Goal: Task Accomplishment & Management: Manage account settings

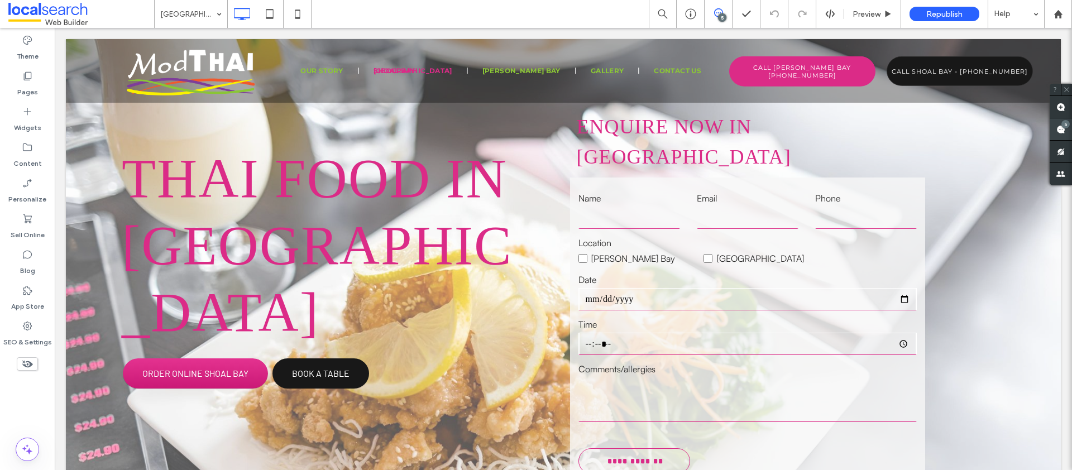
click at [1062, 127] on div "5" at bounding box center [1061, 129] width 22 height 22
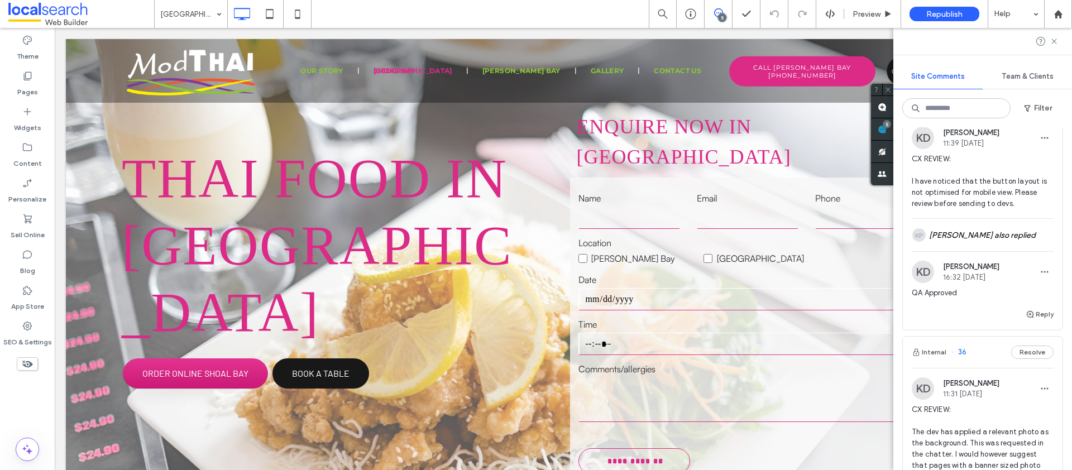
scroll to position [728, 0]
click at [969, 252] on div "KP Keano Pentinio also replied" at bounding box center [983, 235] width 142 height 32
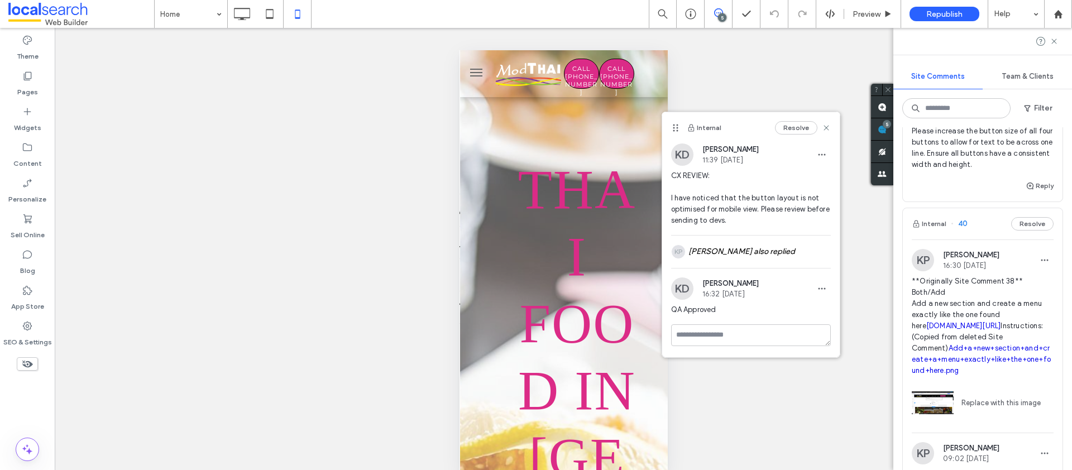
scroll to position [91, 0]
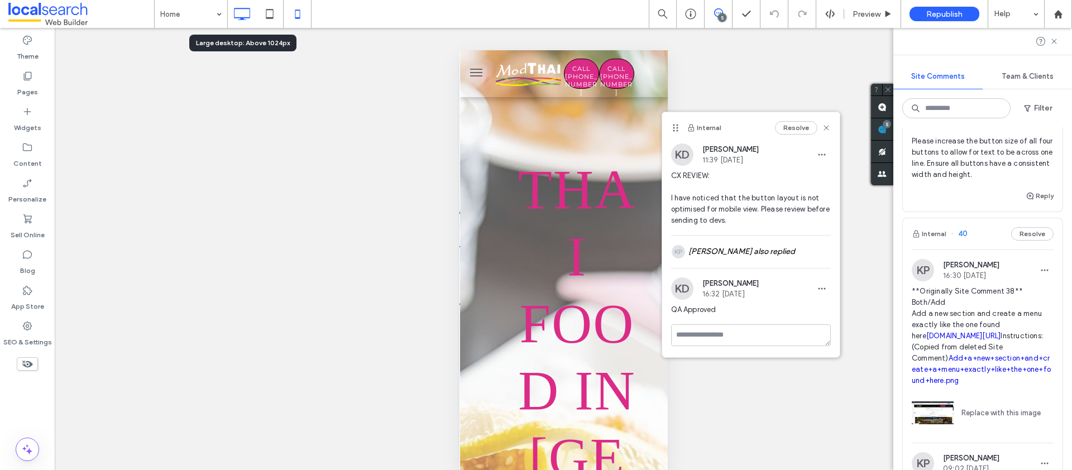
click at [237, 9] on use at bounding box center [242, 14] width 16 height 12
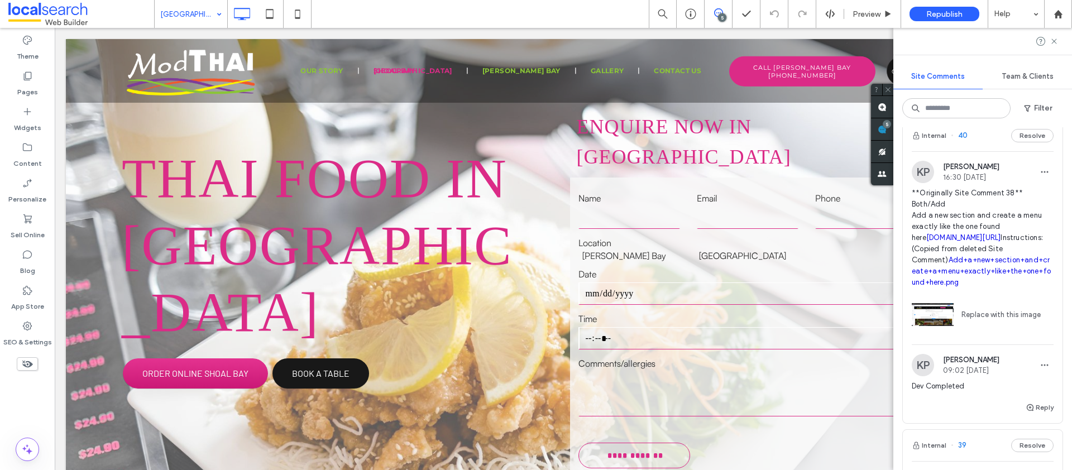
scroll to position [190, 0]
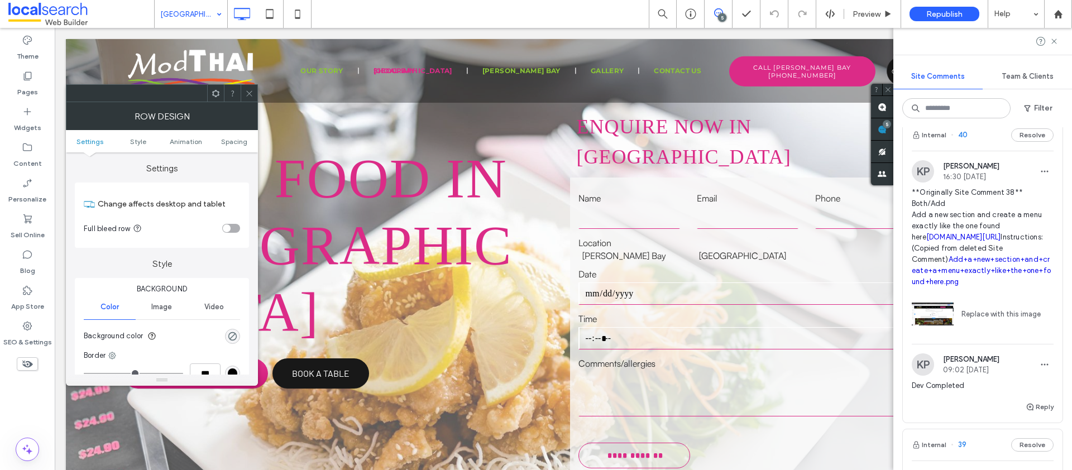
click at [249, 93] on use at bounding box center [249, 93] width 6 height 6
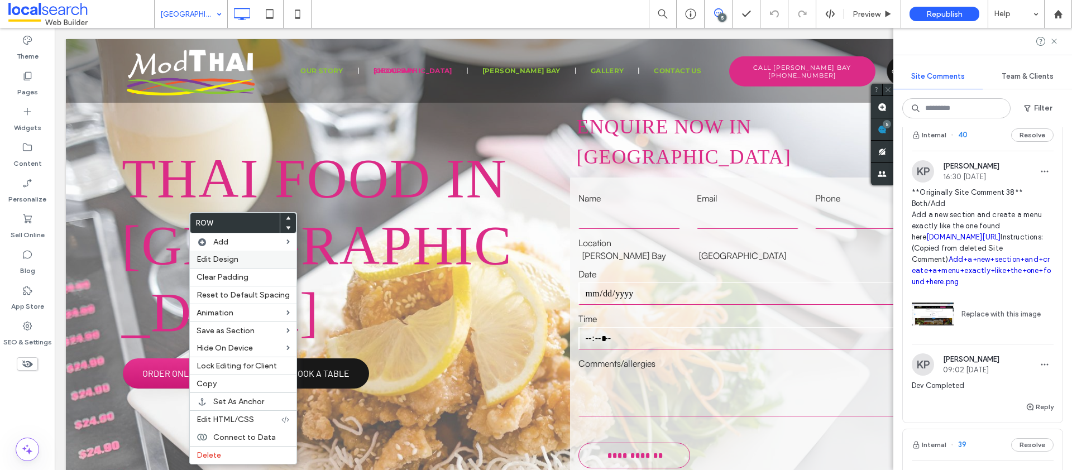
click at [237, 264] on span "Edit Design" at bounding box center [218, 259] width 42 height 9
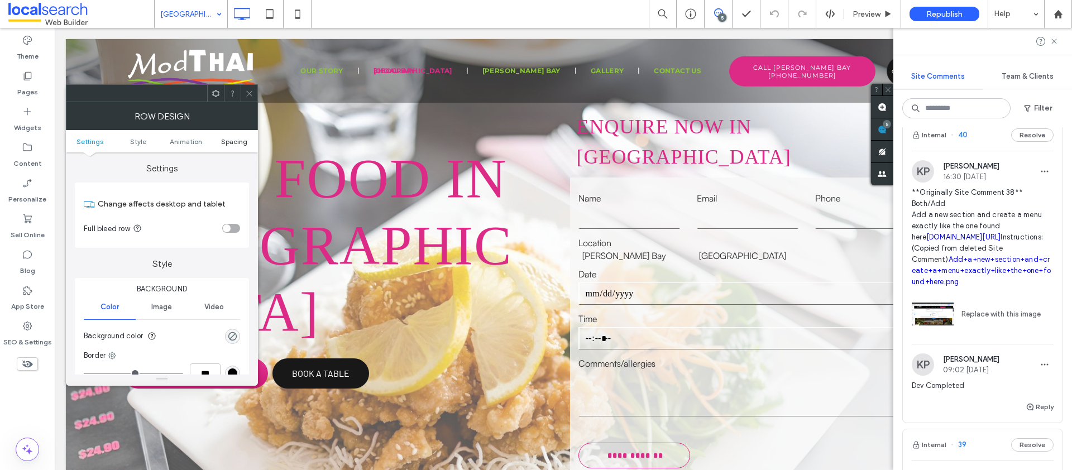
click at [234, 141] on span "Spacing" at bounding box center [234, 141] width 26 height 8
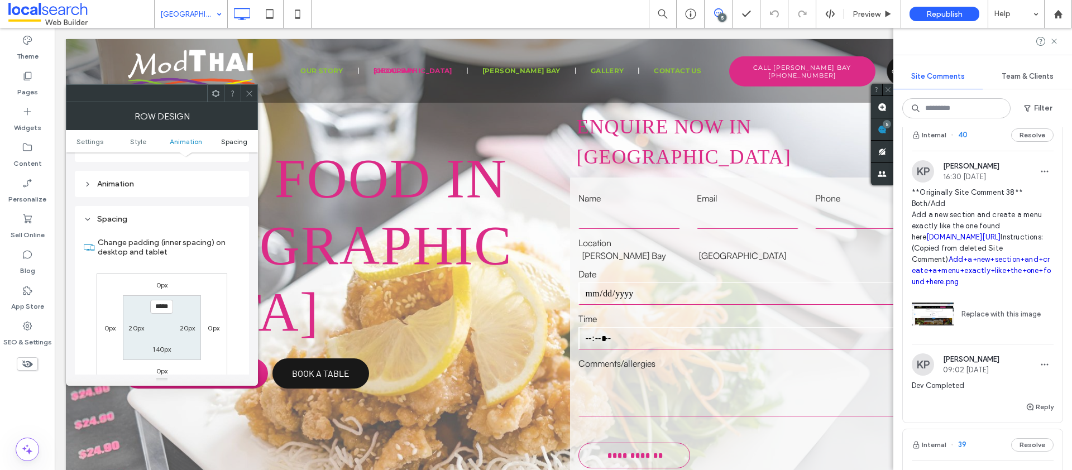
scroll to position [315, 0]
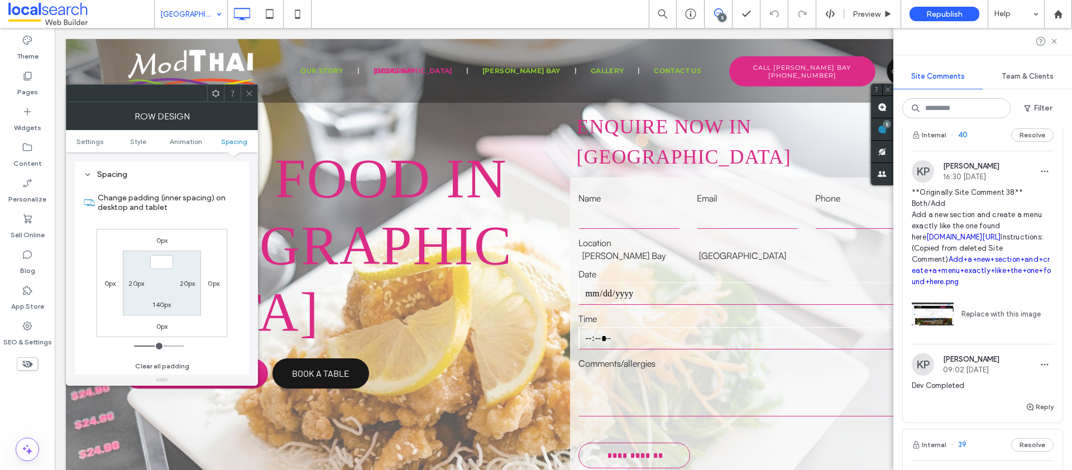
type input "***"
type input "*"
click at [249, 92] on icon at bounding box center [249, 93] width 8 height 8
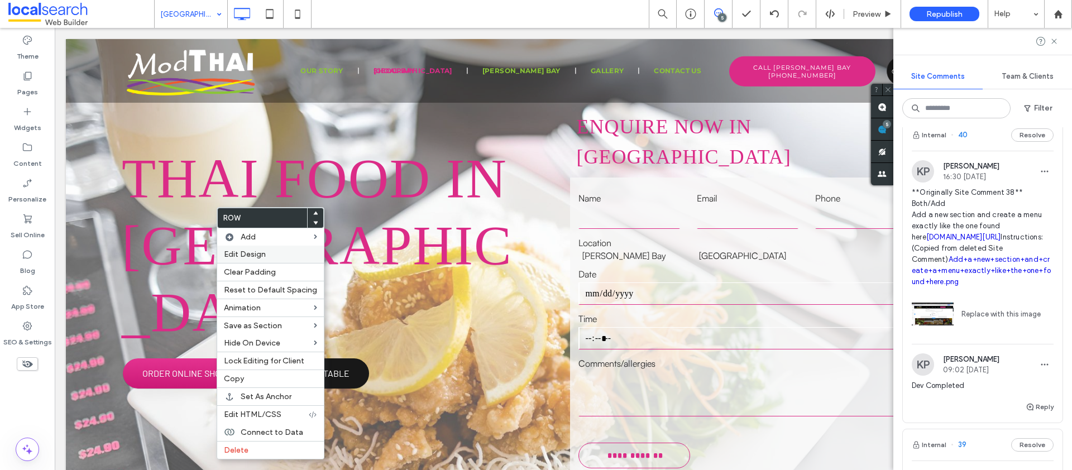
click at [257, 256] on span "Edit Design" at bounding box center [245, 254] width 42 height 9
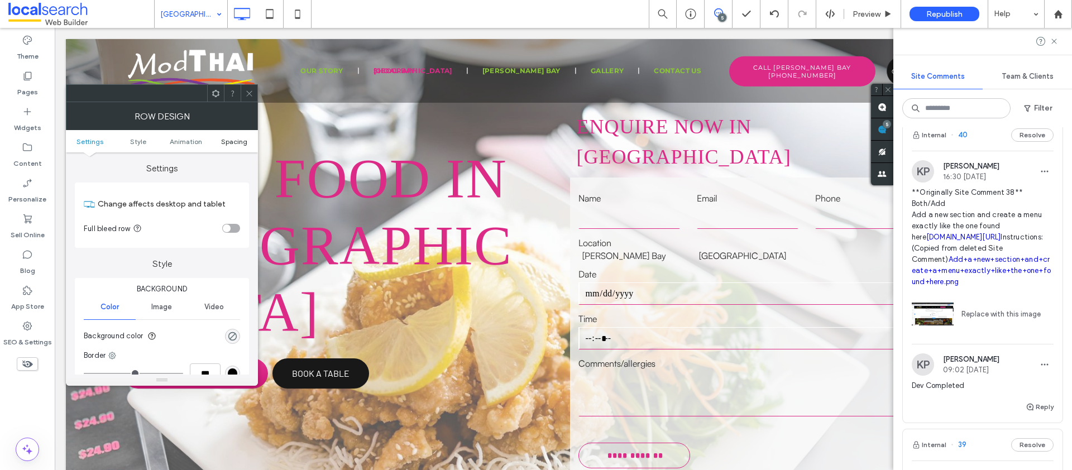
click at [224, 144] on span "Spacing" at bounding box center [234, 141] width 26 height 8
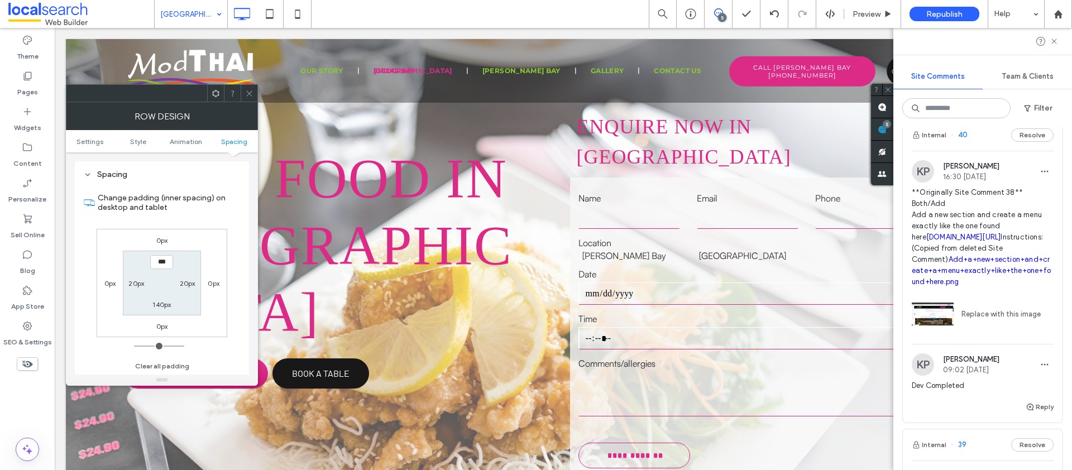
click at [155, 305] on label "140px" at bounding box center [161, 304] width 18 height 8
type input "***"
type input "**"
type input "****"
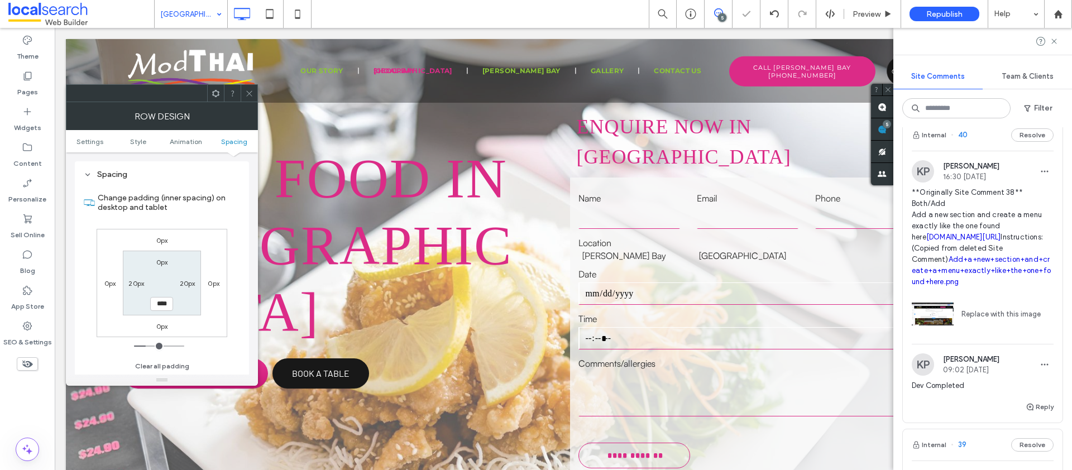
click at [253, 94] on icon at bounding box center [249, 93] width 8 height 8
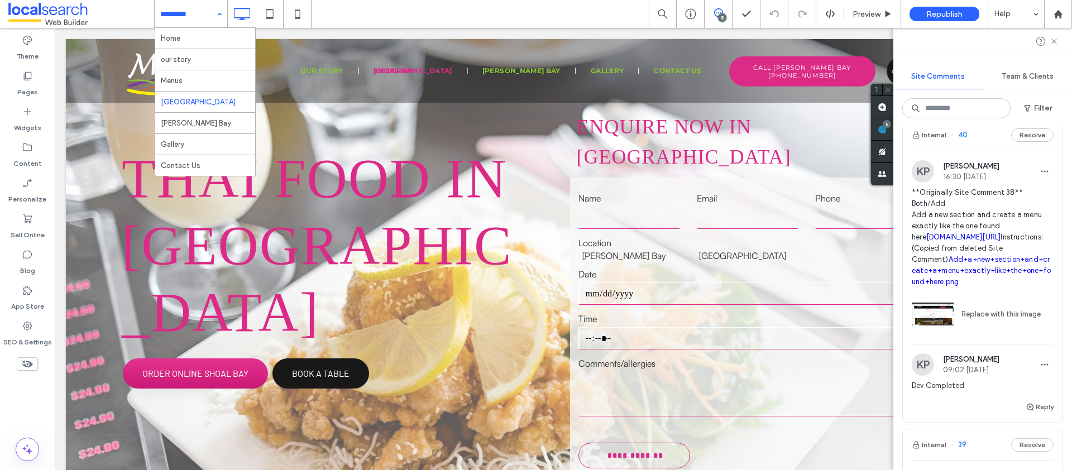
click at [202, 13] on input at bounding box center [188, 14] width 56 height 28
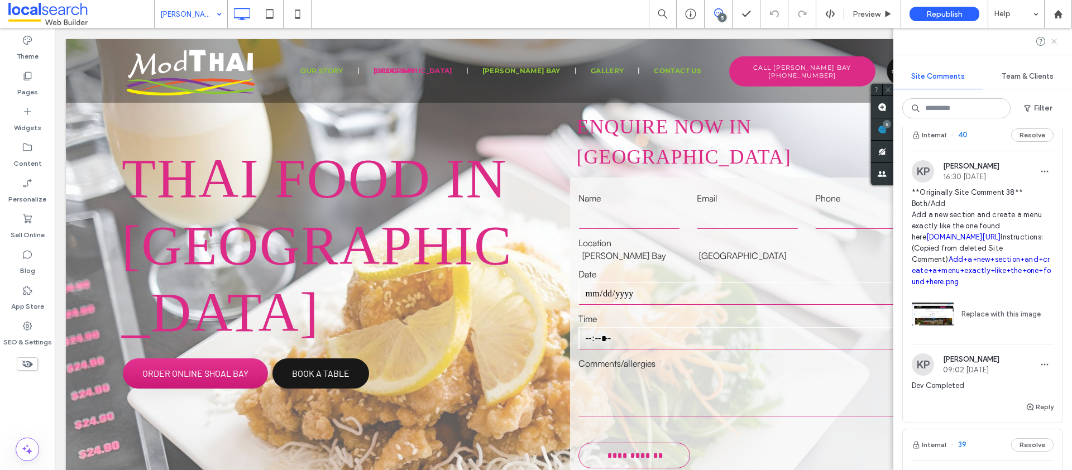
click at [1052, 42] on icon at bounding box center [1054, 41] width 9 height 9
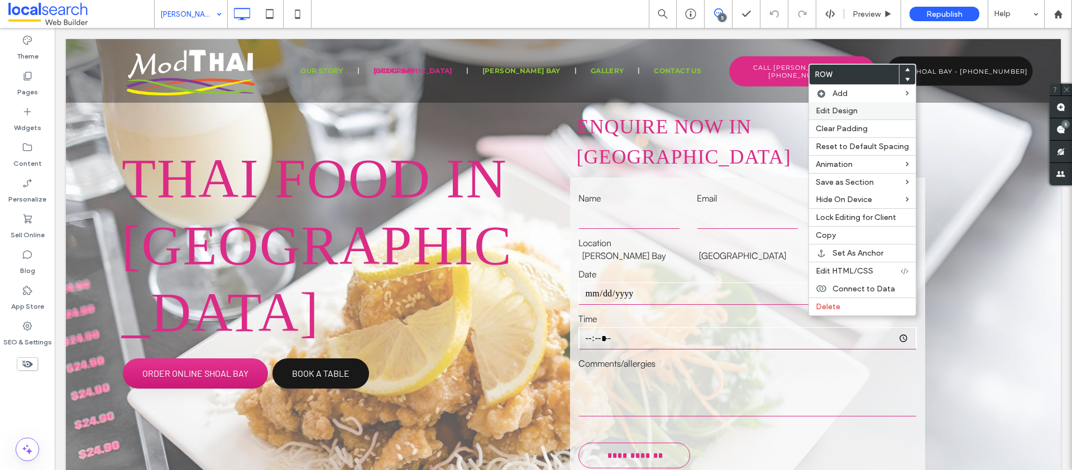
click at [847, 110] on span "Edit Design" at bounding box center [837, 110] width 42 height 9
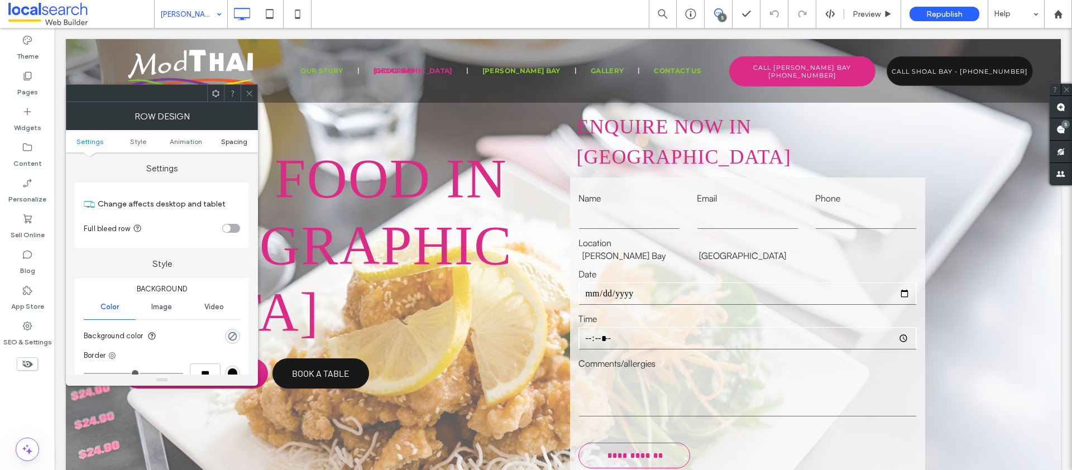
drag, startPoint x: 229, startPoint y: 130, endPoint x: 229, endPoint y: 137, distance: 6.7
click at [229, 136] on ul "Settings Style Animation Spacing" at bounding box center [162, 141] width 192 height 22
click at [229, 137] on span "Spacing" at bounding box center [234, 141] width 26 height 8
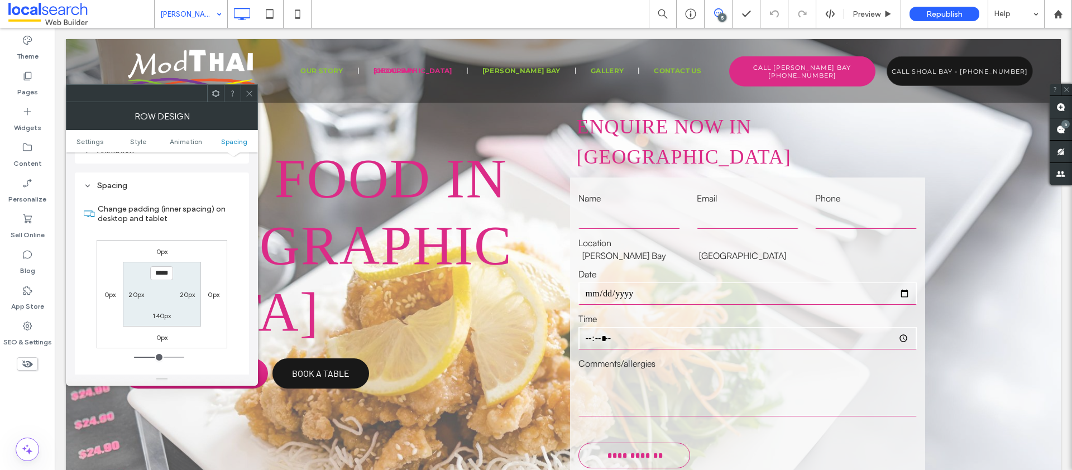
scroll to position [315, 0]
type input "***"
click at [159, 310] on section "*** 20px 140px 20px" at bounding box center [162, 283] width 78 height 64
click at [160, 308] on label "140px" at bounding box center [161, 304] width 18 height 8
type input "***"
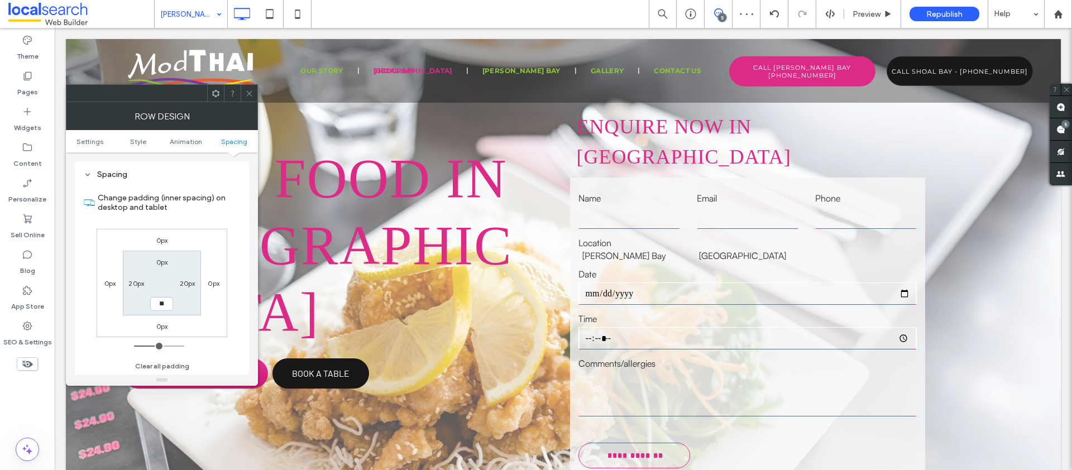
type input "**"
type input "****"
click at [255, 94] on div at bounding box center [249, 93] width 17 height 17
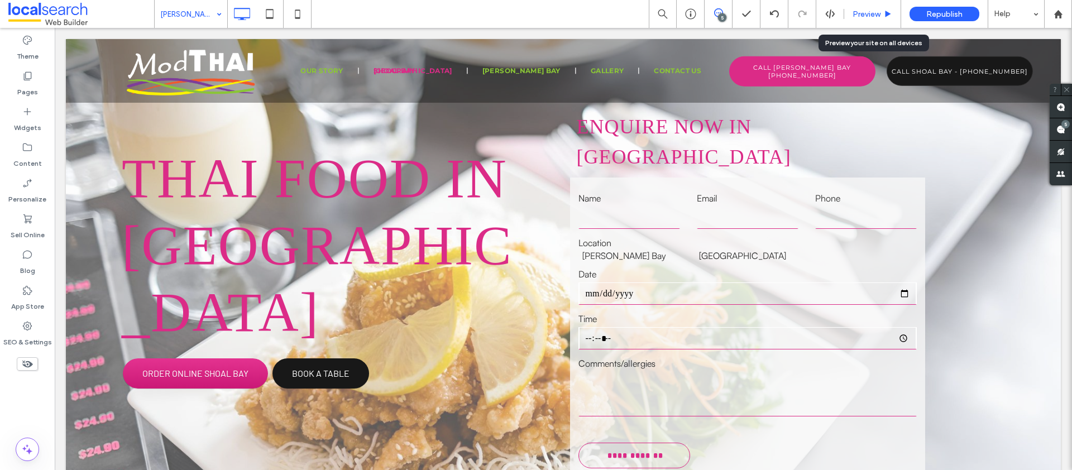
click at [869, 9] on span "Preview" at bounding box center [867, 13] width 28 height 9
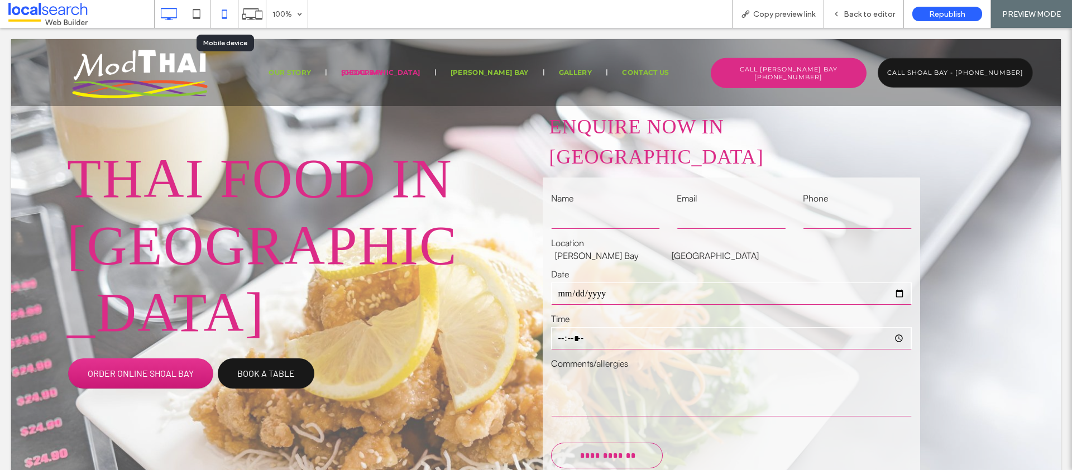
click at [231, 14] on icon at bounding box center [224, 14] width 22 height 22
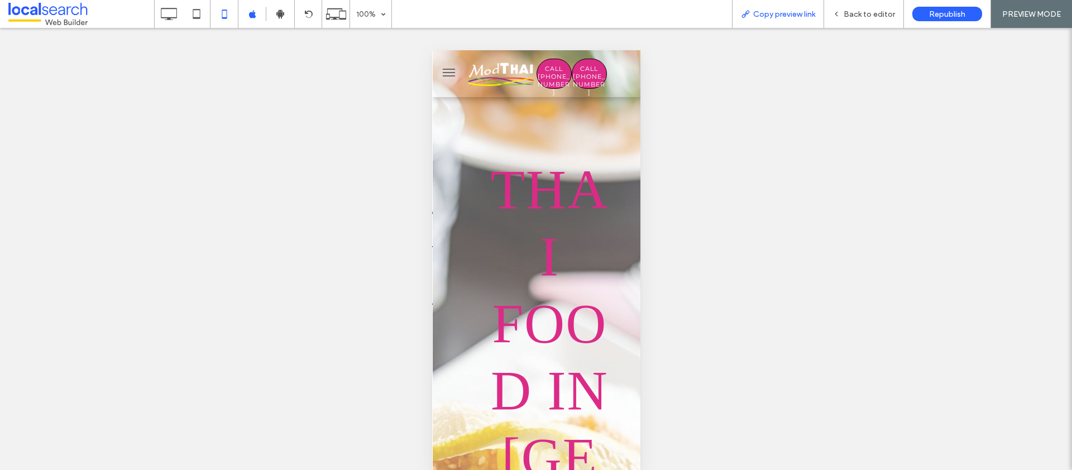
click at [801, 18] on span "Copy preview link" at bounding box center [784, 13] width 62 height 9
click at [886, 13] on span "Back to editor" at bounding box center [869, 13] width 51 height 9
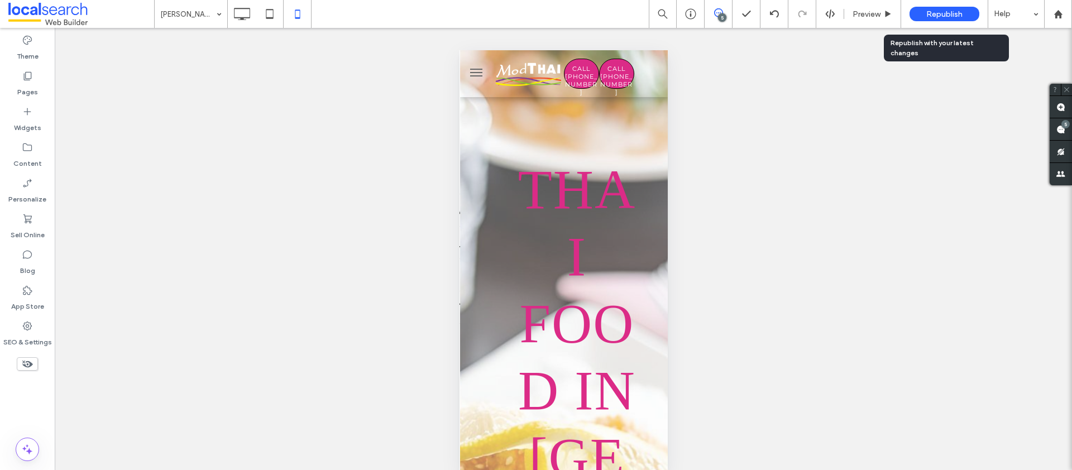
click at [942, 12] on span "Republish" at bounding box center [944, 13] width 36 height 9
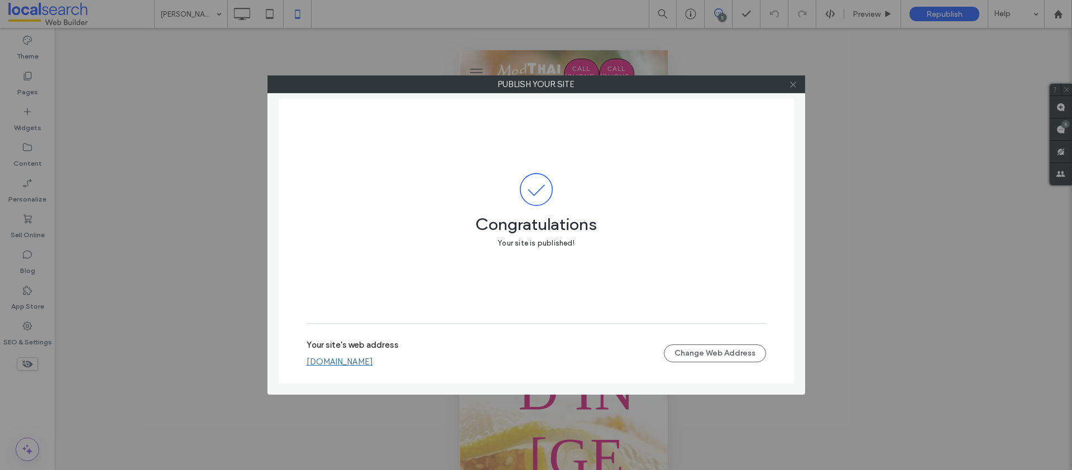
click at [793, 82] on icon at bounding box center [793, 84] width 8 height 8
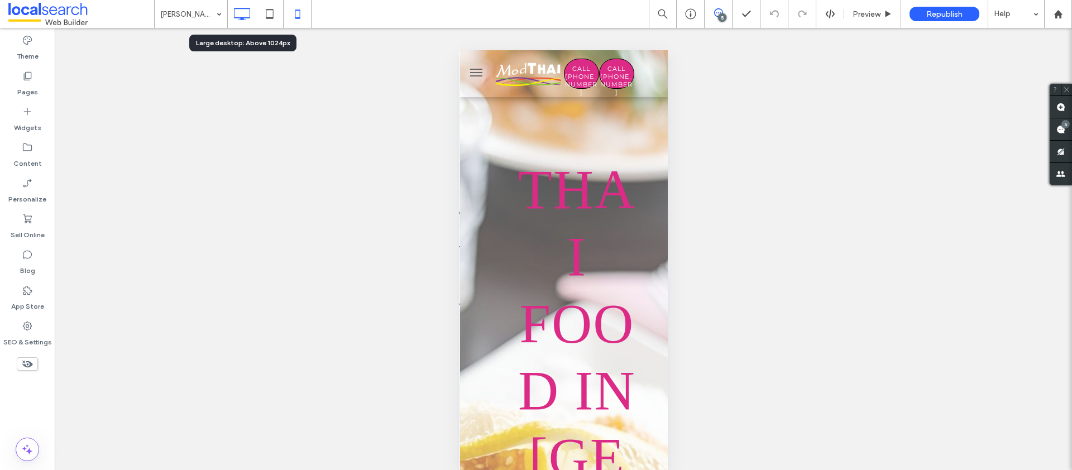
click at [236, 15] on icon at bounding box center [242, 14] width 22 height 22
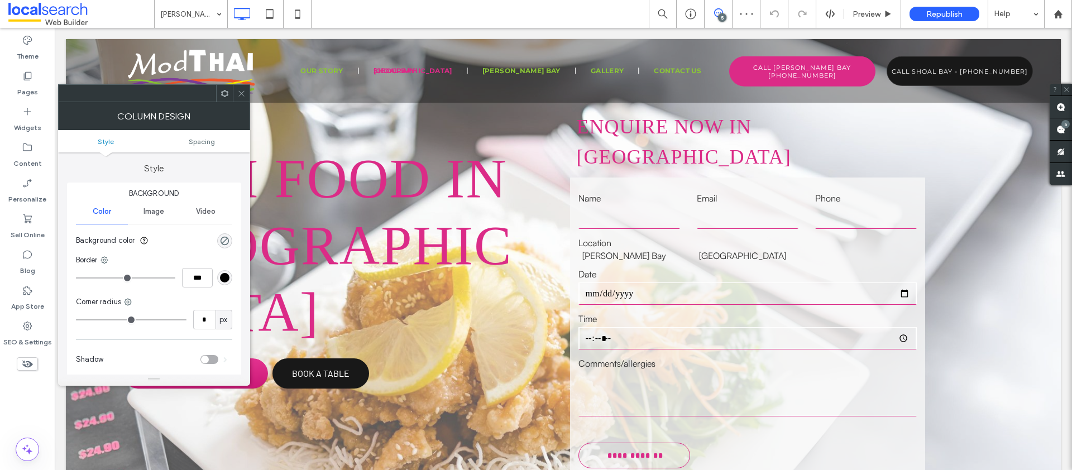
click at [241, 89] on icon at bounding box center [241, 93] width 8 height 8
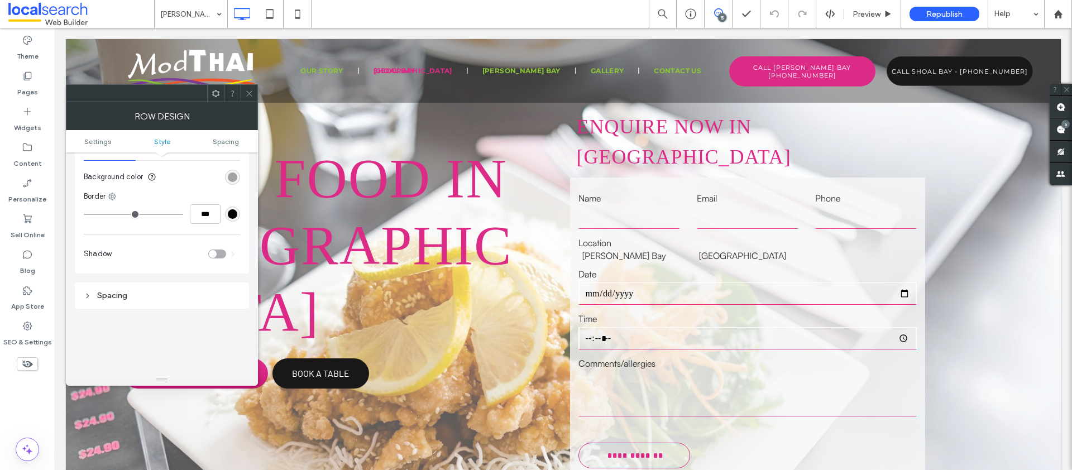
scroll to position [162, 0]
click at [234, 173] on div "rgba(0, 0, 0, 0.34)" at bounding box center [232, 174] width 9 height 9
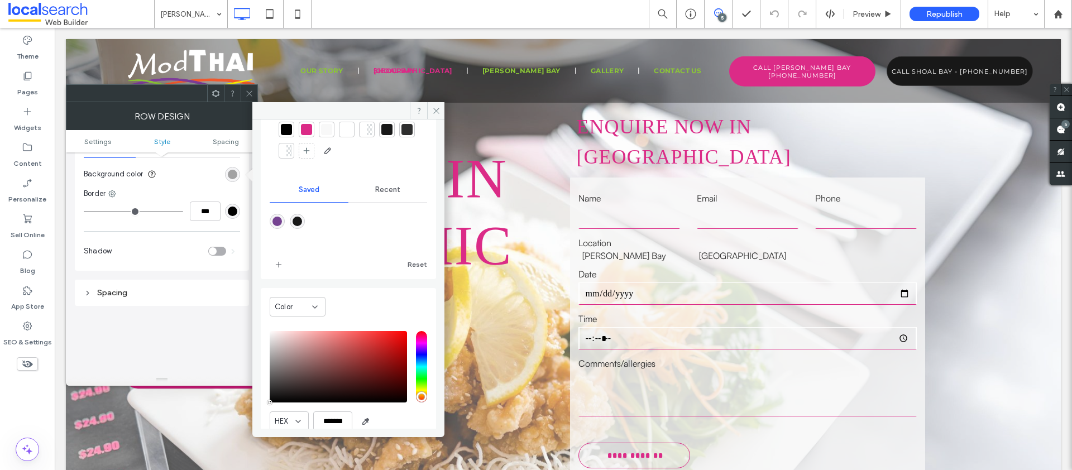
scroll to position [93, 0]
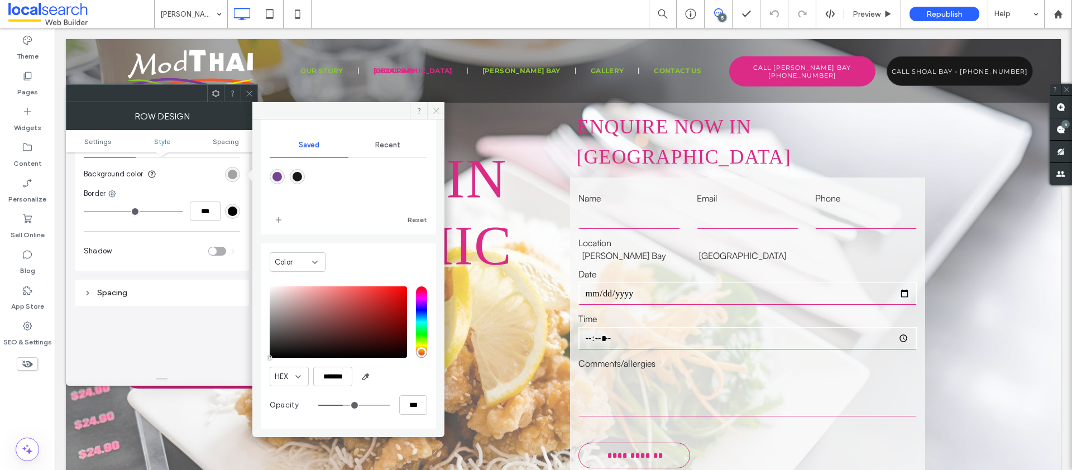
click at [435, 108] on icon at bounding box center [436, 111] width 8 height 8
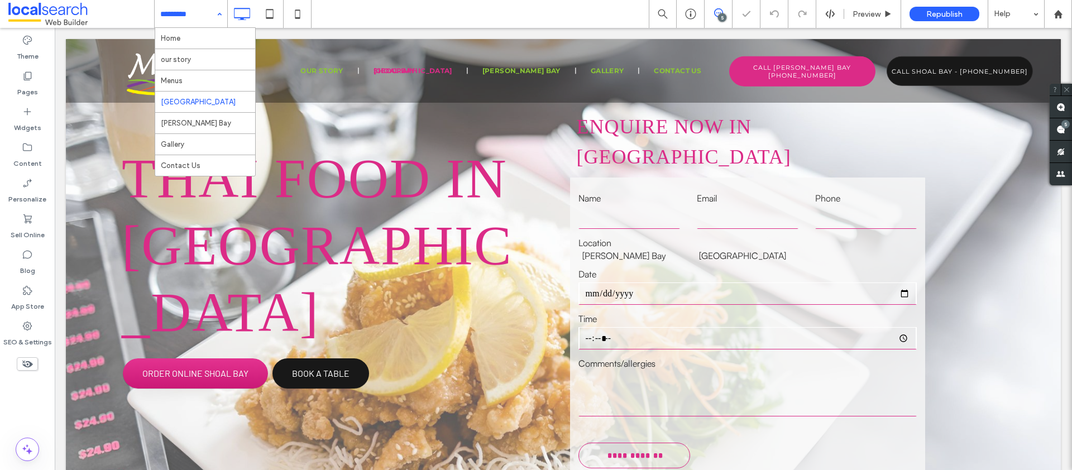
click at [194, 20] on input at bounding box center [188, 14] width 56 height 28
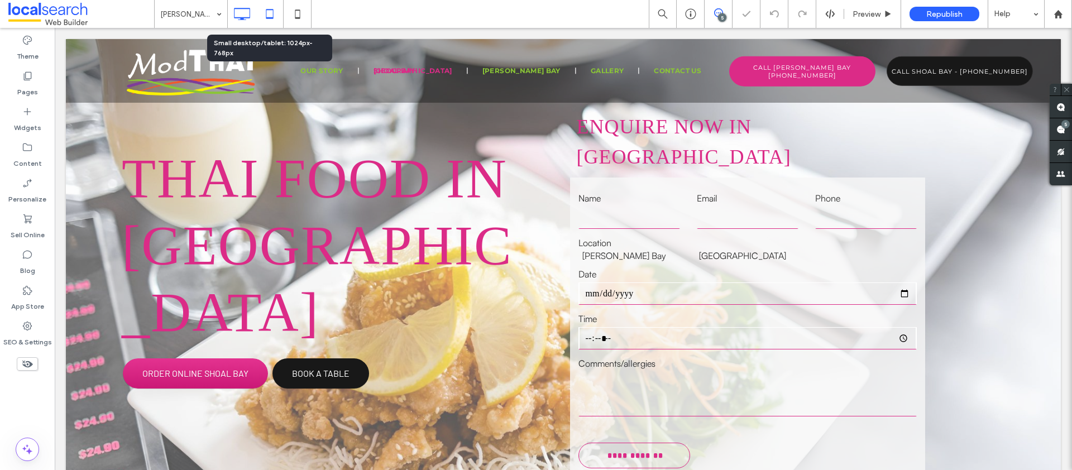
click at [265, 12] on icon at bounding box center [270, 14] width 22 height 22
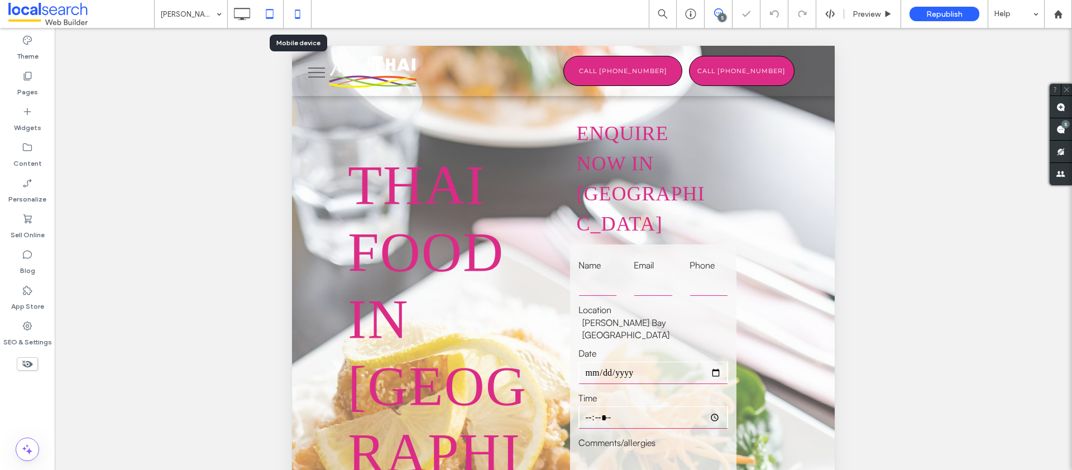
click at [310, 12] on div at bounding box center [297, 14] width 27 height 22
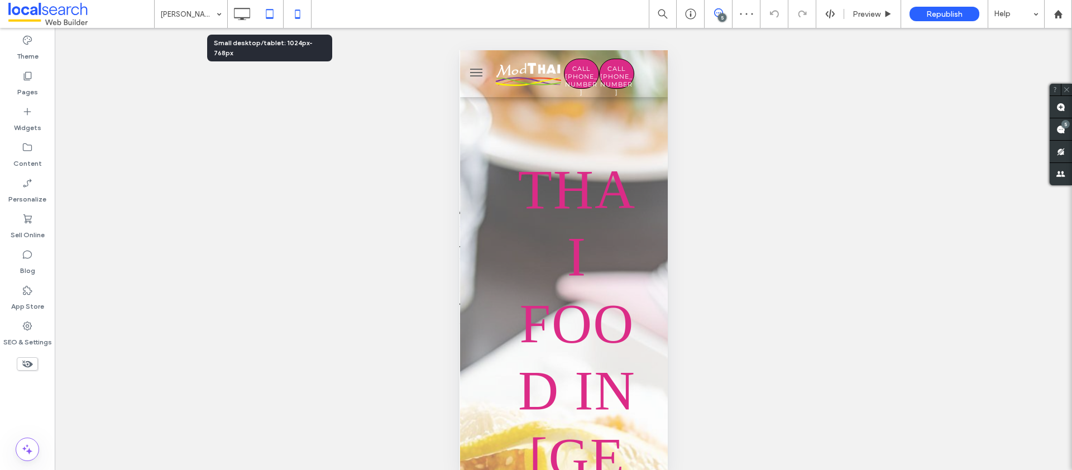
click at [275, 7] on icon at bounding box center [270, 14] width 22 height 22
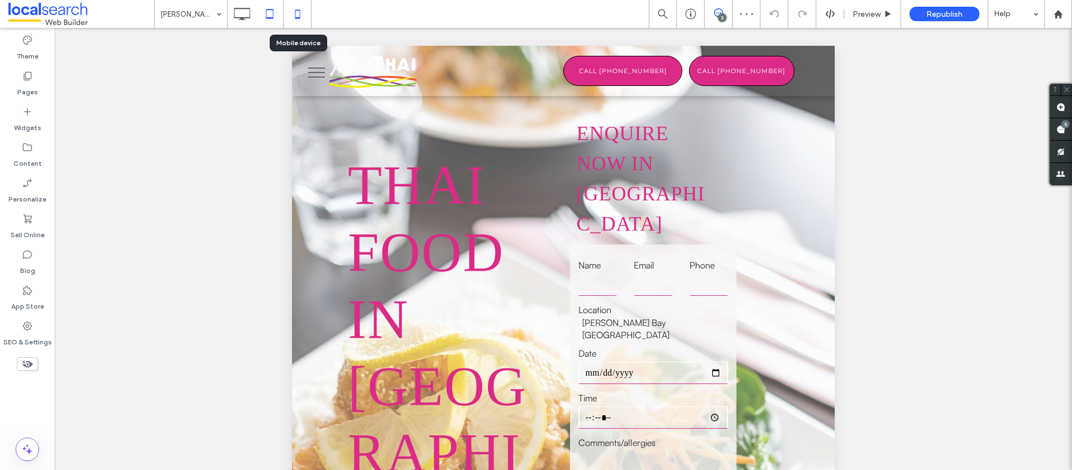
click at [296, 15] on icon at bounding box center [297, 14] width 22 height 22
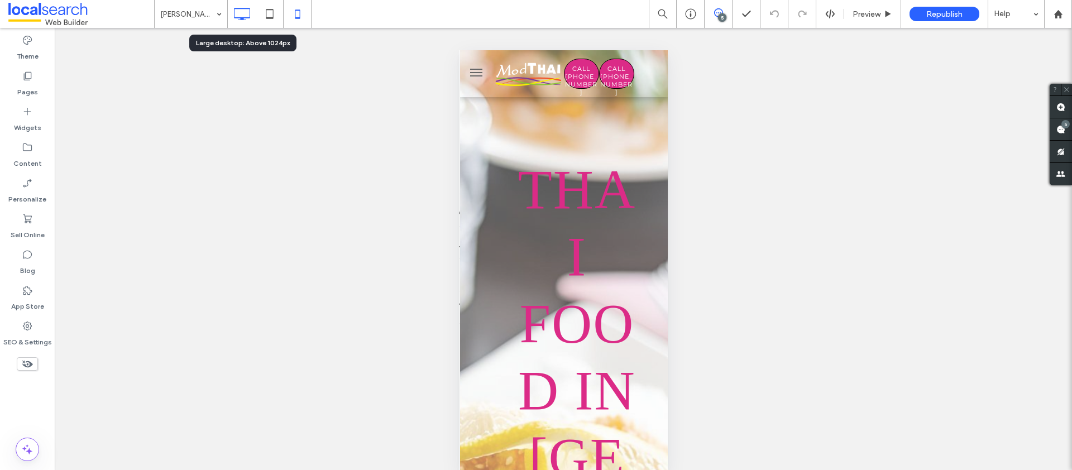
click at [246, 11] on icon at bounding box center [242, 14] width 22 height 22
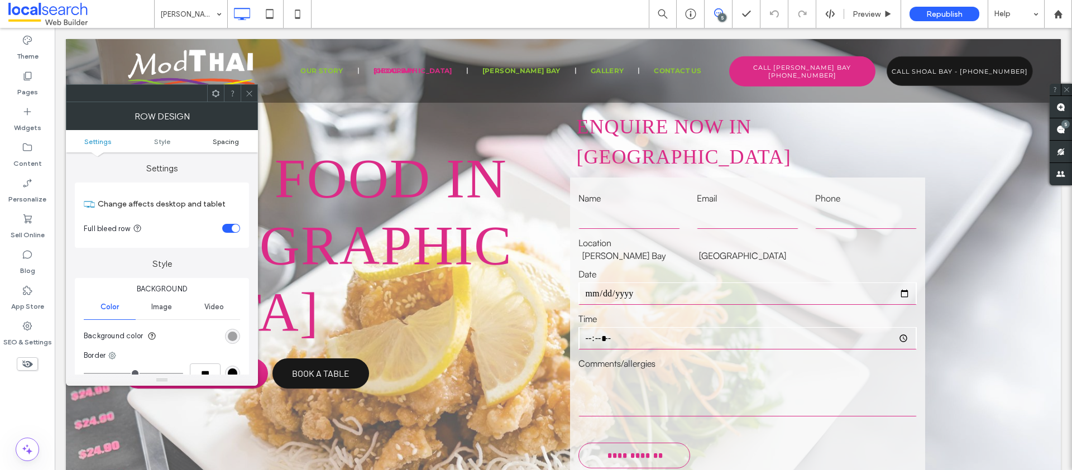
click at [223, 139] on span "Spacing" at bounding box center [226, 141] width 26 height 8
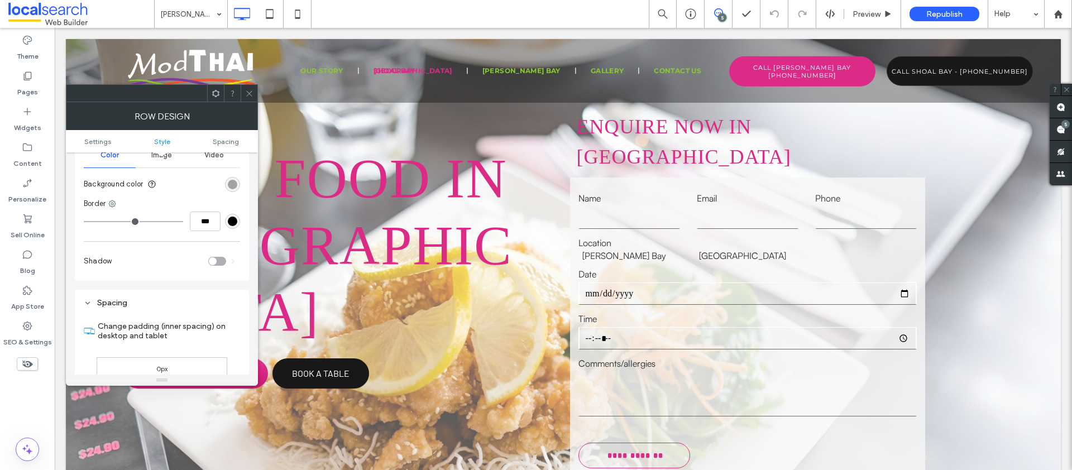
scroll to position [95, 0]
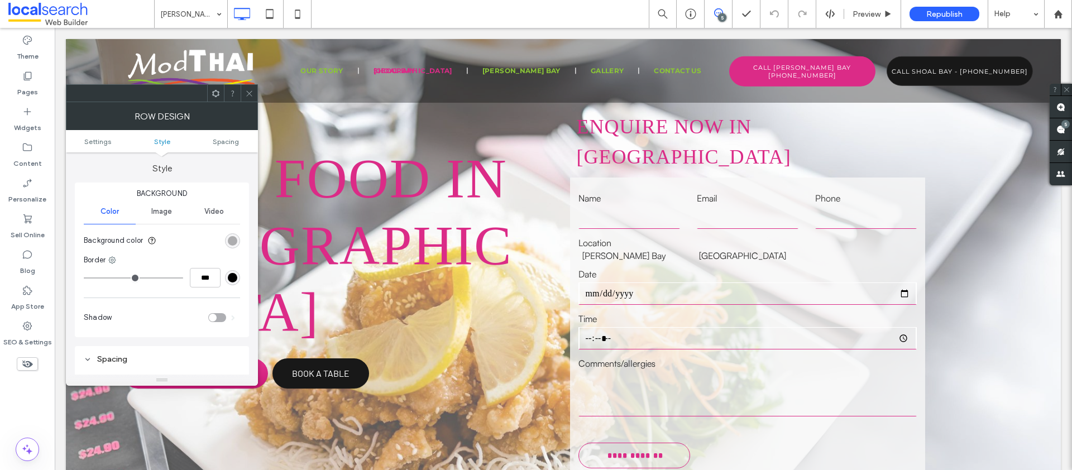
type input "**"
click at [229, 236] on div "rgba(0, 0, 0, 0.34)" at bounding box center [232, 240] width 9 height 9
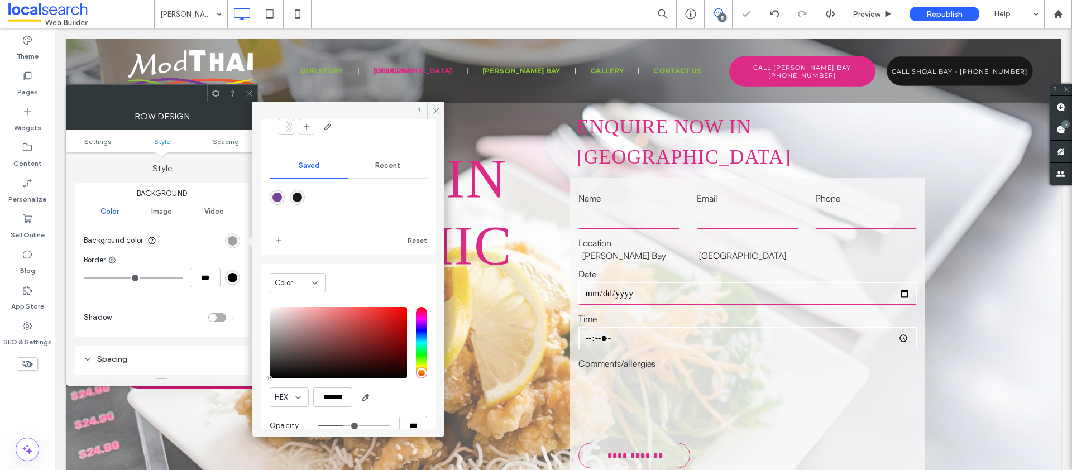
scroll to position [93, 0]
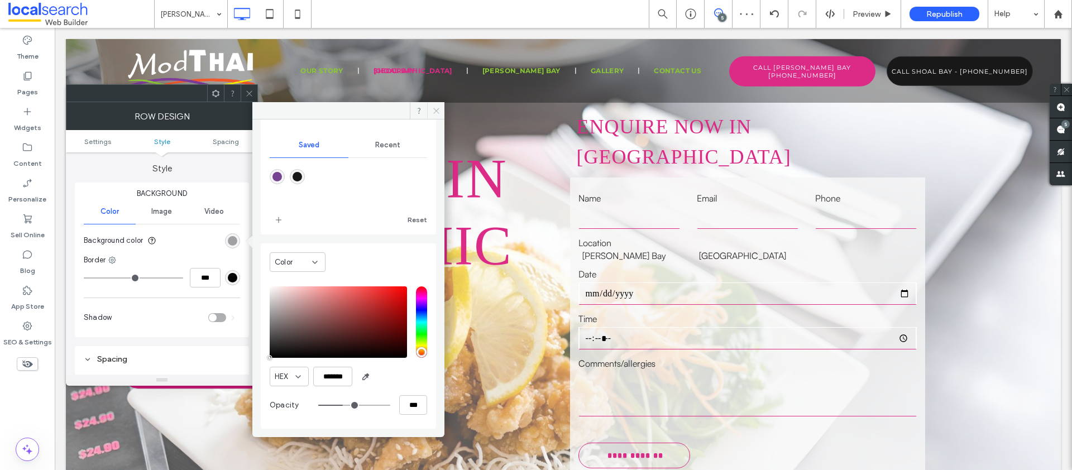
click at [435, 108] on icon at bounding box center [436, 111] width 8 height 8
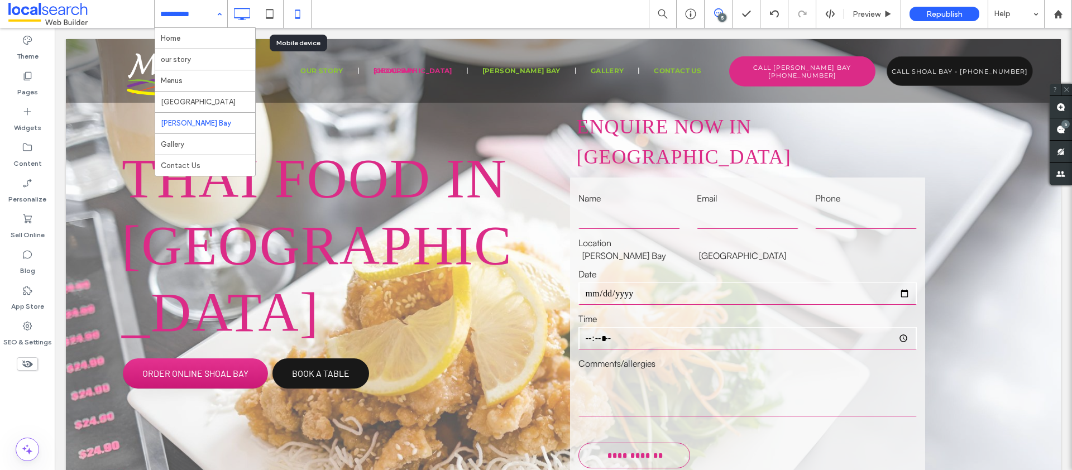
click at [288, 14] on icon at bounding box center [297, 14] width 22 height 22
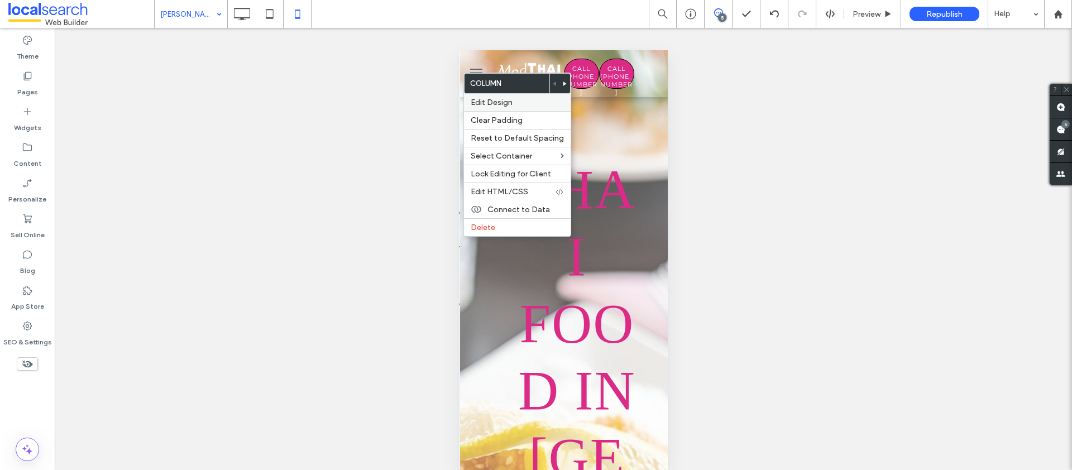
click at [493, 106] on span "Edit Design" at bounding box center [492, 102] width 42 height 9
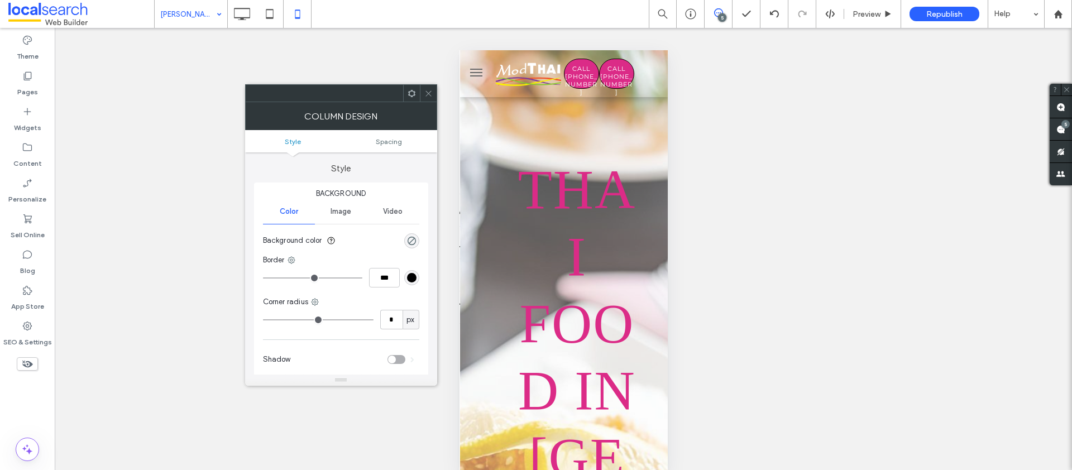
click at [401, 148] on ul "Style Spacing" at bounding box center [341, 141] width 192 height 22
click at [394, 140] on span "Spacing" at bounding box center [389, 141] width 26 height 8
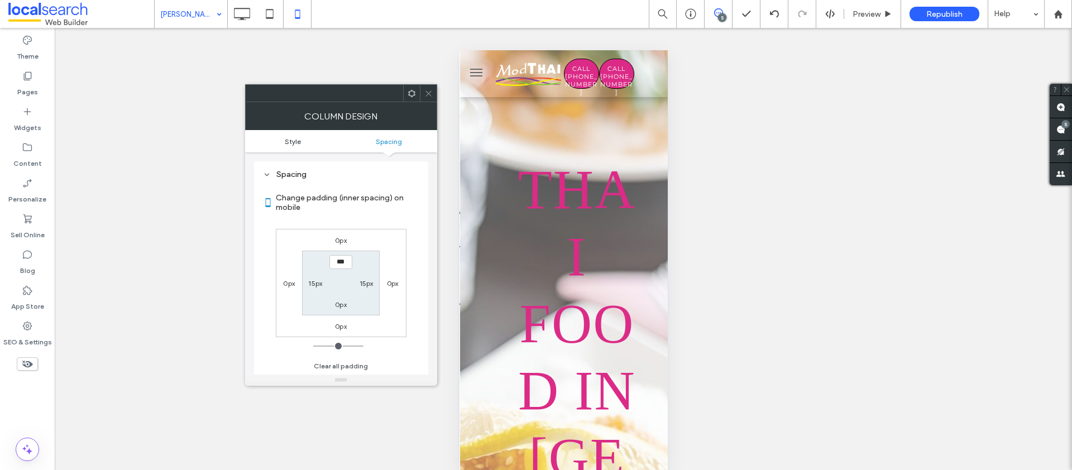
click at [286, 140] on span "Style" at bounding box center [293, 141] width 16 height 8
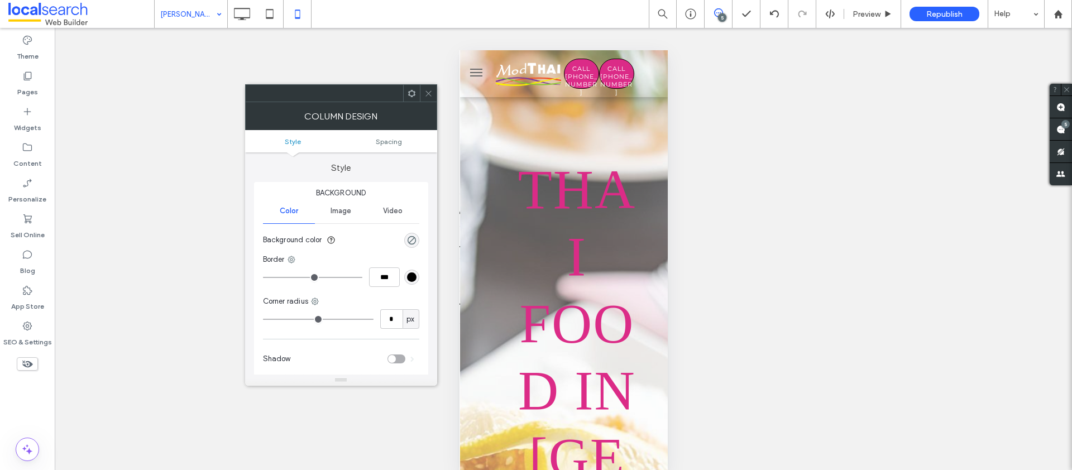
scroll to position [0, 0]
click at [408, 242] on div "rgba(0, 0, 0, 0)" at bounding box center [411, 240] width 9 height 9
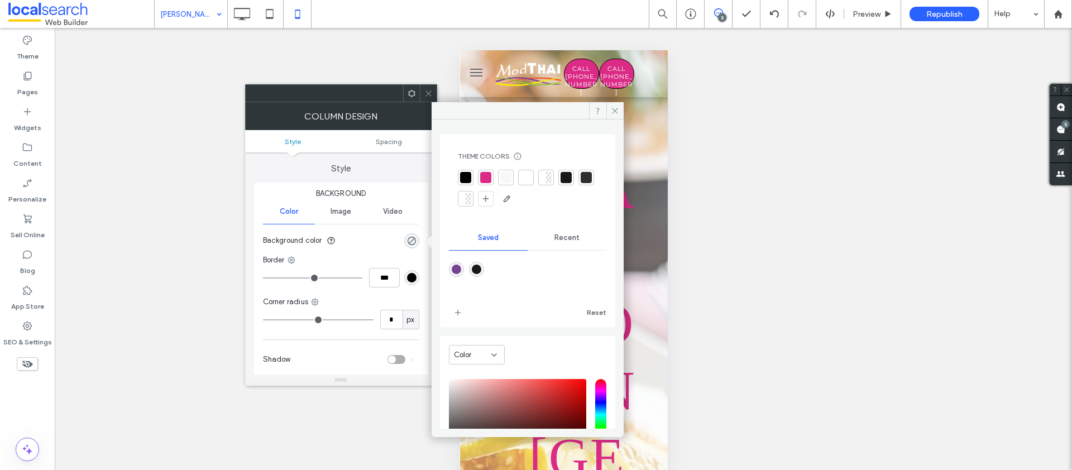
click at [464, 179] on div at bounding box center [465, 177] width 11 height 11
click at [612, 107] on icon at bounding box center [615, 111] width 8 height 8
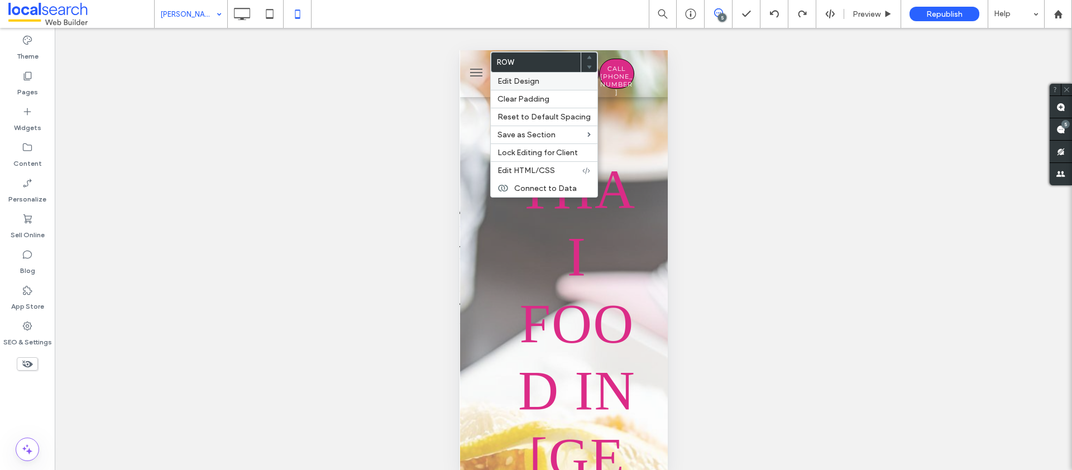
click at [537, 78] on span "Edit Design" at bounding box center [518, 80] width 42 height 9
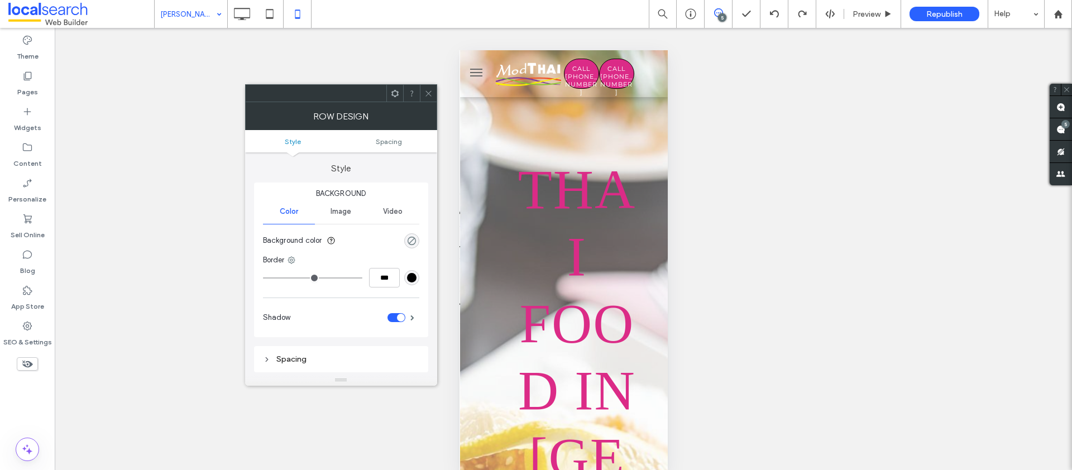
click at [411, 240] on div "rgba(0, 0, 0, 0)" at bounding box center [411, 240] width 9 height 9
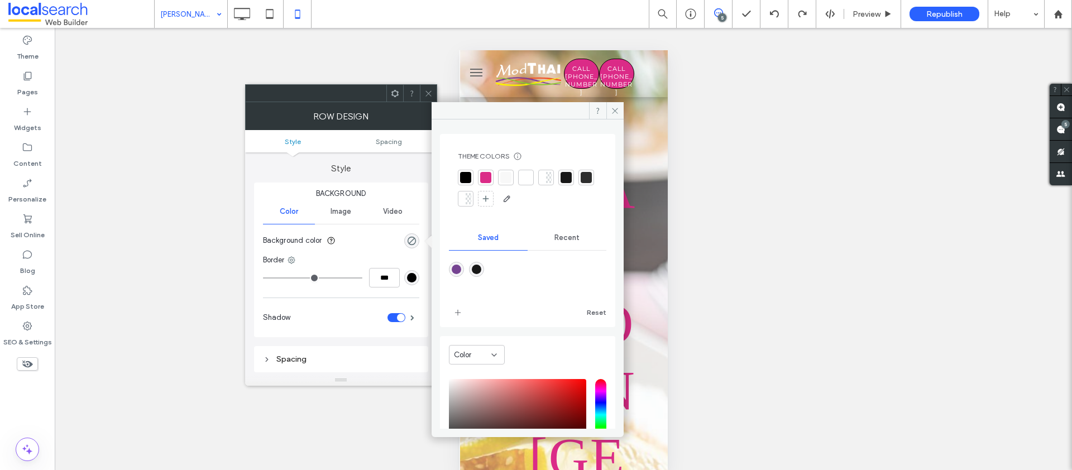
click at [463, 174] on div at bounding box center [465, 177] width 11 height 11
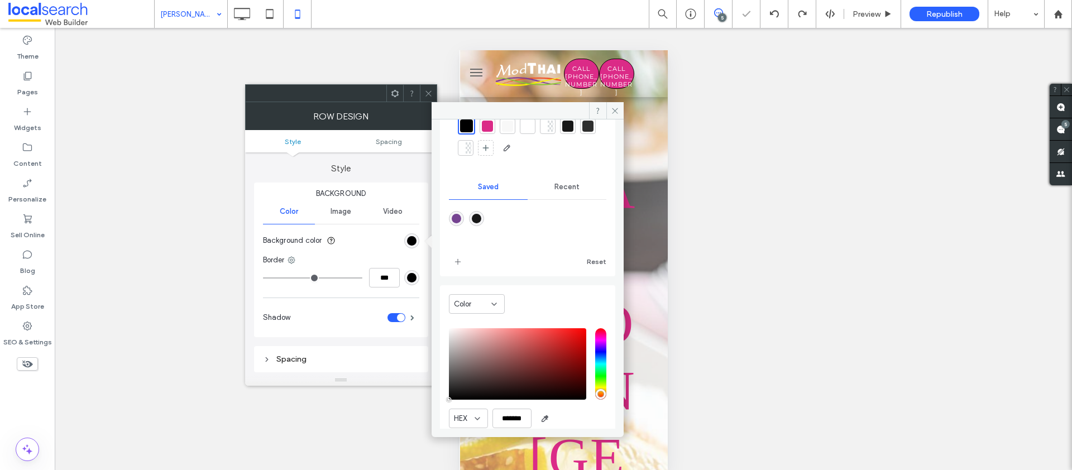
scroll to position [94, 0]
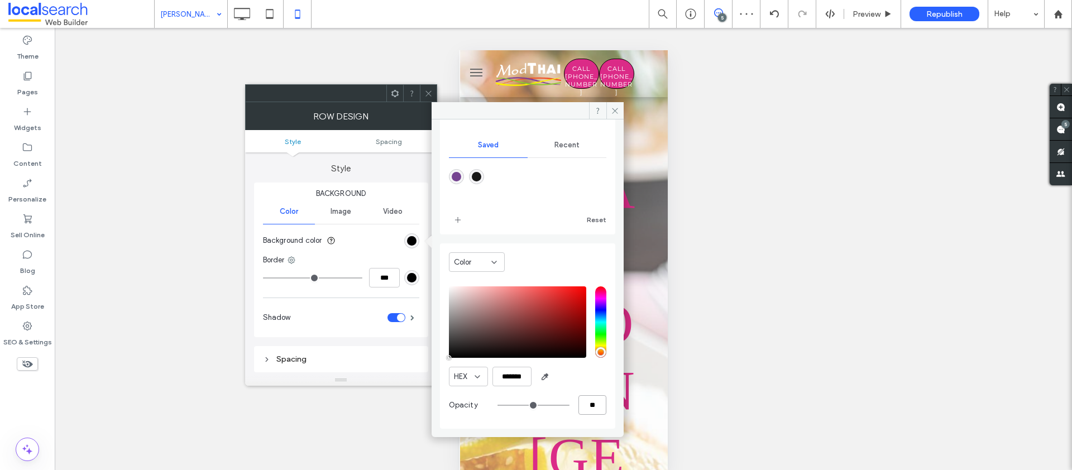
click at [585, 403] on input "**" at bounding box center [592, 405] width 28 height 20
click at [586, 403] on input "**" at bounding box center [592, 405] width 28 height 20
click at [584, 403] on input "**" at bounding box center [592, 405] width 28 height 20
type input "**"
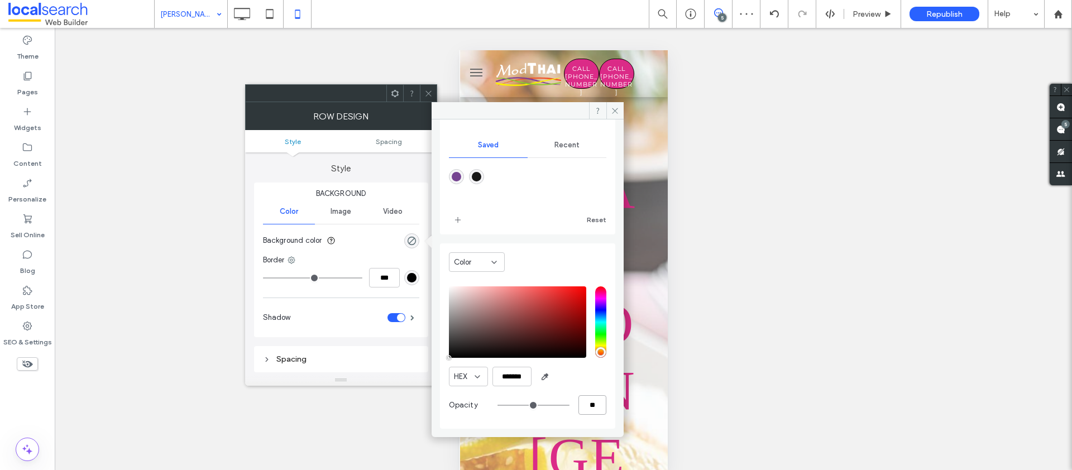
click at [583, 406] on input "**" at bounding box center [592, 405] width 28 height 20
type input "*******"
type input "***"
type input "****"
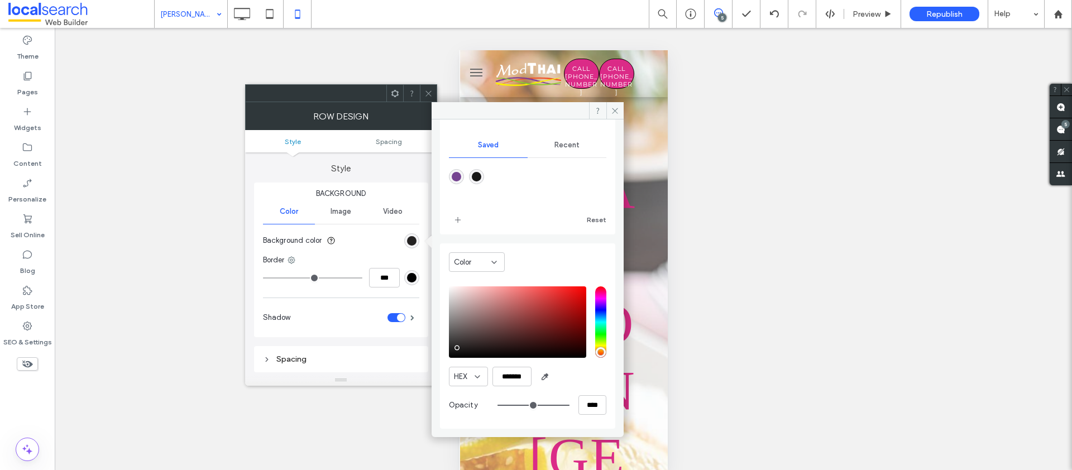
type input "*******"
drag, startPoint x: 450, startPoint y: 353, endPoint x: 429, endPoint y: 385, distance: 37.8
click at [429, 385] on div "Theme Colors Save time with Theme Colors Create a color palette to instantly ad…" at bounding box center [341, 244] width 192 height 284
click at [578, 402] on input "****" at bounding box center [592, 405] width 28 height 20
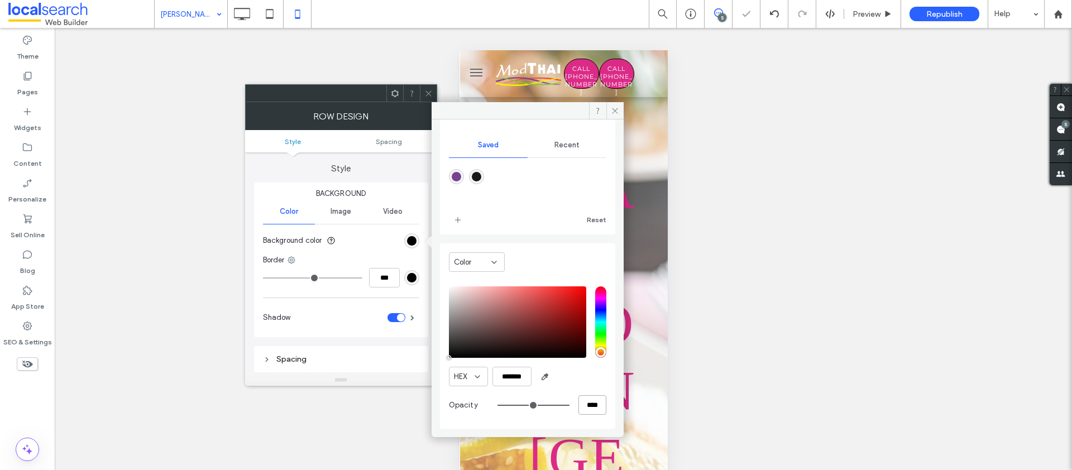
type input "*"
type input "**"
type input "***"
click at [611, 109] on icon at bounding box center [615, 111] width 8 height 8
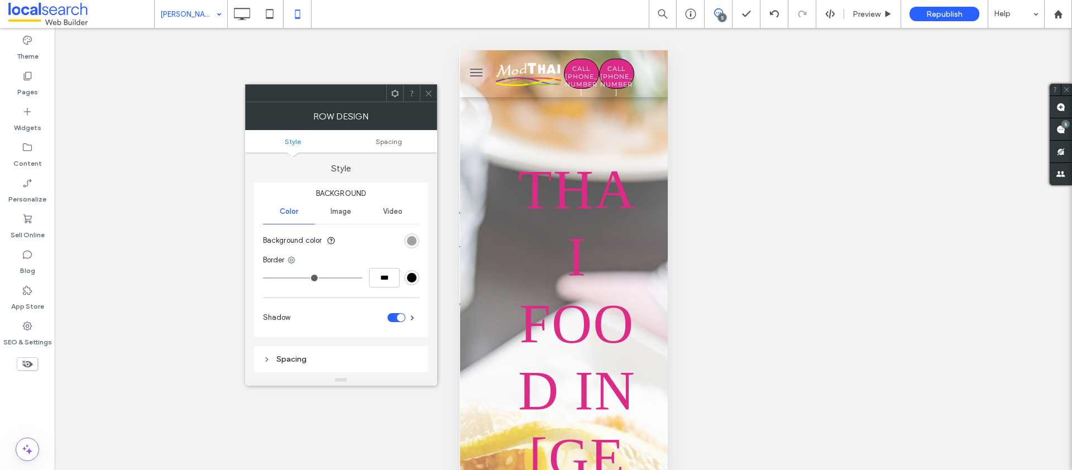
click at [430, 89] on icon at bounding box center [428, 93] width 8 height 8
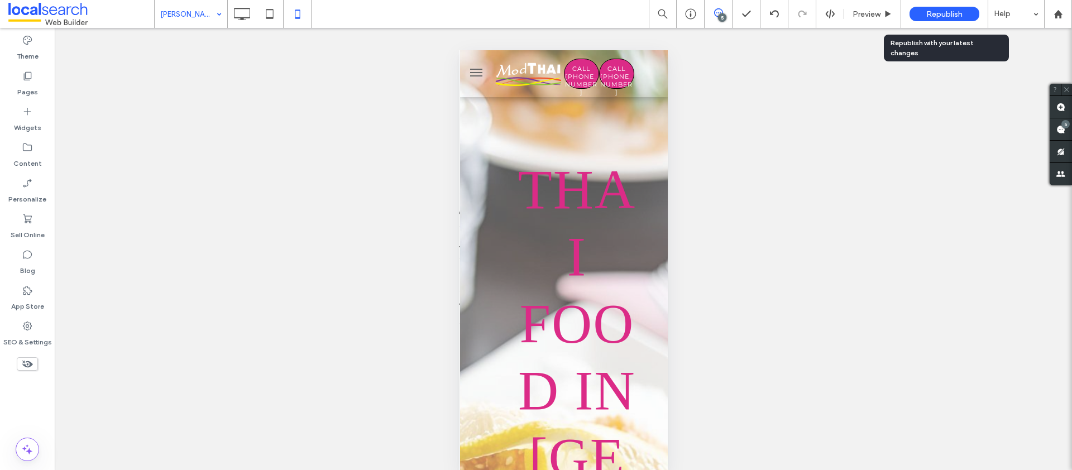
click at [944, 8] on div "Republish" at bounding box center [945, 14] width 70 height 15
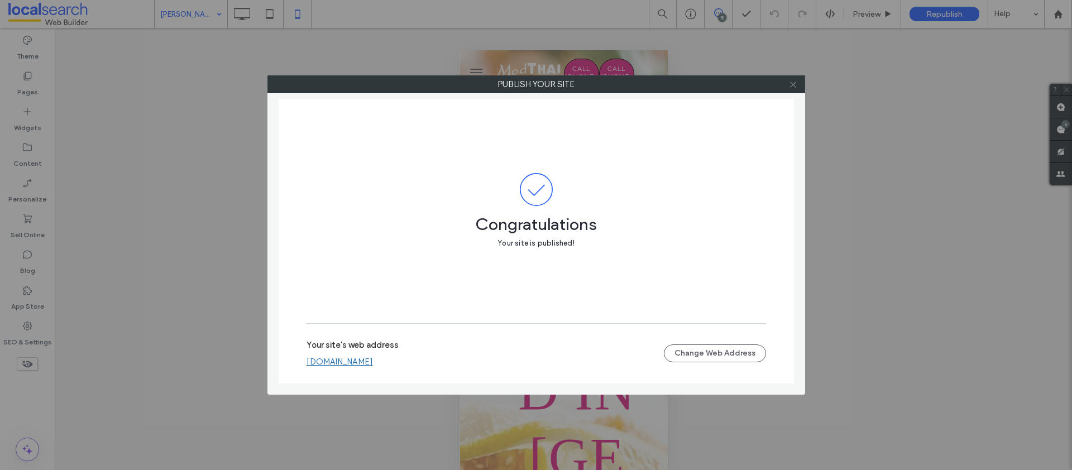
click at [797, 83] on icon at bounding box center [793, 84] width 8 height 8
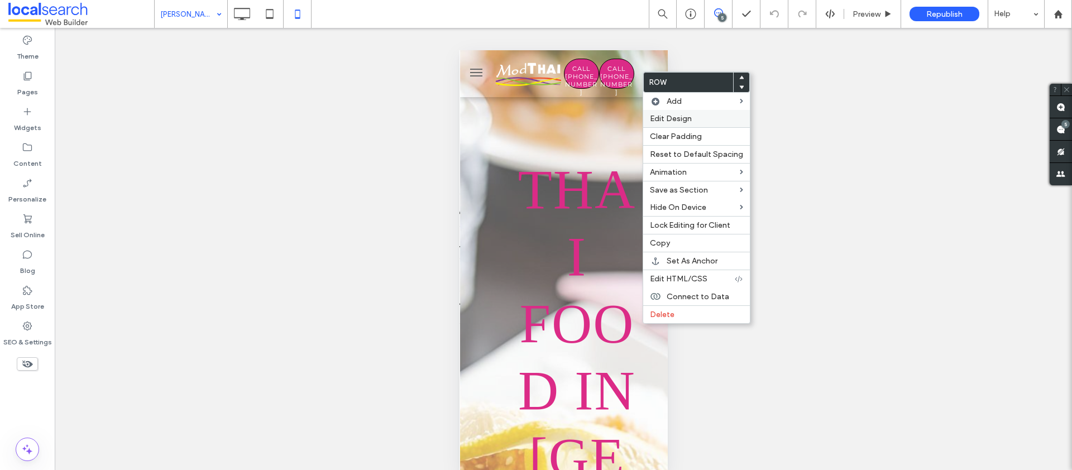
click at [688, 117] on span "Edit Design" at bounding box center [671, 118] width 42 height 9
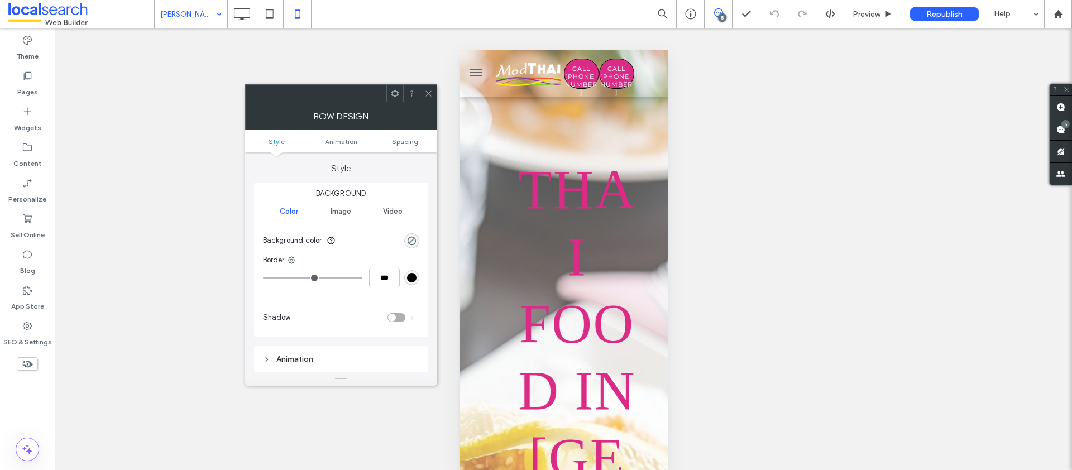
click at [394, 145] on ul "Style Animation Spacing" at bounding box center [341, 141] width 192 height 22
click at [402, 132] on ul "Style Animation Spacing" at bounding box center [341, 141] width 192 height 22
click at [402, 135] on ul "Style Animation Spacing" at bounding box center [341, 141] width 192 height 22
click at [402, 138] on span "Spacing" at bounding box center [405, 141] width 26 height 8
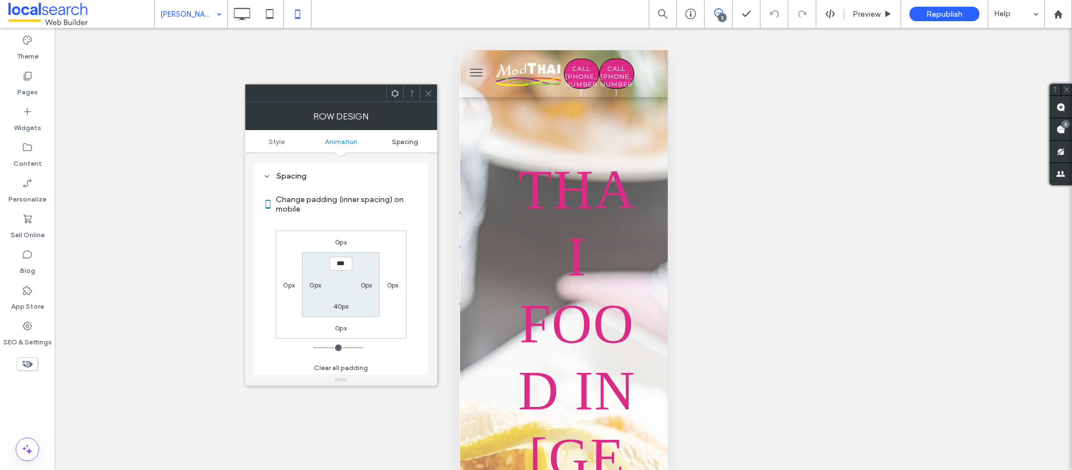
scroll to position [220, 0]
click at [427, 100] on span at bounding box center [428, 93] width 8 height 17
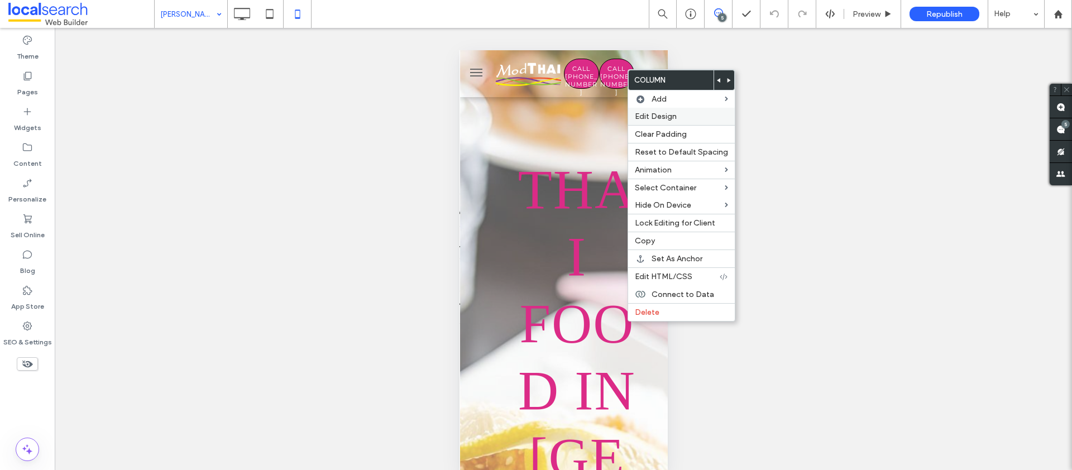
click at [672, 120] on span "Edit Design" at bounding box center [656, 116] width 42 height 9
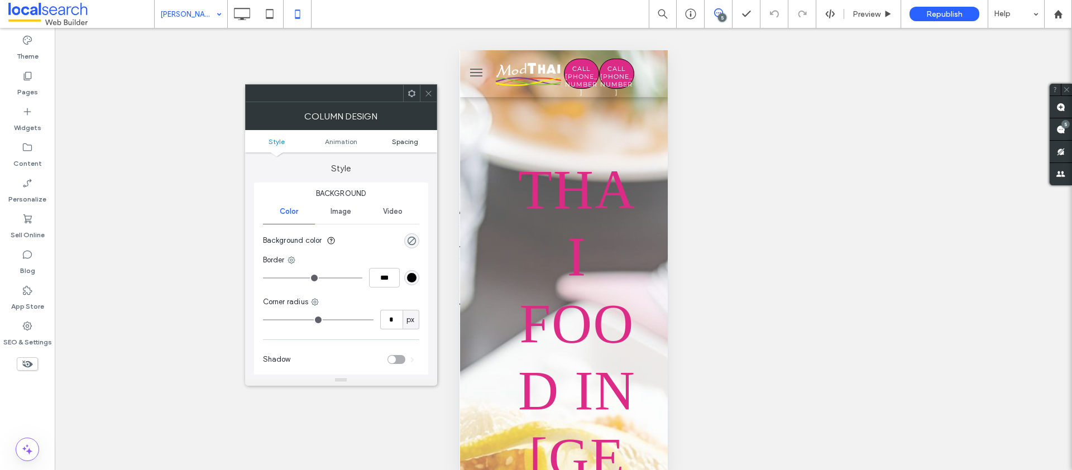
click at [397, 146] on ul "Style Animation Spacing" at bounding box center [341, 141] width 192 height 22
click at [399, 142] on span "Spacing" at bounding box center [405, 141] width 26 height 8
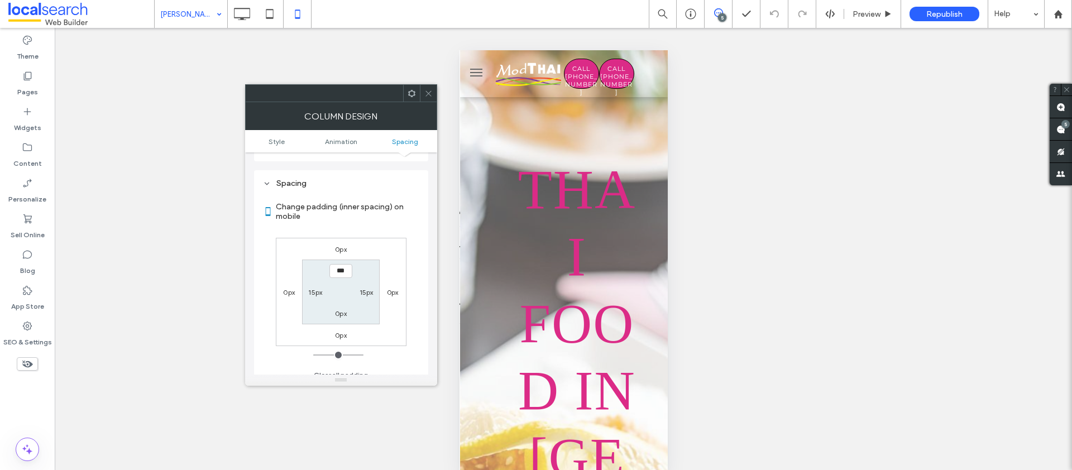
scroll to position [262, 0]
click at [431, 95] on icon at bounding box center [428, 93] width 8 height 8
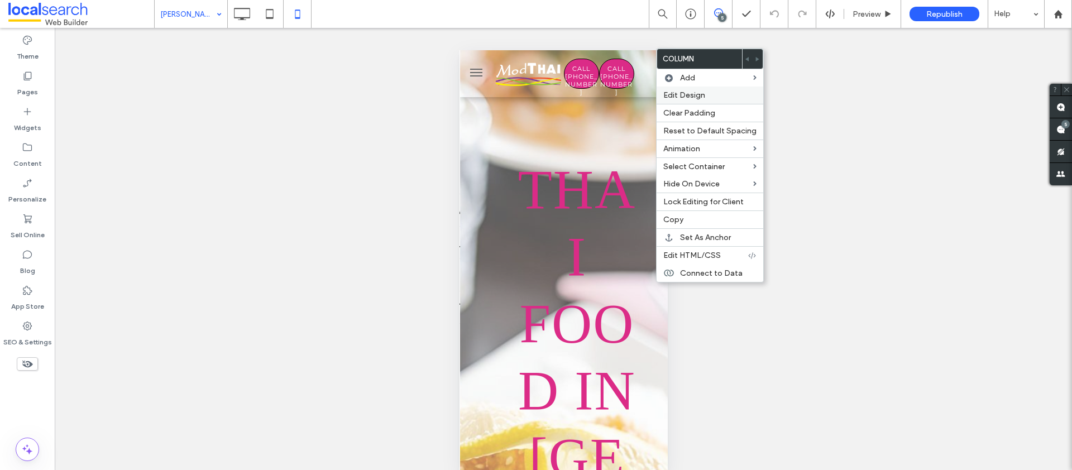
click at [696, 100] on div "Edit Design" at bounding box center [710, 95] width 107 height 17
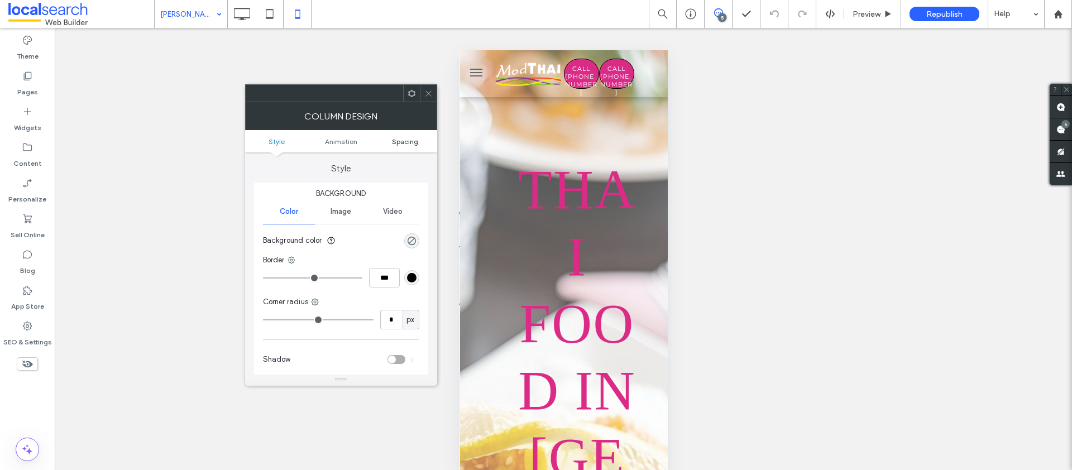
click at [400, 139] on span "Spacing" at bounding box center [405, 141] width 26 height 8
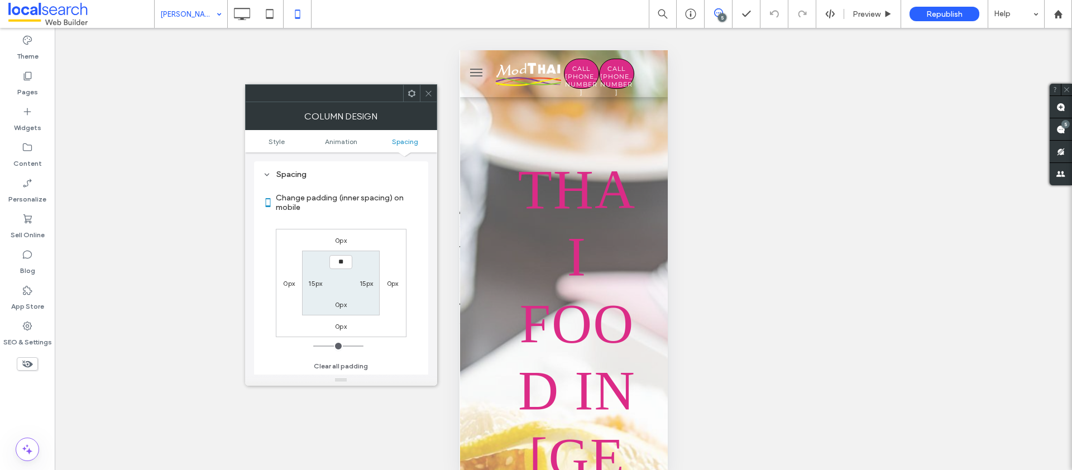
type input "****"
type input "**"
type input "*"
type input "***"
type input "*"
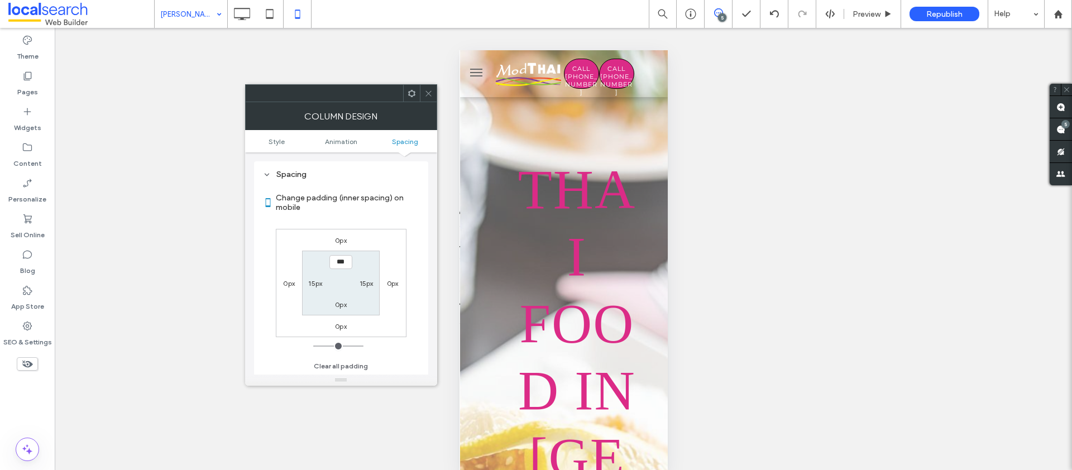
click at [711, 8] on span at bounding box center [718, 12] width 27 height 9
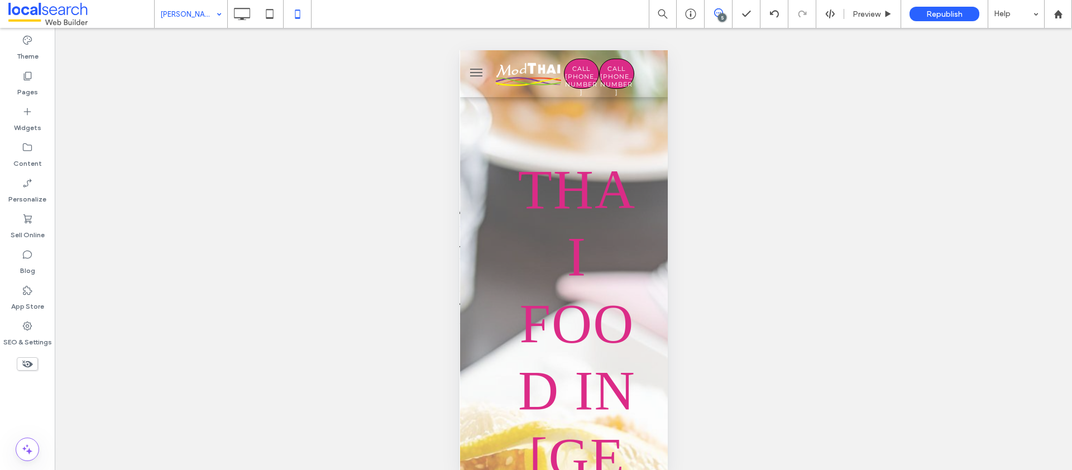
click at [711, 8] on span at bounding box center [718, 12] width 27 height 9
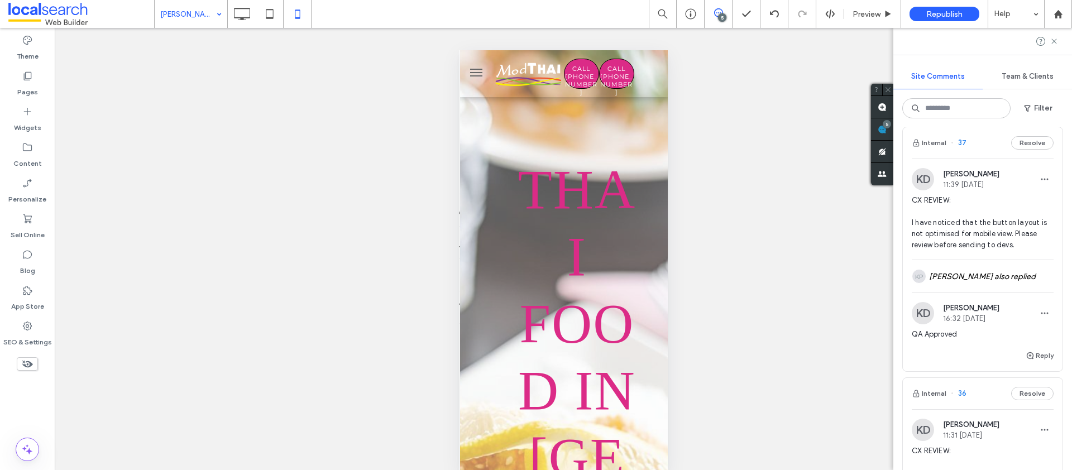
scroll to position [449, 0]
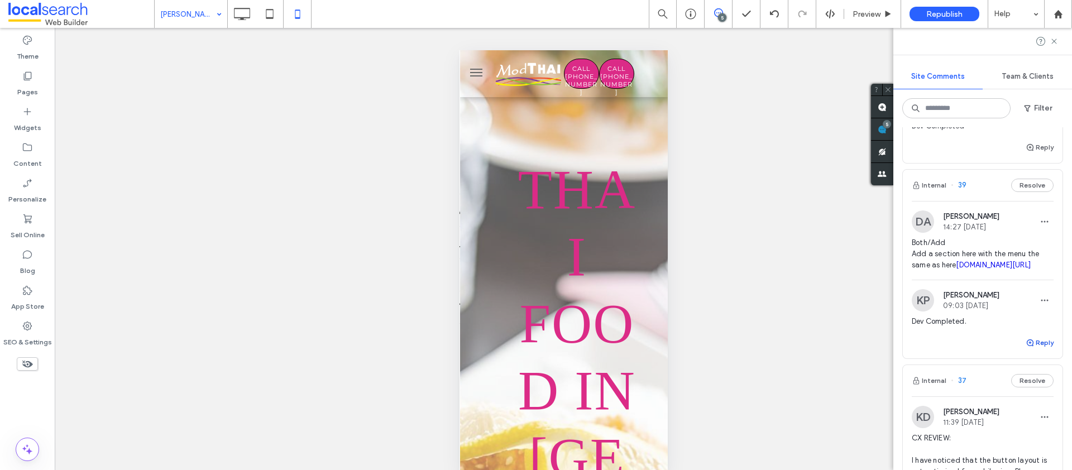
click at [1032, 350] on button "Reply" at bounding box center [1040, 342] width 28 height 13
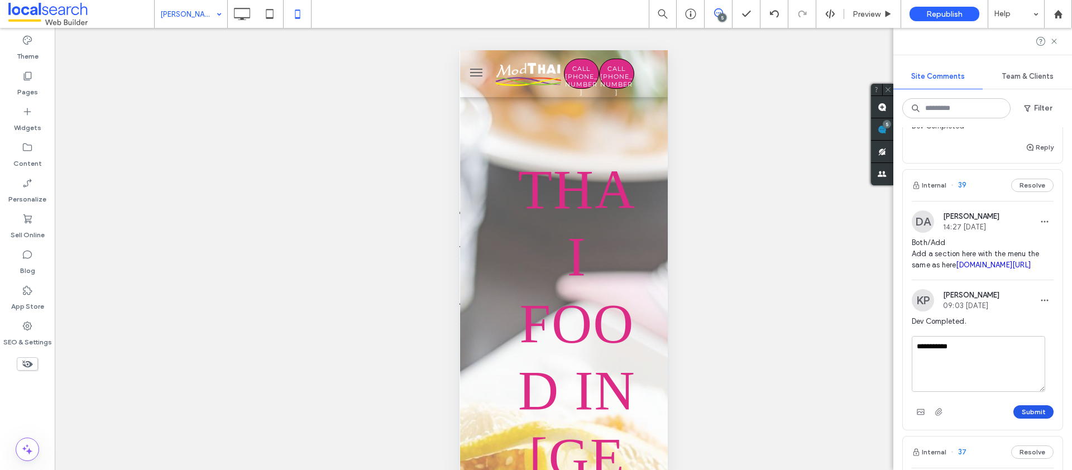
type textarea "**********"
click at [1045, 419] on button "Submit" at bounding box center [1033, 411] width 40 height 13
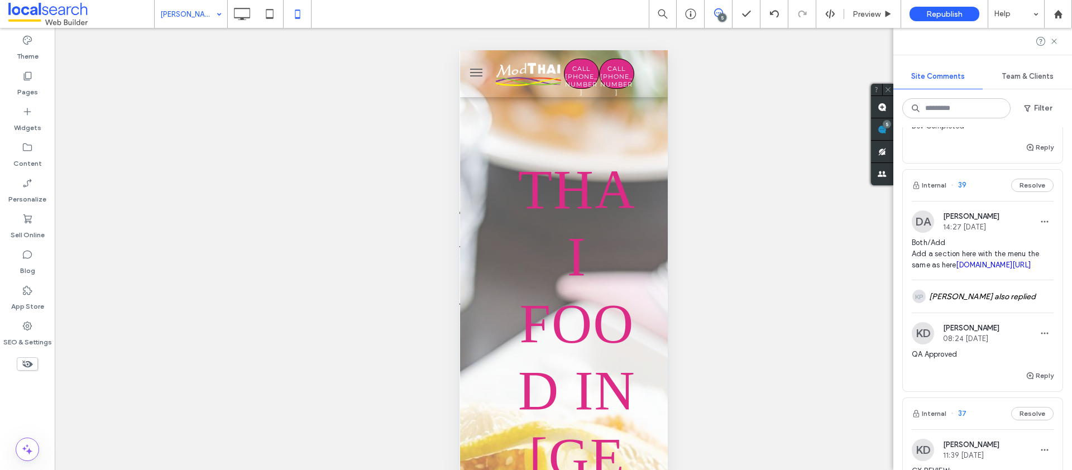
click at [994, 264] on span "Both/Add Add a section here with the menu the same as here rabybay.chopnchill.c…" at bounding box center [983, 253] width 142 height 33
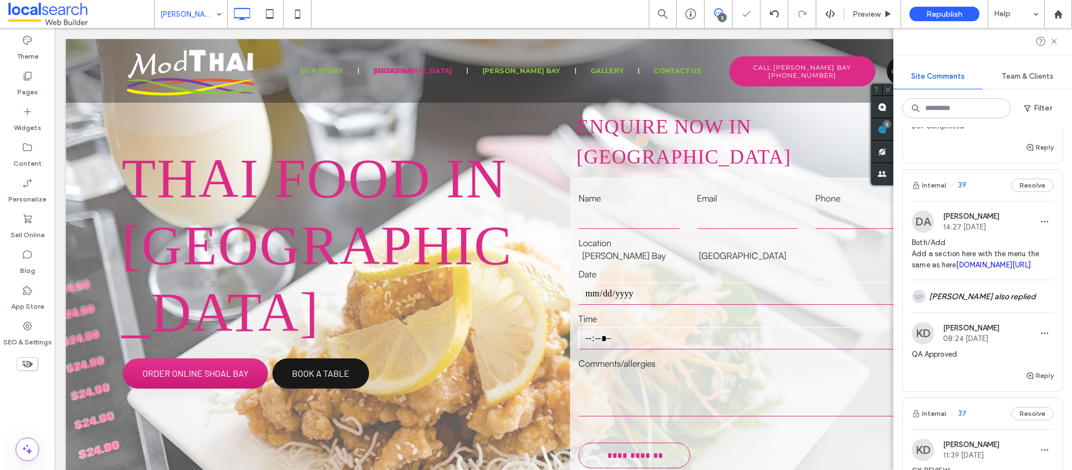
scroll to position [0, 0]
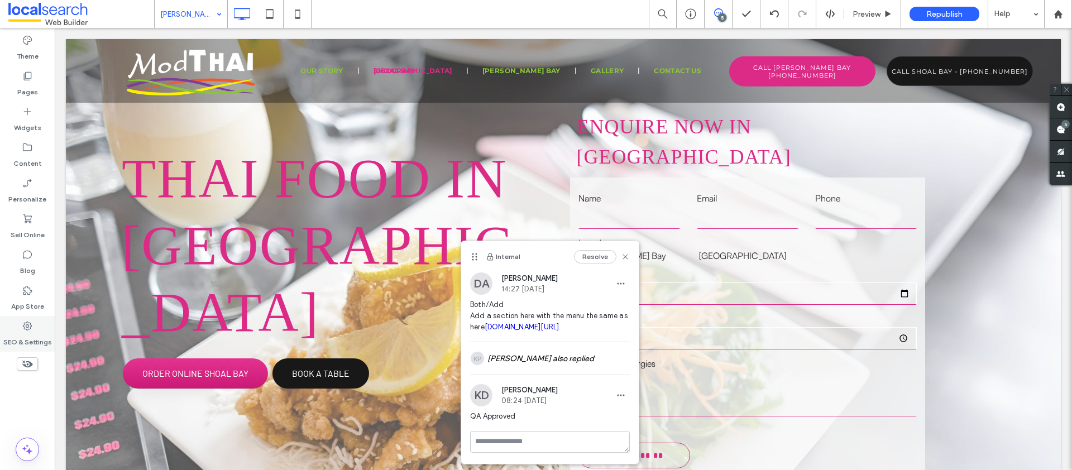
click at [27, 324] on use at bounding box center [27, 326] width 9 height 9
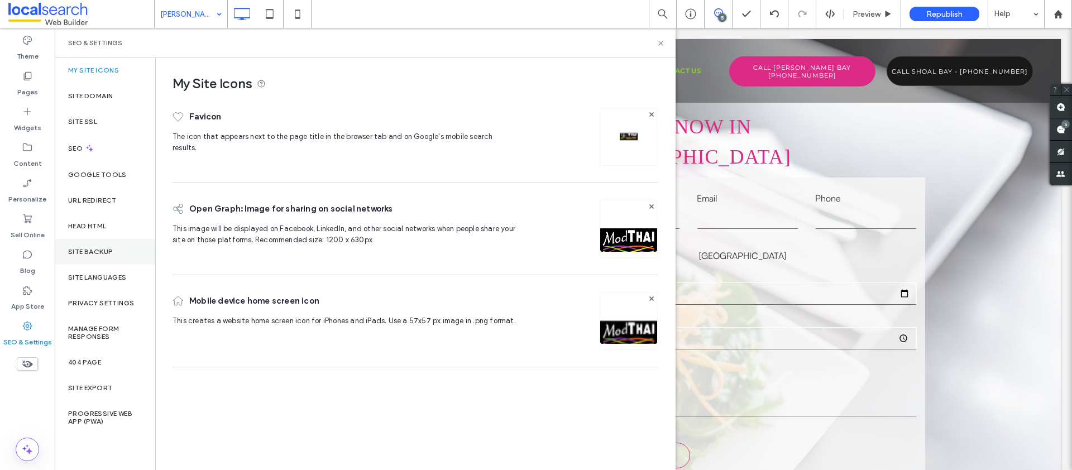
click at [93, 246] on div "Site Backup" at bounding box center [105, 252] width 100 height 26
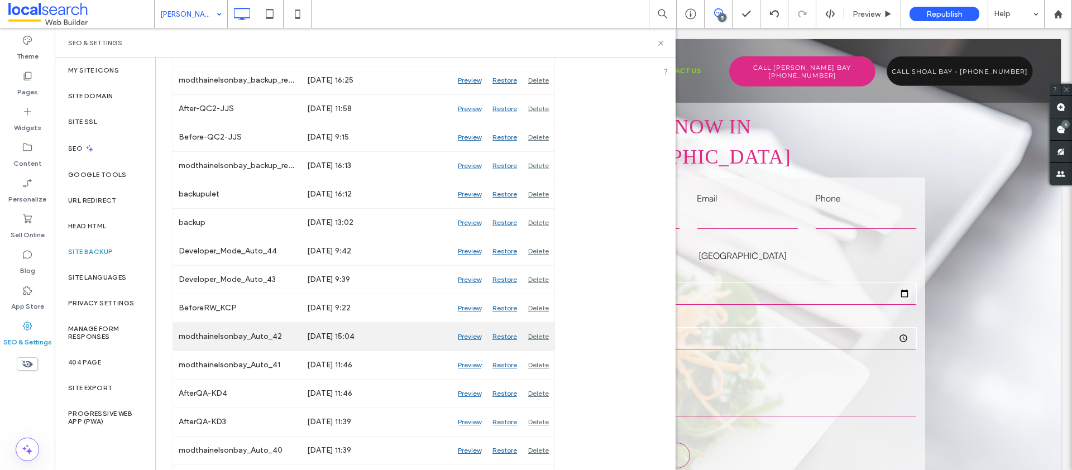
scroll to position [360, 0]
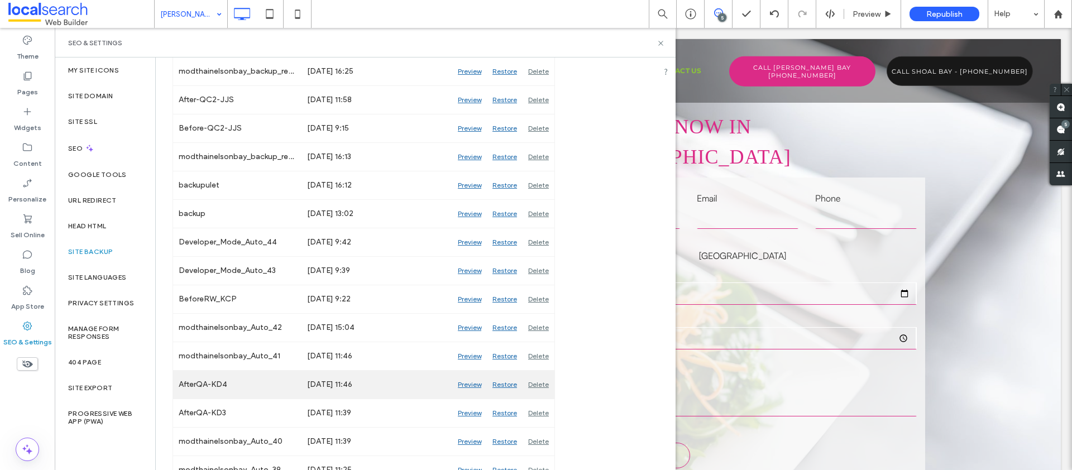
click at [470, 387] on div "Preview" at bounding box center [469, 385] width 35 height 28
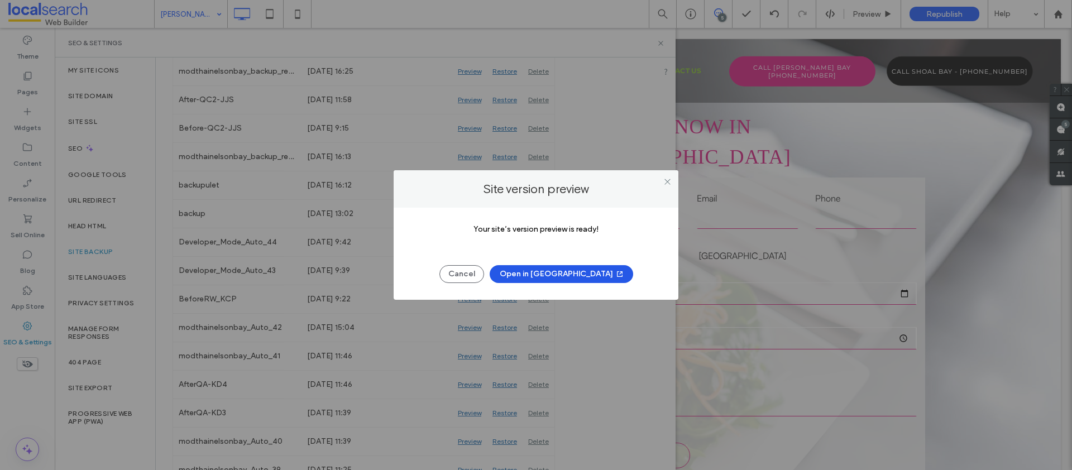
click at [547, 274] on button "Open in New Tab" at bounding box center [561, 274] width 143 height 18
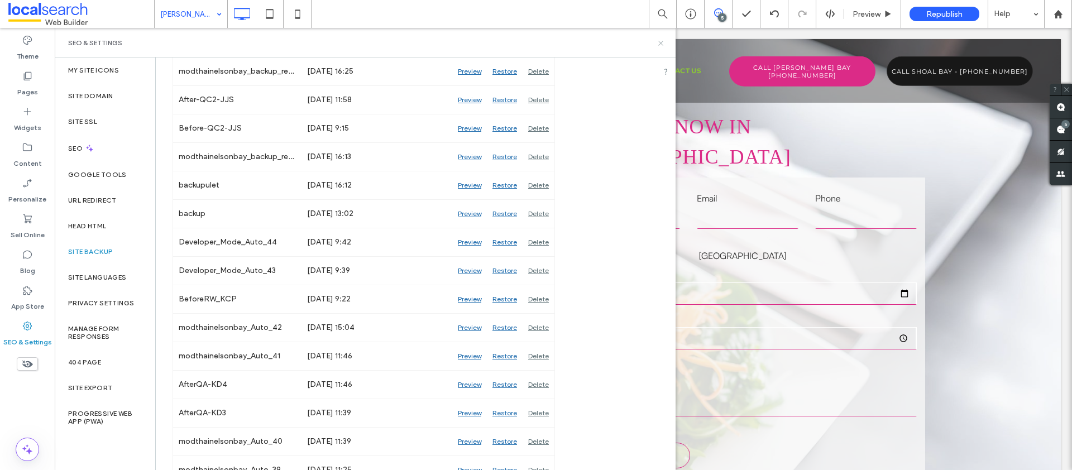
click at [657, 45] on icon at bounding box center [661, 43] width 8 height 8
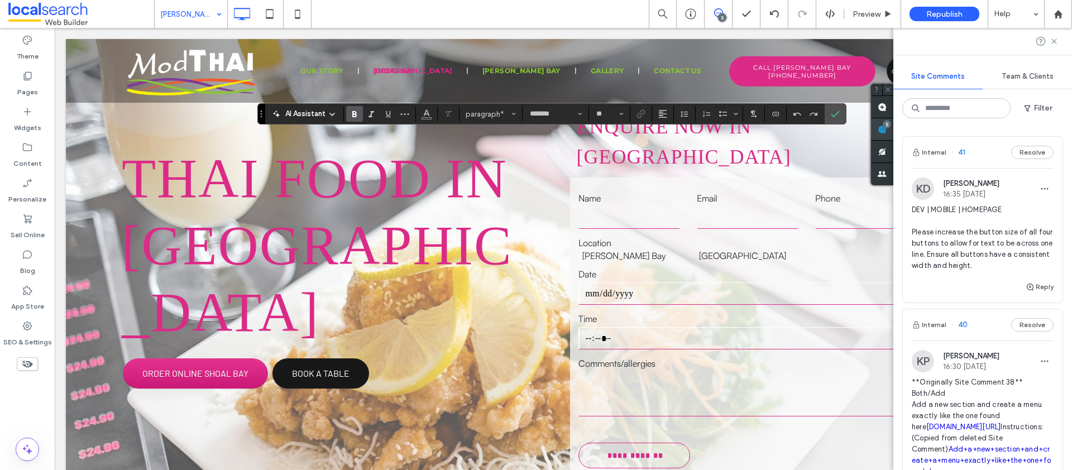
click at [887, 128] on use at bounding box center [882, 129] width 9 height 9
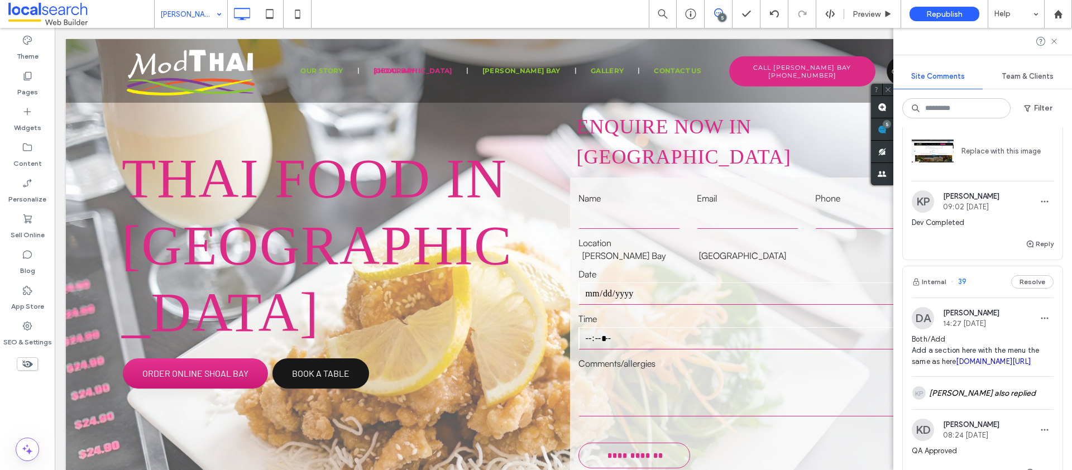
scroll to position [180, 0]
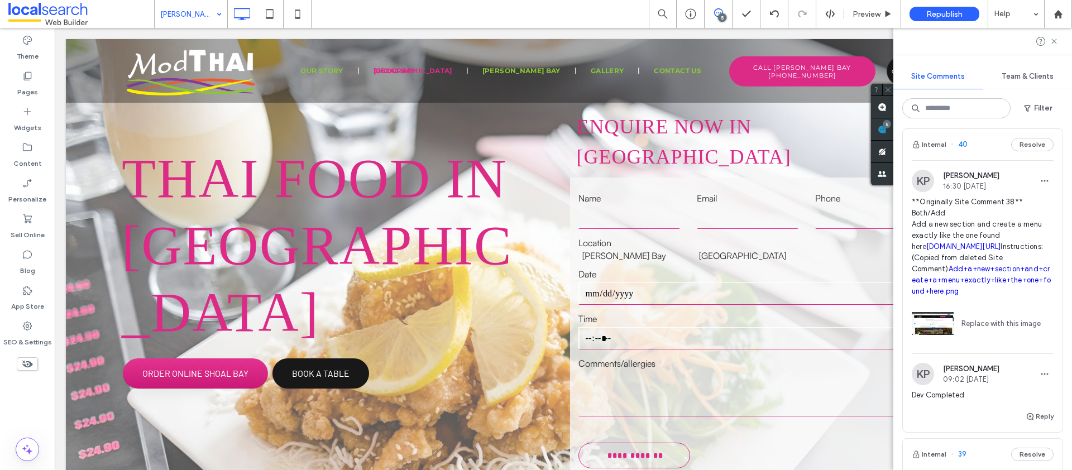
click at [926, 235] on span "**Originally Site Comment 38** Both/Add Add a new section and create a menu exa…" at bounding box center [983, 247] width 142 height 100
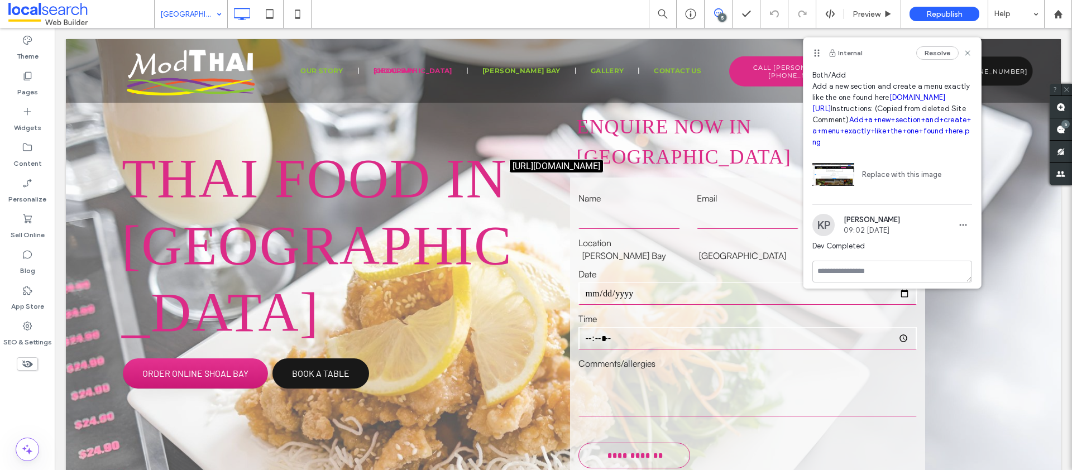
scroll to position [65, 0]
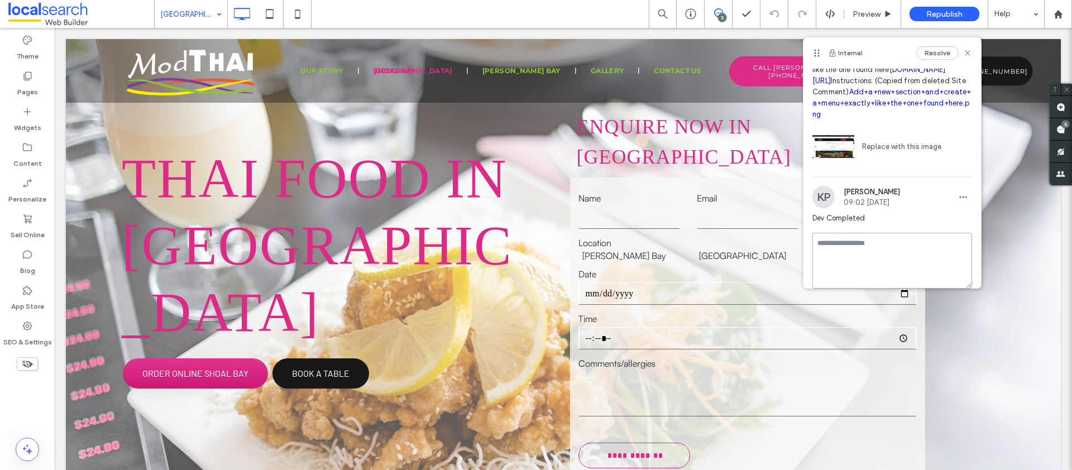
click at [845, 267] on textarea at bounding box center [892, 261] width 160 height 56
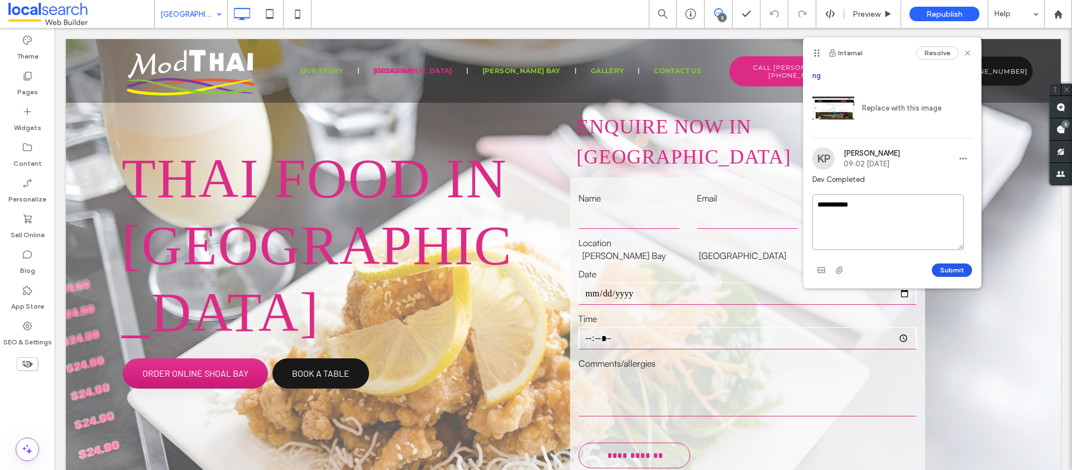
type textarea "**********"
click at [937, 270] on button "Submit" at bounding box center [952, 270] width 40 height 13
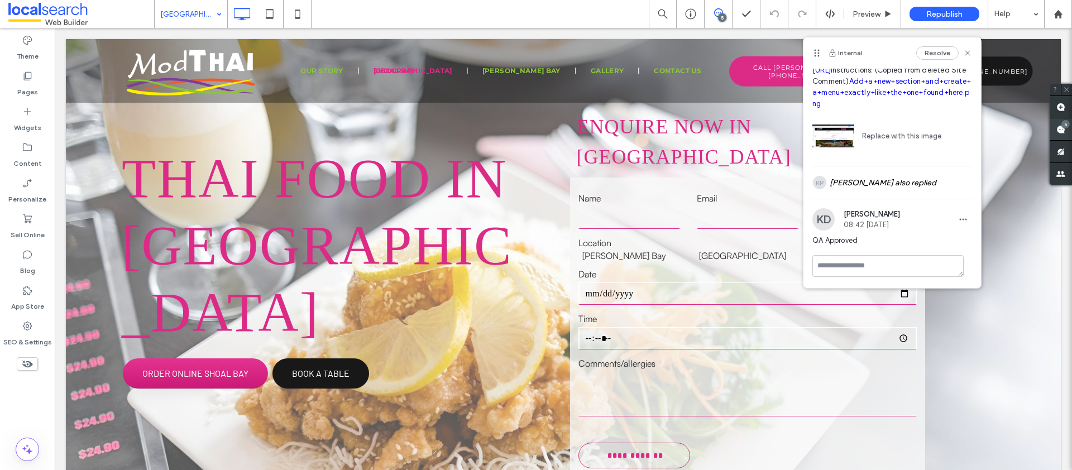
click at [1054, 126] on span at bounding box center [1061, 129] width 22 height 22
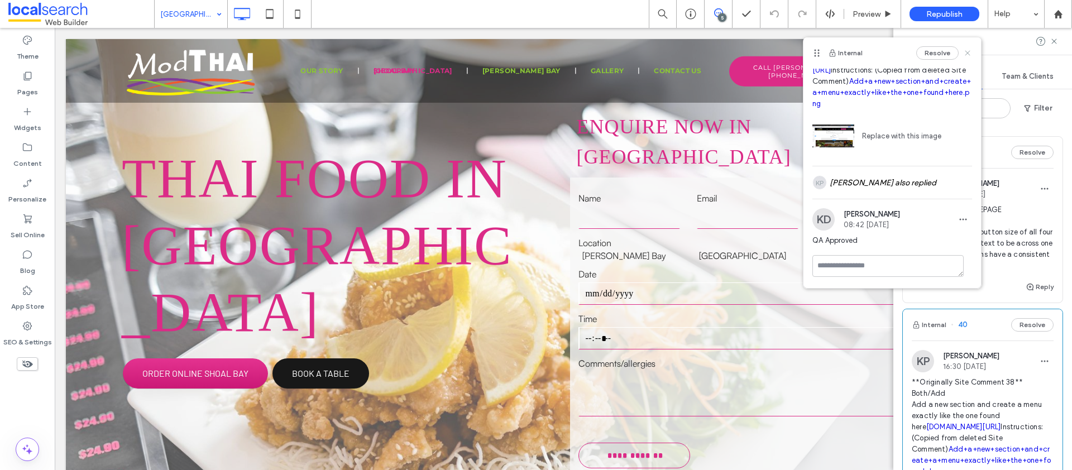
click at [965, 50] on use at bounding box center [967, 52] width 5 height 5
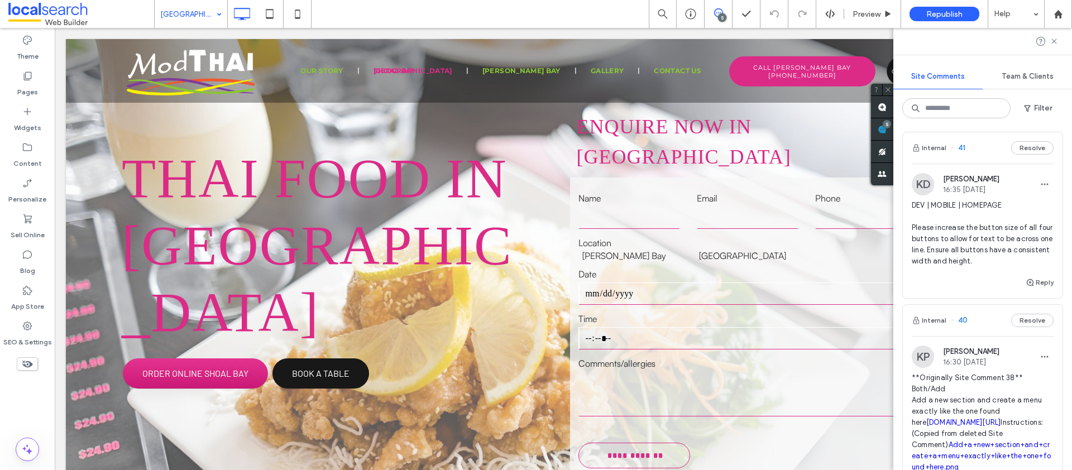
scroll to position [0, 0]
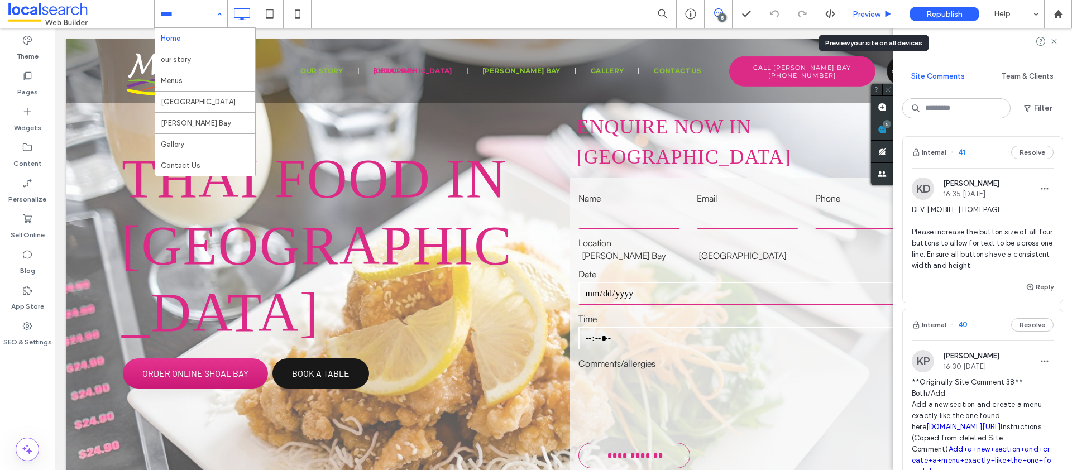
click at [864, 11] on span "Preview" at bounding box center [867, 13] width 28 height 9
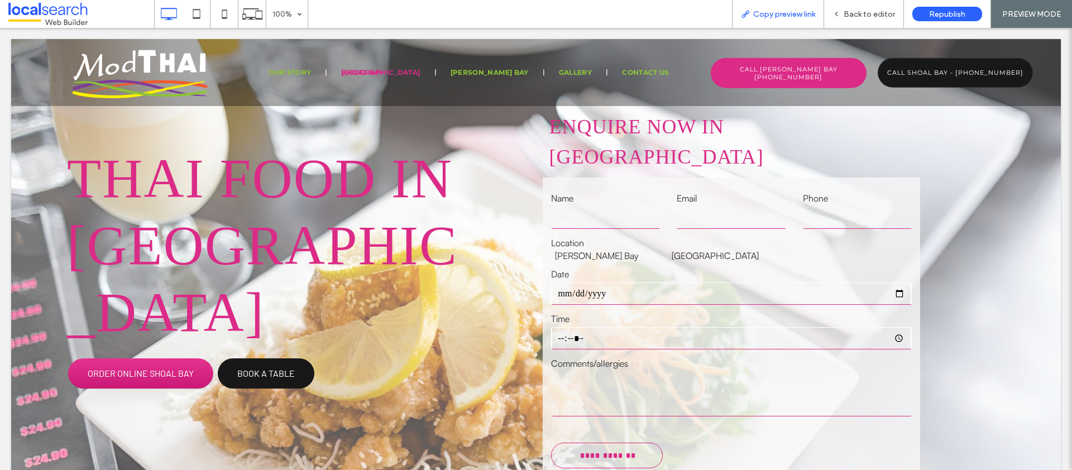
click at [797, 16] on span "Copy preview link" at bounding box center [784, 13] width 62 height 9
click at [873, 11] on span "Back to editor" at bounding box center [869, 13] width 51 height 9
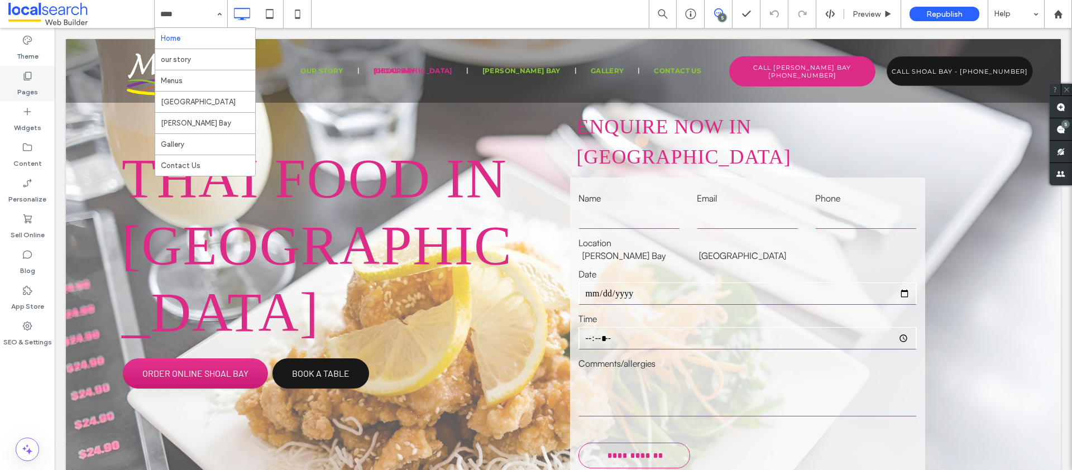
click at [21, 89] on label "Pages" at bounding box center [27, 90] width 21 height 16
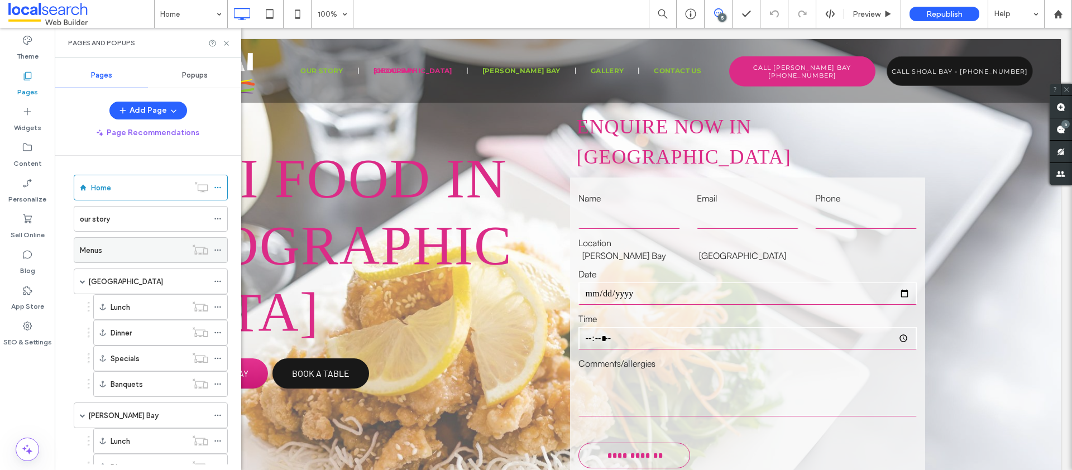
click at [92, 248] on label "Menus" at bounding box center [91, 251] width 22 height 20
click at [228, 42] on icon at bounding box center [226, 43] width 8 height 8
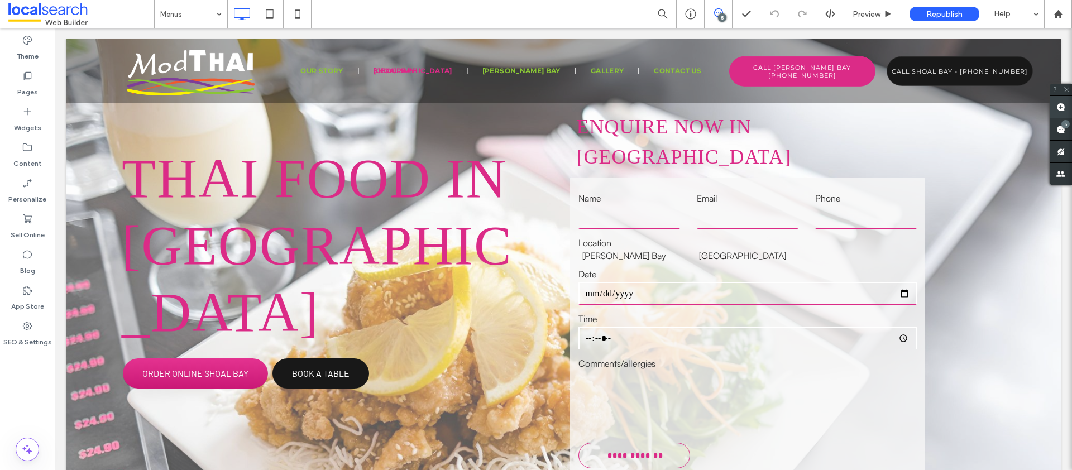
click at [1057, 107] on use at bounding box center [1060, 107] width 9 height 9
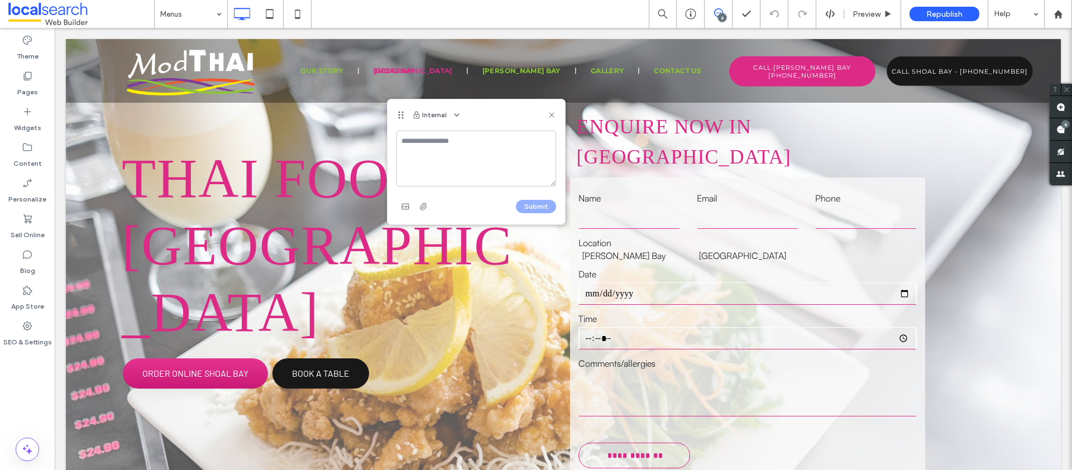
click at [448, 151] on textarea at bounding box center [476, 159] width 160 height 56
type textarea "**********"
click at [528, 204] on button "Submit" at bounding box center [536, 206] width 40 height 13
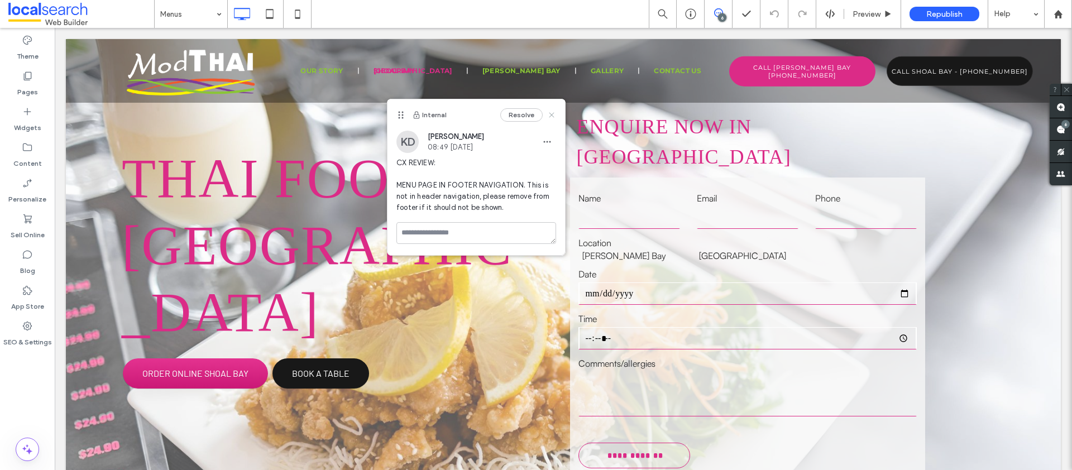
click at [553, 113] on use at bounding box center [551, 114] width 5 height 5
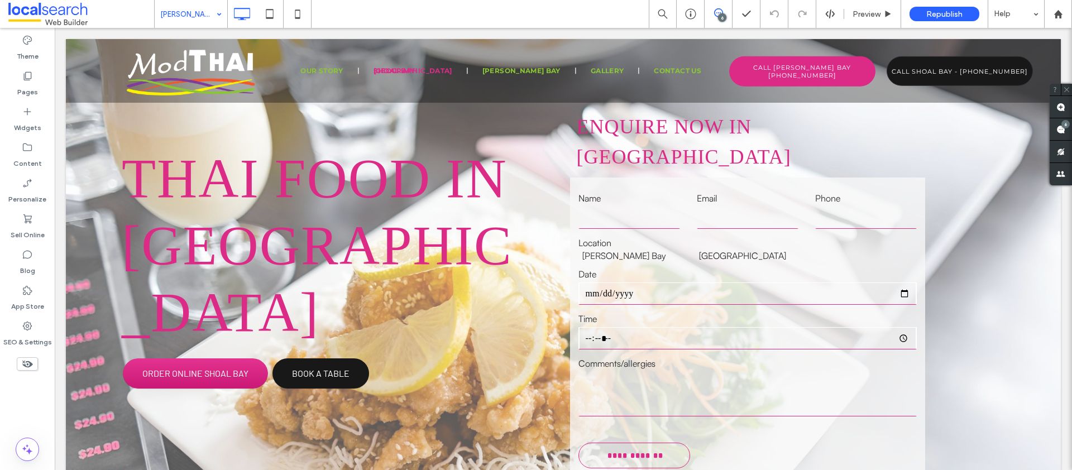
type input "*******"
type input "**"
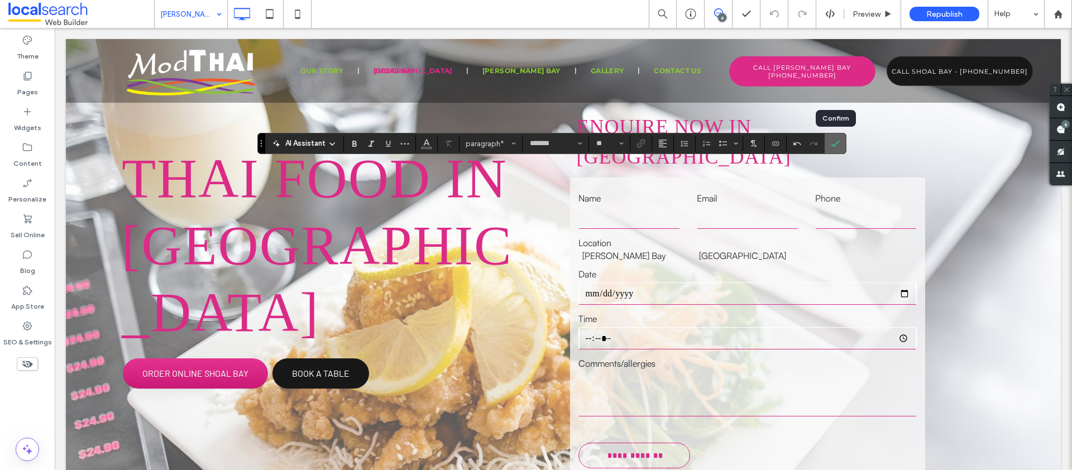
click at [835, 139] on icon "Confirm" at bounding box center [835, 143] width 9 height 9
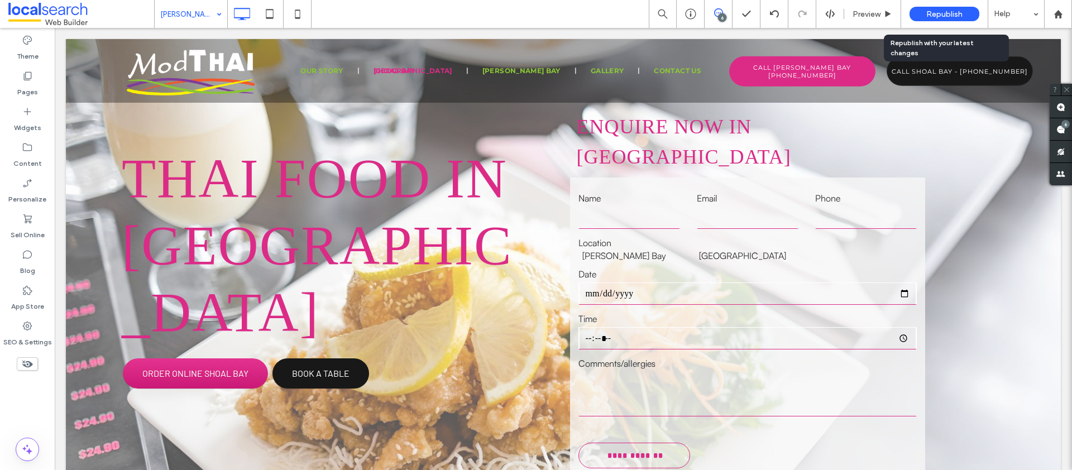
click at [942, 13] on span "Republish" at bounding box center [944, 13] width 36 height 9
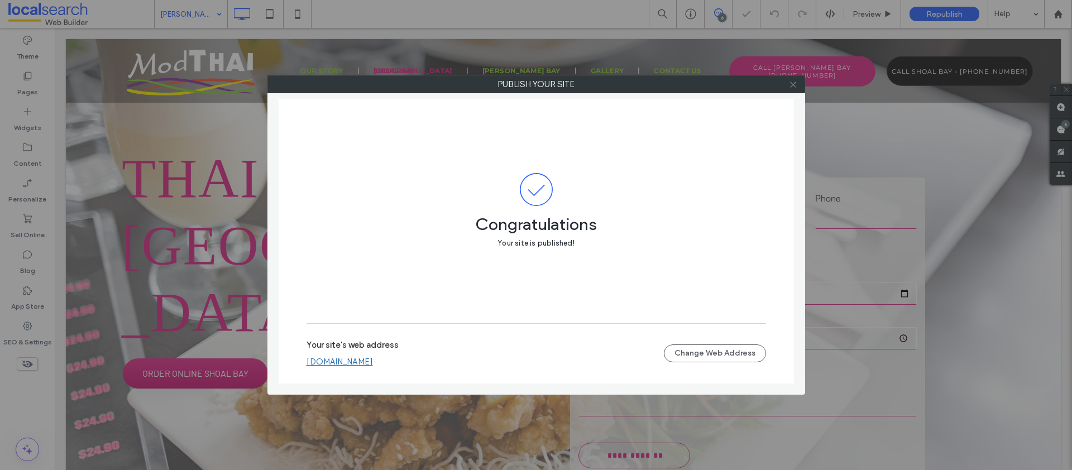
click at [792, 83] on icon at bounding box center [793, 84] width 8 height 8
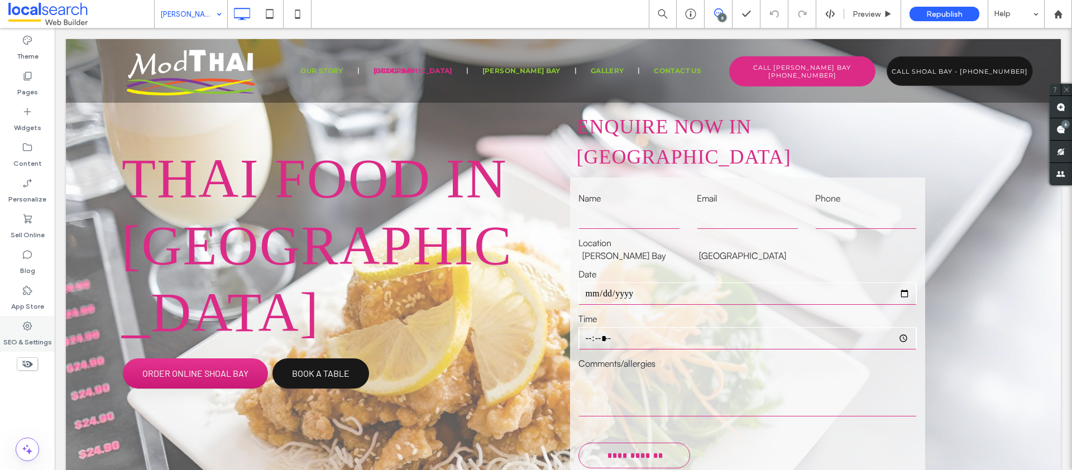
click at [33, 343] on label "SEO & Settings" at bounding box center [27, 340] width 49 height 16
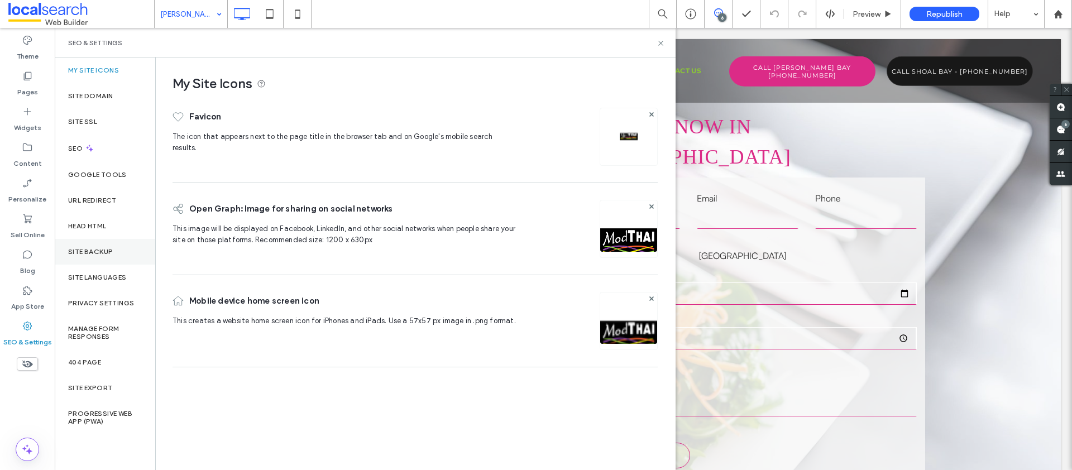
click at [90, 245] on div "Site Backup" at bounding box center [105, 252] width 100 height 26
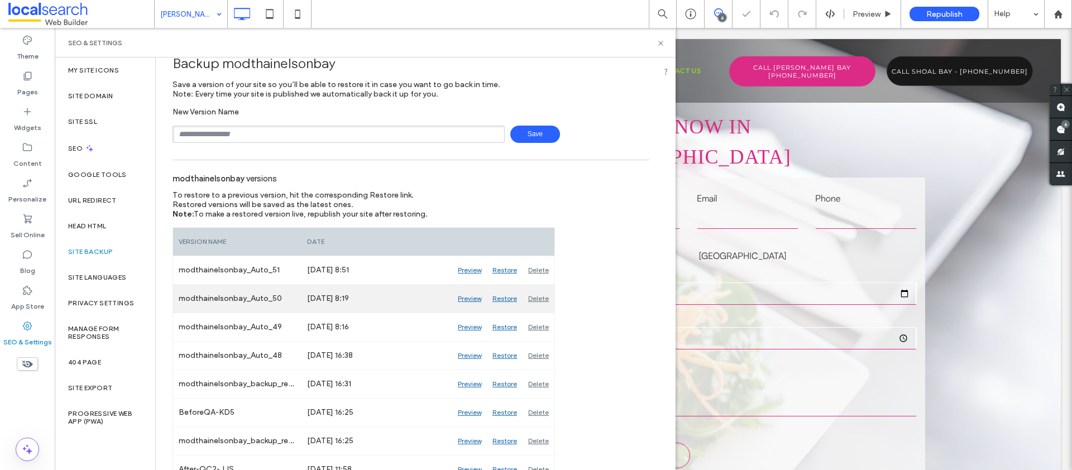
scroll to position [20, 0]
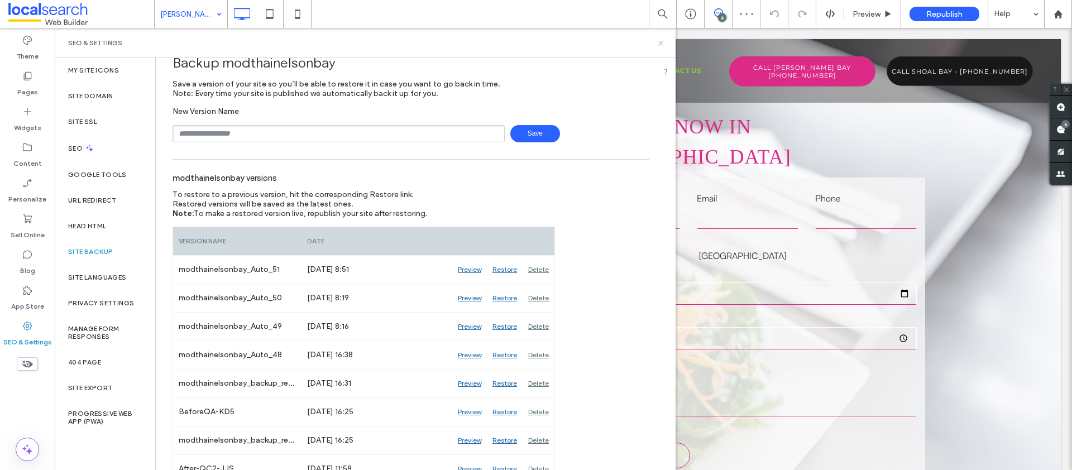
click at [659, 42] on icon at bounding box center [661, 43] width 8 height 8
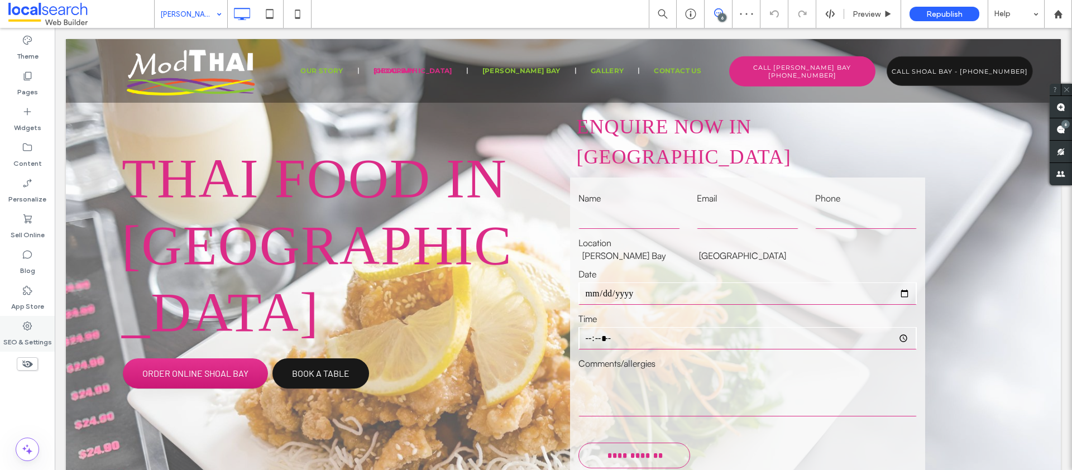
click at [35, 336] on label "SEO & Settings" at bounding box center [27, 340] width 49 height 16
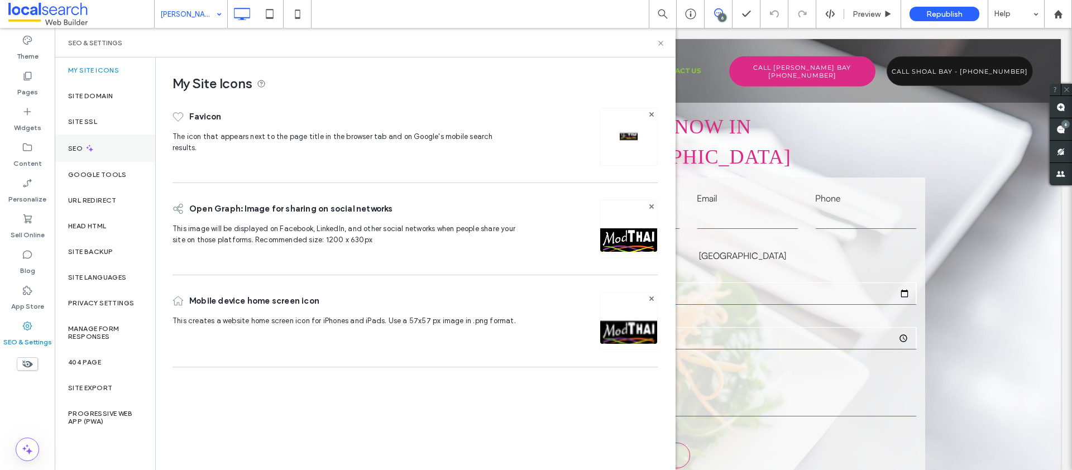
click at [112, 147] on div "SEO" at bounding box center [105, 148] width 100 height 27
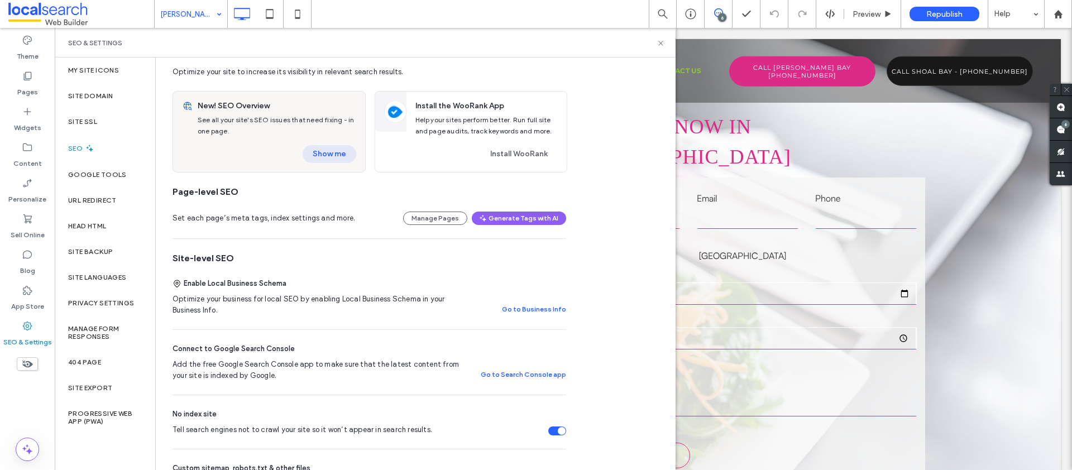
scroll to position [28, 0]
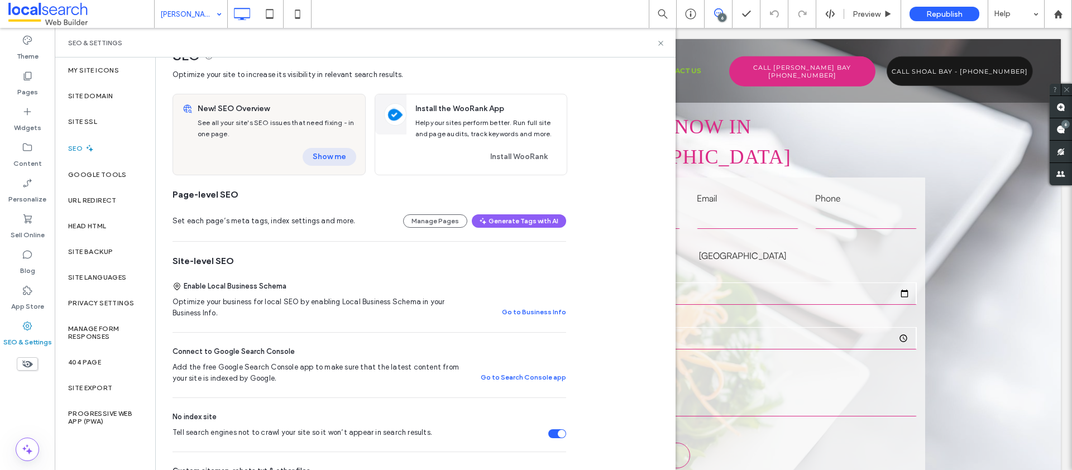
click at [322, 161] on button "Show me" at bounding box center [330, 157] width 54 height 18
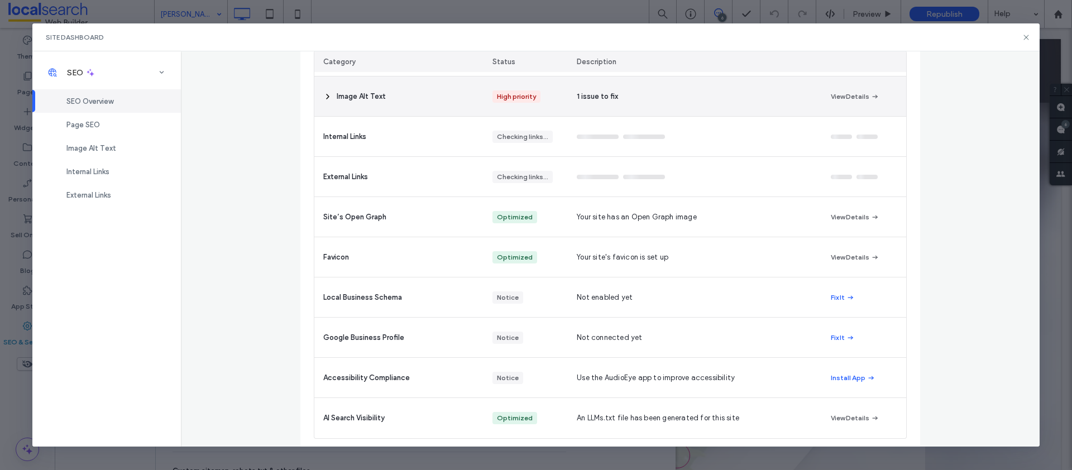
scroll to position [203, 0]
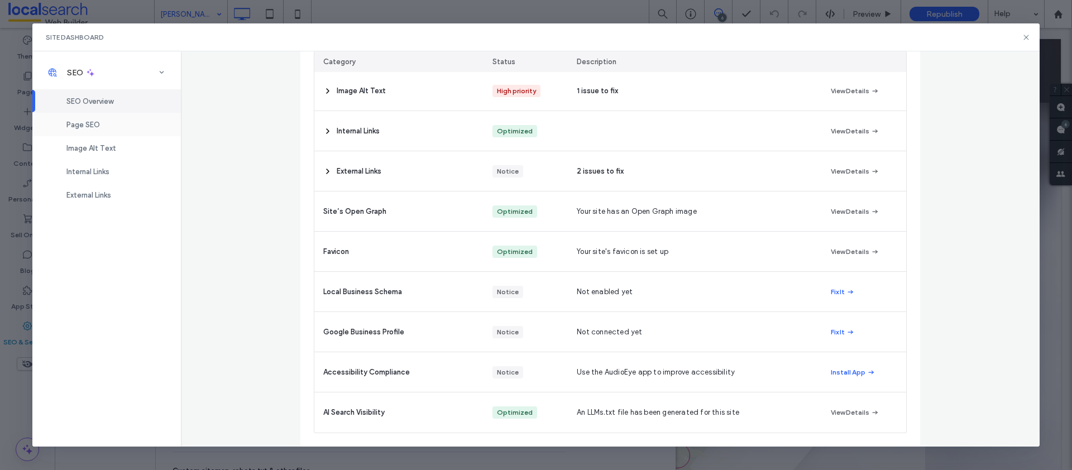
click at [115, 125] on div "Page SEO" at bounding box center [106, 124] width 149 height 23
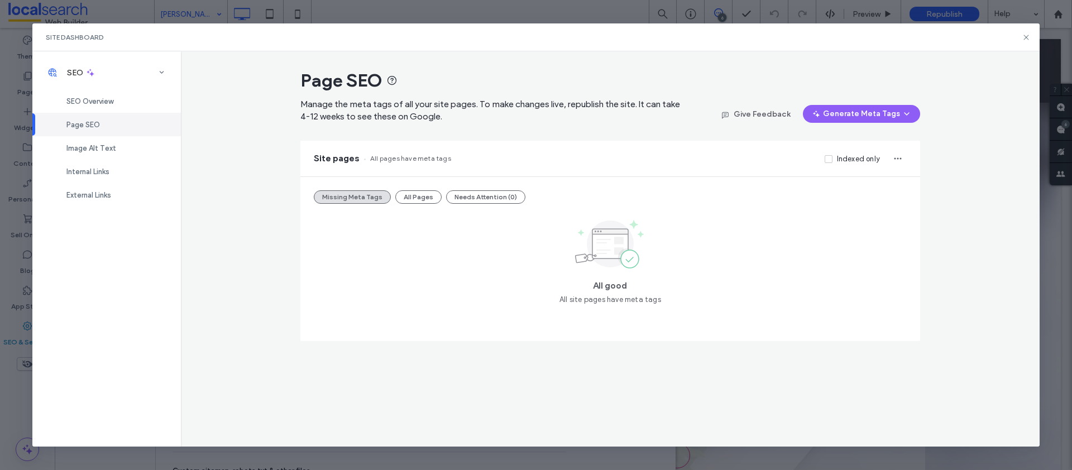
scroll to position [0, 0]
click at [392, 195] on div "Missing Meta Tags All Pages Needs Attention (3)" at bounding box center [610, 196] width 593 height 13
click at [401, 197] on button "All Pages" at bounding box center [418, 196] width 46 height 13
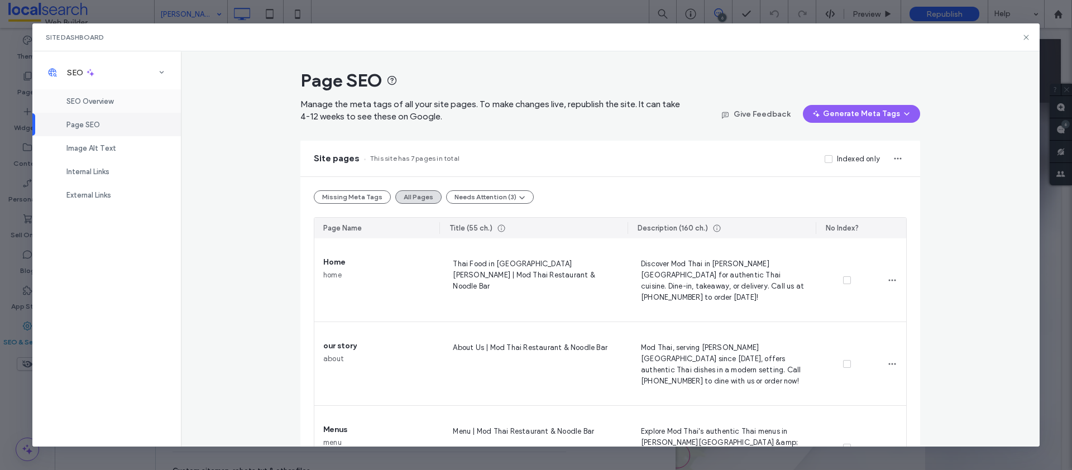
click at [100, 99] on span "SEO Overview" at bounding box center [89, 101] width 47 height 8
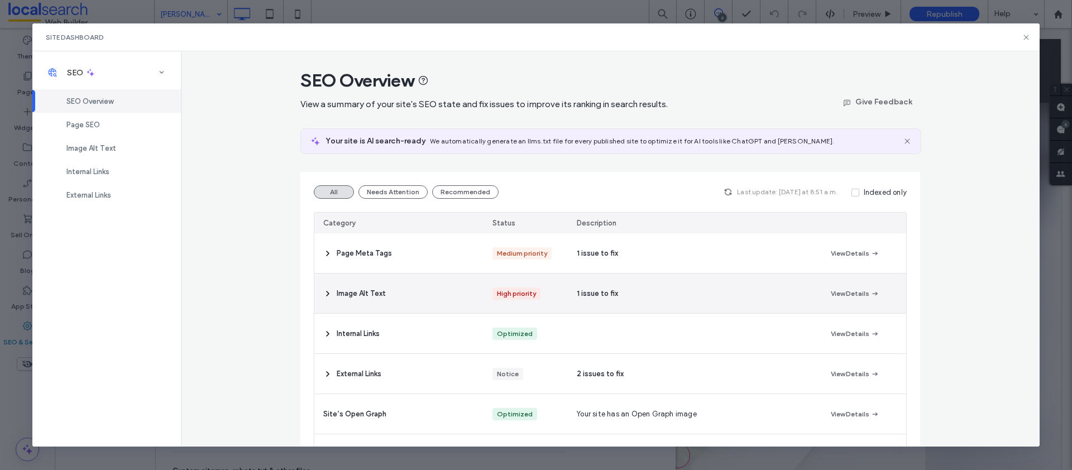
click at [372, 293] on span "Image Alt Text" at bounding box center [361, 293] width 49 height 11
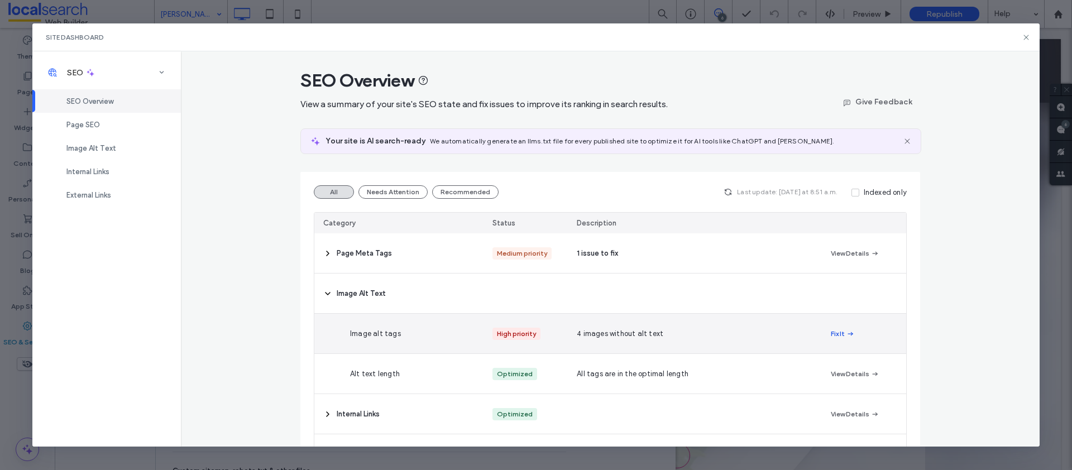
click at [849, 334] on icon "button" at bounding box center [850, 333] width 9 height 9
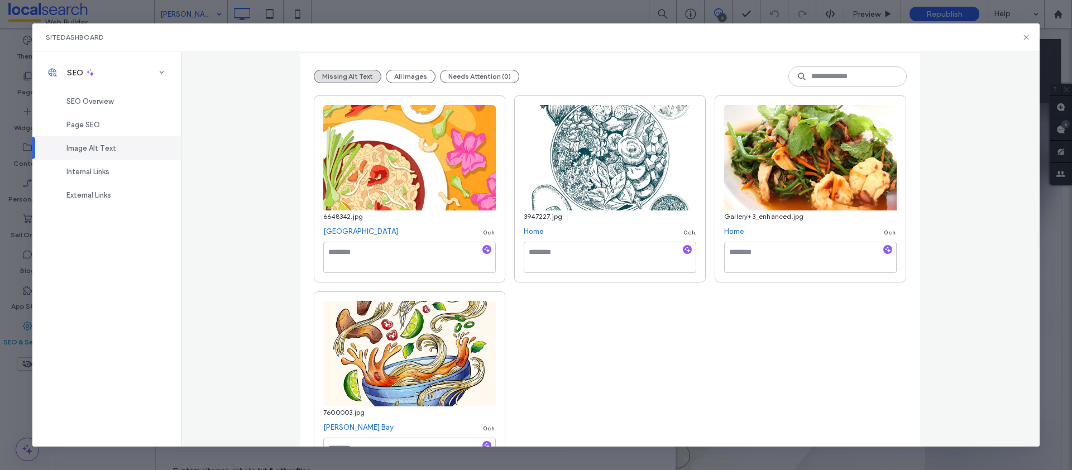
scroll to position [164, 0]
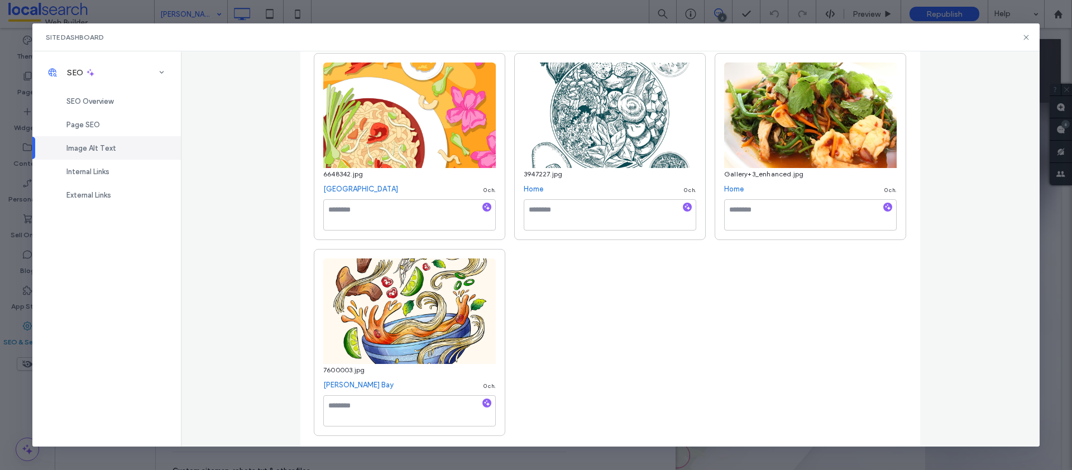
click at [339, 385] on link "Nelson Bay" at bounding box center [358, 385] width 70 height 11
click at [340, 413] on textarea at bounding box center [409, 410] width 173 height 31
type textarea "*"
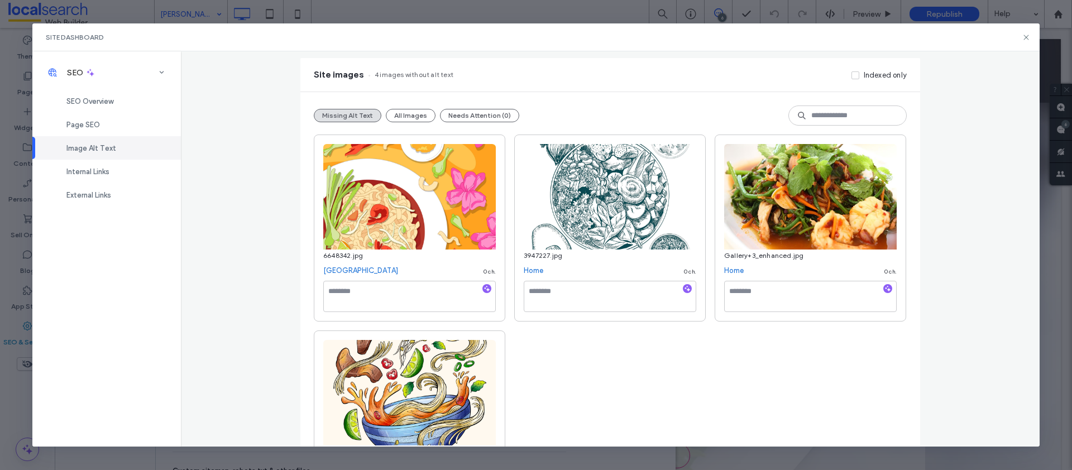
scroll to position [0, 0]
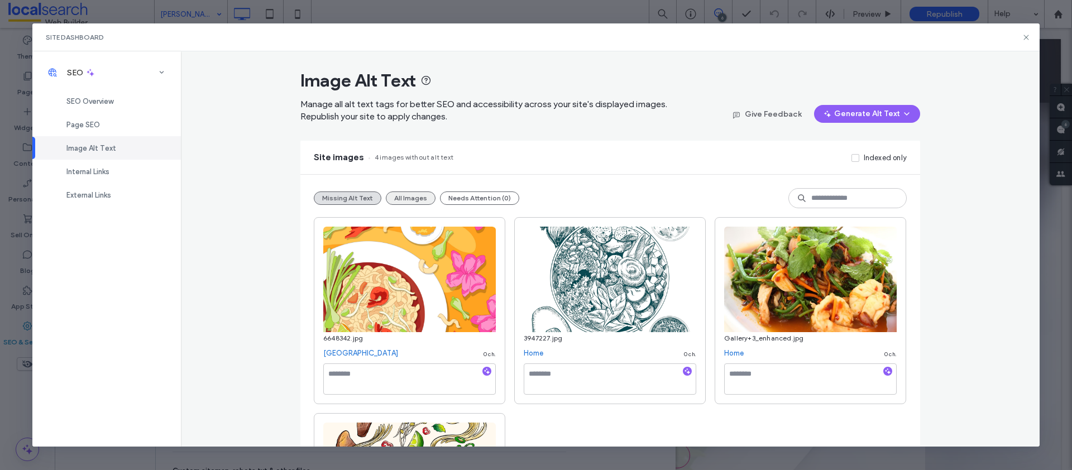
click at [399, 203] on button "All Images" at bounding box center [411, 198] width 50 height 13
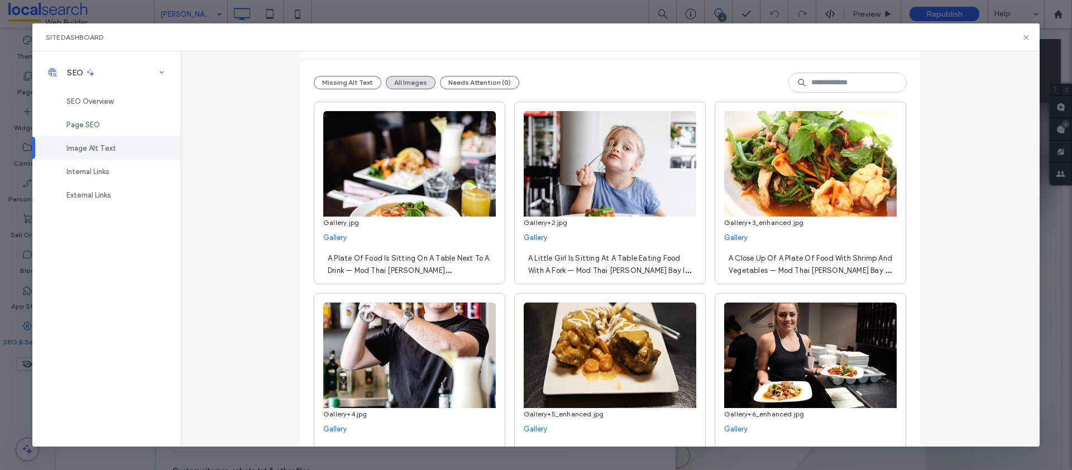
scroll to position [228, 0]
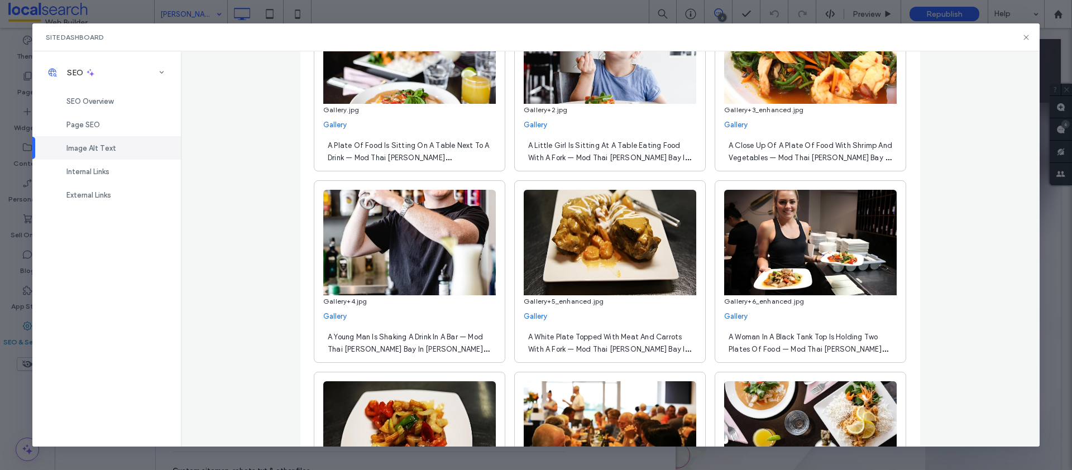
click at [787, 146] on span "A Close Up Of A Plate Of Food With Shrimp And Vegetables — Mod Thai Nelson Bay …" at bounding box center [811, 163] width 164 height 45
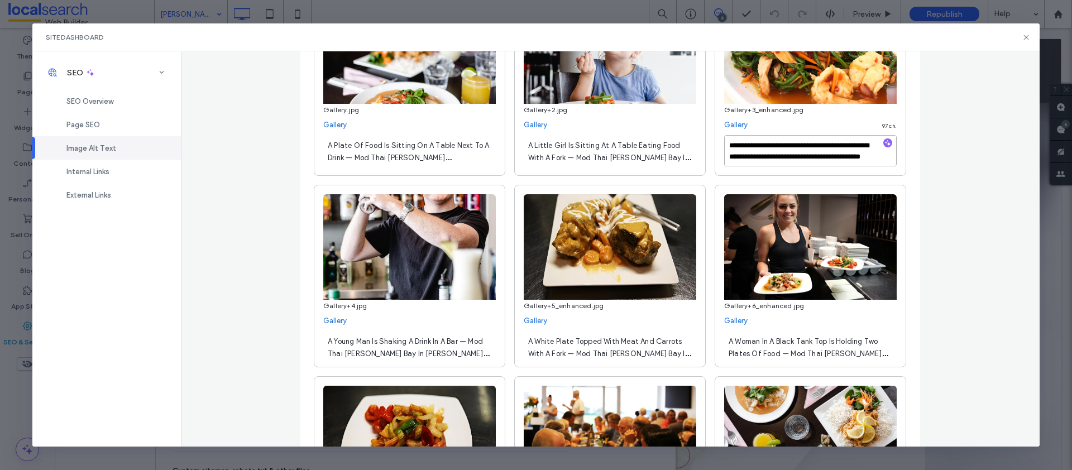
click at [787, 146] on textarea "**********" at bounding box center [810, 150] width 173 height 31
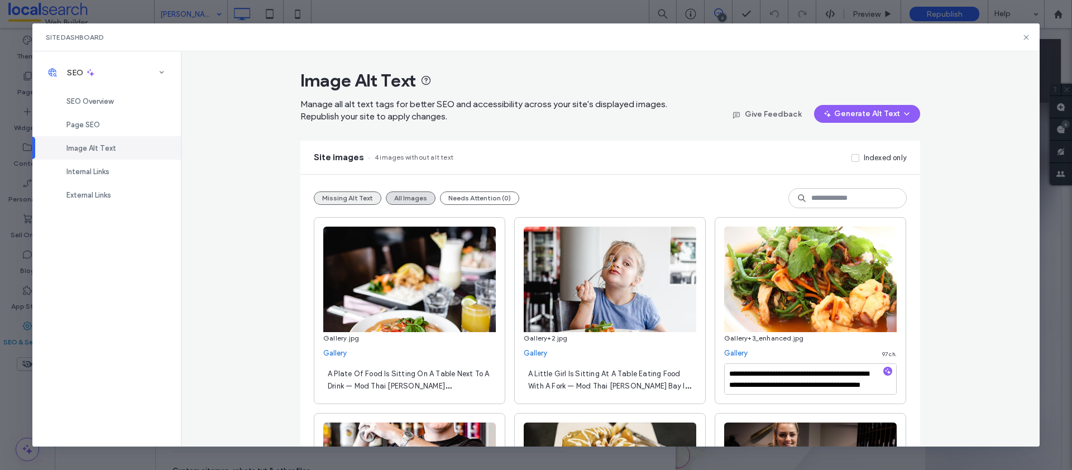
click at [356, 195] on button "Missing Alt Text" at bounding box center [348, 198] width 68 height 13
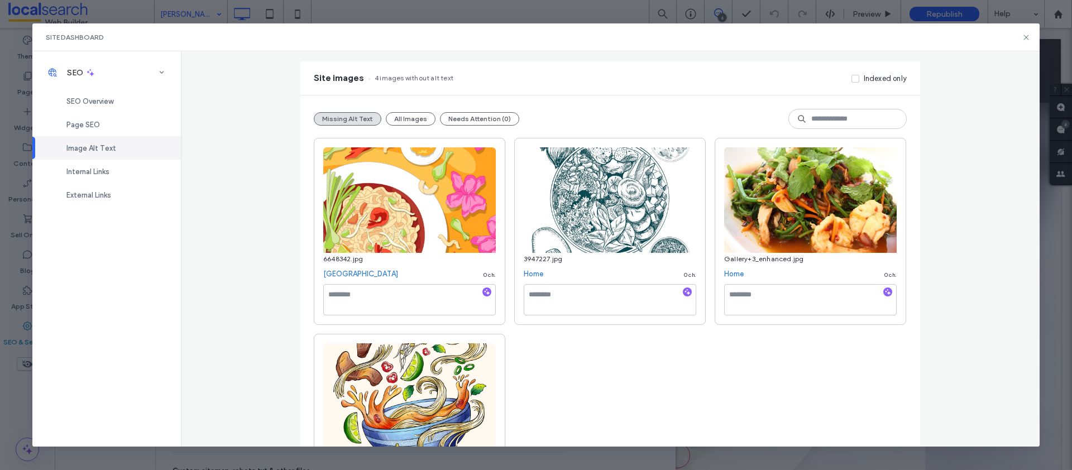
scroll to position [167, 0]
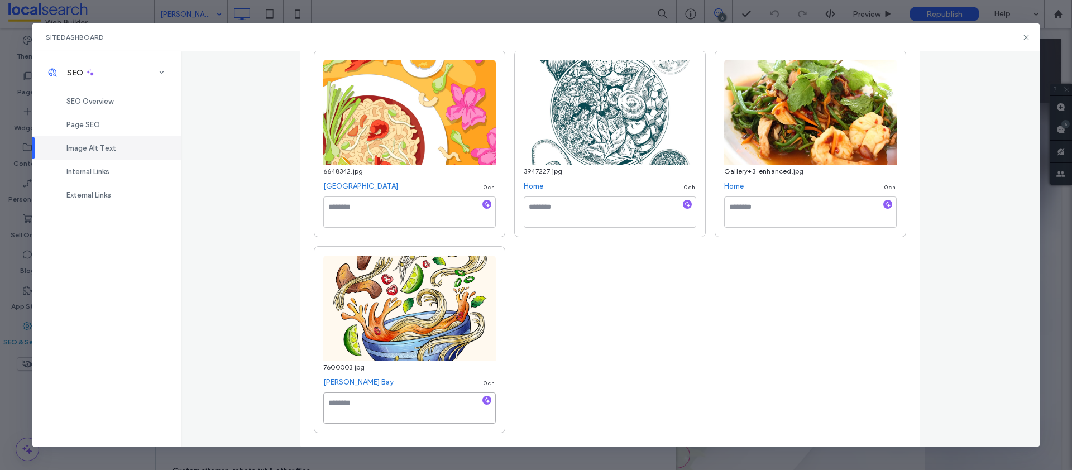
click at [378, 411] on textarea at bounding box center [409, 408] width 173 height 31
click at [757, 202] on textarea at bounding box center [810, 212] width 173 height 31
paste textarea "**********"
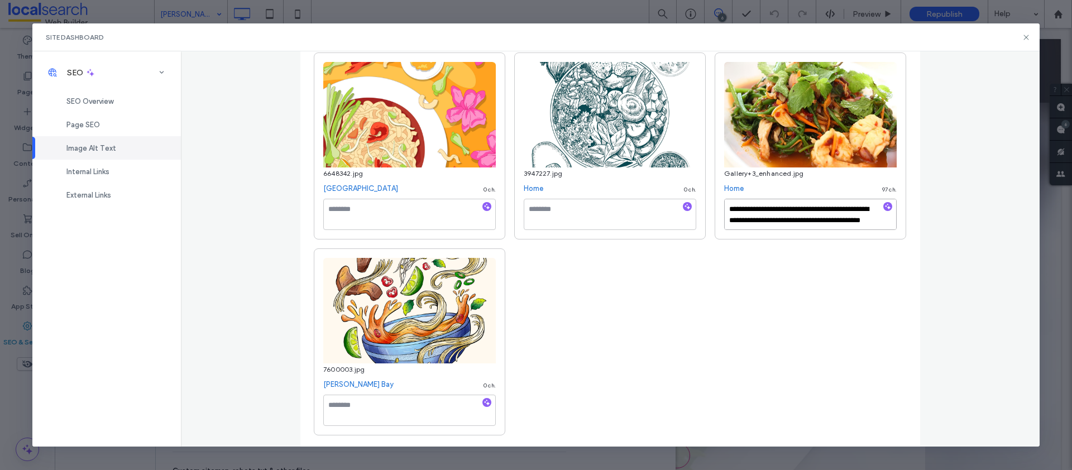
drag, startPoint x: 776, startPoint y: 208, endPoint x: 709, endPoint y: 212, distance: 66.5
click at [709, 212] on div "**********" at bounding box center [610, 243] width 593 height 383
drag, startPoint x: 759, startPoint y: 209, endPoint x: 733, endPoint y: 210, distance: 25.7
click at [733, 210] on textarea "**********" at bounding box center [810, 214] width 173 height 31
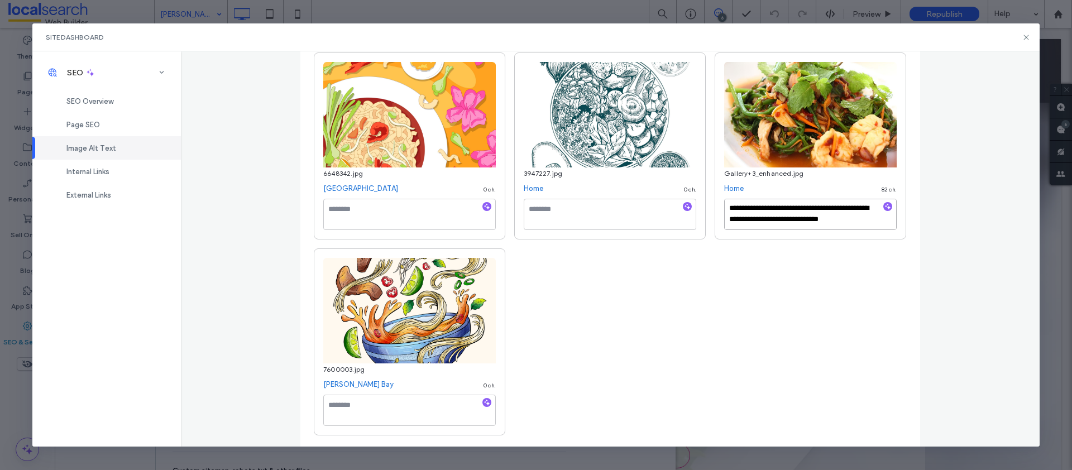
type textarea "**********"
drag, startPoint x: 750, startPoint y: 298, endPoint x: 724, endPoint y: 311, distance: 29.2
click at [750, 301] on div "**********" at bounding box center [610, 243] width 593 height 383
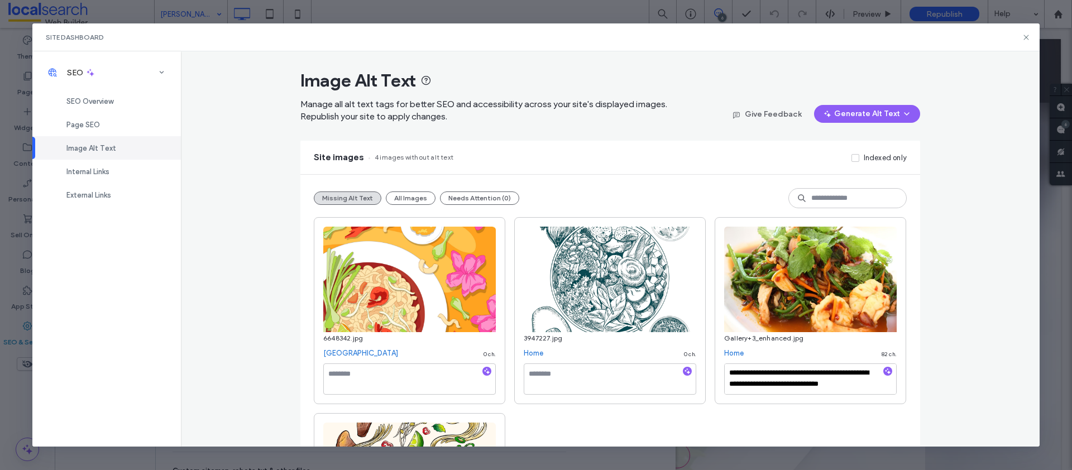
click at [375, 412] on div "**********" at bounding box center [610, 394] width 620 height 439
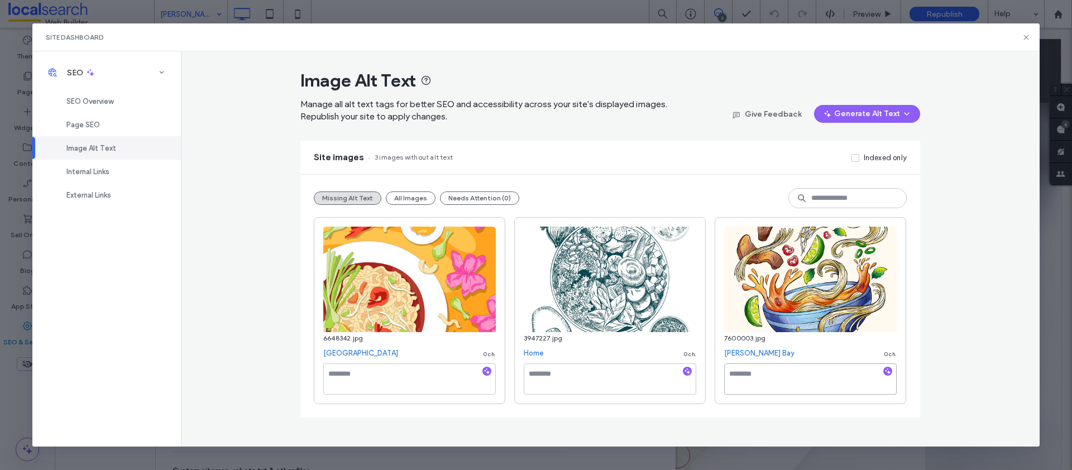
click at [791, 376] on textarea at bounding box center [810, 378] width 173 height 31
paste textarea "**********"
drag, startPoint x: 809, startPoint y: 378, endPoint x: 700, endPoint y: 363, distance: 109.8
click at [700, 363] on div "**********" at bounding box center [610, 310] width 593 height 187
type textarea "**********"
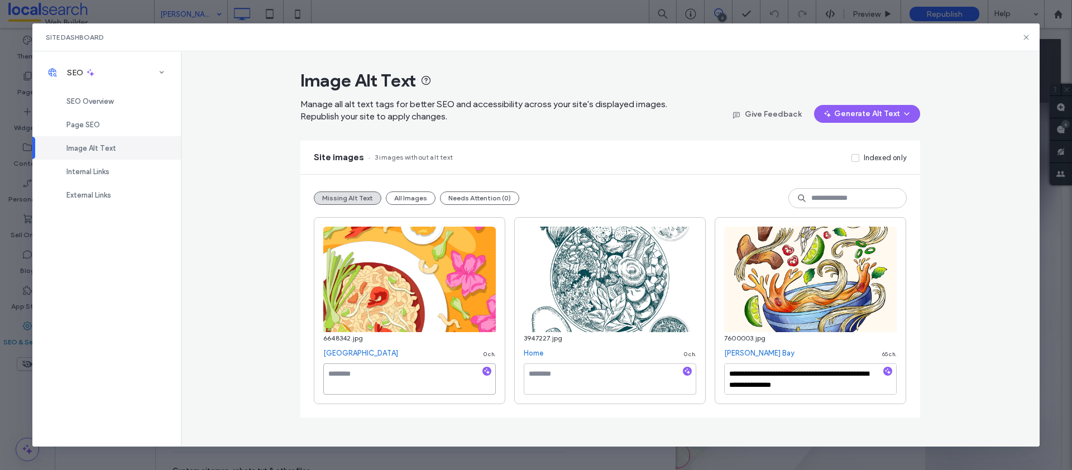
click at [439, 376] on textarea at bounding box center [409, 378] width 173 height 31
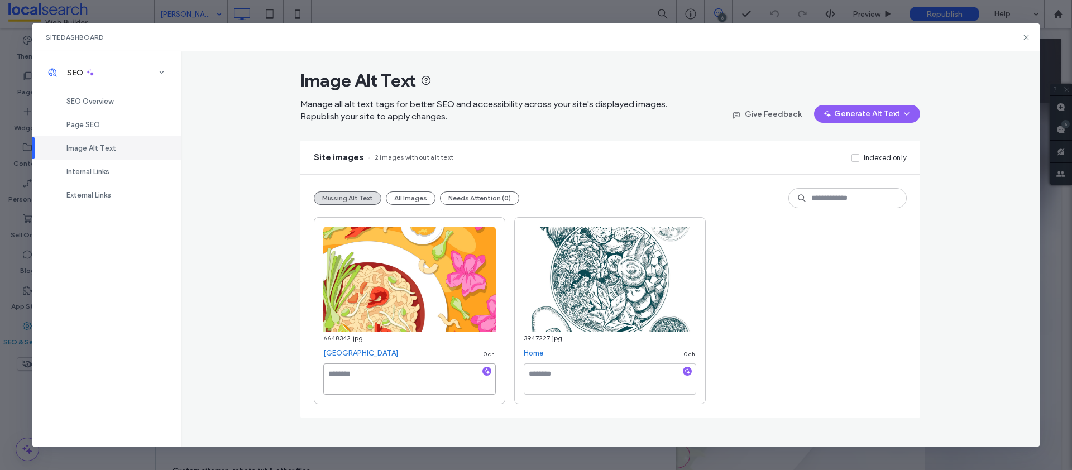
paste textarea "**********"
click at [398, 377] on textarea "**********" at bounding box center [409, 378] width 173 height 31
drag, startPoint x: 408, startPoint y: 377, endPoint x: 304, endPoint y: 363, distance: 104.2
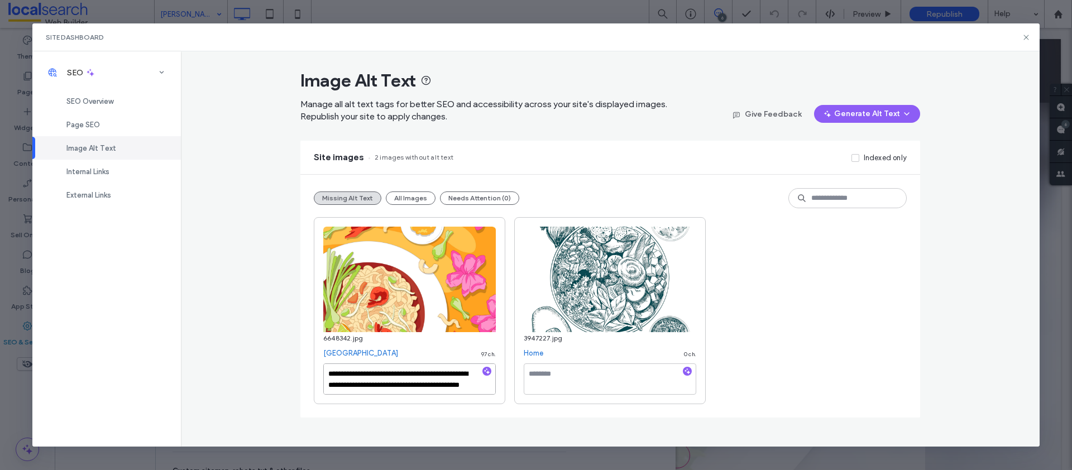
click at [304, 363] on div "**********" at bounding box center [610, 296] width 620 height 243
type textarea "**********"
click at [557, 380] on textarea at bounding box center [610, 378] width 173 height 31
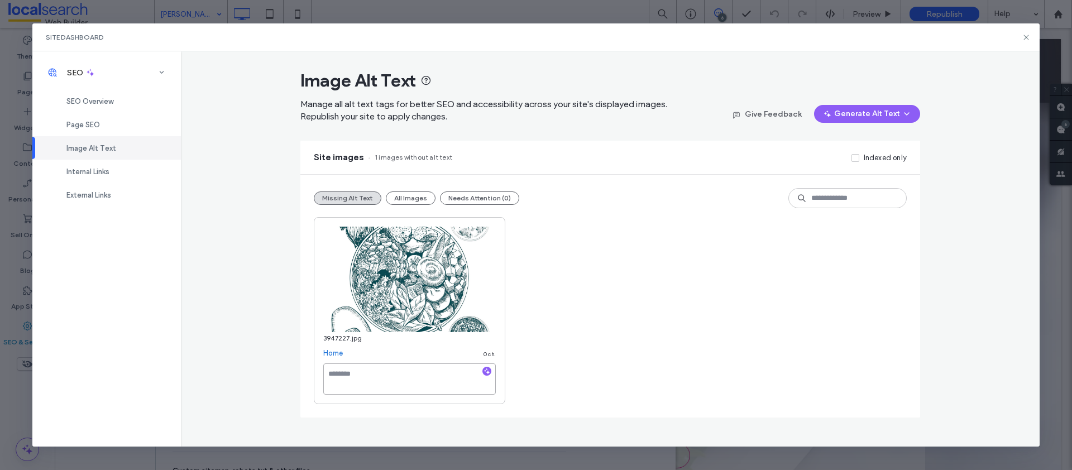
click at [364, 370] on textarea at bounding box center [409, 378] width 173 height 31
click at [330, 355] on link "Home" at bounding box center [333, 353] width 20 height 11
click at [382, 380] on textarea at bounding box center [409, 378] width 173 height 31
paste textarea "**********"
type textarea "*********"
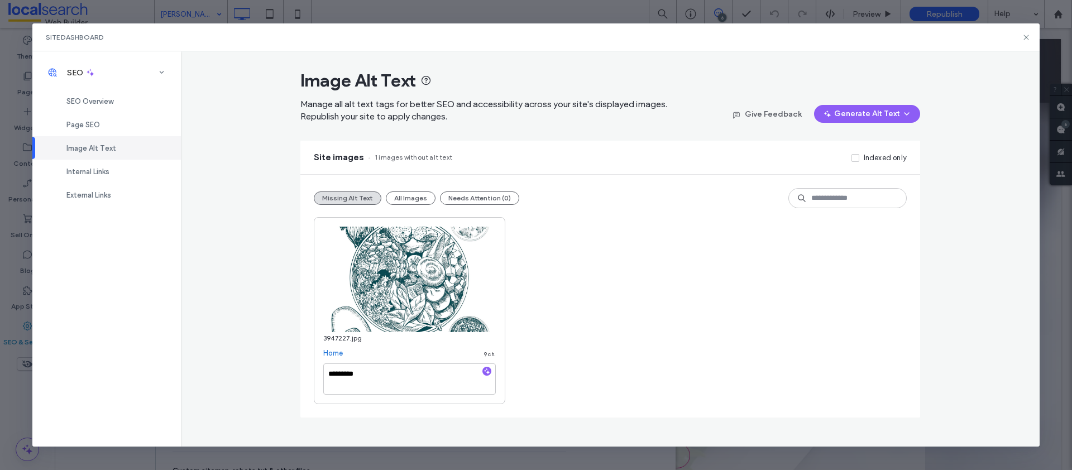
click at [634, 317] on div "3947227.jpg Home 9 ch. *********" at bounding box center [610, 310] width 593 height 187
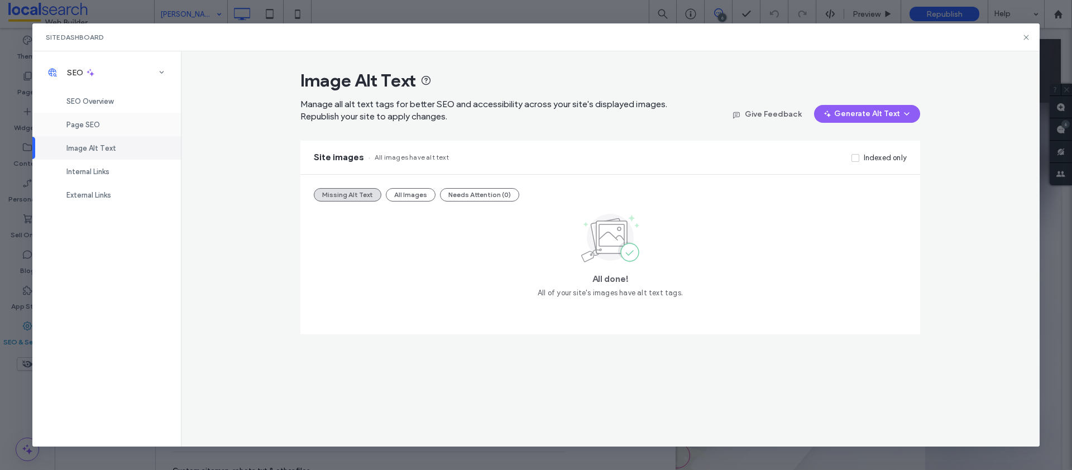
click at [99, 121] on span "Page SEO" at bounding box center [82, 125] width 33 height 8
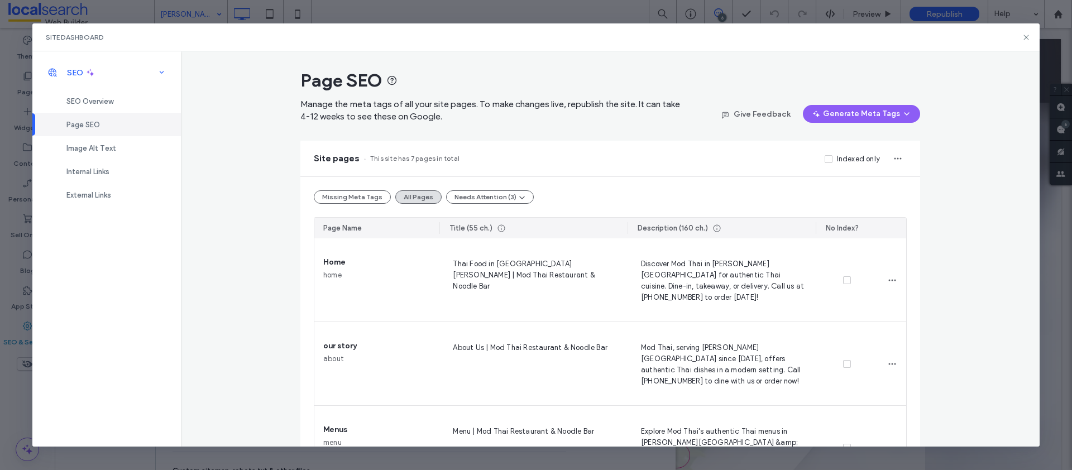
click at [97, 84] on div "SEO" at bounding box center [106, 72] width 149 height 25
click at [94, 84] on span at bounding box center [90, 72] width 10 height 25
click at [104, 94] on div "SEO Overview" at bounding box center [106, 100] width 149 height 23
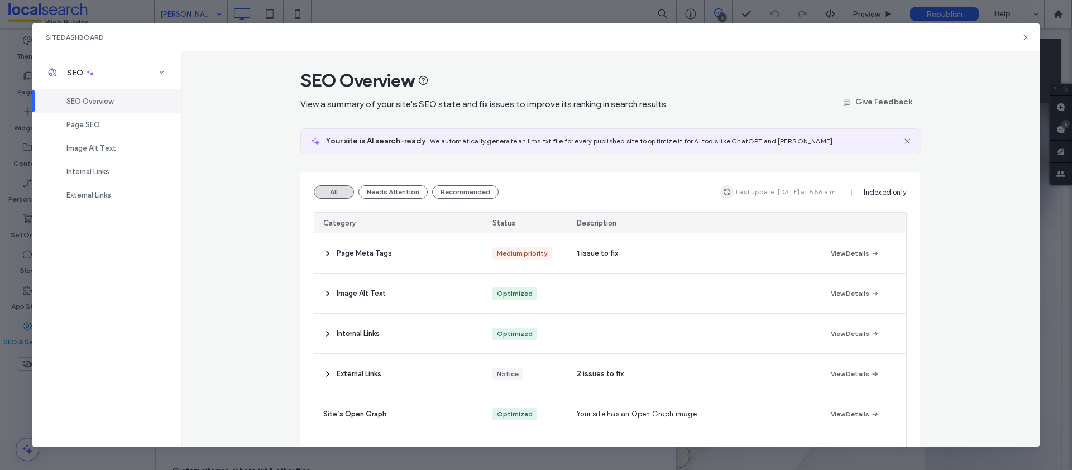
click at [724, 194] on icon "button" at bounding box center [726, 192] width 9 height 9
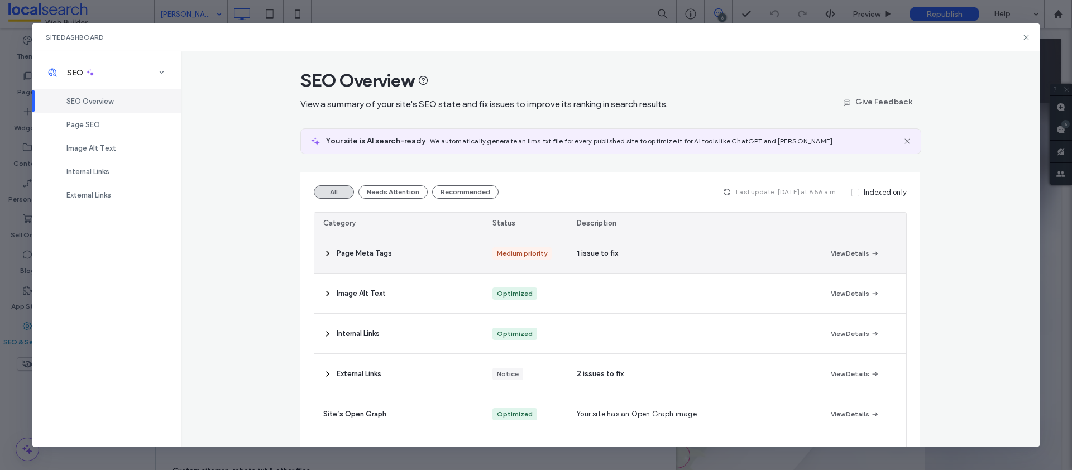
click at [391, 240] on div "Page Meta Tags" at bounding box center [398, 253] width 169 height 40
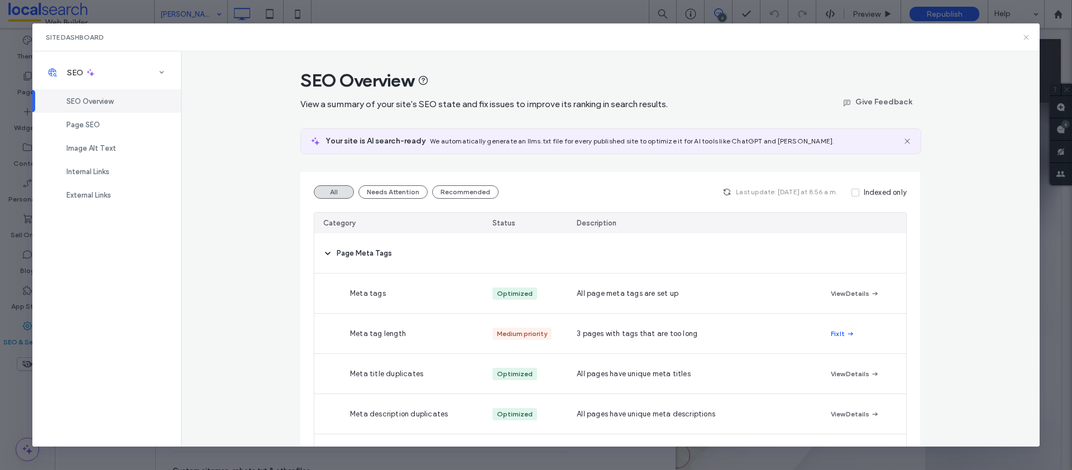
click at [1023, 35] on icon at bounding box center [1026, 37] width 9 height 9
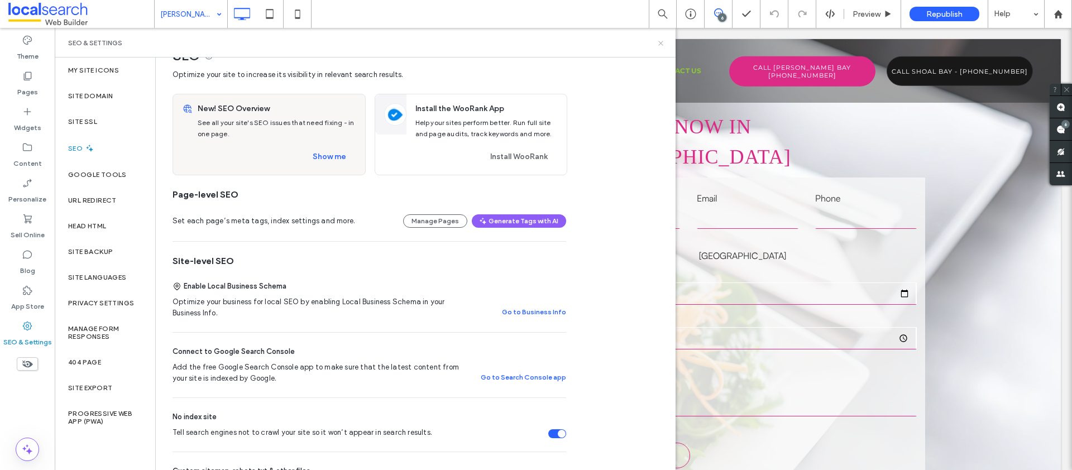
click at [662, 43] on icon at bounding box center [661, 43] width 8 height 8
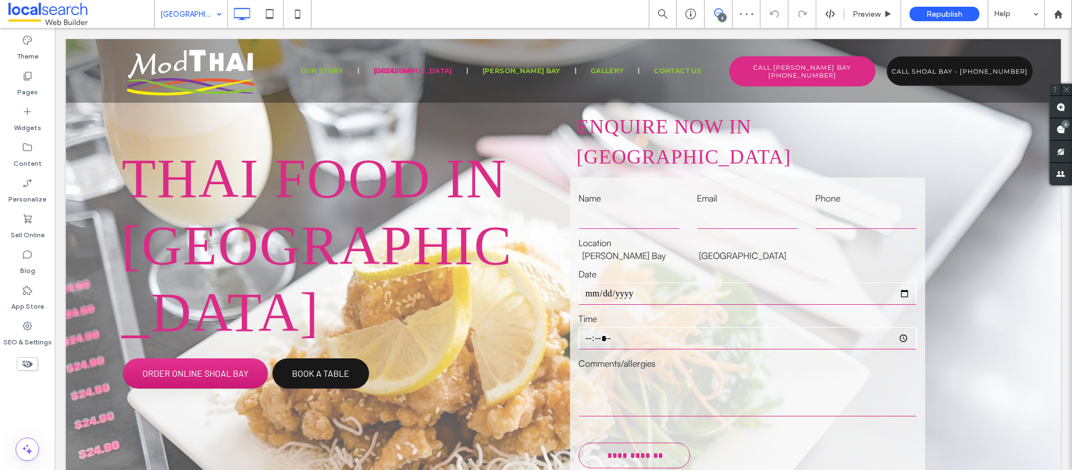
type input "**********"
type input "**"
drag, startPoint x: 191, startPoint y: 12, endPoint x: 186, endPoint y: 22, distance: 10.5
type input "**********"
type input "**"
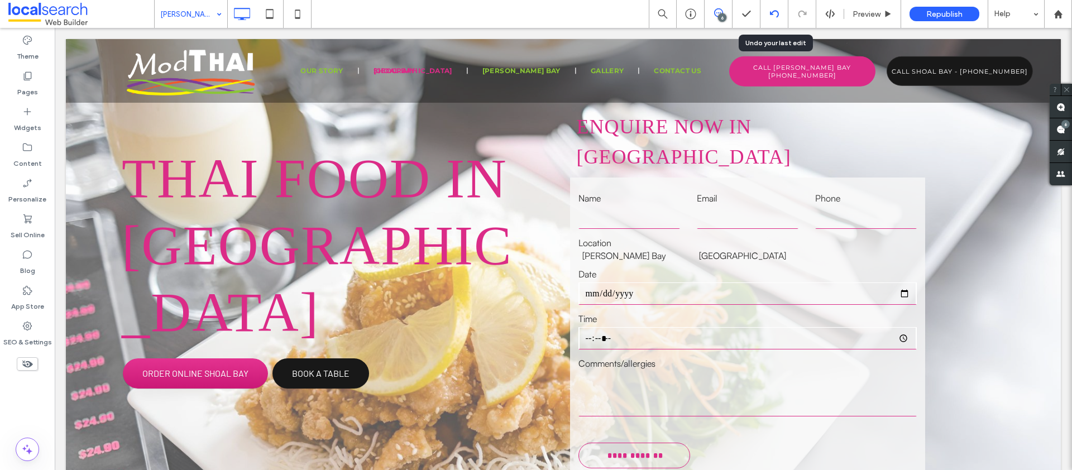
click at [770, 15] on icon at bounding box center [774, 13] width 9 height 9
click at [181, 15] on input at bounding box center [188, 14] width 56 height 28
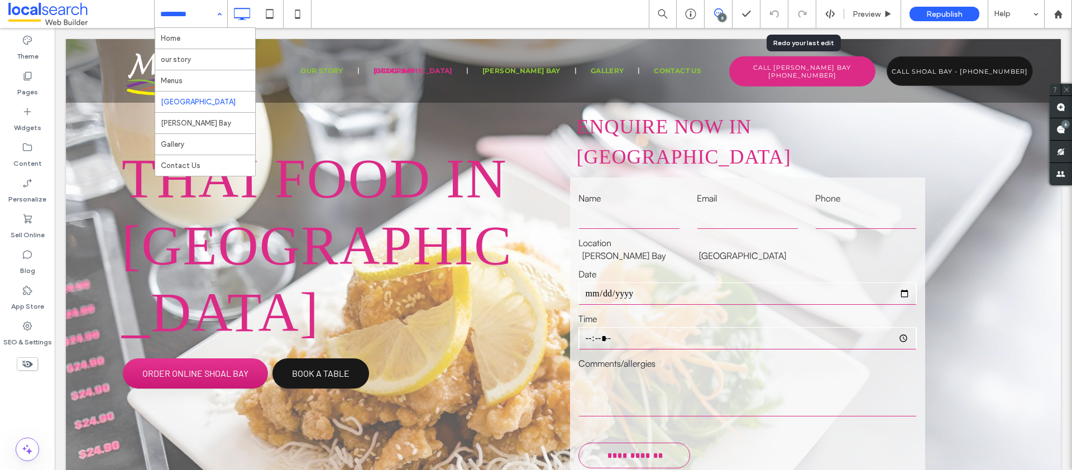
click at [174, 21] on input at bounding box center [188, 14] width 56 height 28
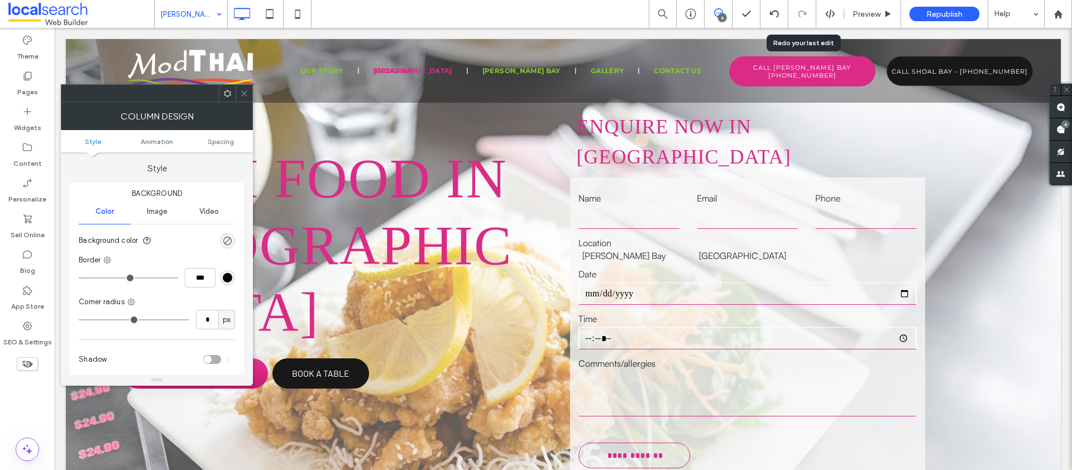
click at [243, 93] on icon at bounding box center [244, 93] width 8 height 8
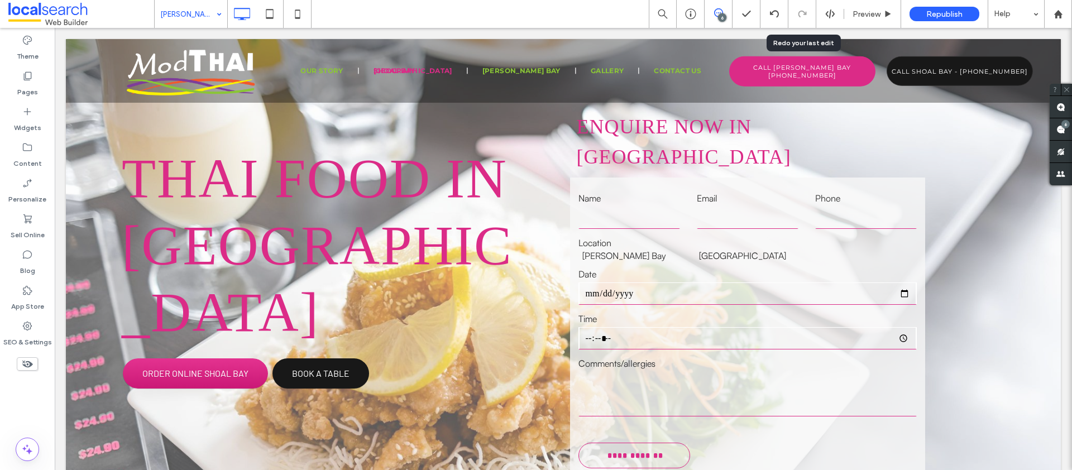
click at [214, 16] on div "Nelson Bay" at bounding box center [191, 14] width 73 height 28
click at [1058, 122] on span at bounding box center [1061, 129] width 22 height 22
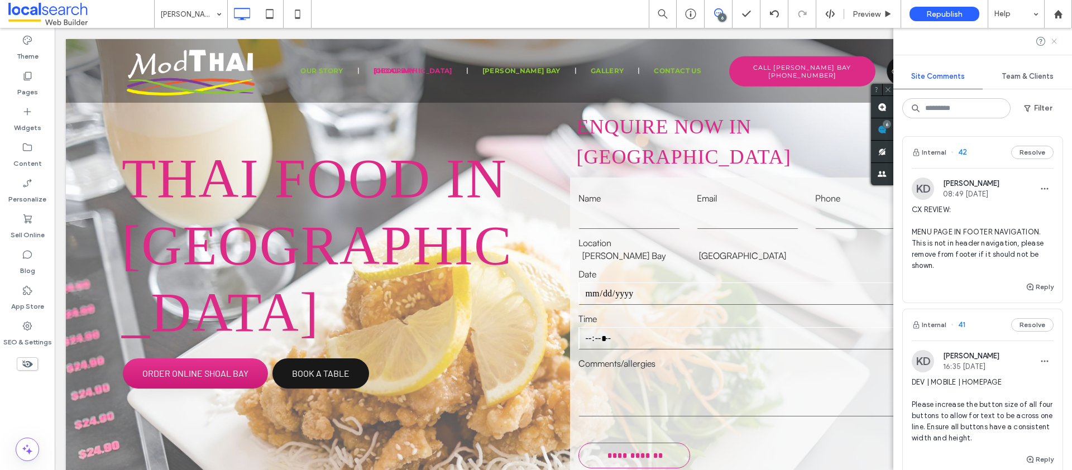
click at [1052, 41] on icon at bounding box center [1054, 41] width 9 height 9
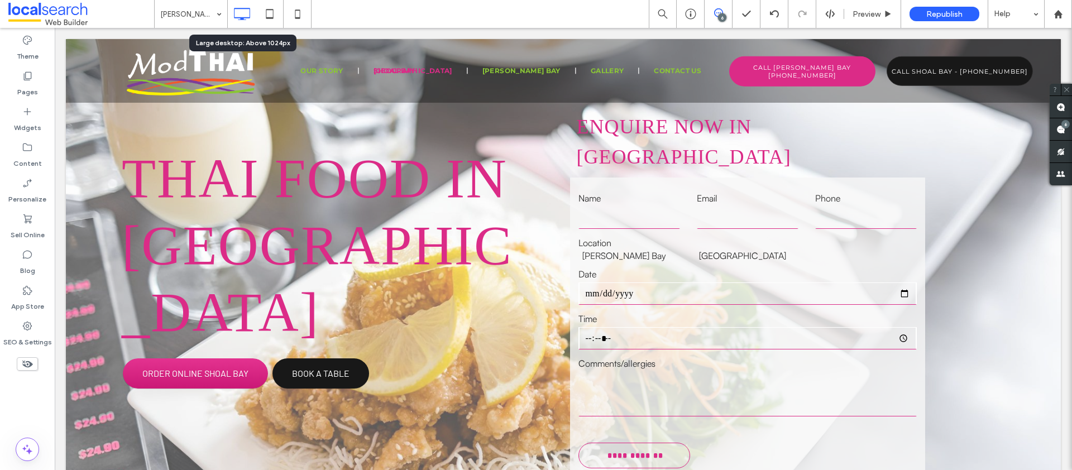
click at [245, 12] on icon at bounding box center [242, 14] width 22 height 22
click at [298, 16] on icon at bounding box center [297, 14] width 22 height 22
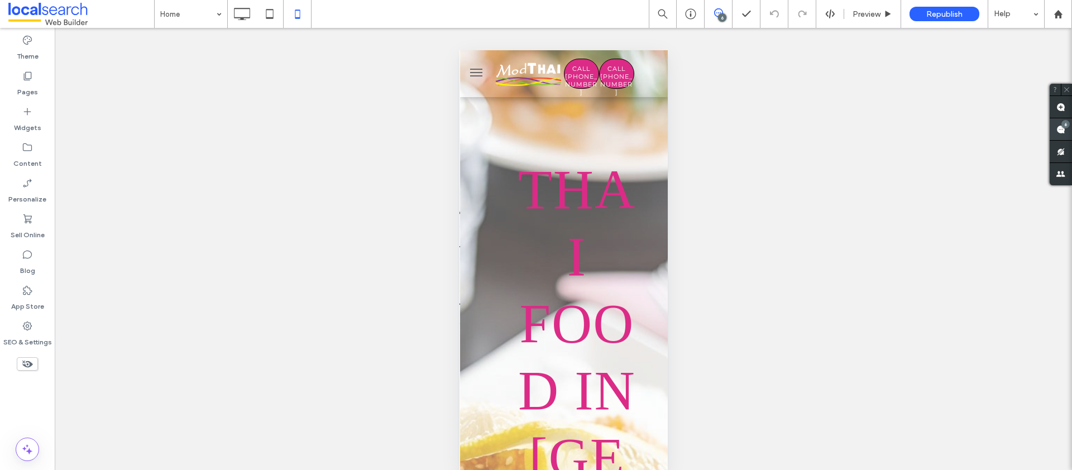
click at [1063, 129] on use at bounding box center [1060, 129] width 9 height 9
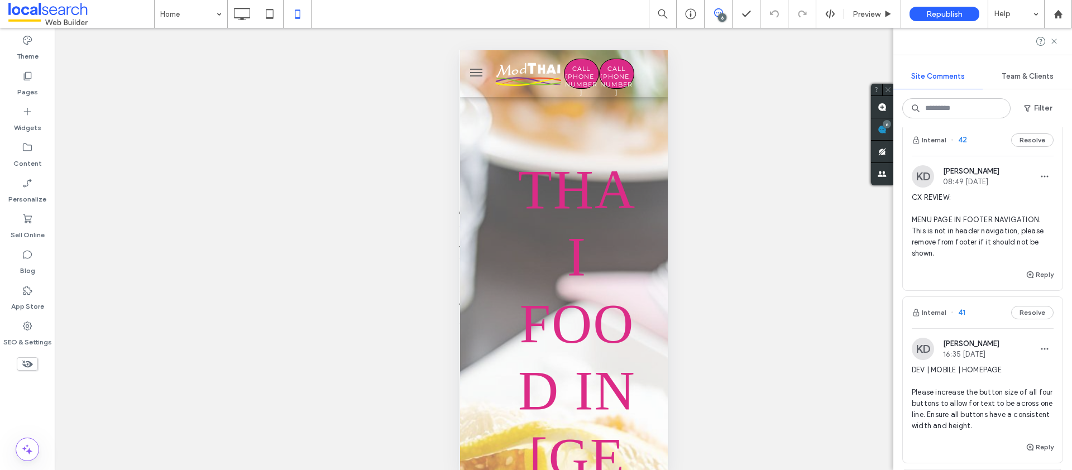
scroll to position [72, 0]
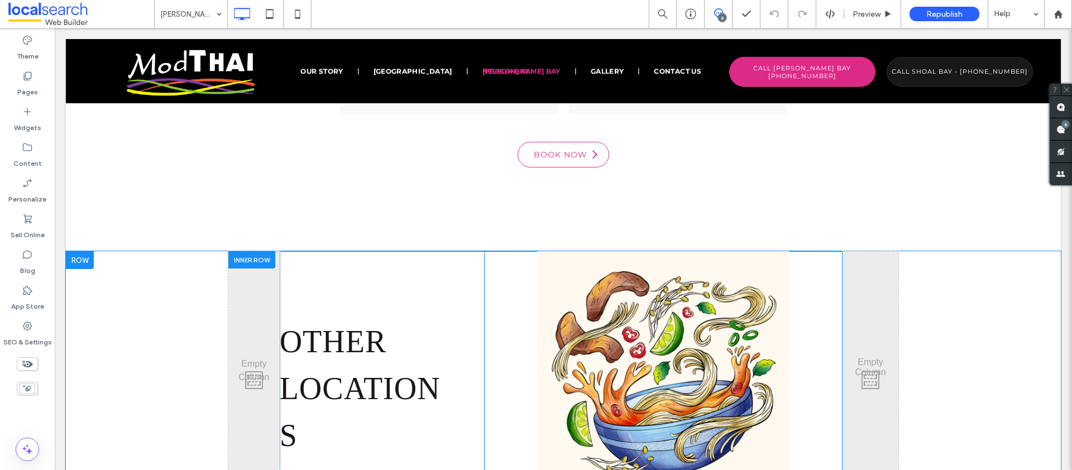
scroll to position [3853, 0]
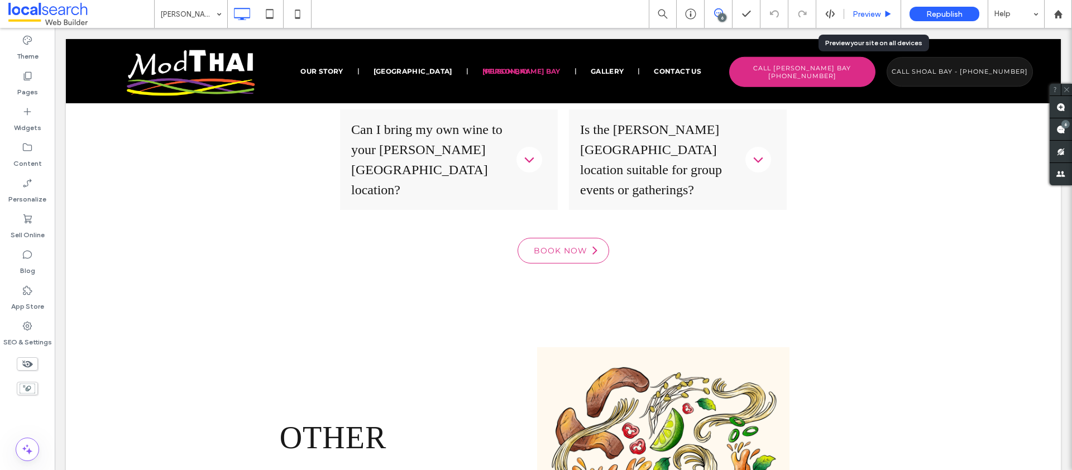
click at [868, 9] on span "Preview" at bounding box center [867, 13] width 28 height 9
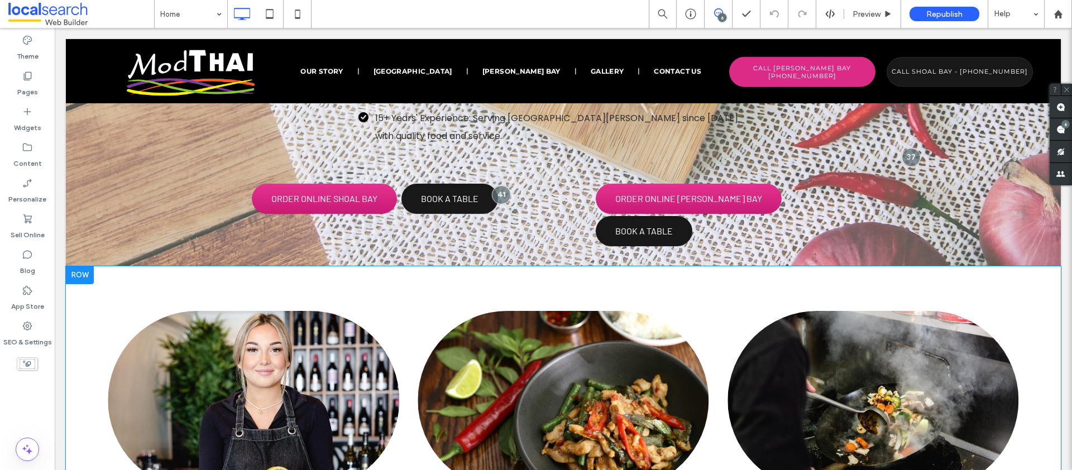
scroll to position [773, 0]
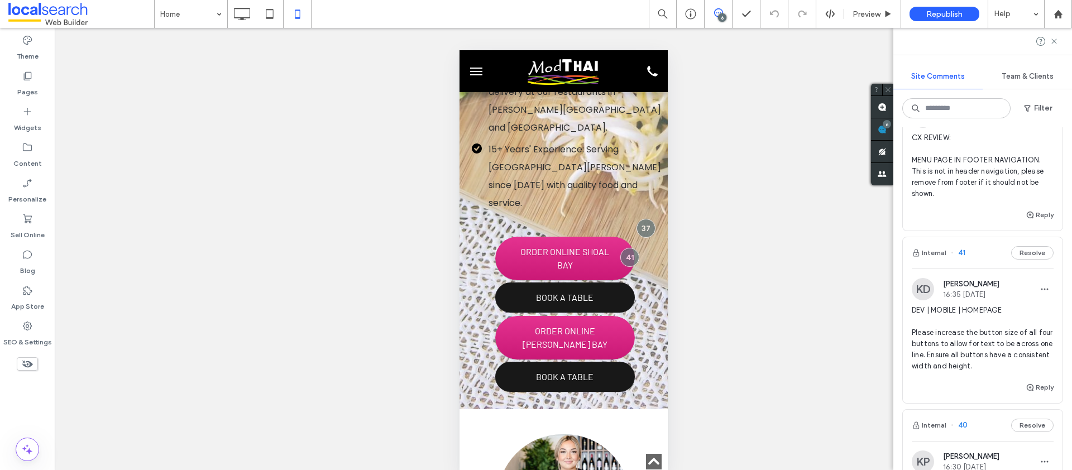
click at [1040, 287] on icon "button" at bounding box center [1044, 289] width 9 height 9
click at [1040, 288] on icon "button" at bounding box center [1044, 289] width 9 height 9
click at [970, 339] on span "Delete" at bounding box center [965, 339] width 22 height 11
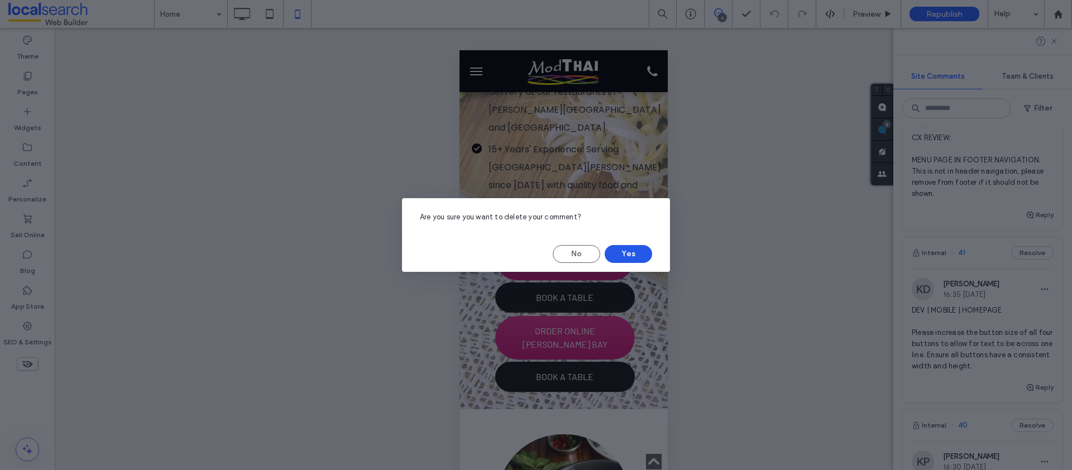
click at [635, 252] on button "Yes" at bounding box center [628, 254] width 47 height 18
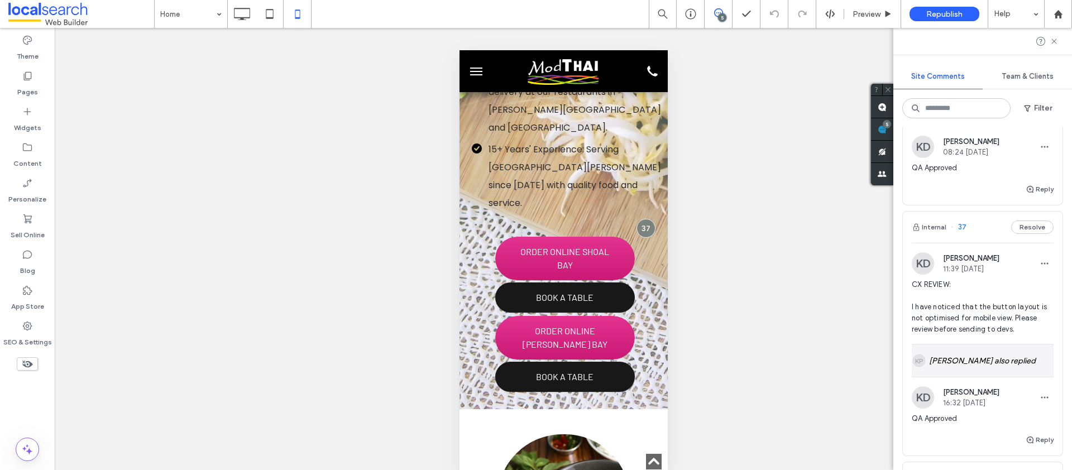
scroll to position [802, 0]
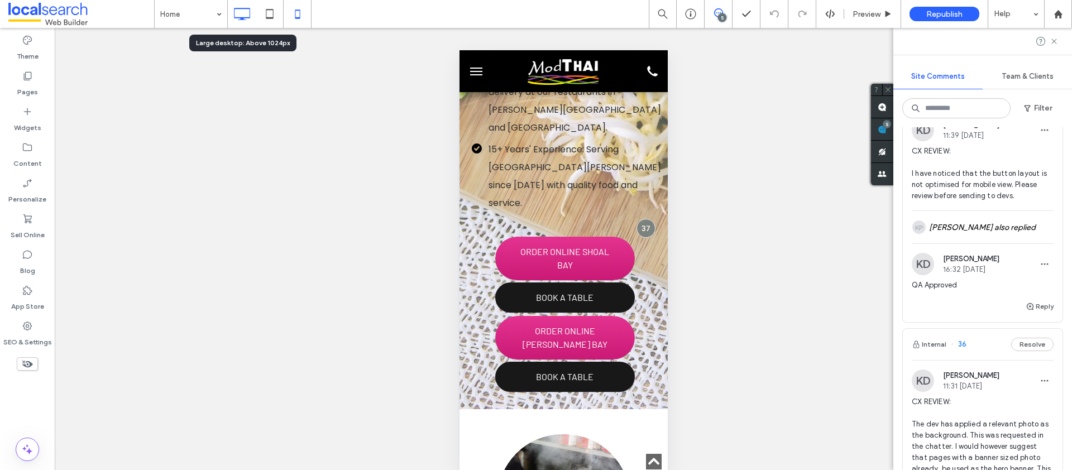
click at [250, 11] on icon at bounding box center [242, 14] width 22 height 22
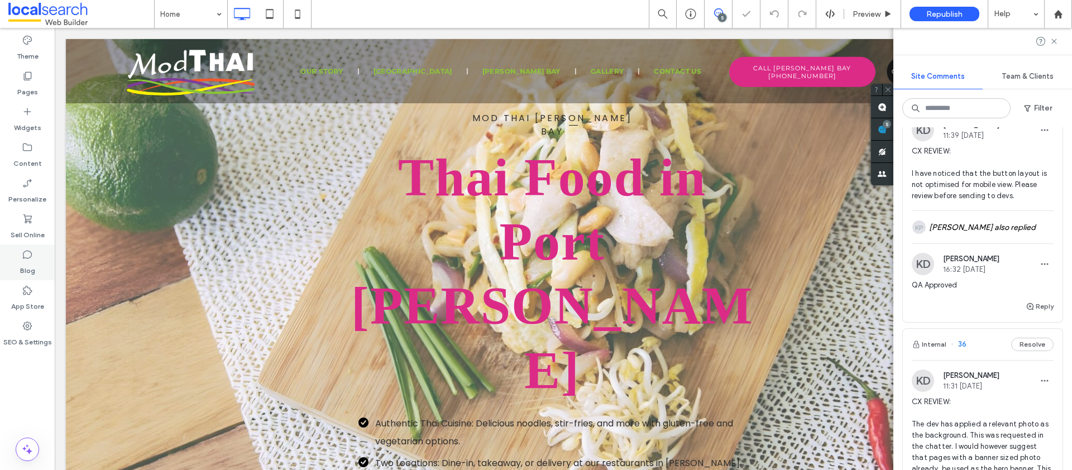
scroll to position [0, 0]
click at [15, 341] on label "SEO & Settings" at bounding box center [27, 340] width 49 height 16
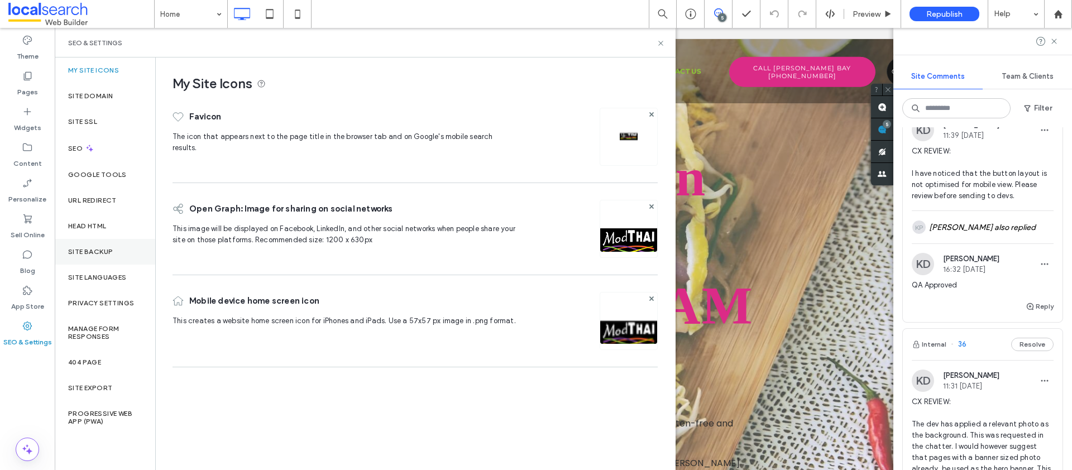
click at [89, 253] on label "Site Backup" at bounding box center [90, 252] width 45 height 8
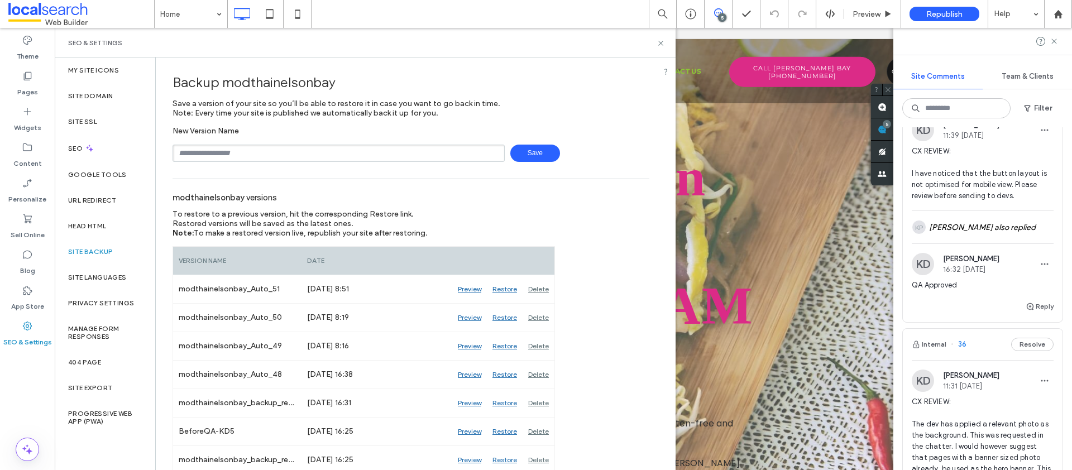
click at [260, 150] on input "text" at bounding box center [339, 153] width 332 height 17
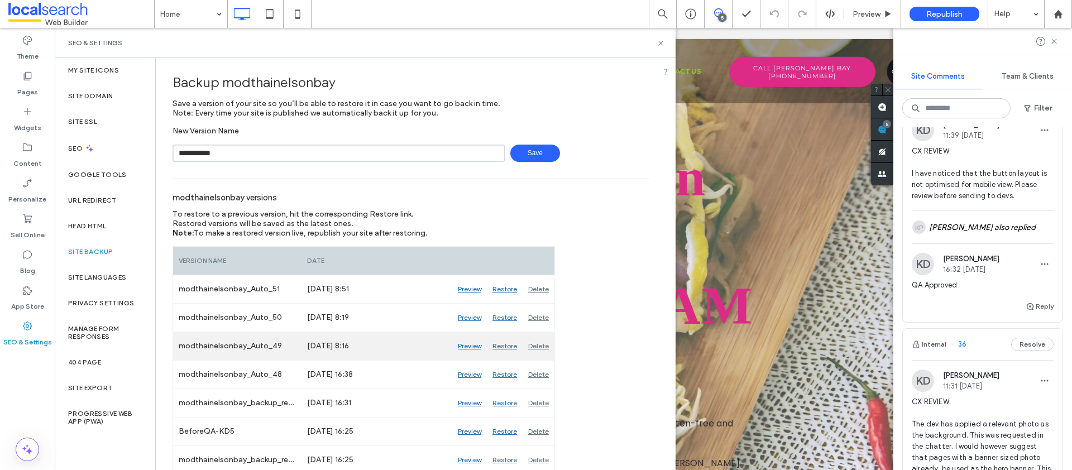
type input "**********"
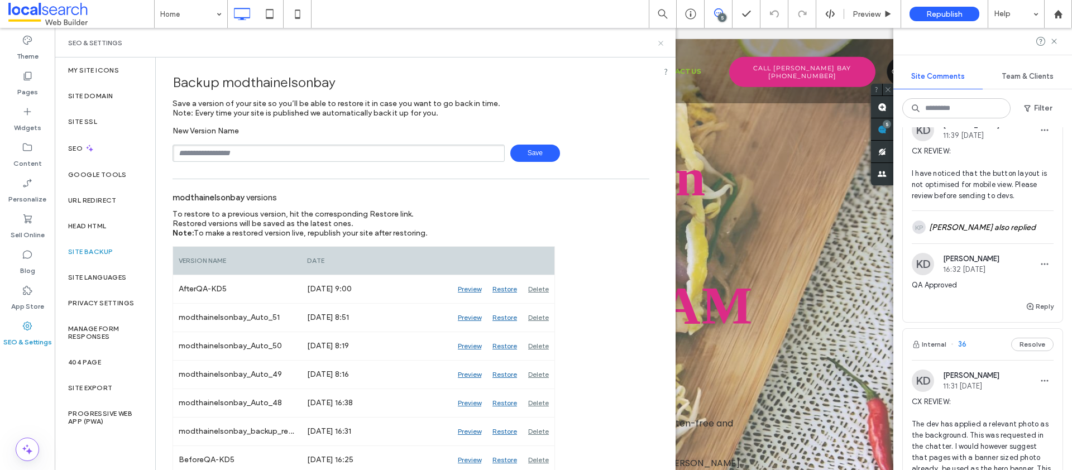
click at [664, 44] on icon at bounding box center [661, 43] width 8 height 8
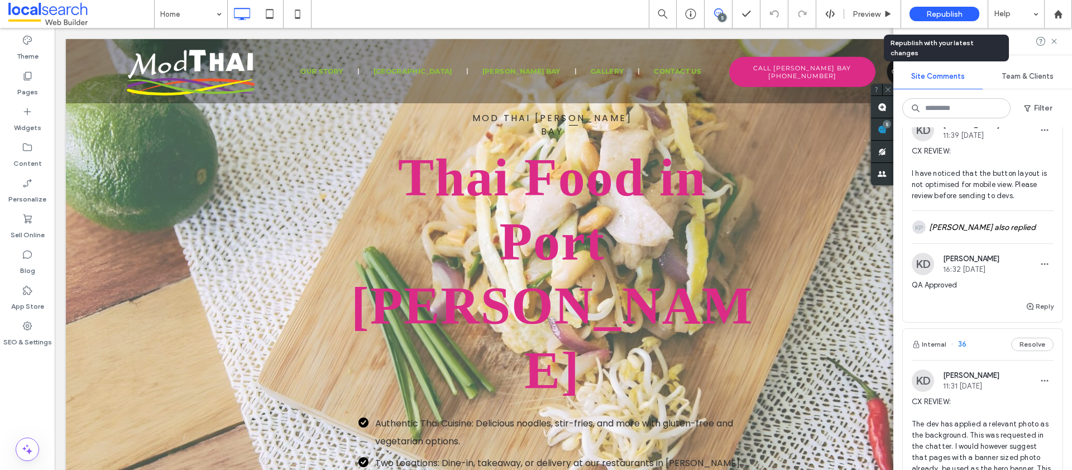
click at [932, 14] on span "Republish" at bounding box center [944, 13] width 36 height 9
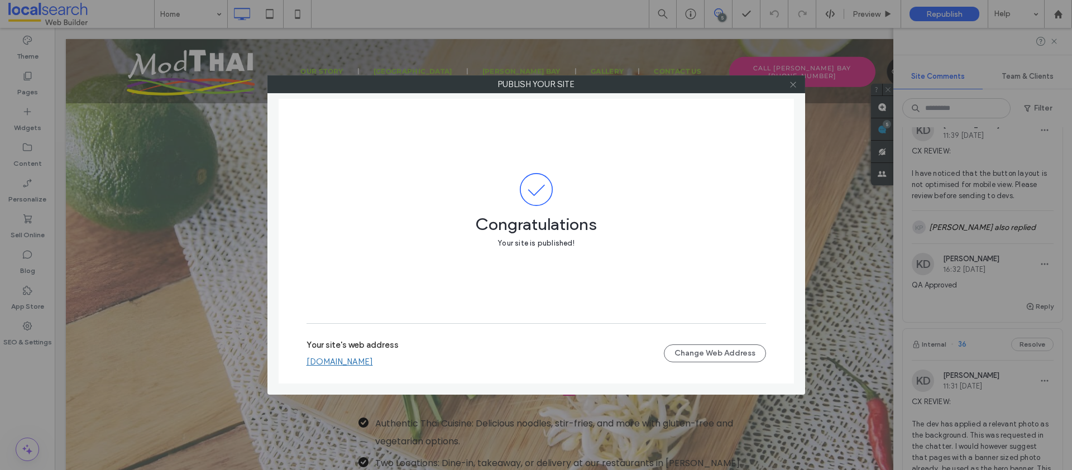
click at [789, 83] on icon at bounding box center [793, 84] width 8 height 8
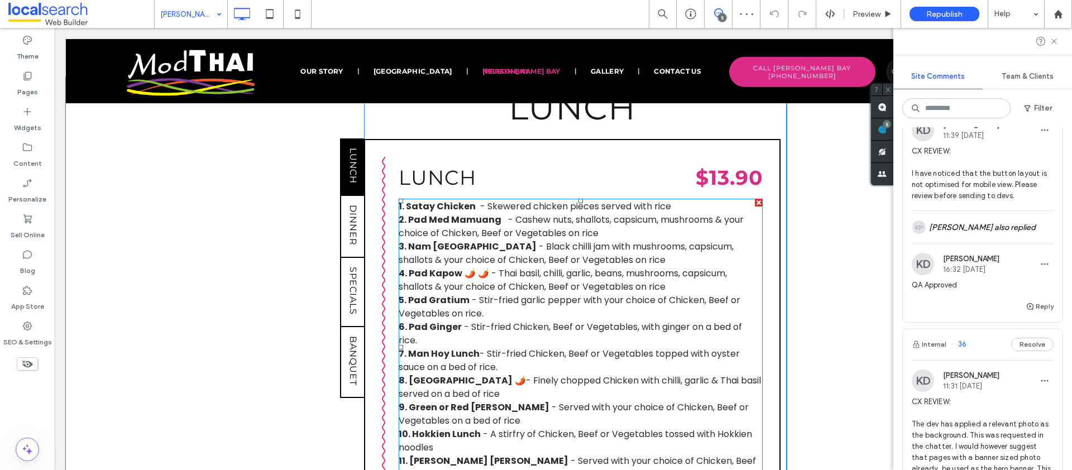
scroll to position [1171, 0]
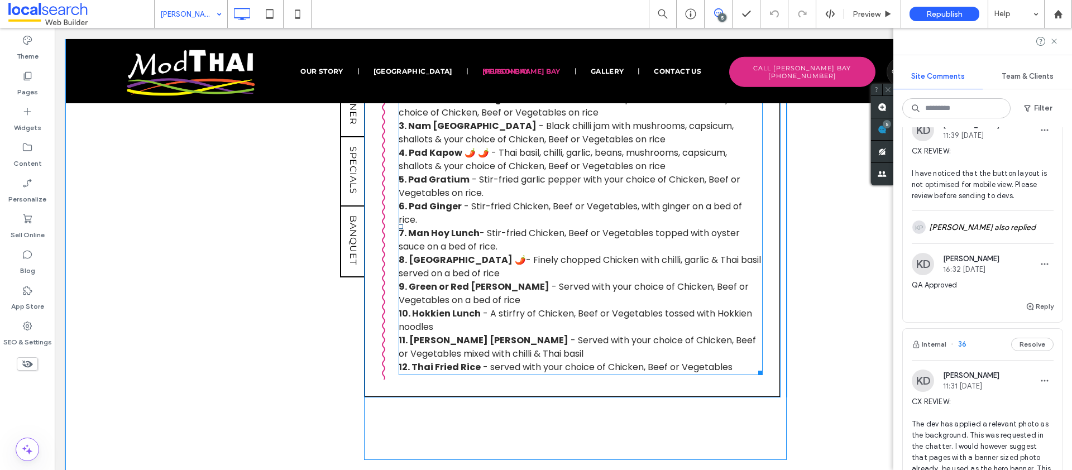
click at [499, 307] on span "- A stirfry of Chicken, Beef or Vegetables tossed with Hokkien noodles" at bounding box center [575, 320] width 353 height 26
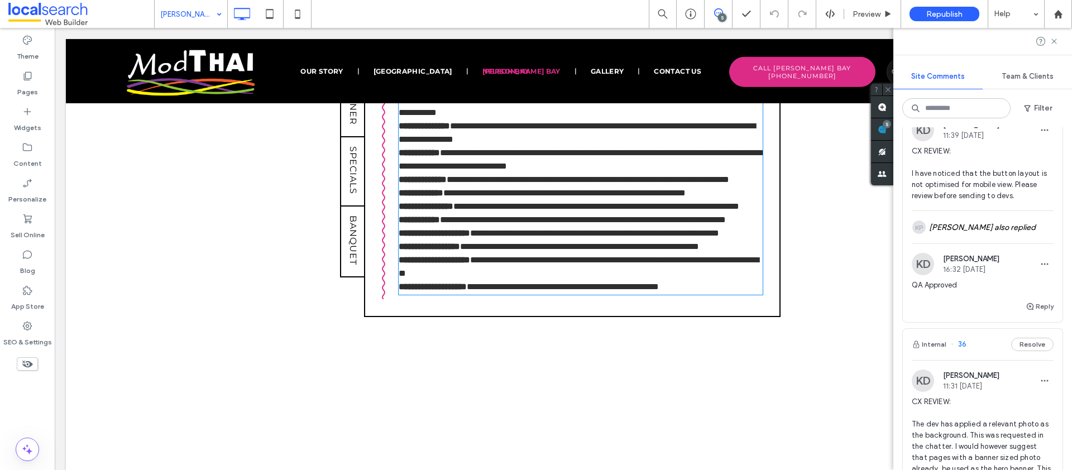
type input "*******"
type input "**"
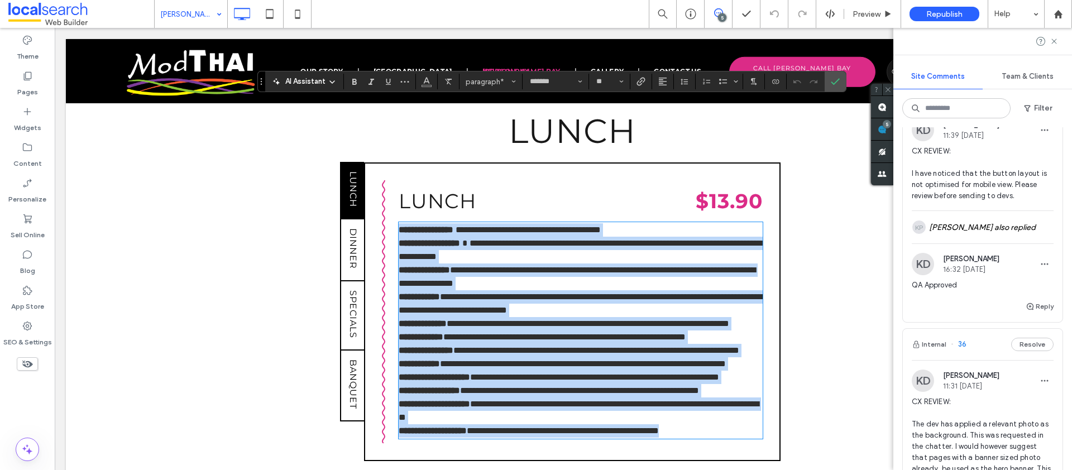
click at [505, 386] on span "**********" at bounding box center [579, 390] width 239 height 8
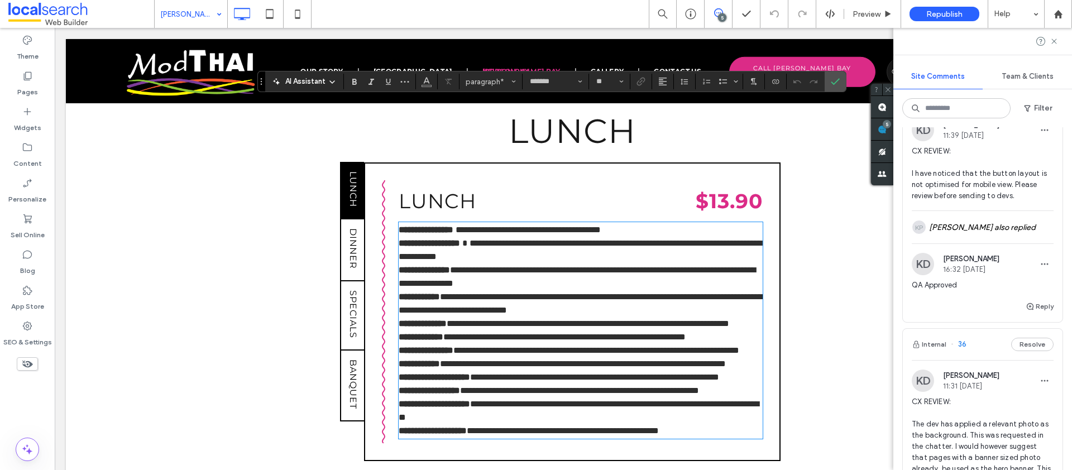
click at [509, 386] on span "**********" at bounding box center [579, 390] width 239 height 8
click at [766, 308] on div "**********" at bounding box center [572, 311] width 416 height 299
click at [294, 12] on icon at bounding box center [297, 14] width 22 height 22
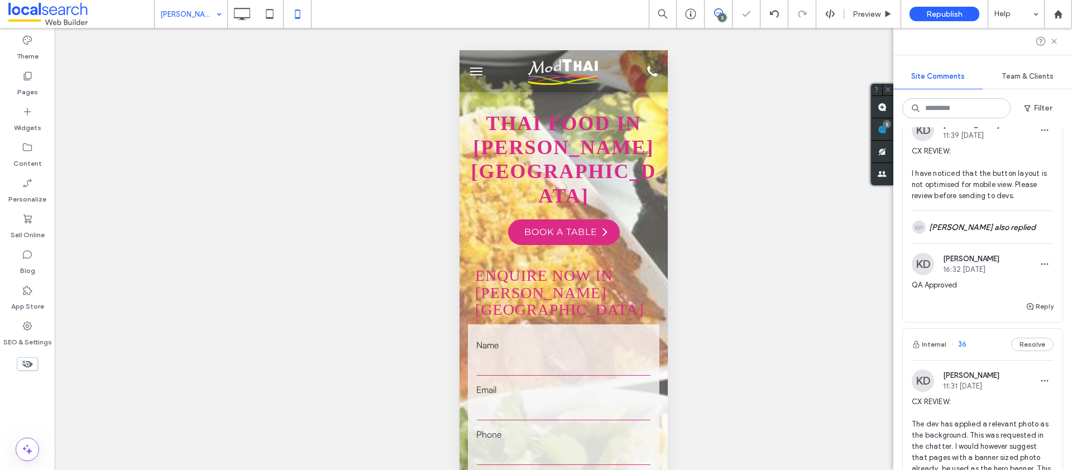
scroll to position [0, 0]
click at [879, 14] on span "Preview" at bounding box center [867, 13] width 28 height 9
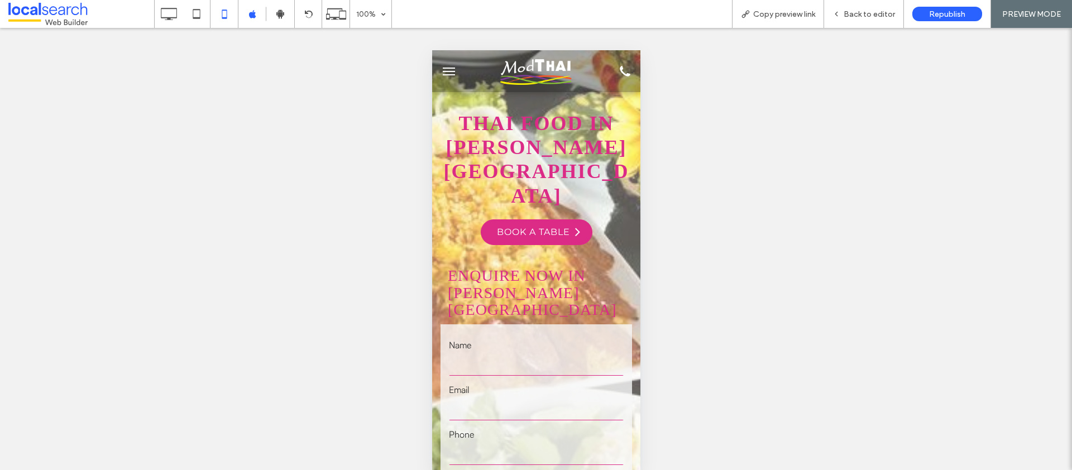
click at [444, 71] on span "menu" at bounding box center [448, 71] width 12 height 1
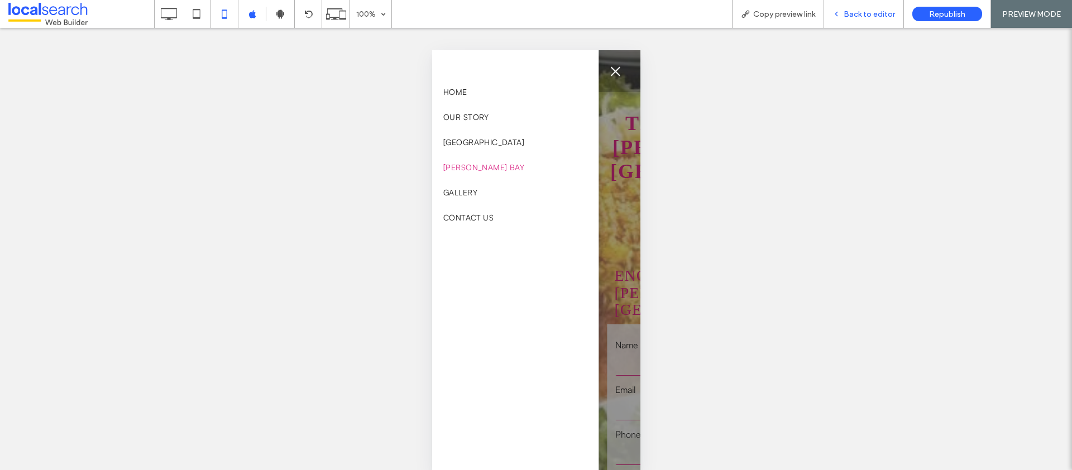
click at [887, 20] on div "Back to editor" at bounding box center [864, 14] width 80 height 28
click at [870, 13] on span "Back to editor" at bounding box center [869, 13] width 51 height 9
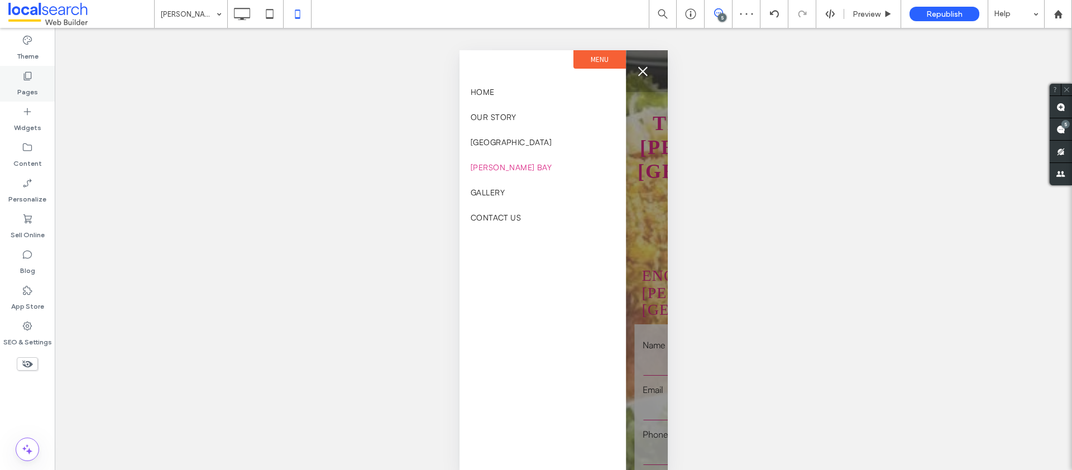
click at [20, 80] on div "Pages" at bounding box center [27, 84] width 55 height 36
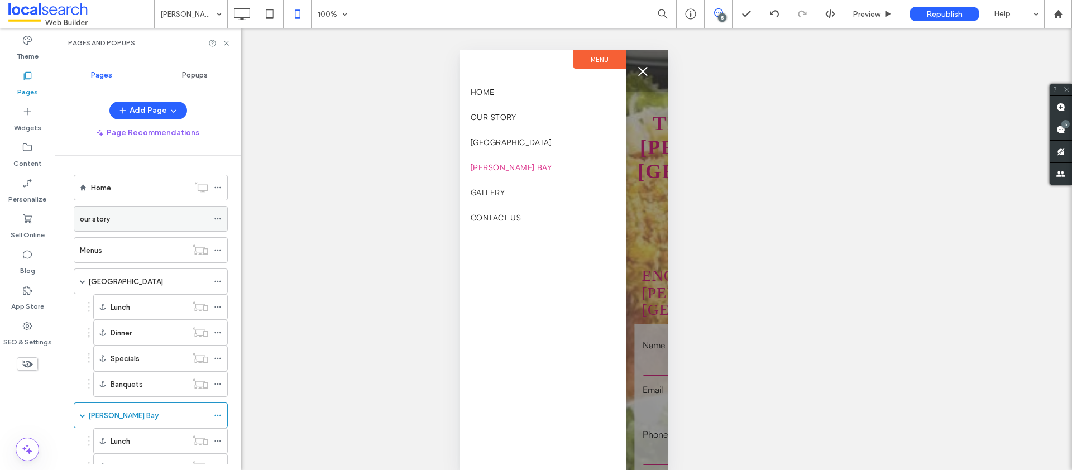
click at [219, 219] on icon at bounding box center [218, 219] width 8 height 8
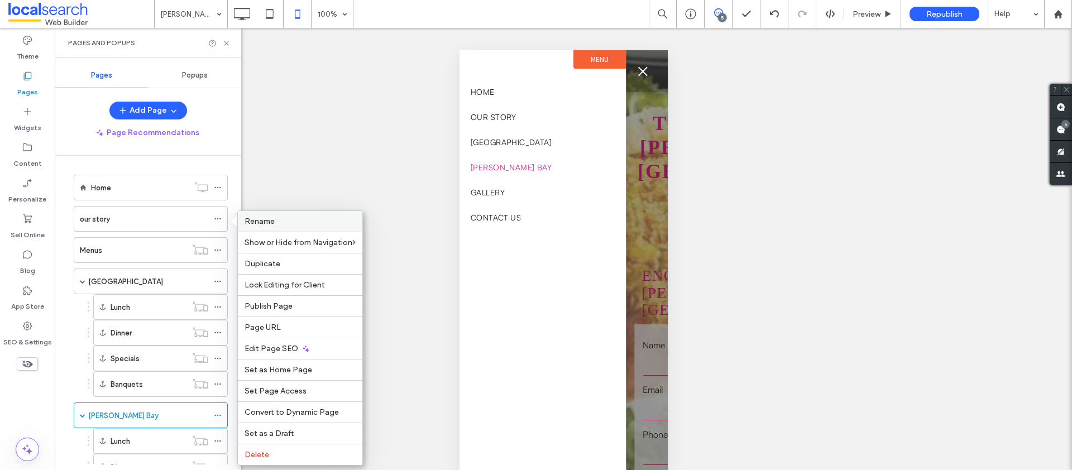
click at [259, 219] on span "Rename" at bounding box center [260, 221] width 30 height 9
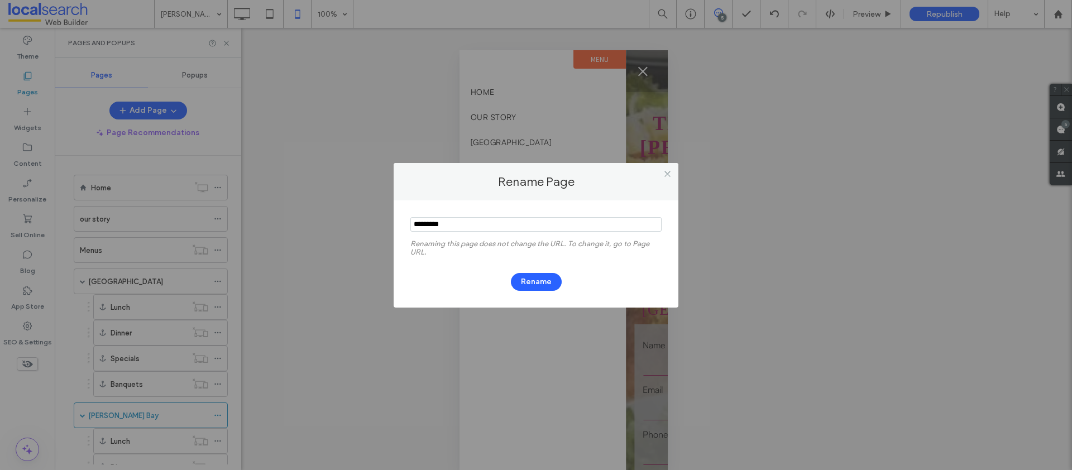
click at [418, 224] on input "notEmpty" at bounding box center [535, 224] width 251 height 15
click at [430, 225] on input "notEmpty" at bounding box center [535, 224] width 251 height 15
type input "*********"
click at [538, 276] on button "Rename" at bounding box center [536, 282] width 51 height 18
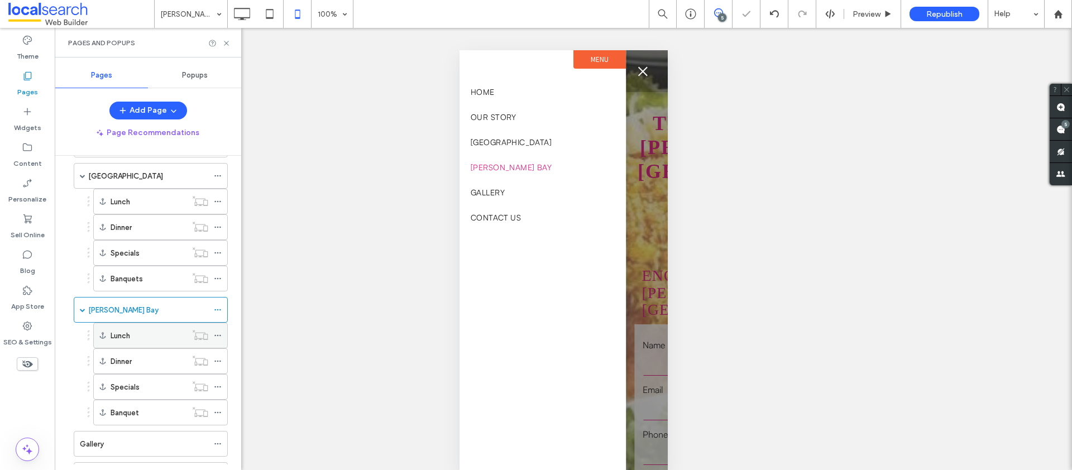
scroll to position [146, 0]
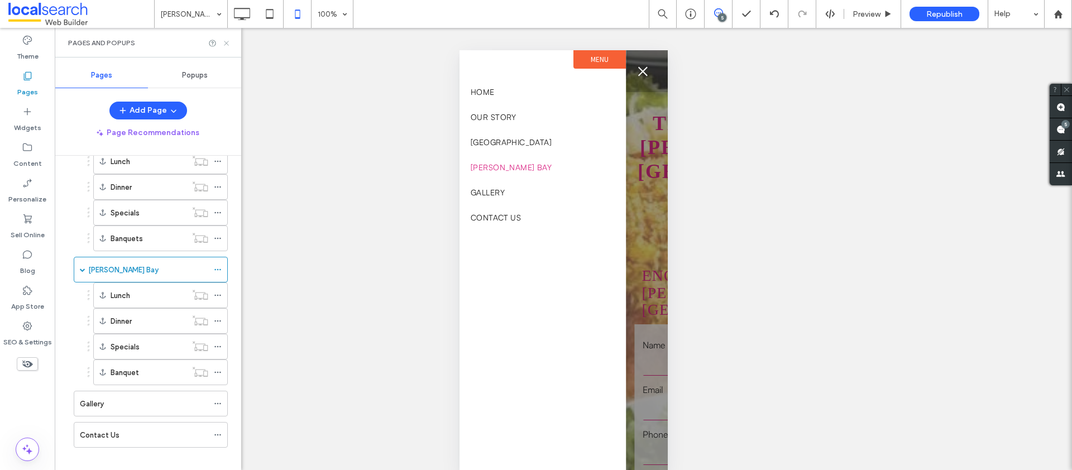
click at [226, 41] on icon at bounding box center [226, 43] width 8 height 8
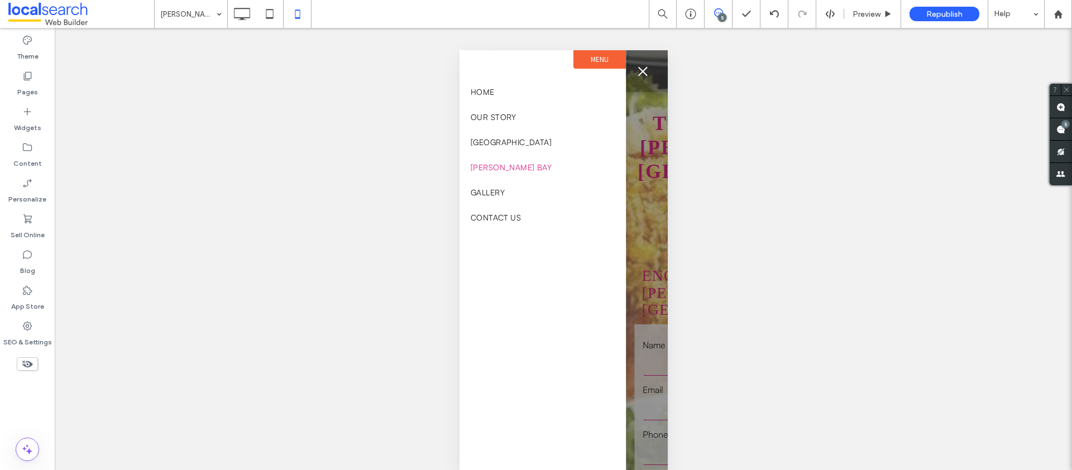
click at [195, 31] on div "Unhide? Yes Unhide? Yes Unhide? Yes Unhide? Yes Unhide? Yes Unhide? Yes Unhide?…" at bounding box center [563, 259] width 1017 height 462
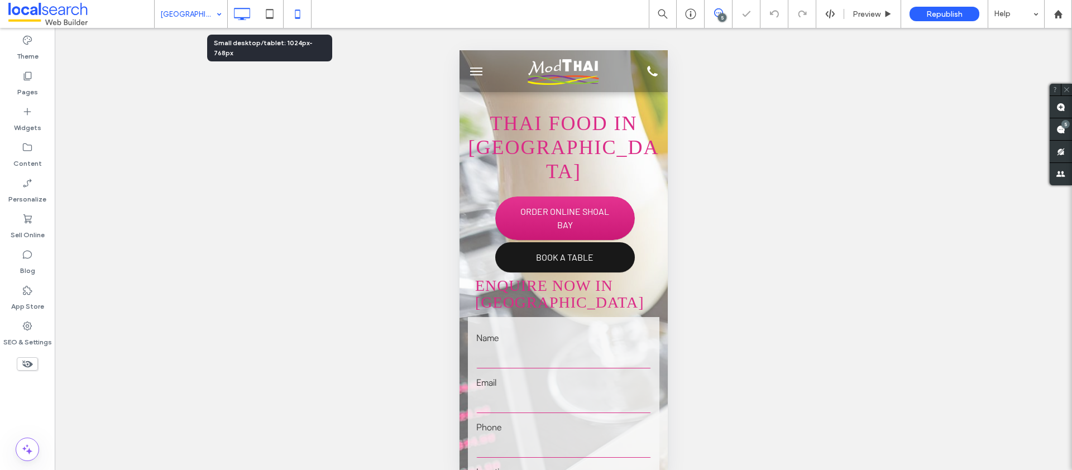
click at [241, 19] on use at bounding box center [242, 14] width 16 height 12
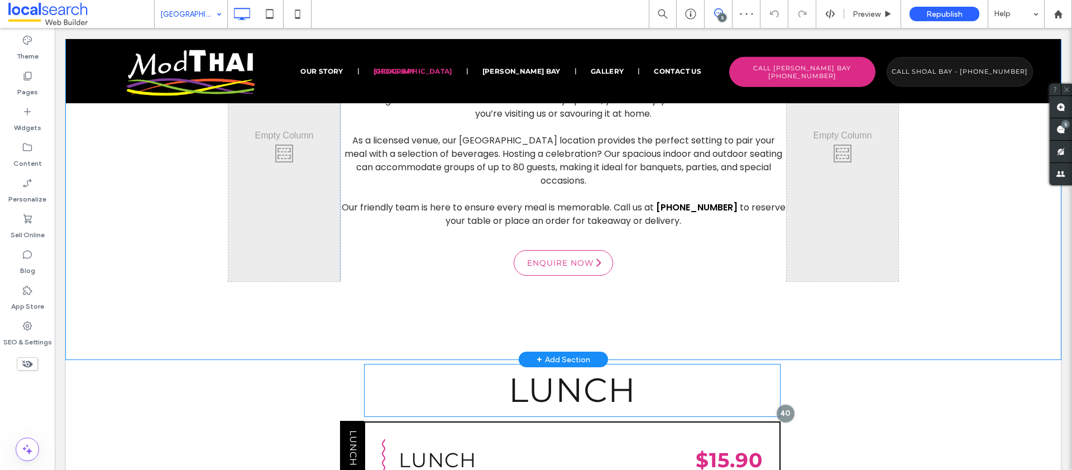
scroll to position [777, 0]
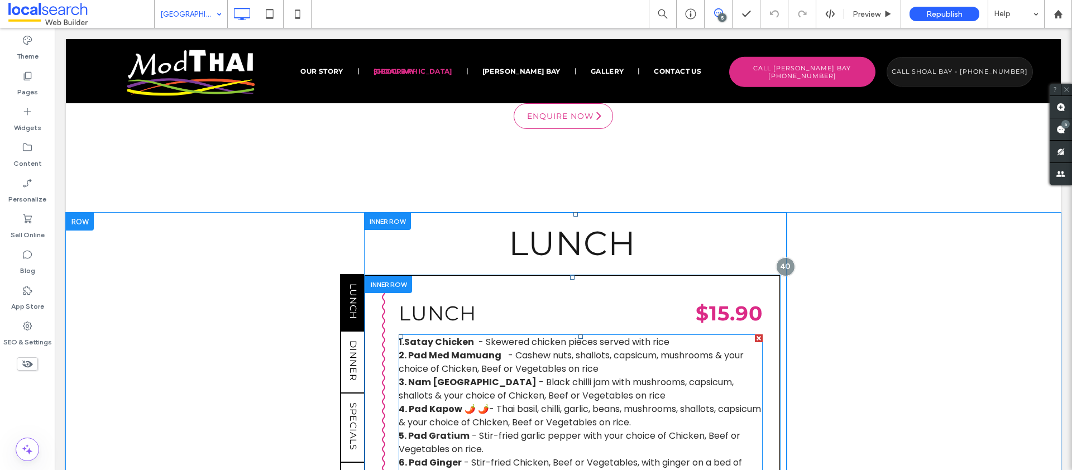
click at [402, 336] on strong "1.Satay Chicken" at bounding box center [436, 342] width 75 height 13
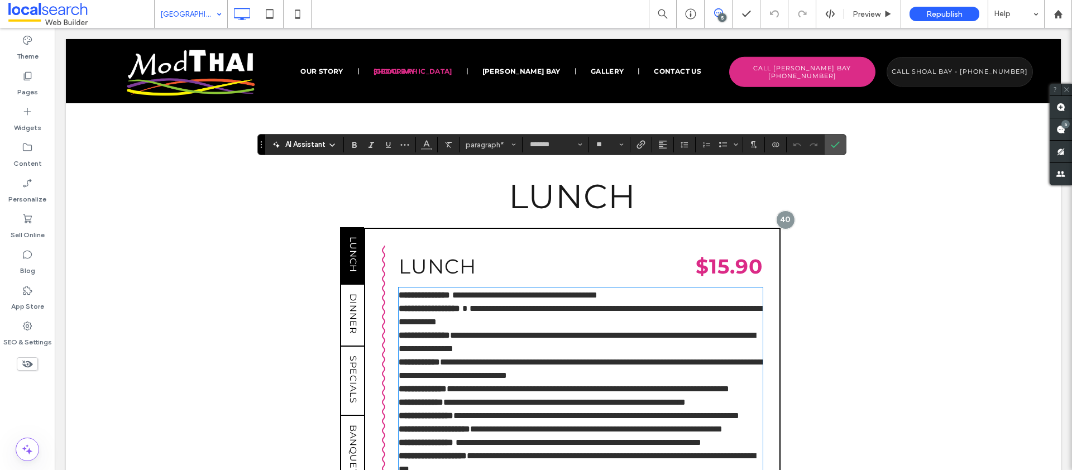
scroll to position [740, 0]
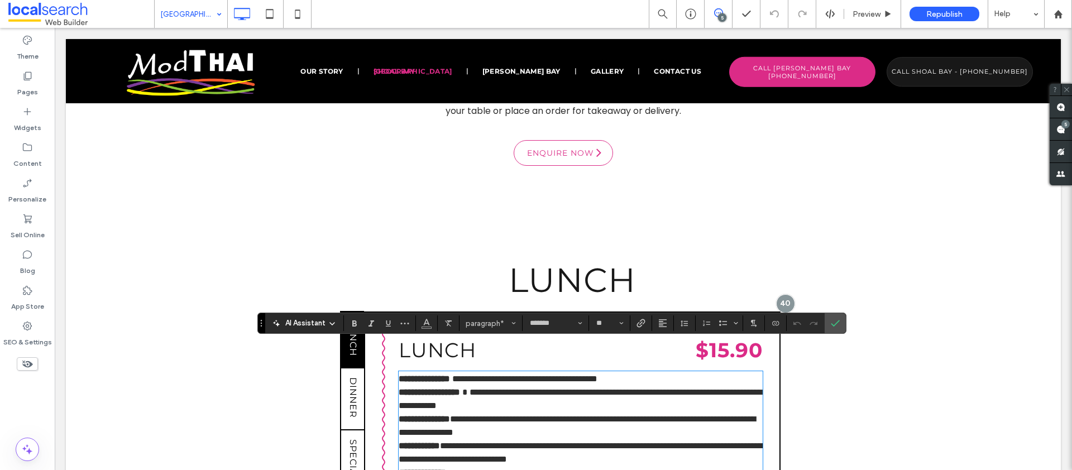
click at [405, 375] on strong "**********" at bounding box center [424, 379] width 51 height 8
click at [403, 375] on strong "**********" at bounding box center [424, 379] width 51 height 8
click at [399, 375] on strong "**********" at bounding box center [426, 379] width 55 height 8
click at [839, 322] on icon "Confirm" at bounding box center [835, 323] width 9 height 9
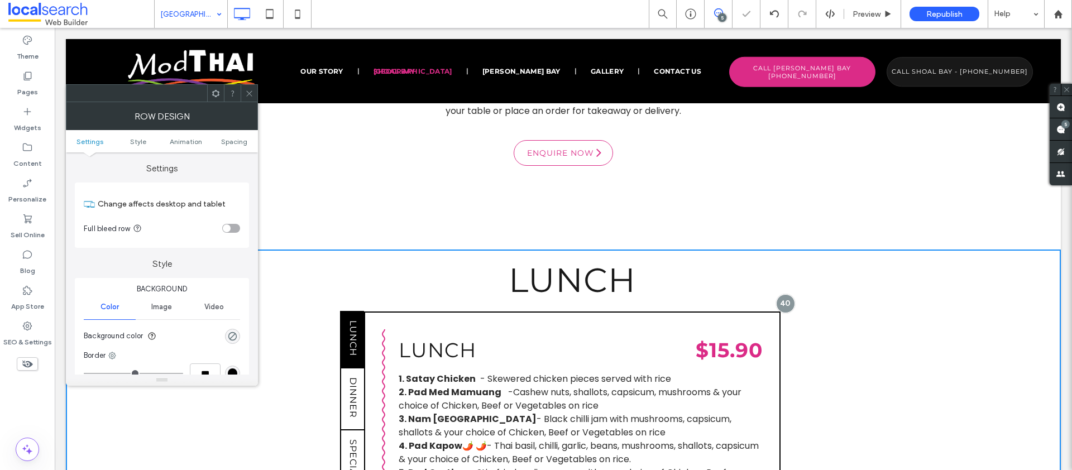
click at [813, 141] on div "Click To Paste Authentic Thai Food Discover a modern take on authentic Thai foo…" at bounding box center [563, 41] width 995 height 418
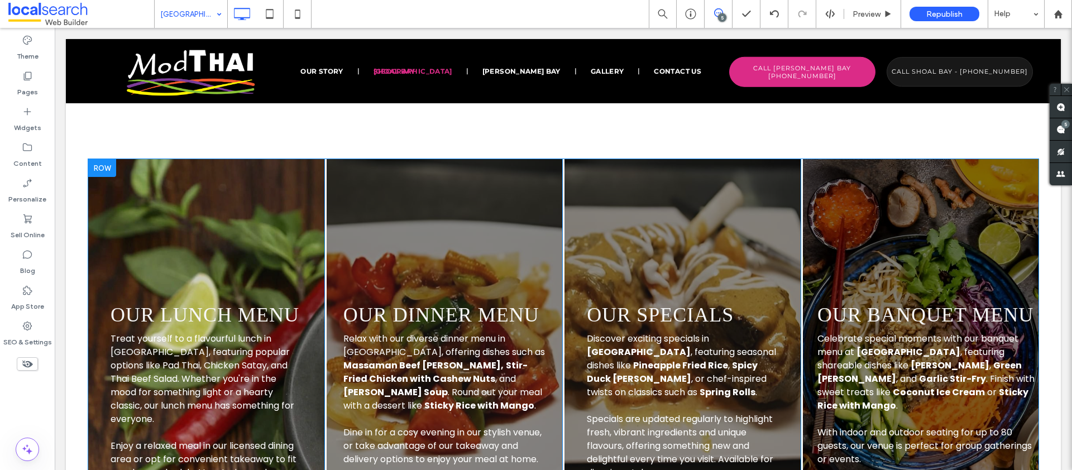
scroll to position [1492, 0]
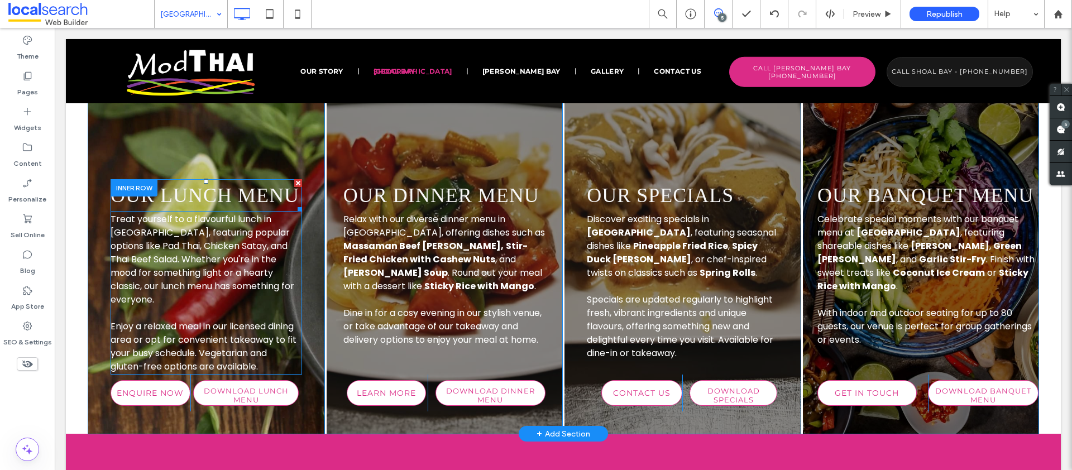
click at [176, 184] on span "﻿ our lunch menu" at bounding box center [205, 195] width 189 height 22
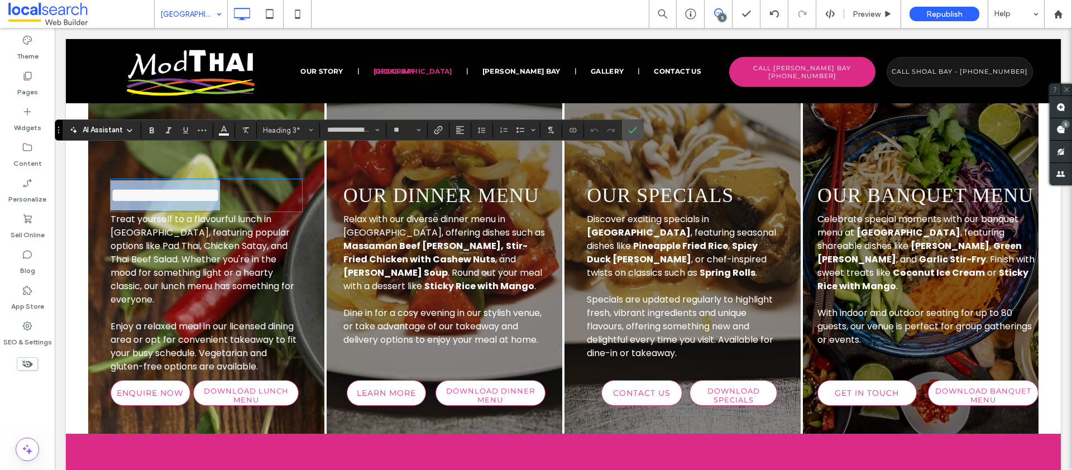
click at [127, 185] on span "**********" at bounding box center [165, 195] width 109 height 20
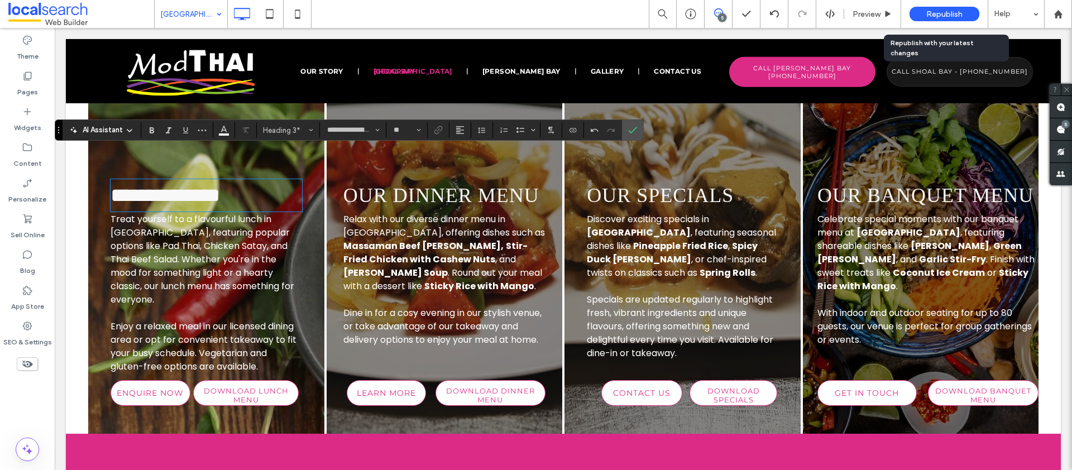
click at [951, 10] on span "Republish" at bounding box center [944, 13] width 36 height 9
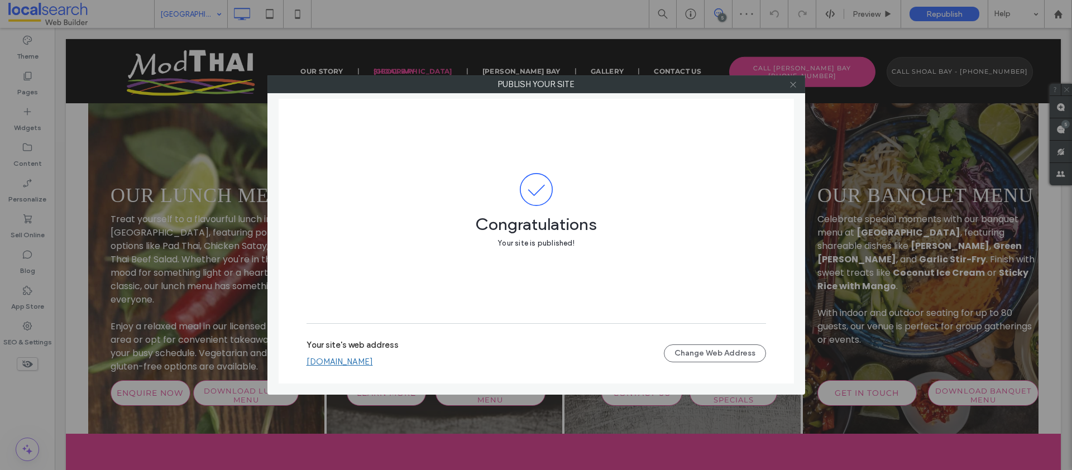
click at [793, 82] on icon at bounding box center [793, 84] width 8 height 8
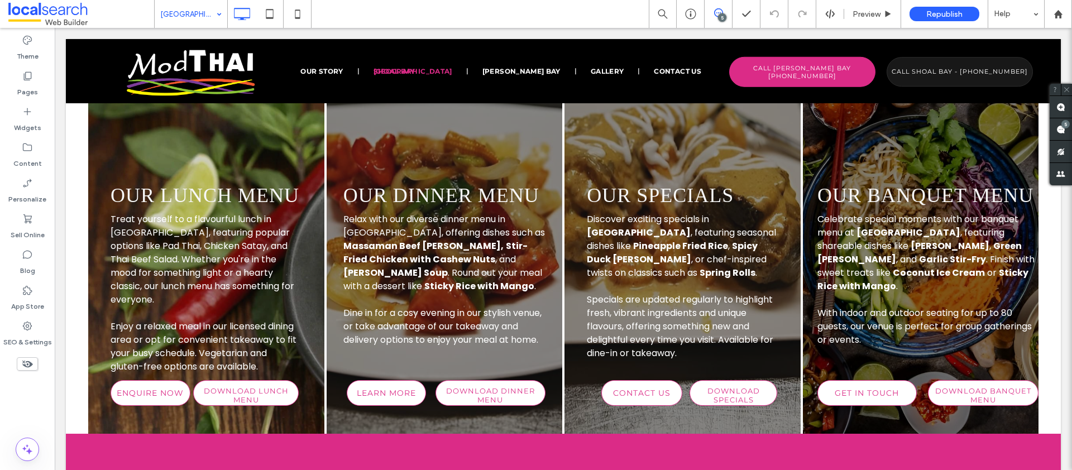
click at [204, 28] on body "Click To Paste Row Our Story Shoal Bay Nelson Bay Gallery Contact Us Click To P…" at bounding box center [563, 346] width 1017 height 3623
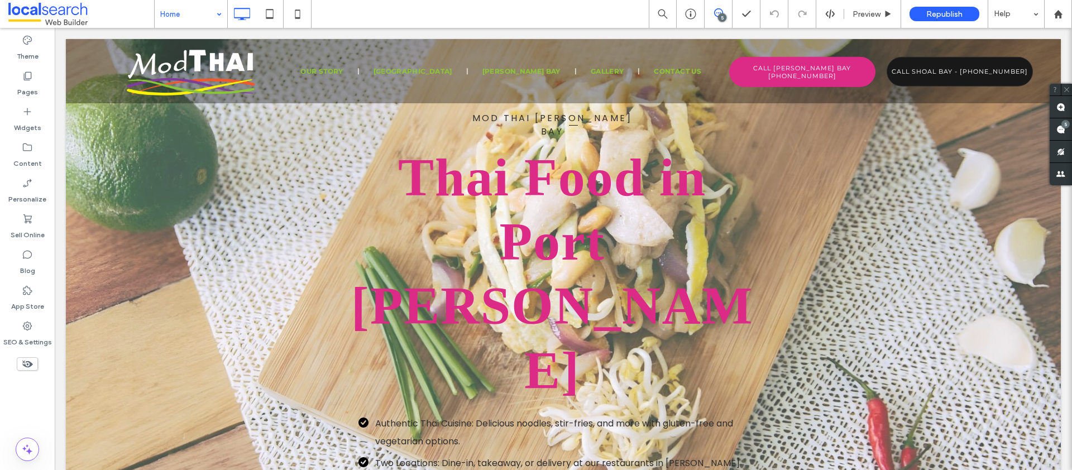
scroll to position [0, 0]
click at [1059, 121] on span at bounding box center [1061, 129] width 22 height 22
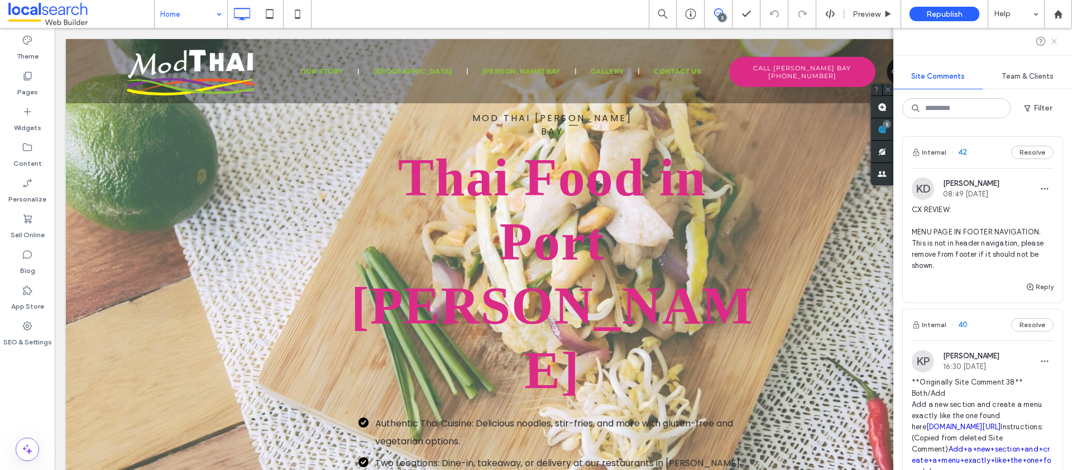
click at [1056, 41] on icon at bounding box center [1054, 41] width 9 height 9
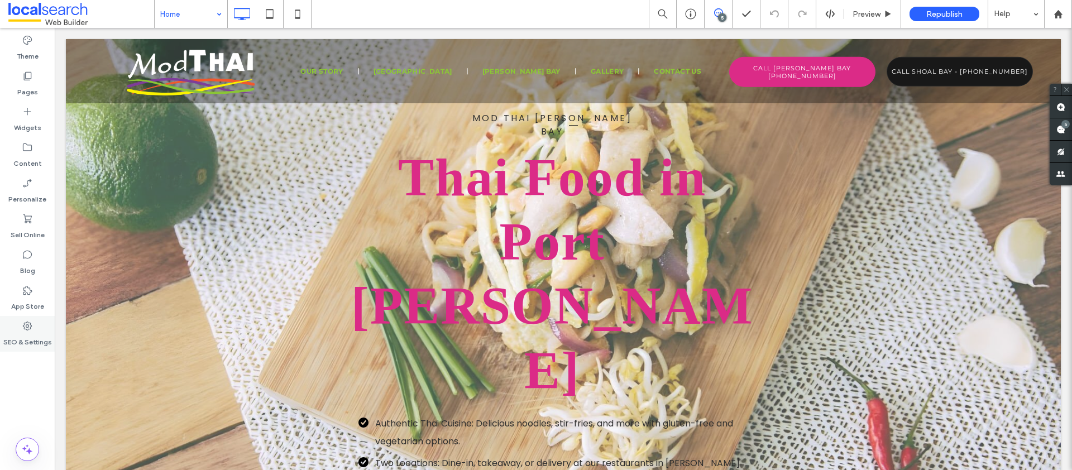
click at [23, 332] on label "SEO & Settings" at bounding box center [27, 340] width 49 height 16
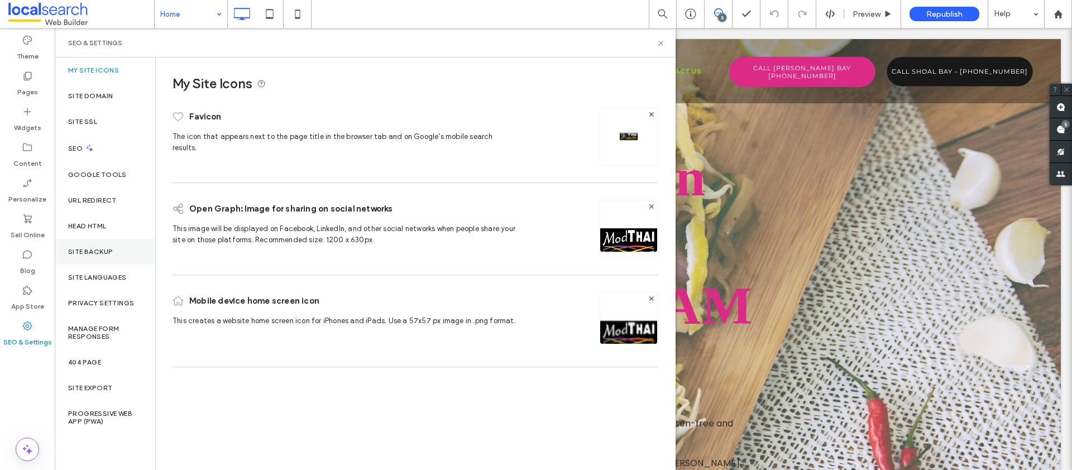
click at [79, 256] on div "Site Backup" at bounding box center [105, 252] width 100 height 26
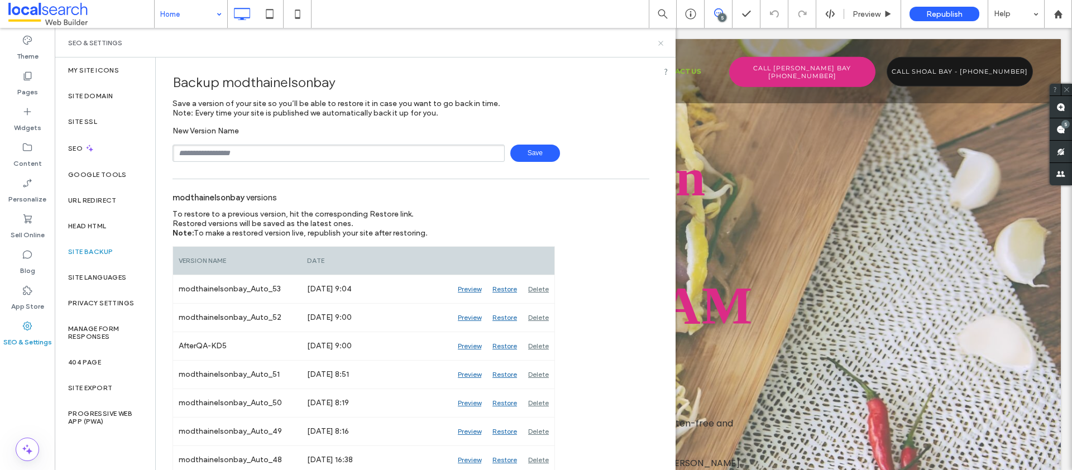
click at [658, 42] on icon at bounding box center [661, 43] width 8 height 8
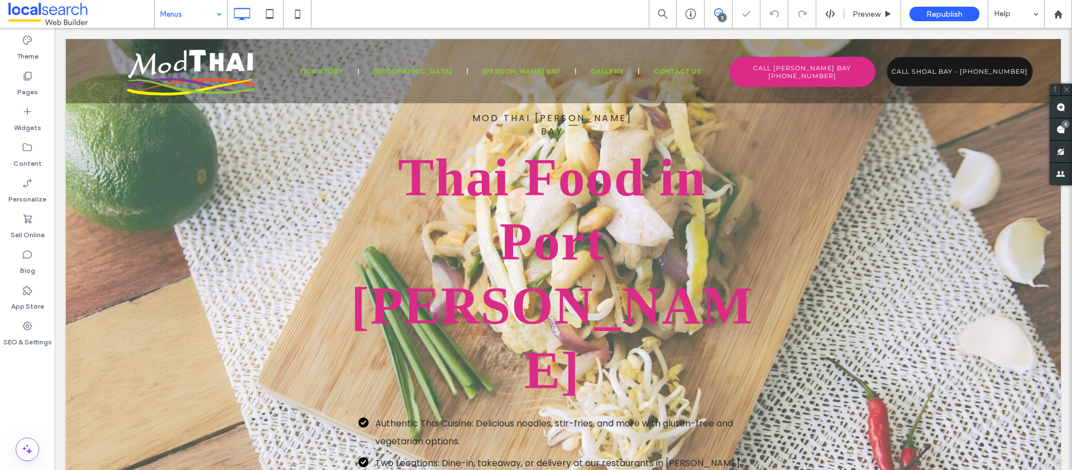
click at [189, 13] on input at bounding box center [188, 14] width 56 height 28
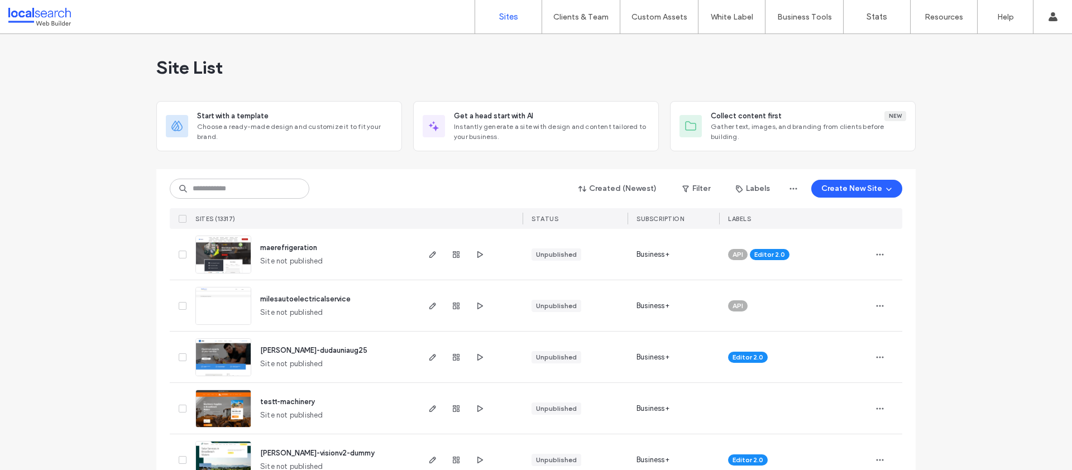
click at [210, 190] on input at bounding box center [240, 189] width 140 height 20
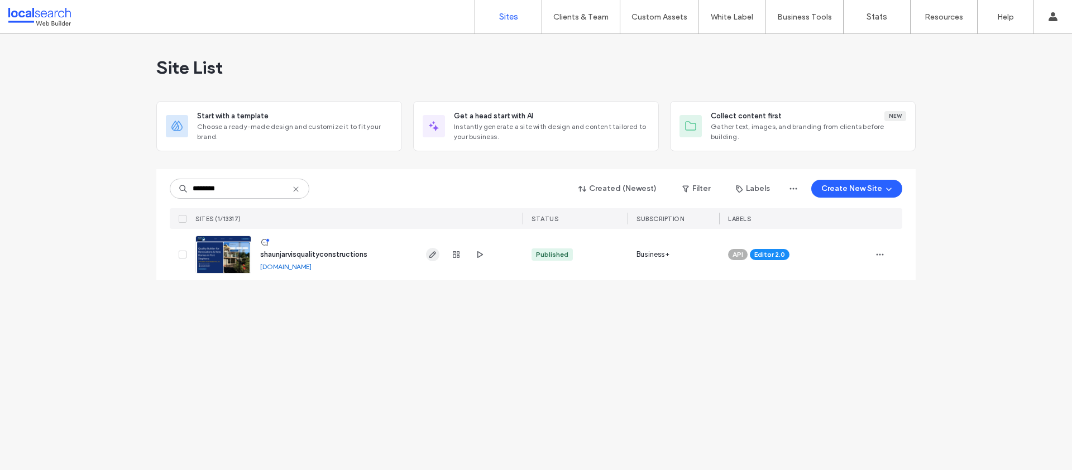
type input "********"
click at [435, 253] on use "button" at bounding box center [432, 254] width 7 height 7
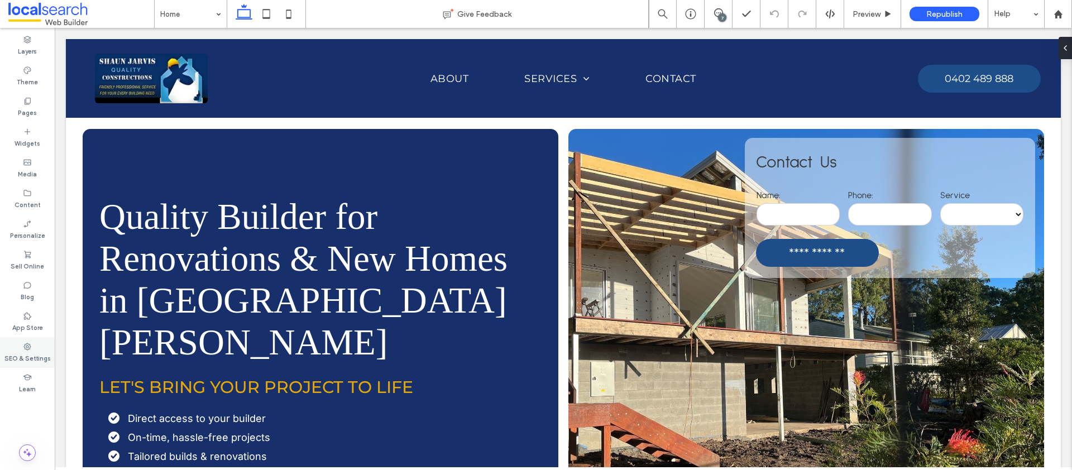
click at [39, 348] on div "SEO & Settings" at bounding box center [27, 352] width 55 height 31
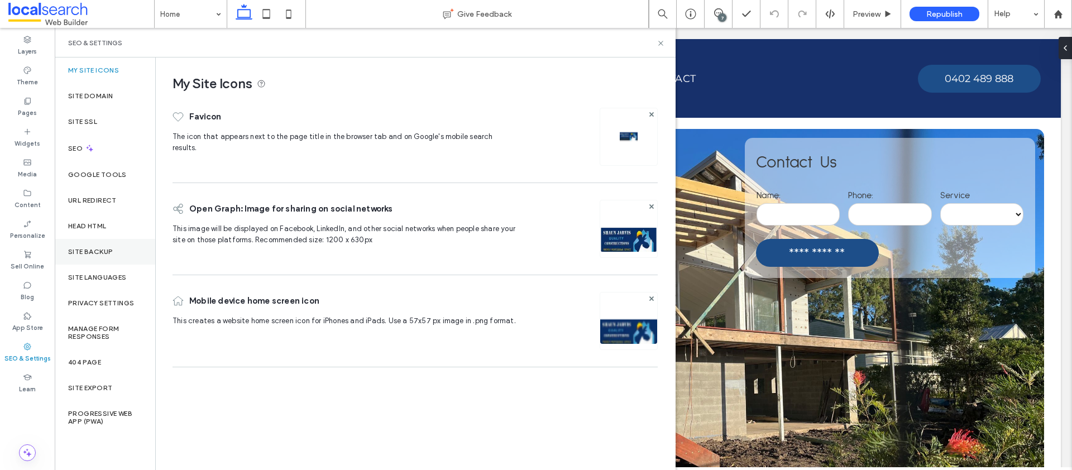
click at [74, 243] on div "Site Backup" at bounding box center [105, 252] width 100 height 26
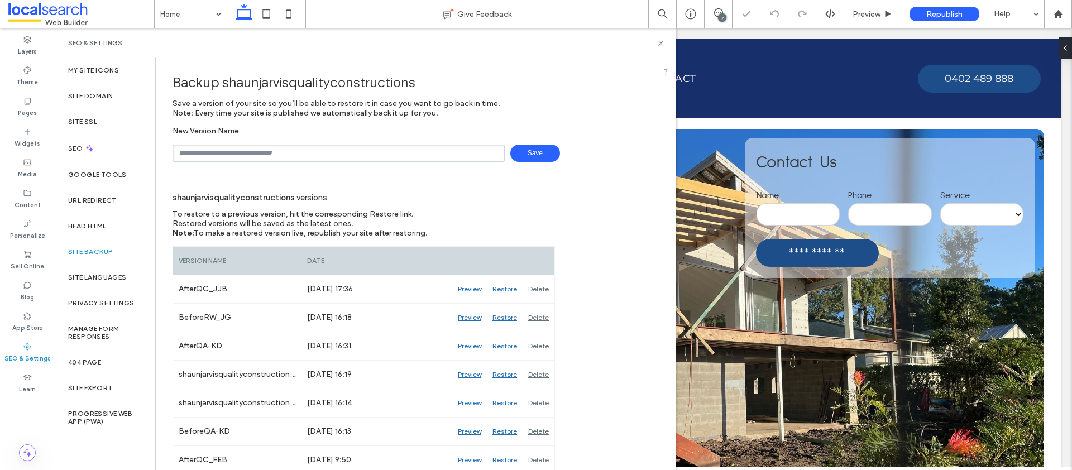
click at [231, 147] on input "text" at bounding box center [339, 153] width 332 height 17
type input "**********"
click at [533, 152] on span "Save" at bounding box center [535, 153] width 50 height 17
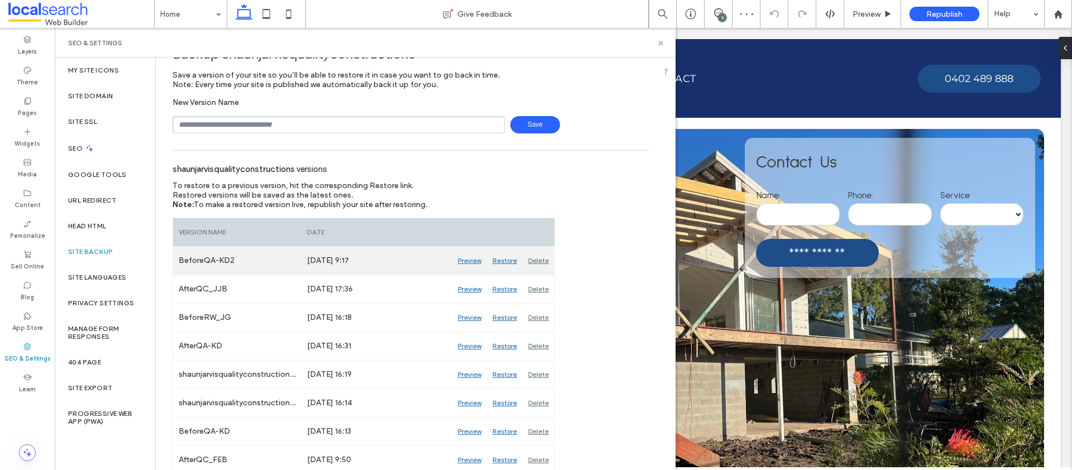
scroll to position [84, 0]
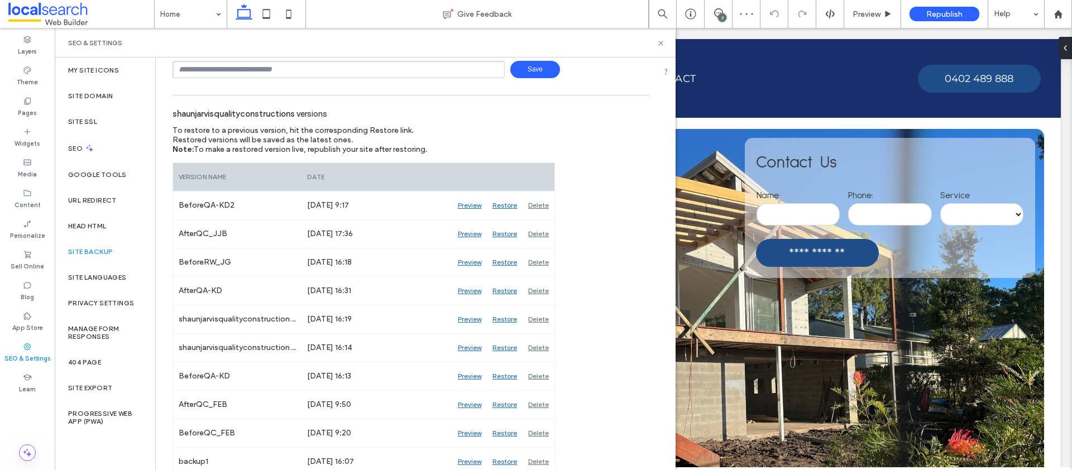
click at [658, 37] on div "SEO & Settings" at bounding box center [365, 43] width 621 height 30
click at [662, 40] on icon at bounding box center [661, 43] width 8 height 8
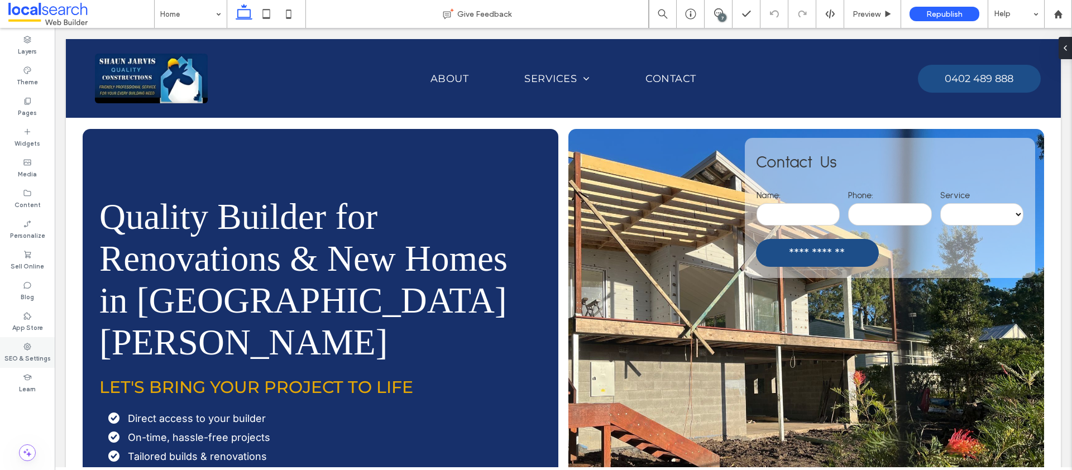
click at [33, 355] on label "SEO & Settings" at bounding box center [27, 357] width 46 height 12
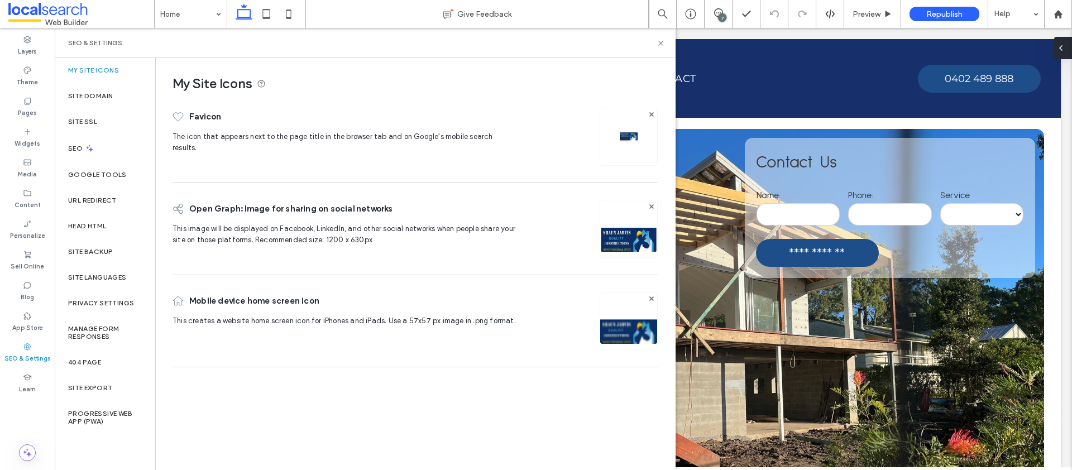
click at [1070, 49] on div at bounding box center [1063, 48] width 18 height 22
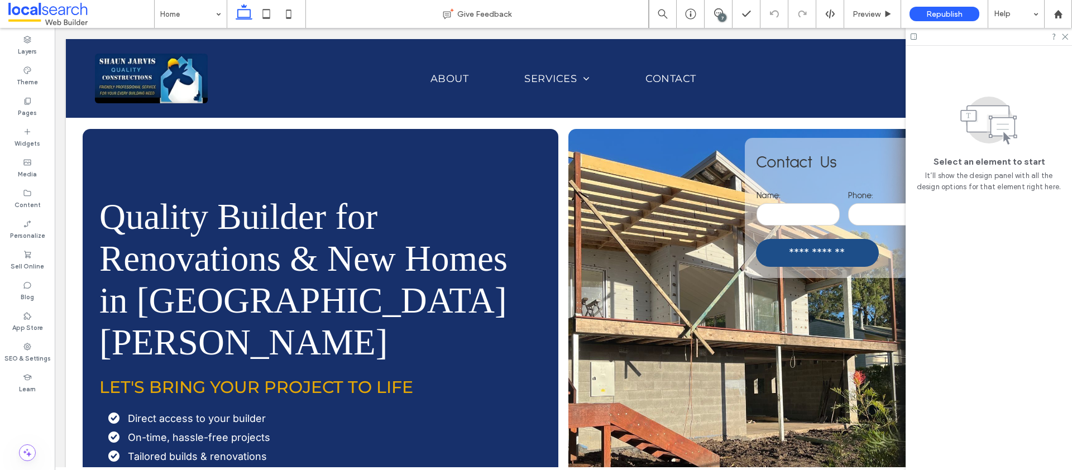
click at [724, 16] on div "7" at bounding box center [722, 17] width 8 height 8
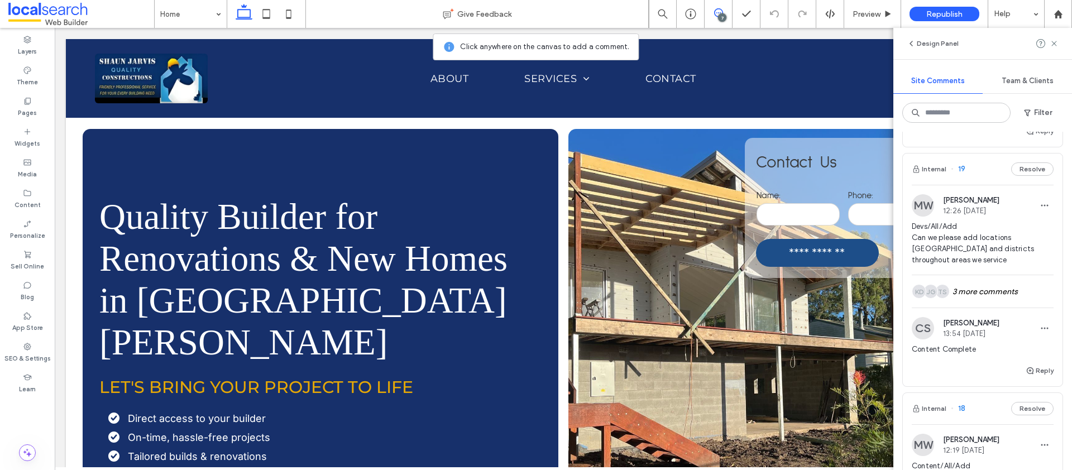
scroll to position [187, 0]
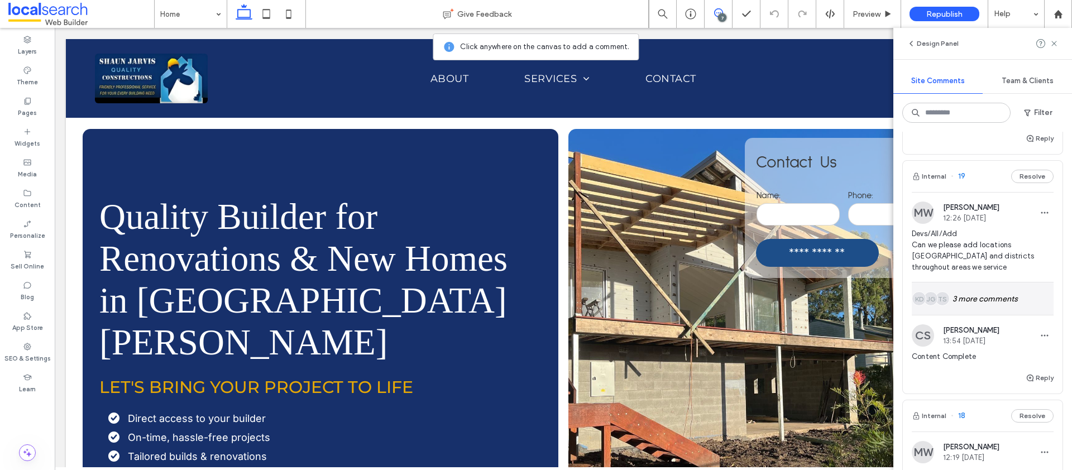
click at [968, 298] on div "TS JG KD 3 more comments" at bounding box center [983, 299] width 142 height 32
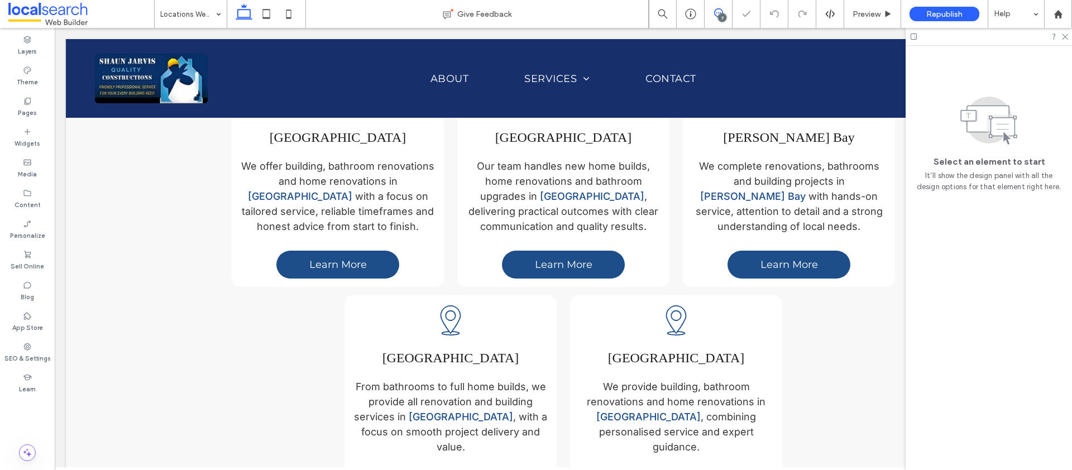
click at [718, 12] on icon at bounding box center [718, 12] width 9 height 9
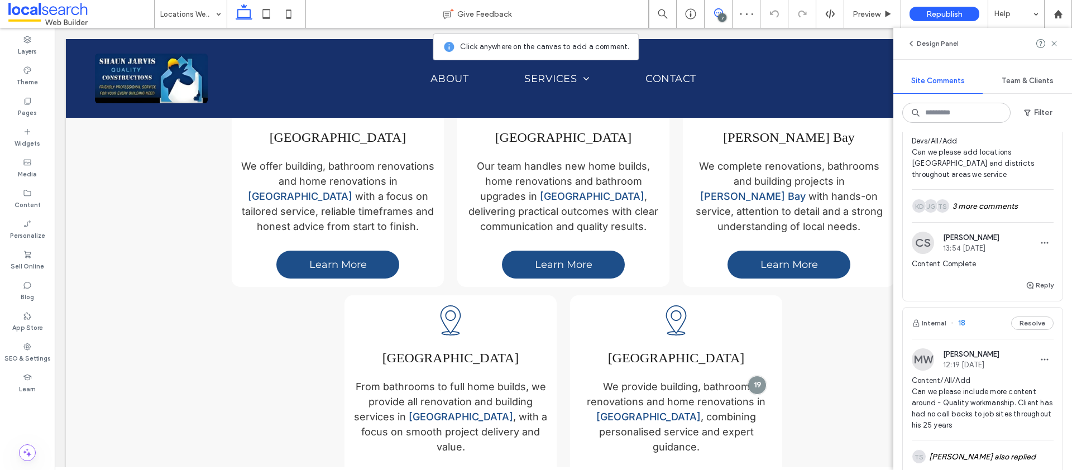
scroll to position [282, 0]
click at [968, 209] on div "TS JG KD 3 more comments" at bounding box center [983, 204] width 142 height 32
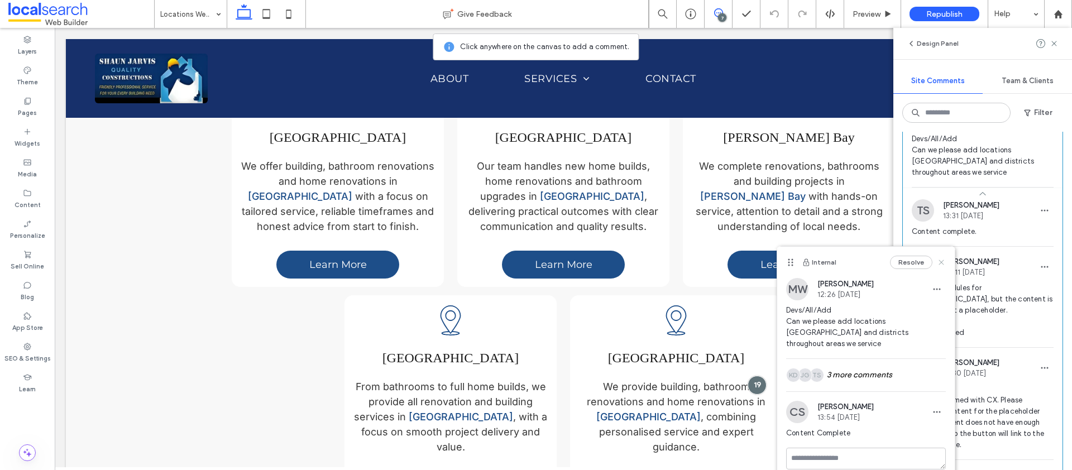
click at [944, 264] on icon at bounding box center [941, 262] width 9 height 9
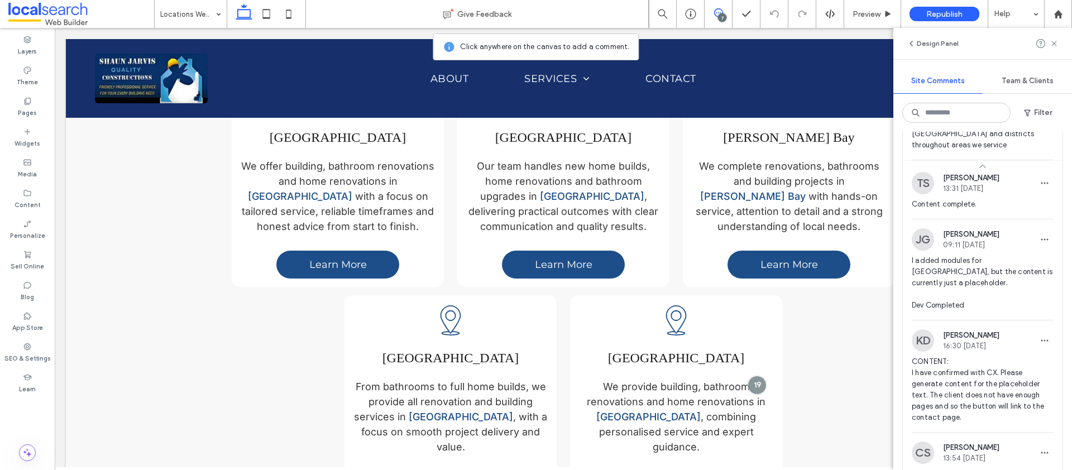
scroll to position [361, 0]
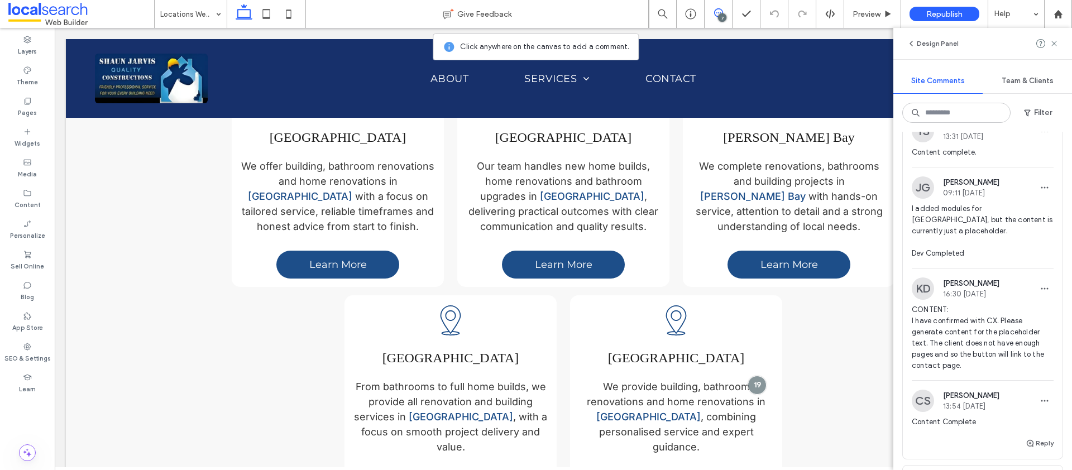
click at [954, 334] on span "CONTENT: I have confirmed with CX. Please generate content for the placeholder …" at bounding box center [983, 337] width 142 height 67
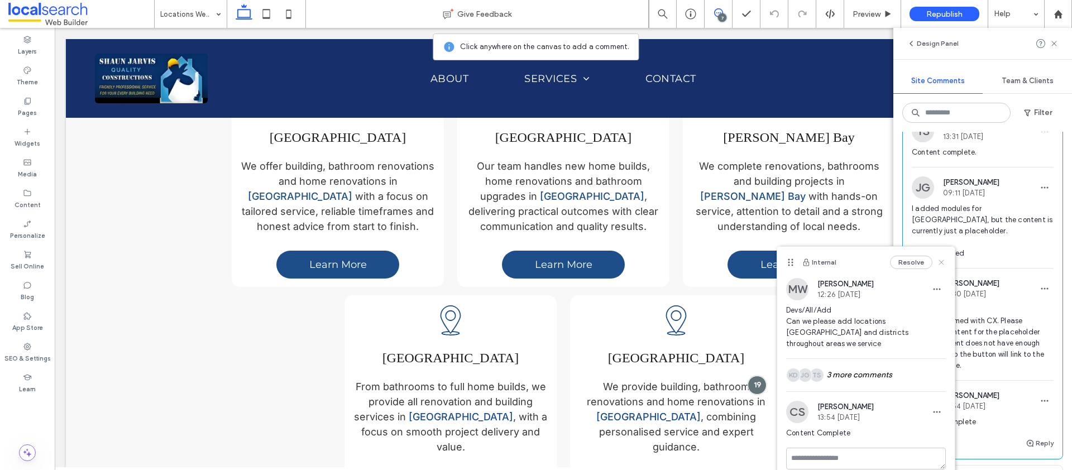
click at [942, 261] on use at bounding box center [941, 262] width 5 height 5
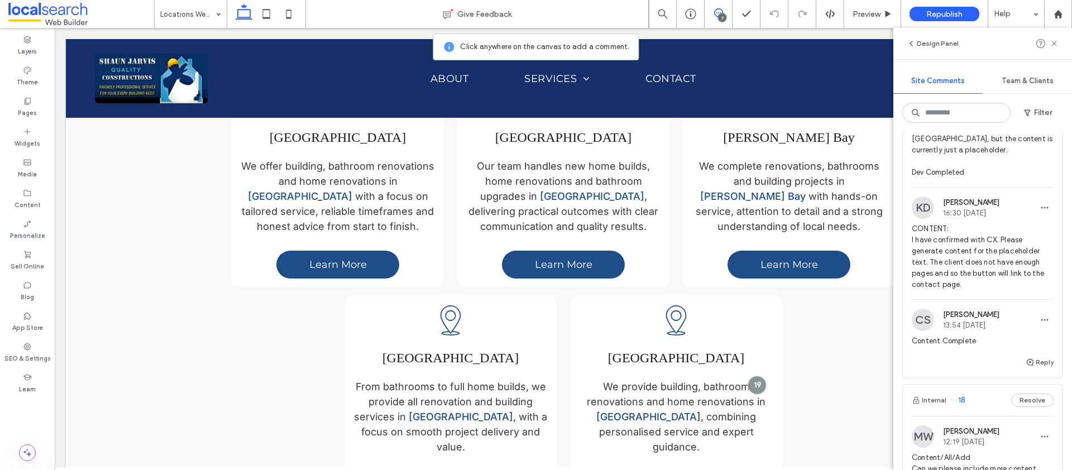
scroll to position [443, 0]
click at [1055, 41] on icon at bounding box center [1054, 43] width 9 height 9
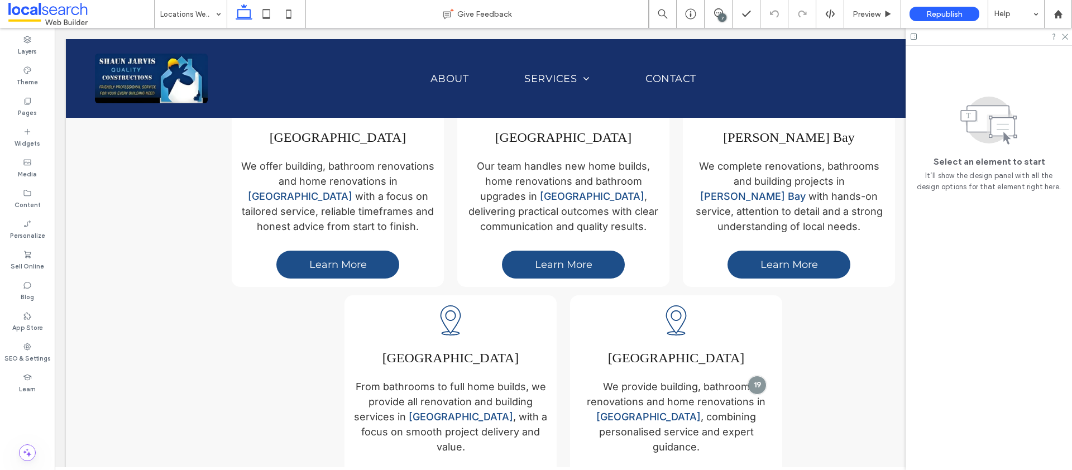
scroll to position [0, 0]
click at [866, 11] on span "Preview" at bounding box center [867, 13] width 28 height 9
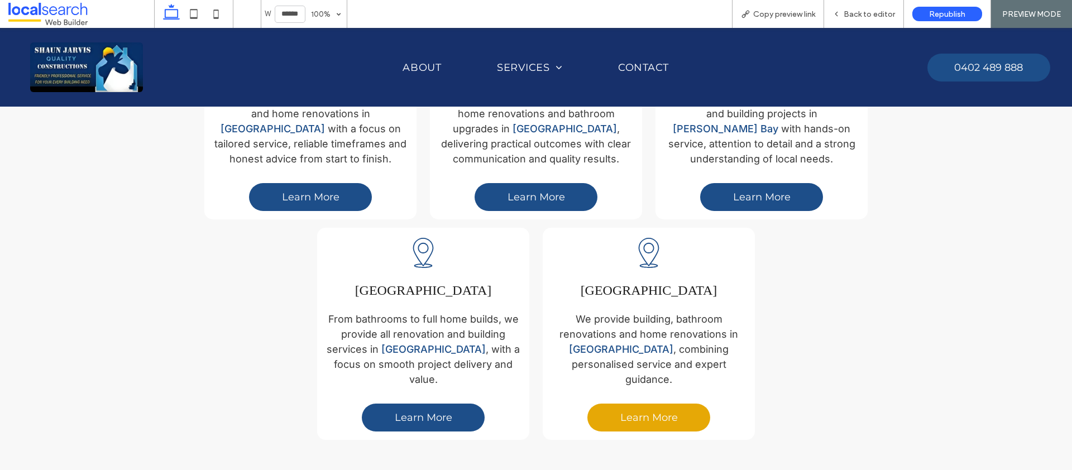
scroll to position [935, 0]
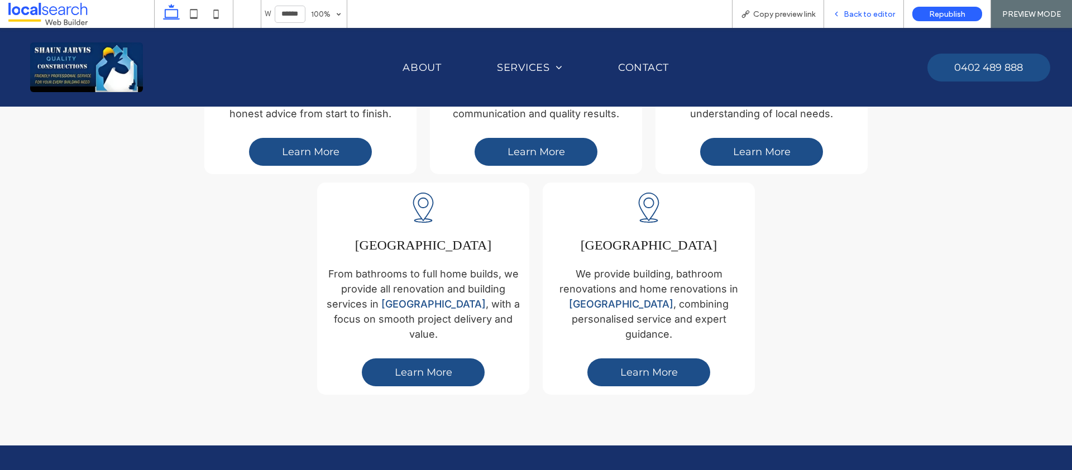
click at [863, 14] on span "Back to editor" at bounding box center [869, 13] width 51 height 9
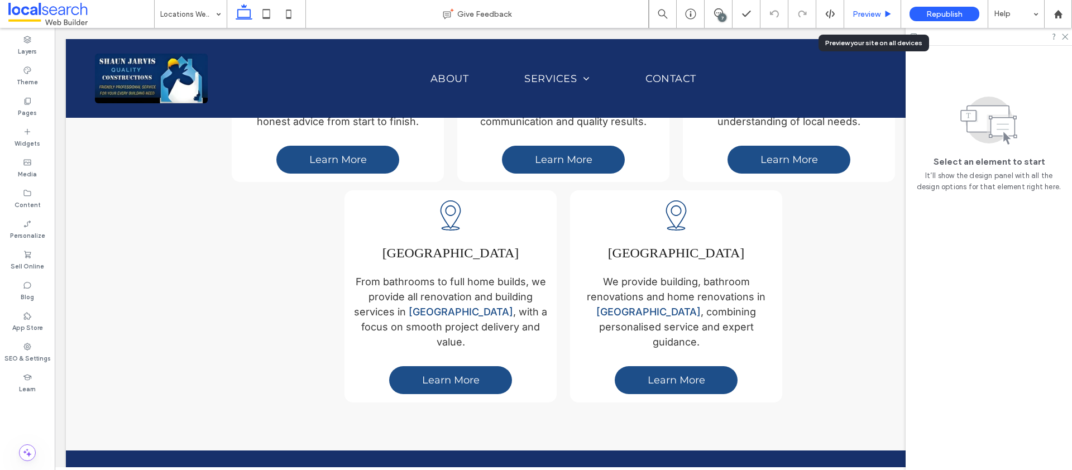
scroll to position [929, 0]
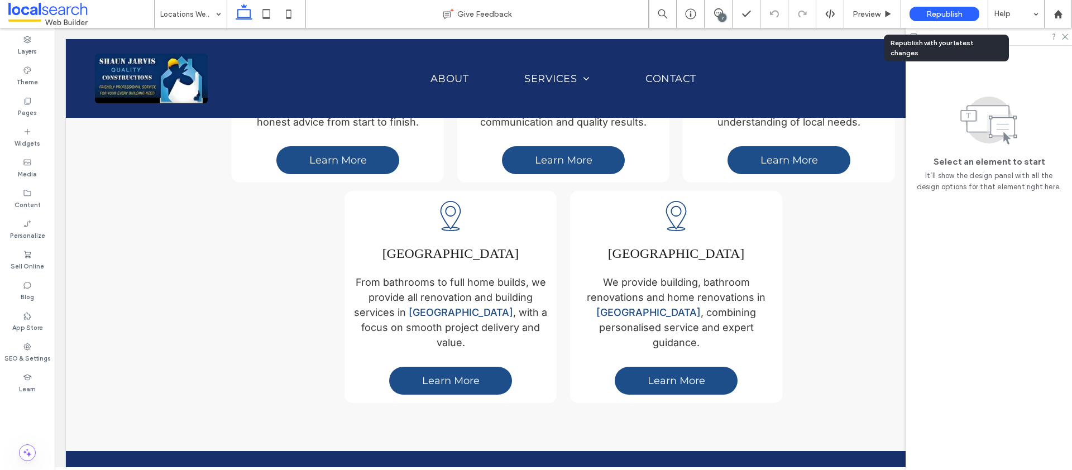
click at [935, 11] on span "Republish" at bounding box center [944, 13] width 36 height 9
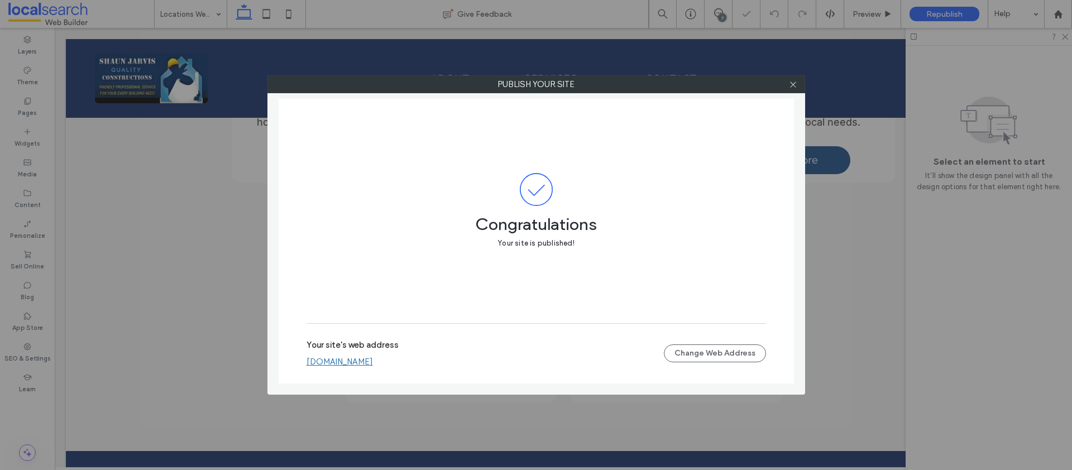
click at [373, 357] on link "[DOMAIN_NAME]" at bounding box center [340, 362] width 66 height 10
click at [803, 80] on label "Publish your site" at bounding box center [536, 84] width 537 height 17
click at [800, 84] on div at bounding box center [793, 84] width 17 height 17
click at [795, 85] on icon at bounding box center [793, 84] width 8 height 8
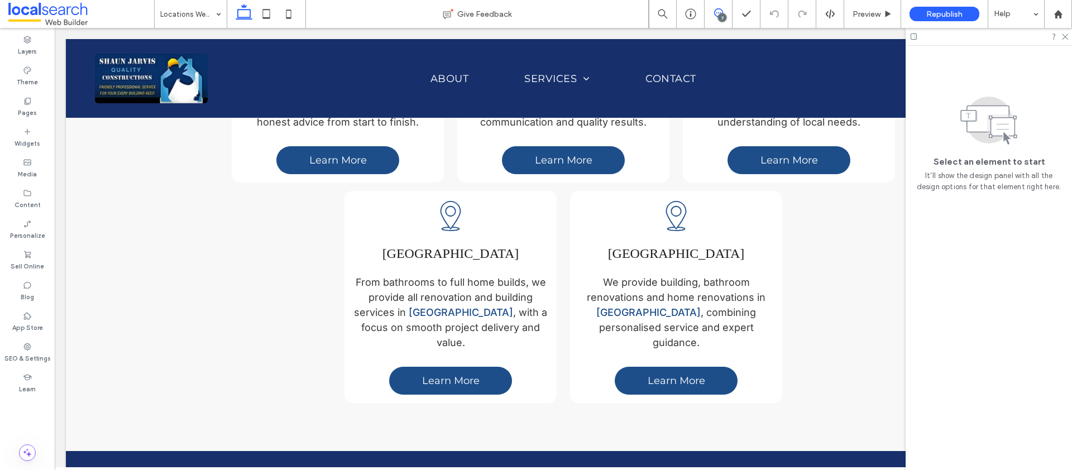
click at [722, 11] on use at bounding box center [718, 12] width 9 height 9
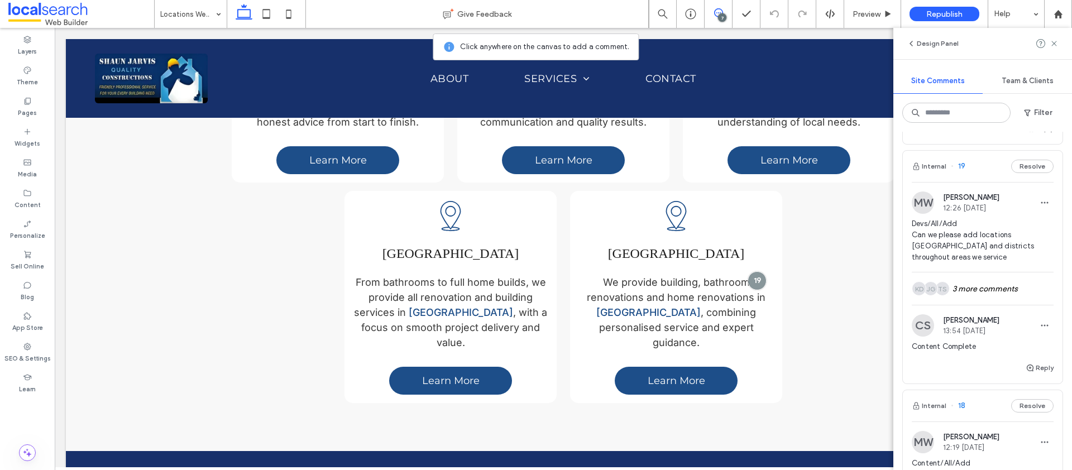
scroll to position [203, 0]
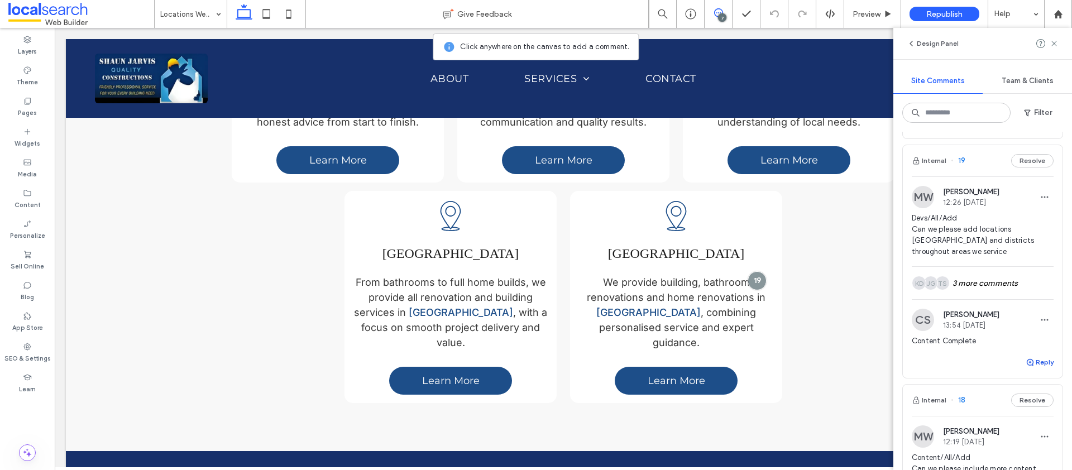
click at [1039, 365] on button "Reply" at bounding box center [1040, 362] width 28 height 13
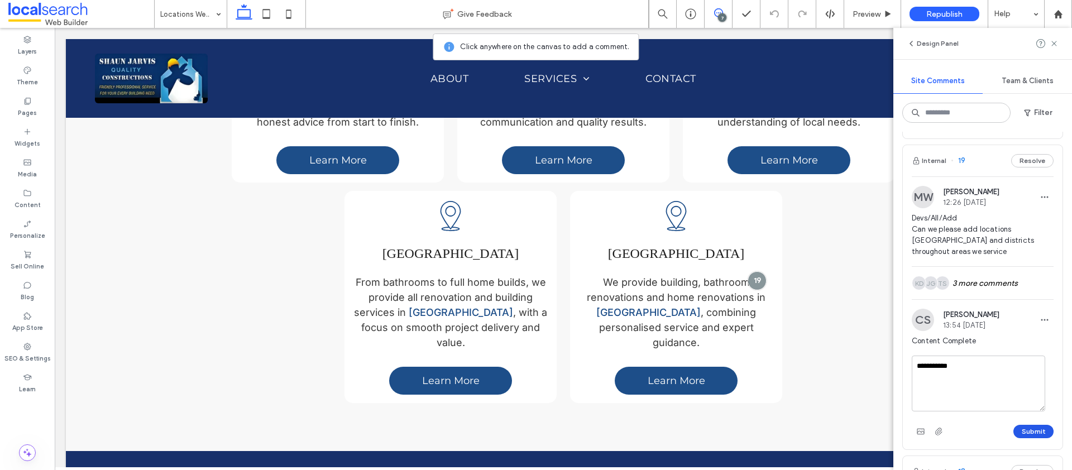
type textarea "**********"
click at [1017, 434] on button "Submit" at bounding box center [1033, 431] width 40 height 13
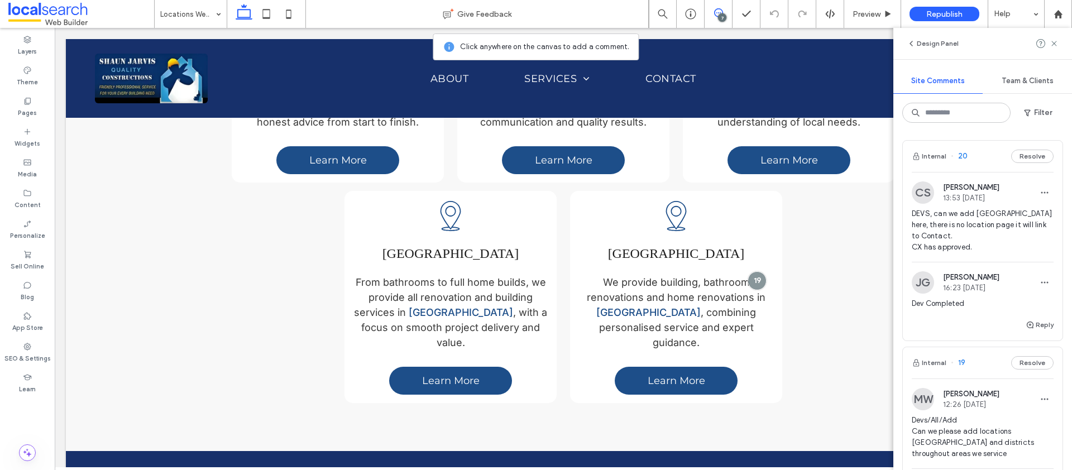
scroll to position [0, 0]
click at [1023, 227] on span "DEVS, can we add [GEOGRAPHIC_DATA] here, there is no location page it will link…" at bounding box center [983, 231] width 142 height 45
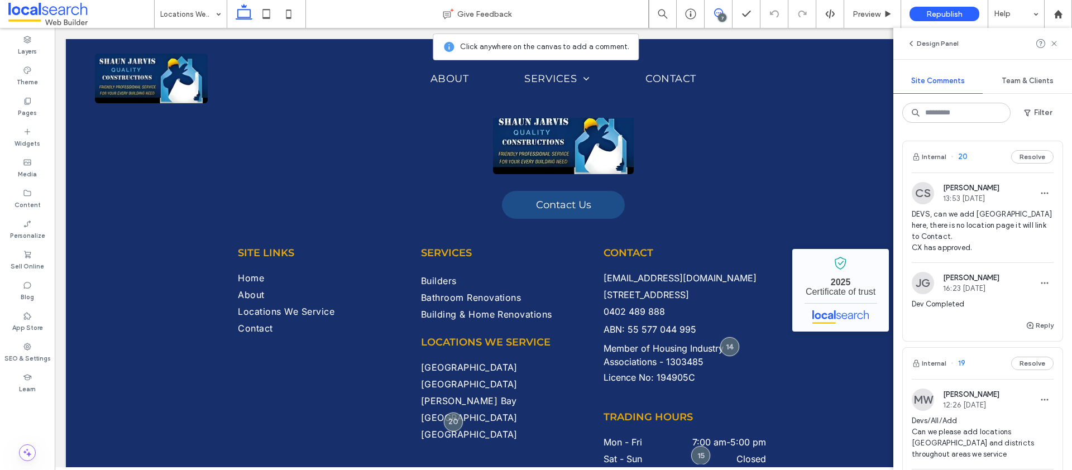
scroll to position [1384, 0]
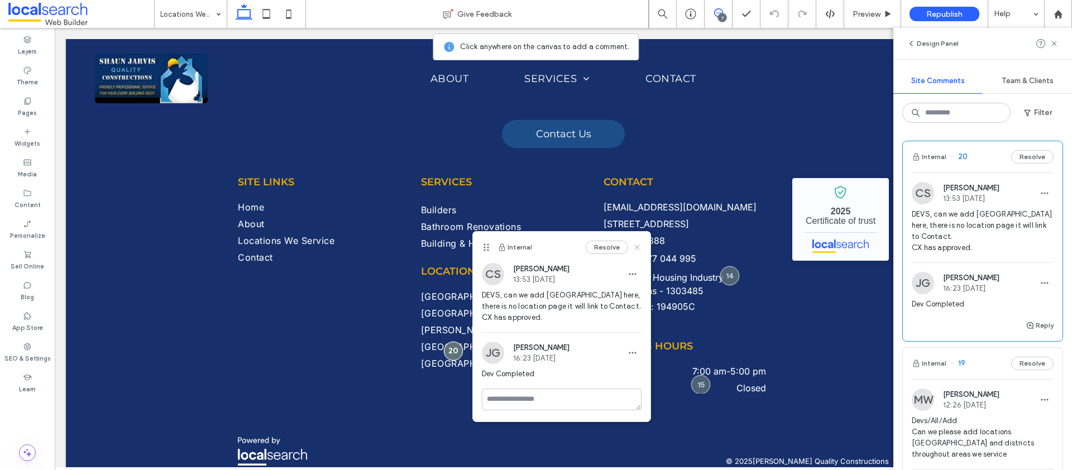
click at [638, 247] on use at bounding box center [637, 247] width 5 height 5
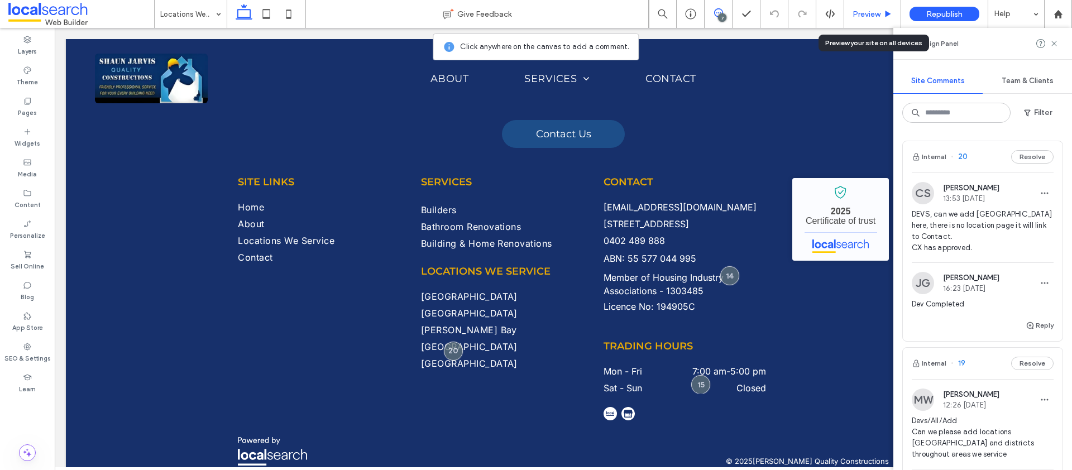
click at [872, 15] on span "Preview" at bounding box center [867, 13] width 28 height 9
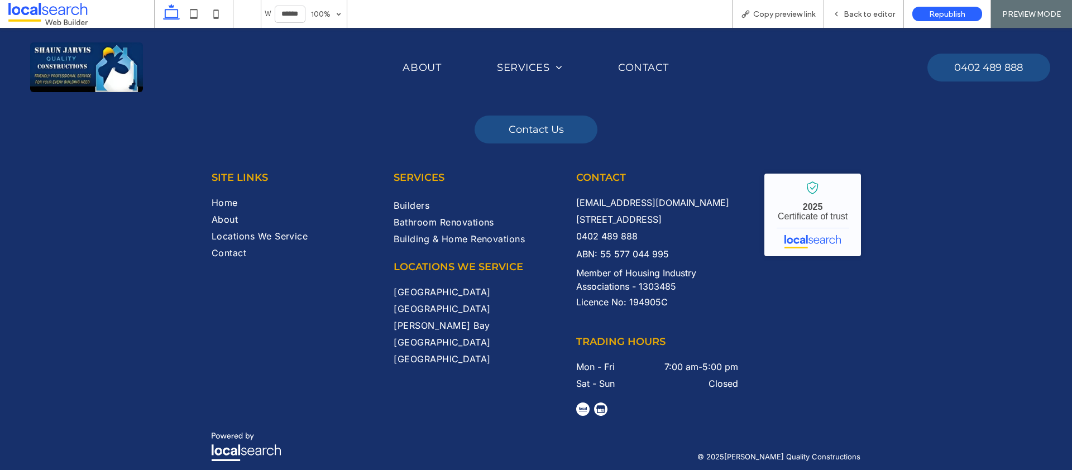
scroll to position [1395, 0]
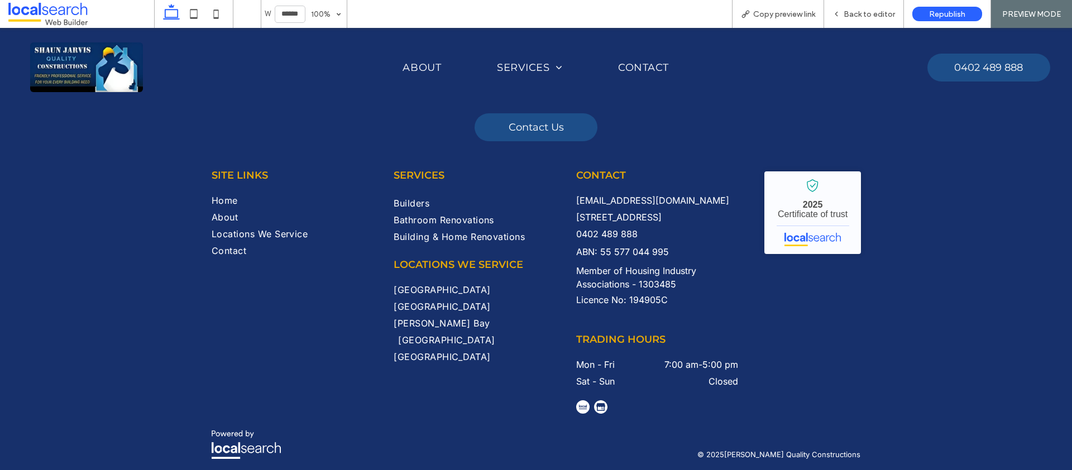
click at [413, 334] on span "[GEOGRAPHIC_DATA]" at bounding box center [446, 339] width 97 height 11
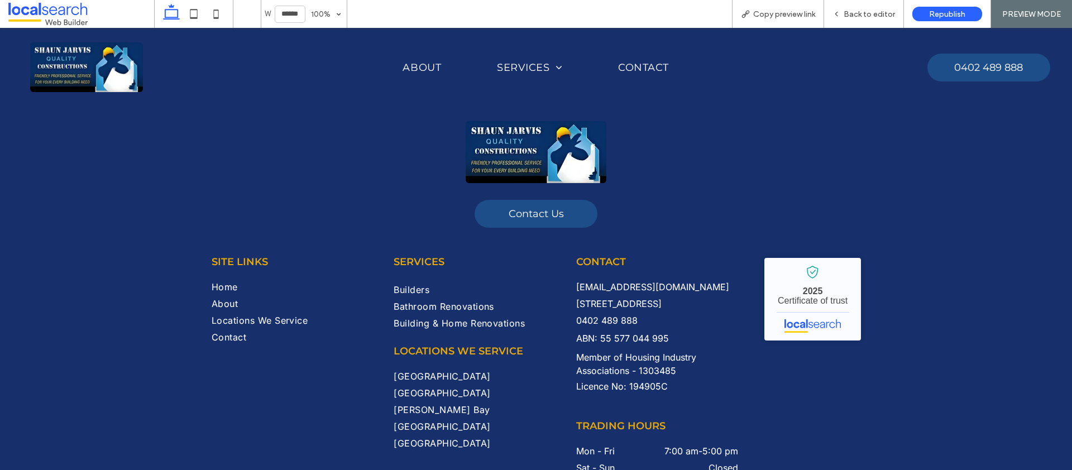
scroll to position [2864, 0]
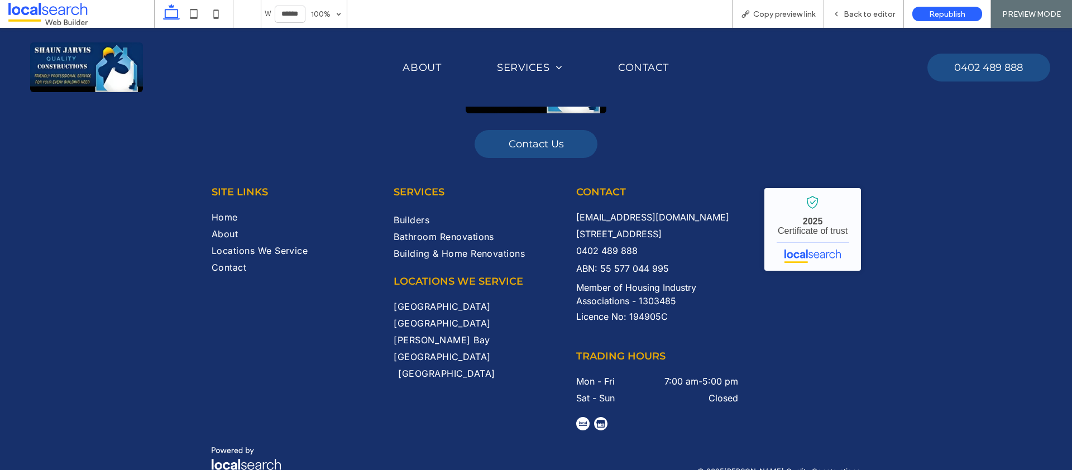
click at [420, 368] on span "[GEOGRAPHIC_DATA]" at bounding box center [446, 373] width 97 height 11
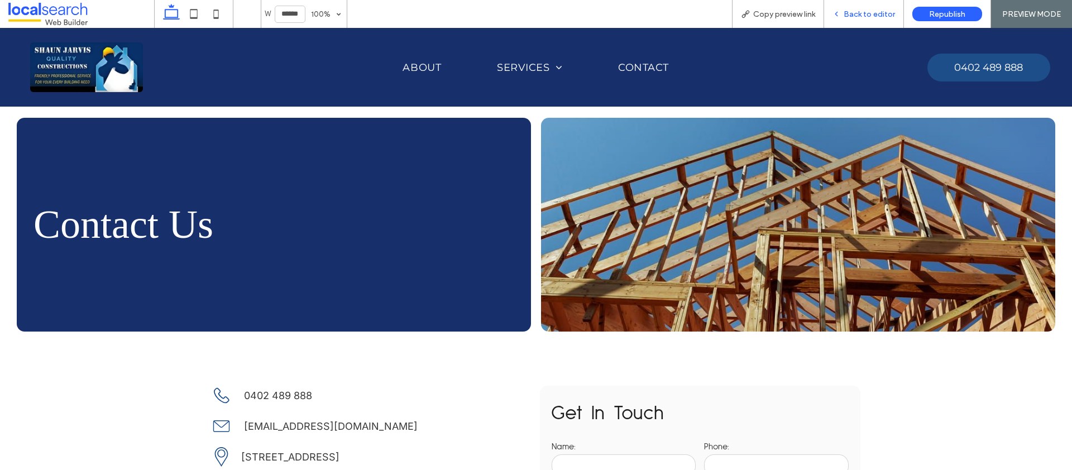
click at [868, 16] on span "Back to editor" at bounding box center [869, 13] width 51 height 9
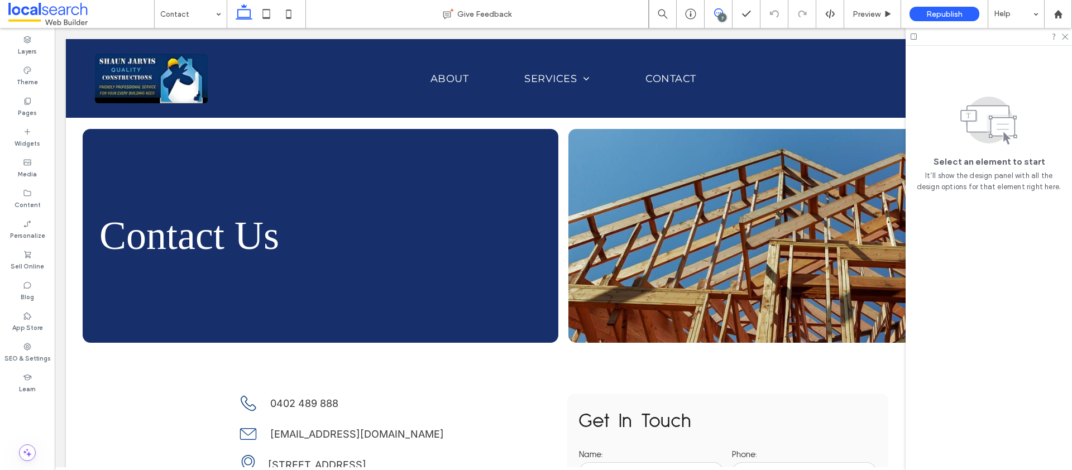
click at [723, 12] on span at bounding box center [718, 12] width 27 height 9
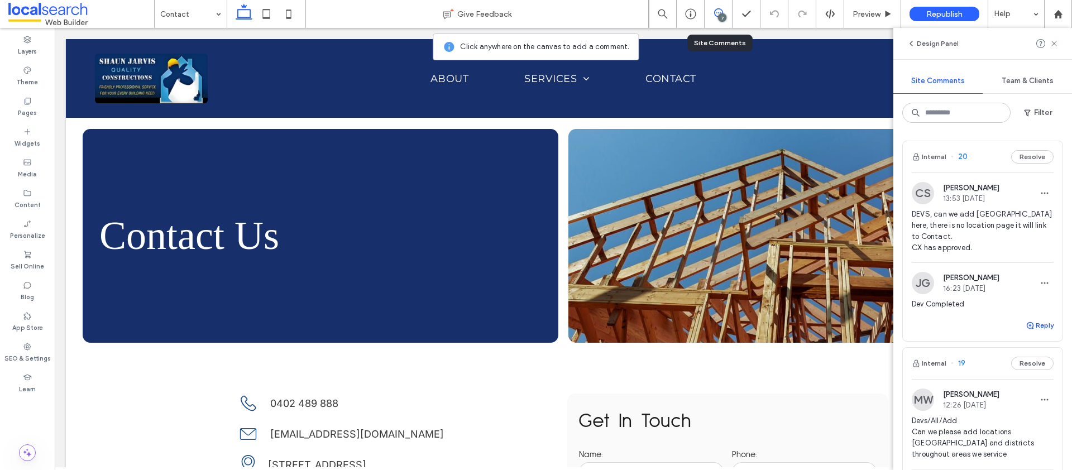
click at [1030, 319] on button "Reply" at bounding box center [1040, 325] width 28 height 13
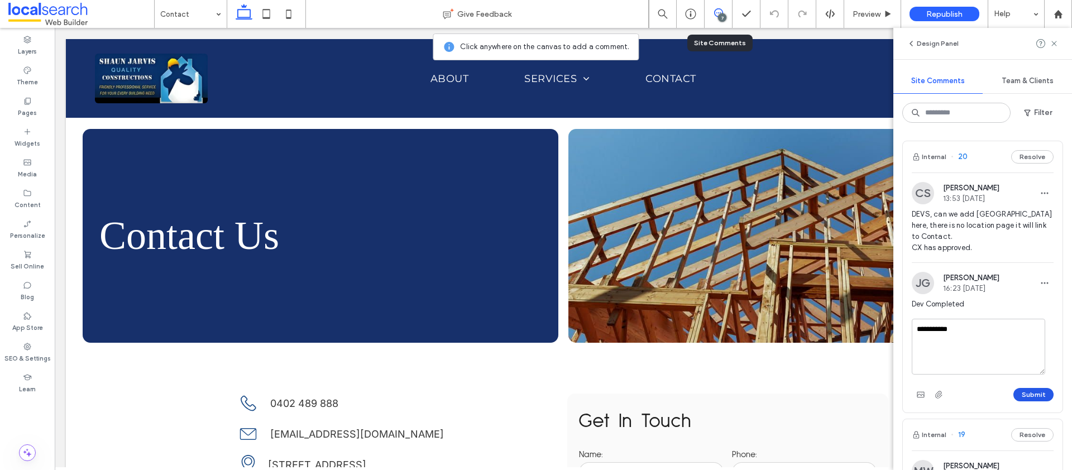
type textarea "**********"
click at [1021, 393] on button "Submit" at bounding box center [1033, 394] width 40 height 13
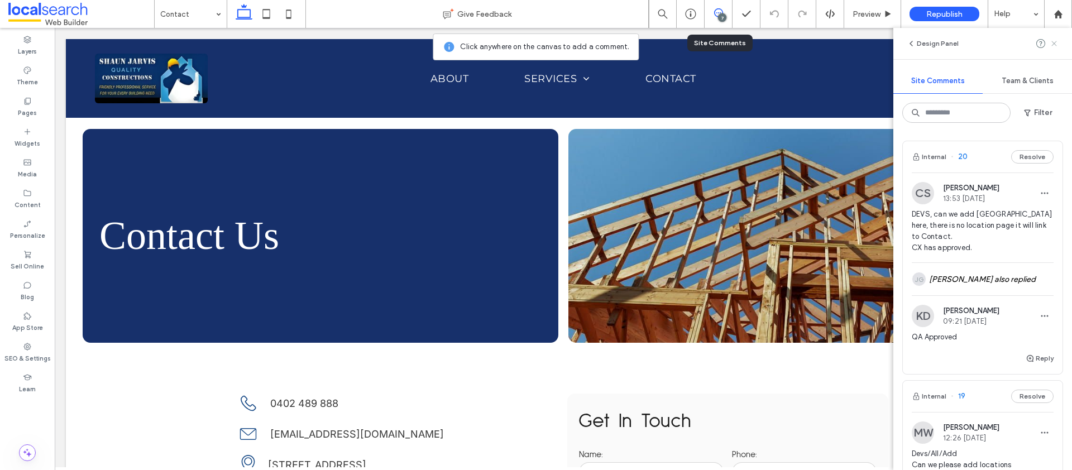
click at [1056, 41] on use at bounding box center [1053, 43] width 5 height 5
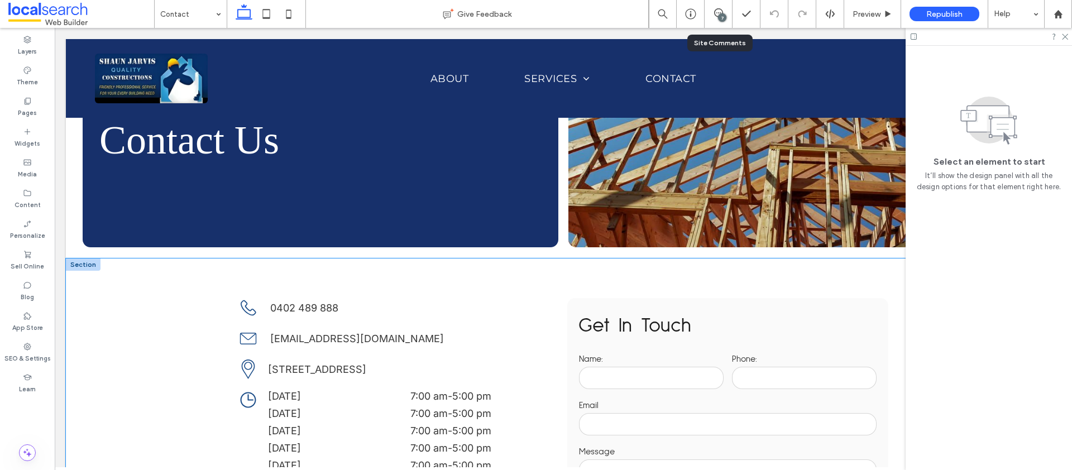
scroll to position [102, 0]
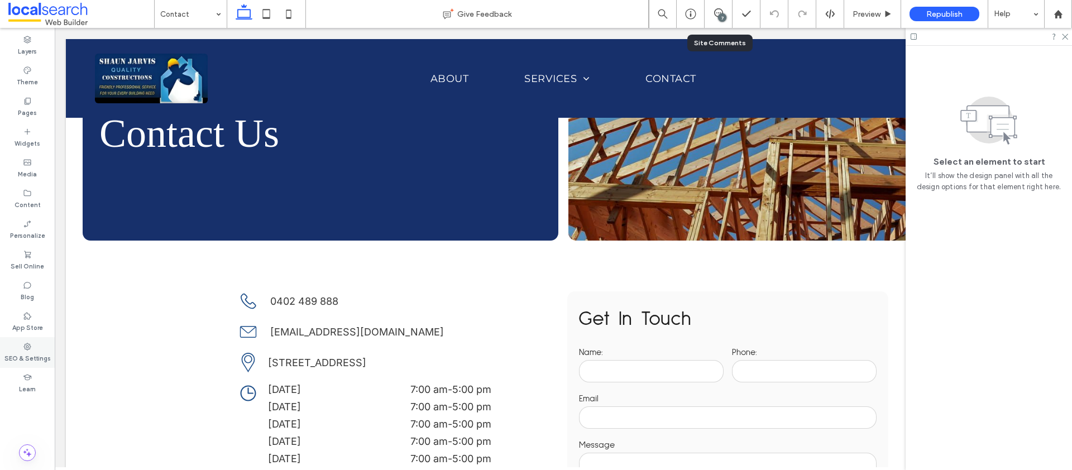
click at [32, 344] on div "SEO & Settings" at bounding box center [27, 352] width 55 height 31
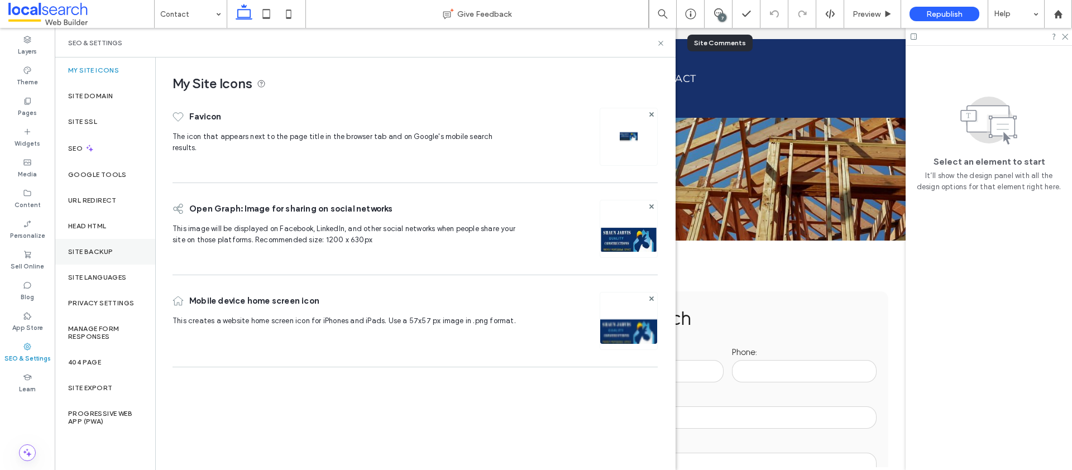
click at [89, 262] on div "Site Backup" at bounding box center [105, 252] width 100 height 26
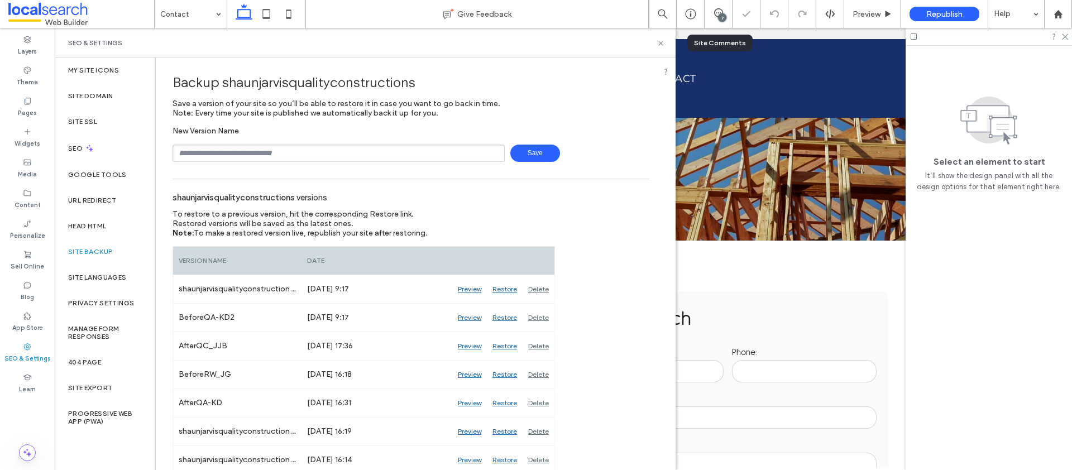
click at [256, 154] on input "text" at bounding box center [339, 153] width 332 height 17
type input "**********"
click at [531, 152] on span "Save" at bounding box center [535, 153] width 50 height 17
drag, startPoint x: 658, startPoint y: 40, endPoint x: 613, endPoint y: 21, distance: 48.5
click at [658, 40] on icon at bounding box center [661, 43] width 8 height 8
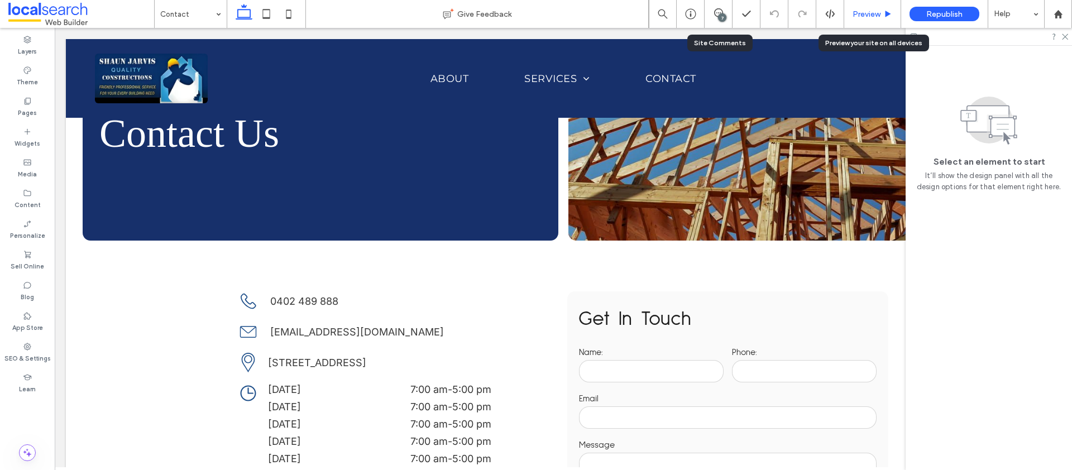
click at [860, 18] on span "Preview" at bounding box center [867, 13] width 28 height 9
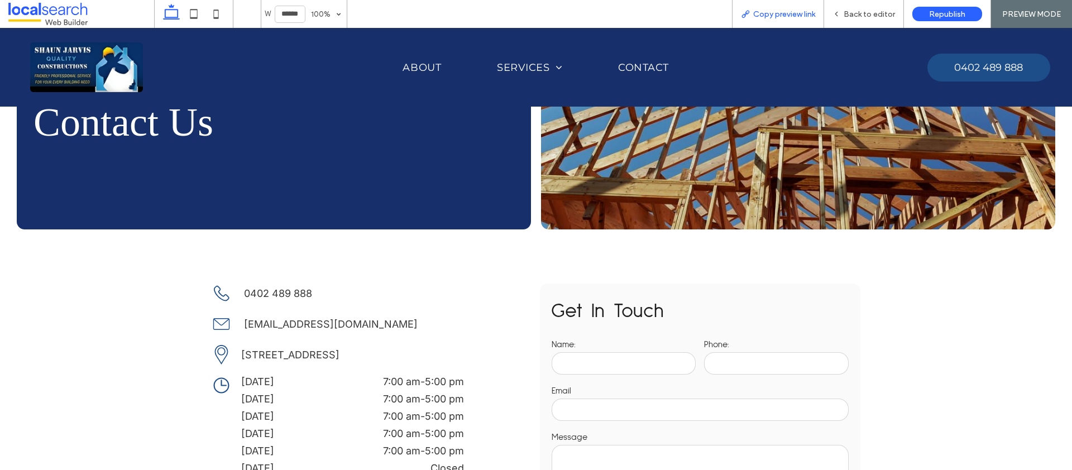
click at [797, 17] on span "Copy preview link" at bounding box center [784, 13] width 62 height 9
click at [860, 18] on span "Back to editor" at bounding box center [869, 13] width 51 height 9
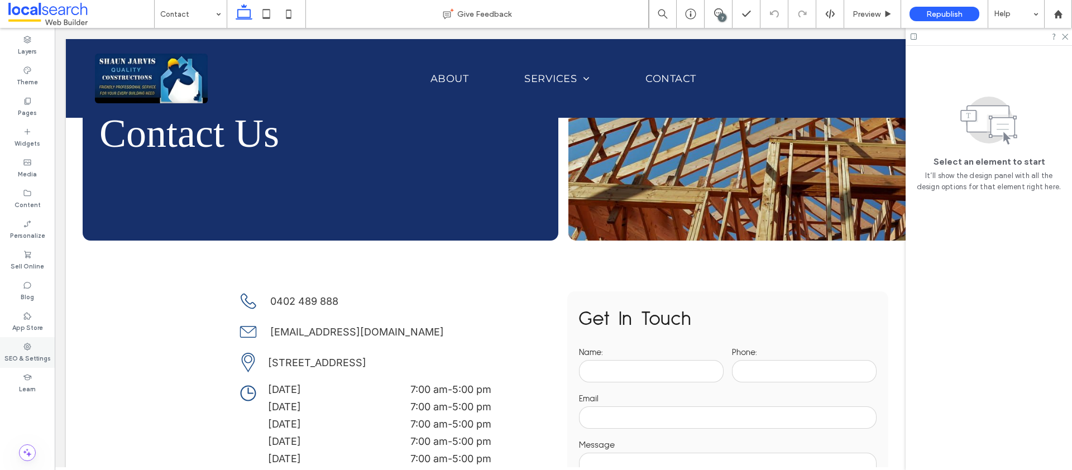
click at [42, 350] on div "SEO & Settings" at bounding box center [27, 352] width 55 height 31
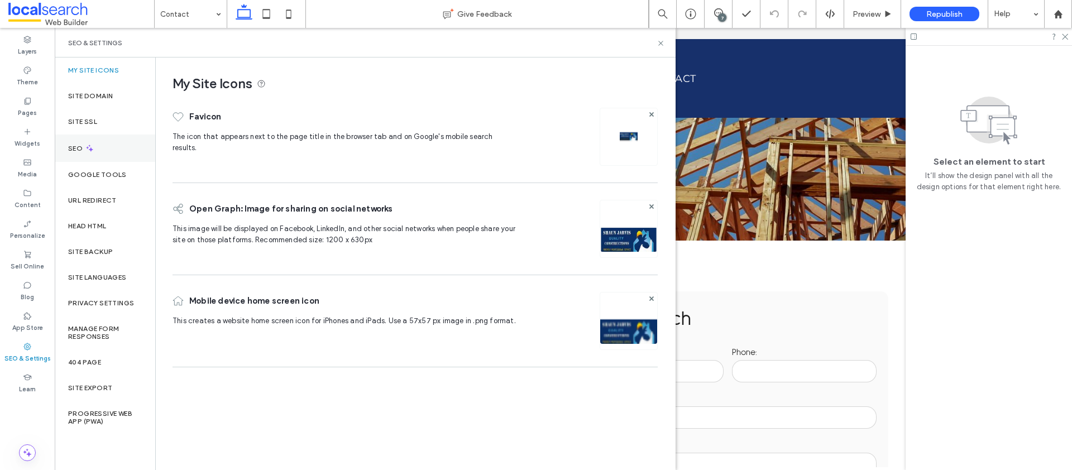
click at [108, 135] on div "SEO" at bounding box center [105, 148] width 100 height 27
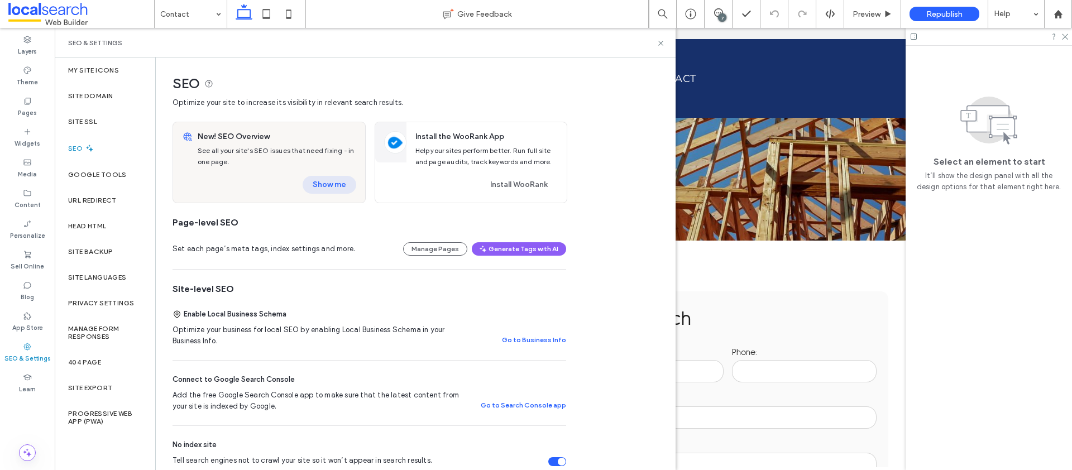
click at [340, 185] on button "Show me" at bounding box center [330, 185] width 54 height 18
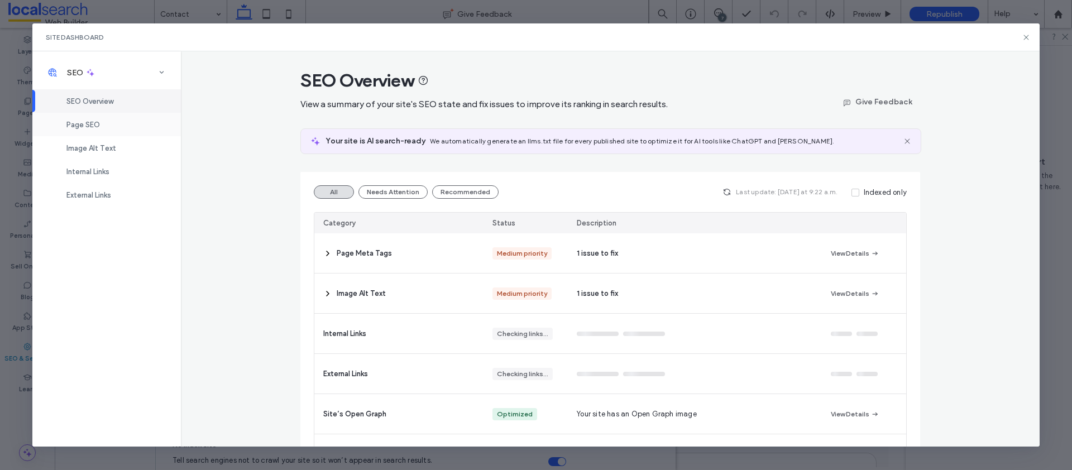
click at [123, 119] on div "Page SEO" at bounding box center [106, 124] width 149 height 23
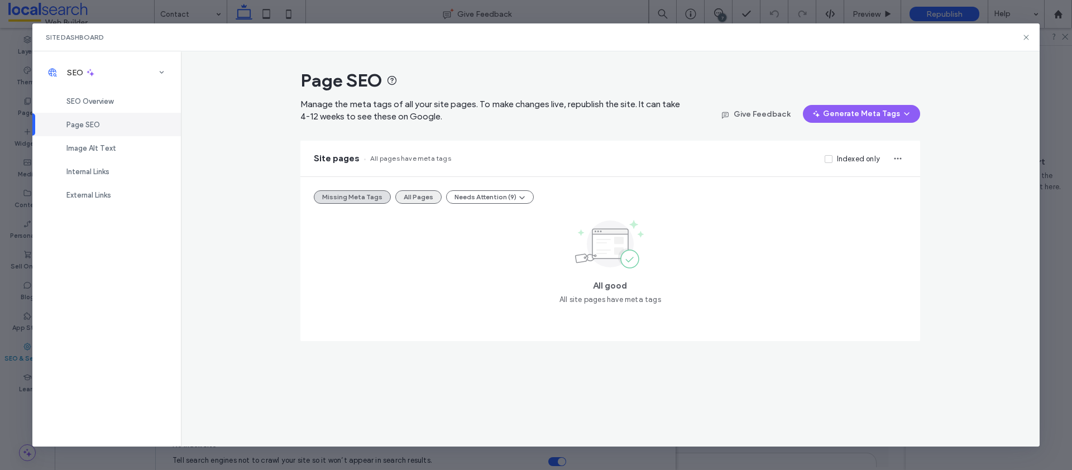
click at [425, 194] on button "All Pages" at bounding box center [418, 196] width 46 height 13
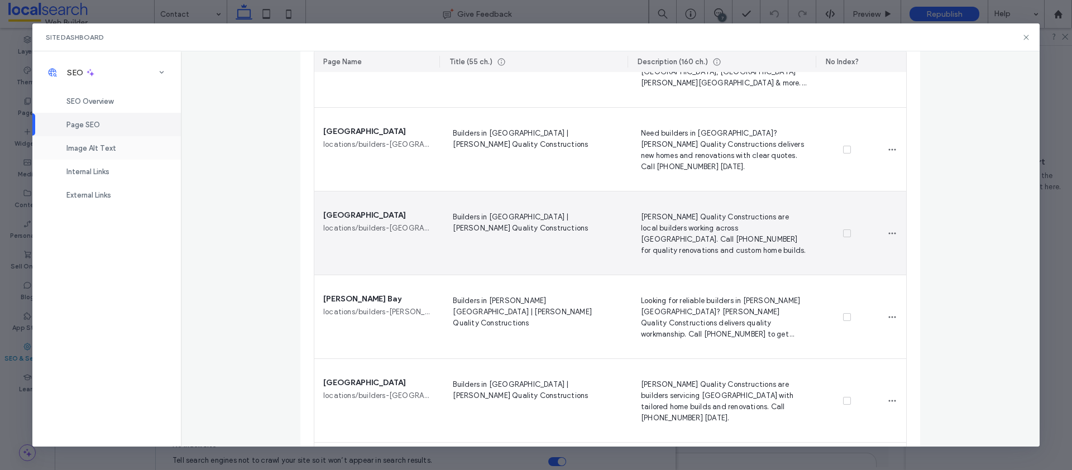
scroll to position [727, 0]
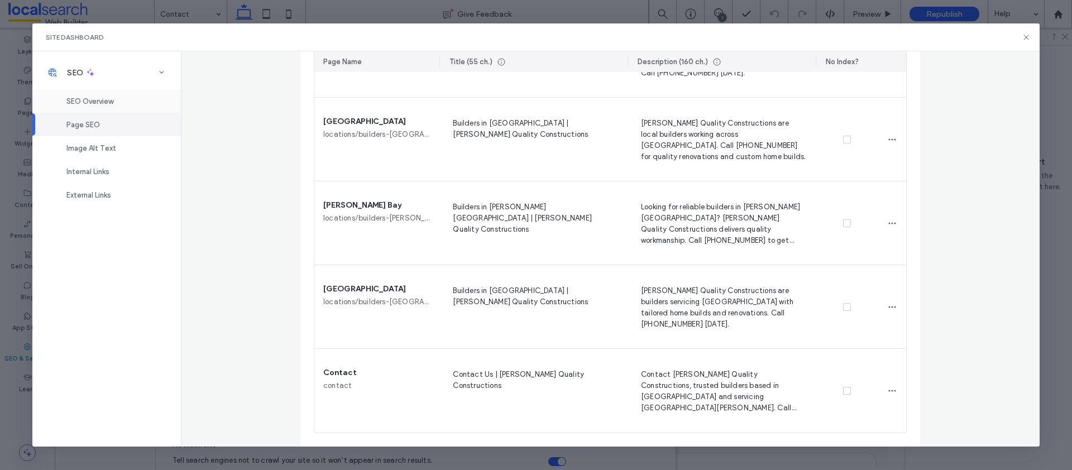
click at [104, 104] on span "SEO Overview" at bounding box center [89, 101] width 47 height 8
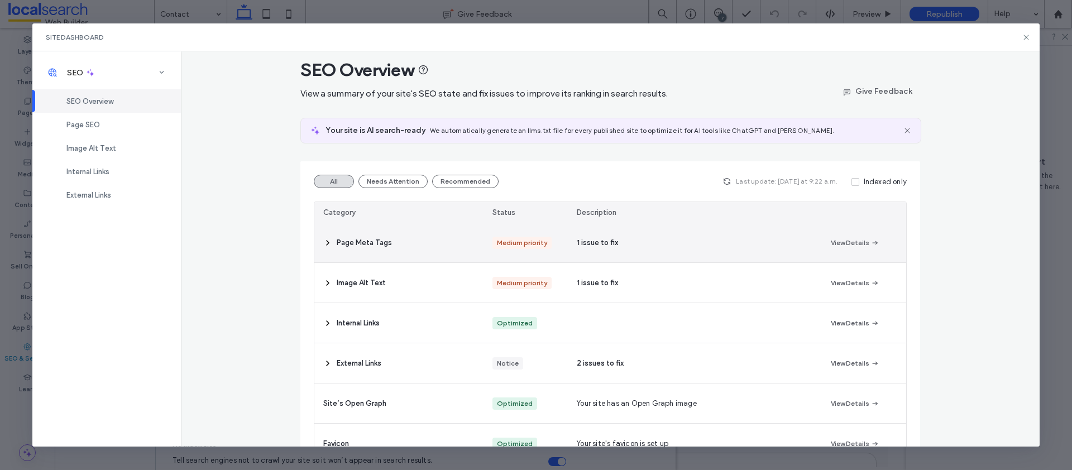
scroll to position [20, 0]
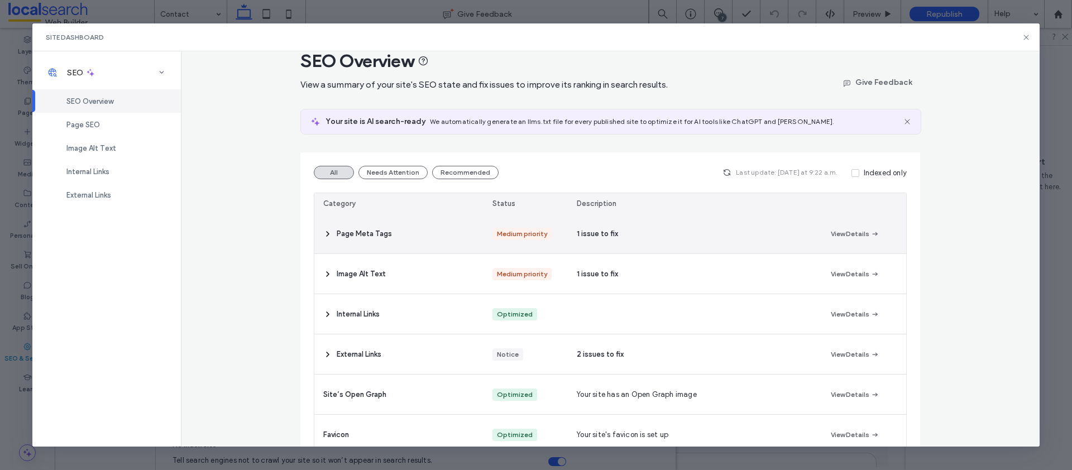
click at [441, 229] on div "Page Meta Tags" at bounding box center [398, 234] width 169 height 40
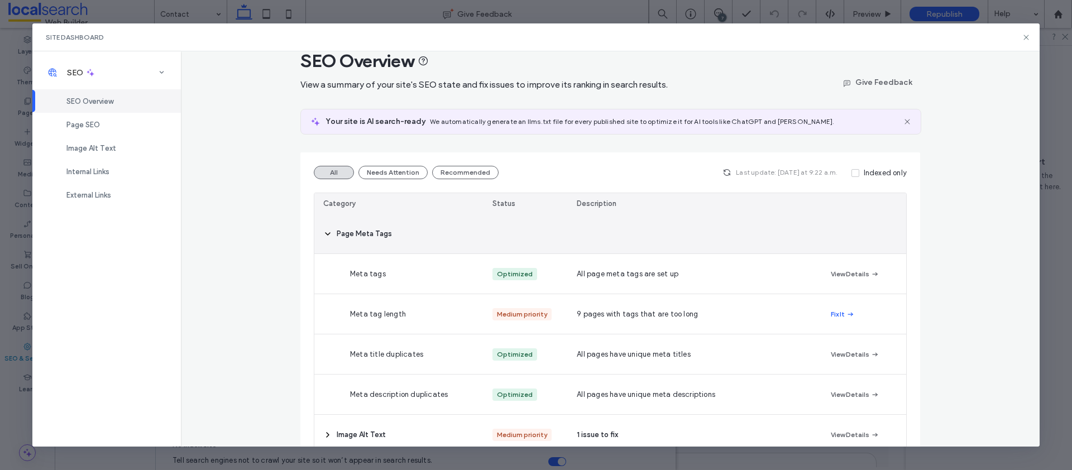
click at [439, 234] on div "Page Meta Tags" at bounding box center [398, 234] width 169 height 40
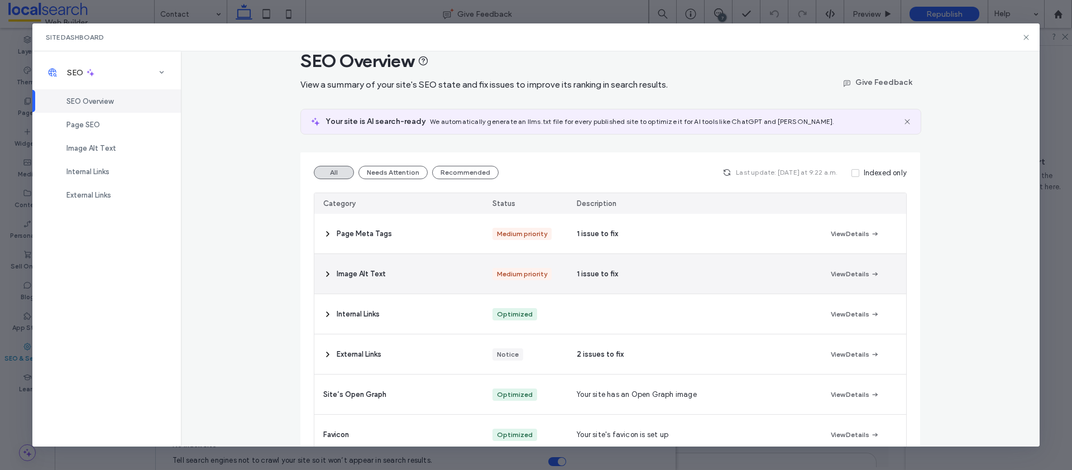
click at [434, 272] on div "Image Alt Text" at bounding box center [398, 274] width 169 height 40
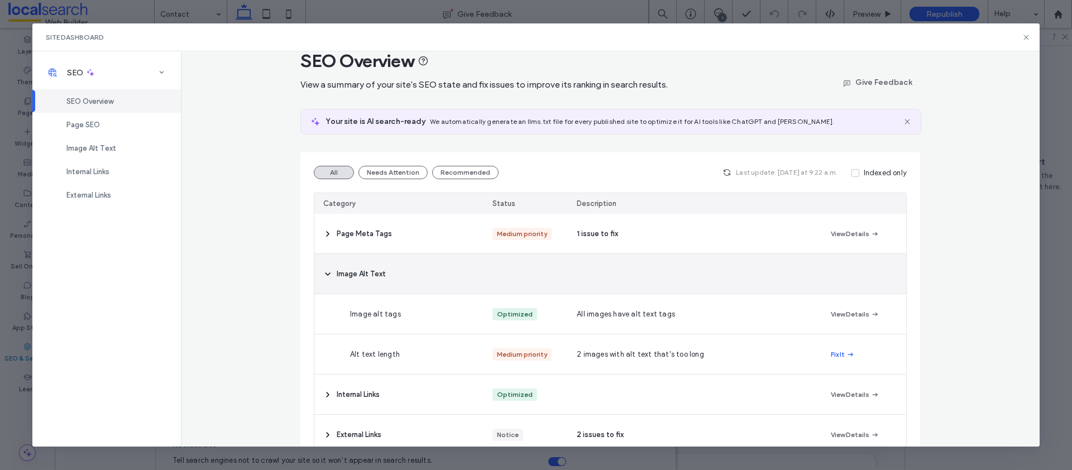
click at [435, 273] on div "Image Alt Text" at bounding box center [398, 274] width 169 height 40
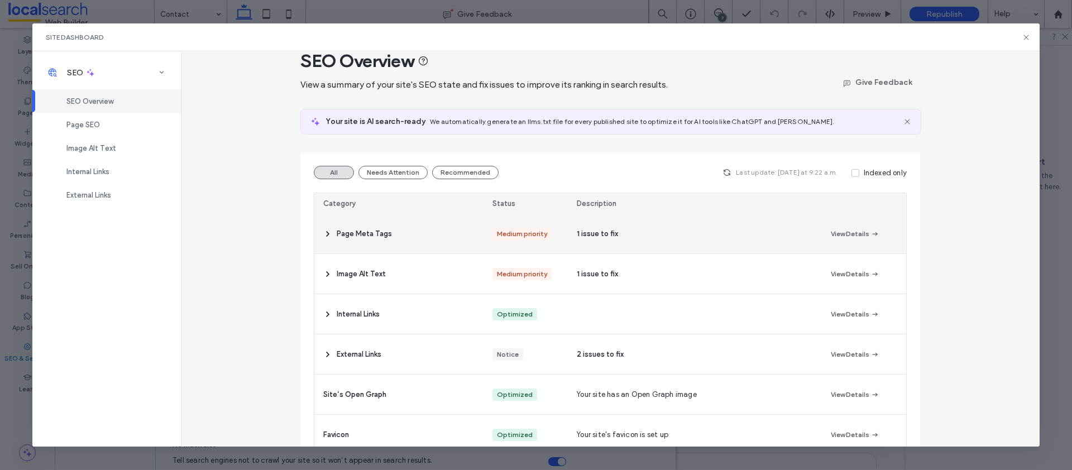
click at [437, 240] on div "Page Meta Tags" at bounding box center [398, 234] width 169 height 40
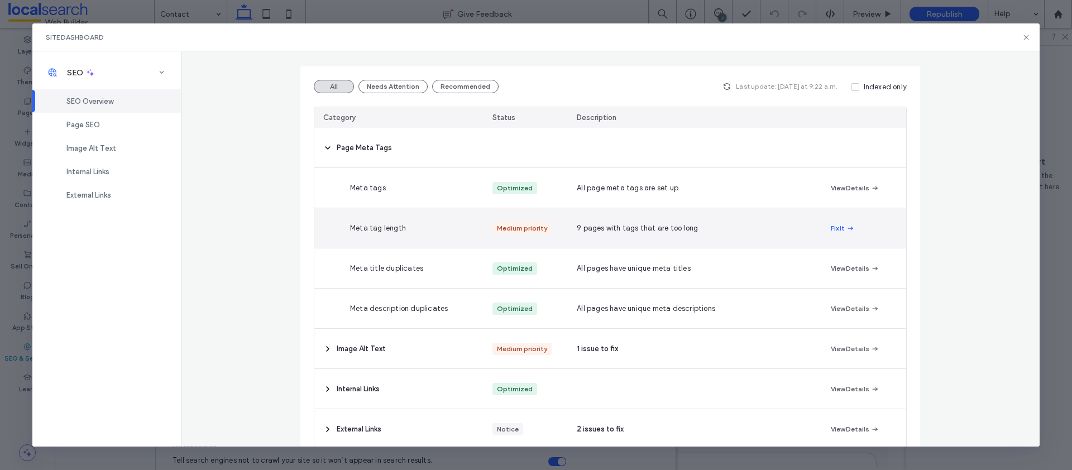
scroll to position [113, 0]
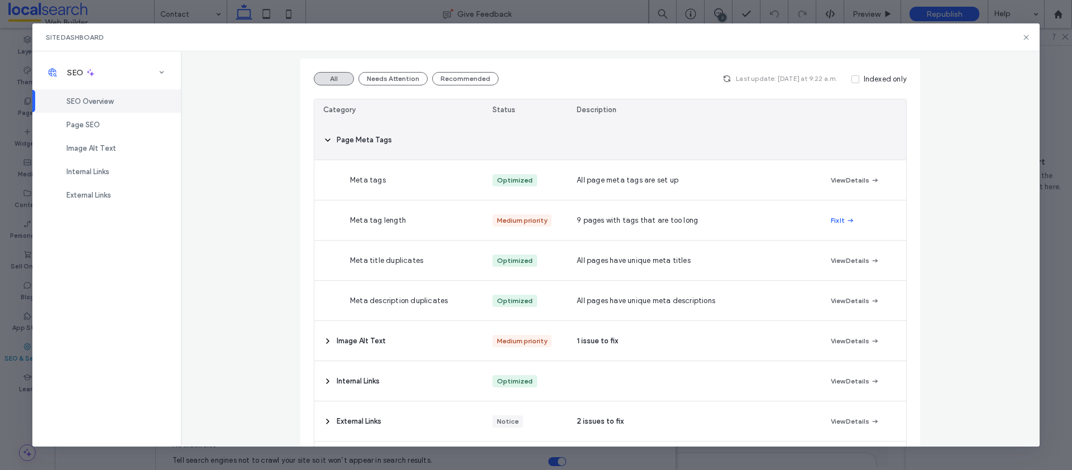
click at [425, 138] on div "Page Meta Tags" at bounding box center [398, 140] width 169 height 40
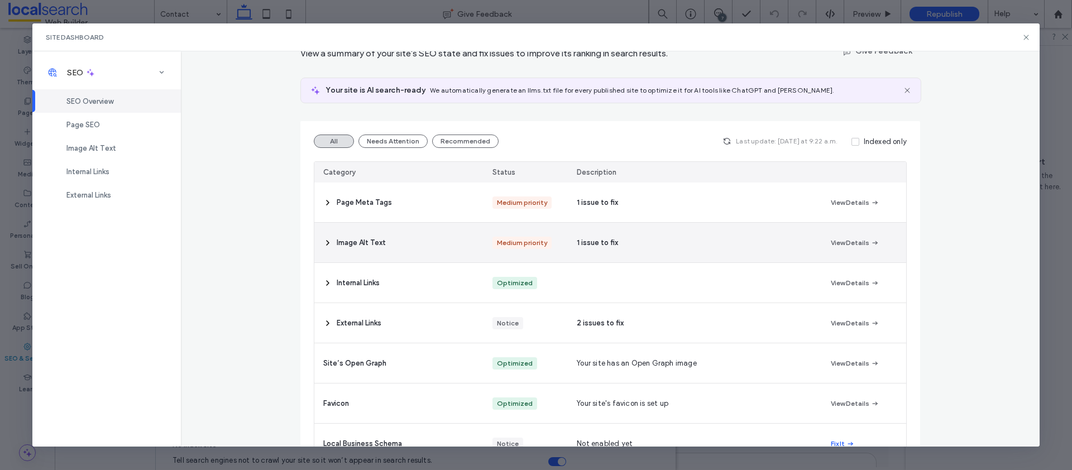
scroll to position [0, 0]
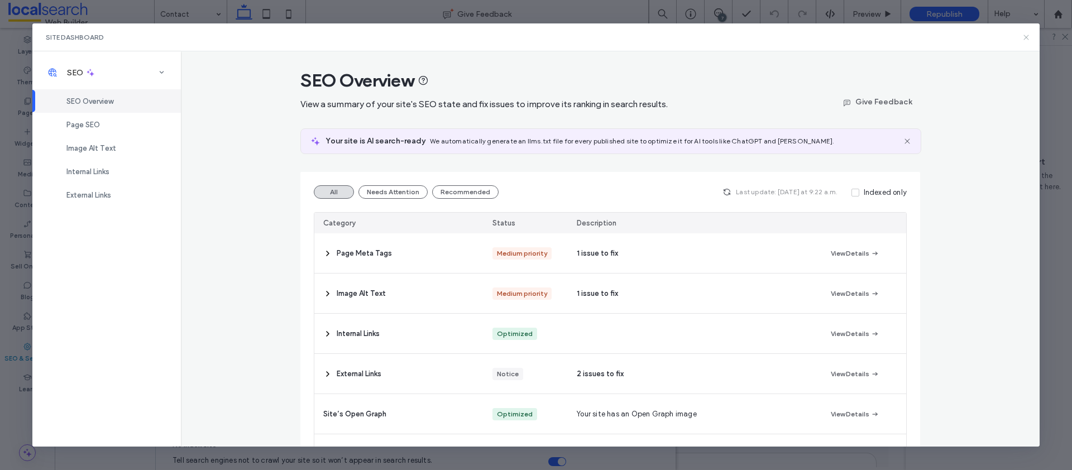
click at [1023, 38] on icon at bounding box center [1026, 37] width 9 height 9
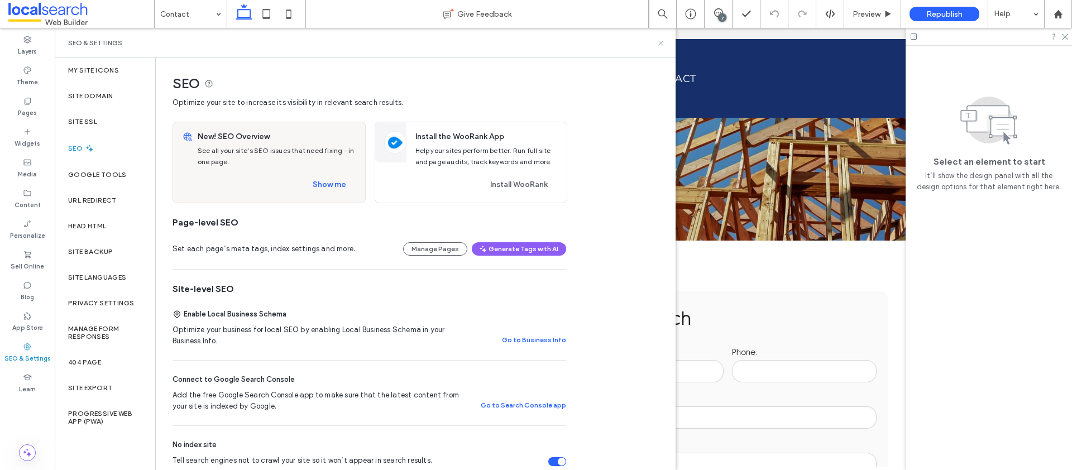
click at [661, 41] on icon at bounding box center [661, 43] width 8 height 8
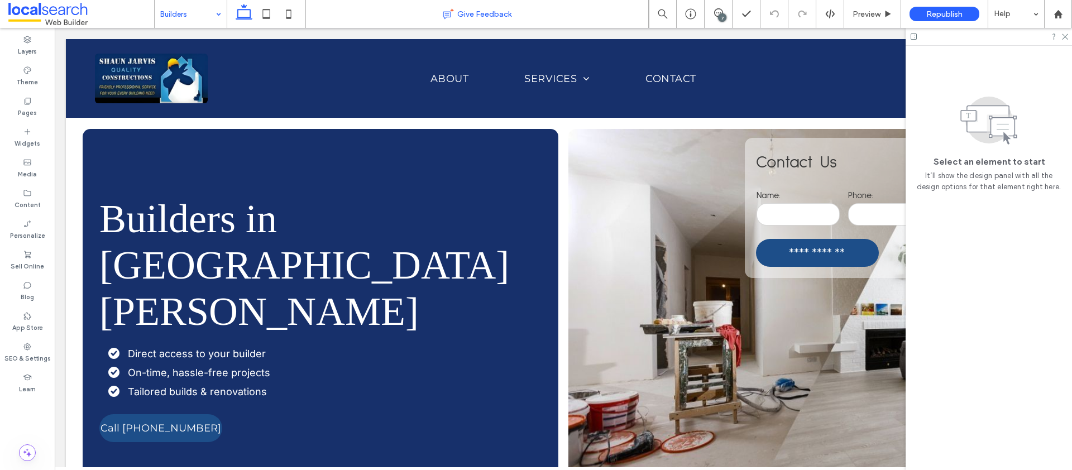
scroll to position [1636, 0]
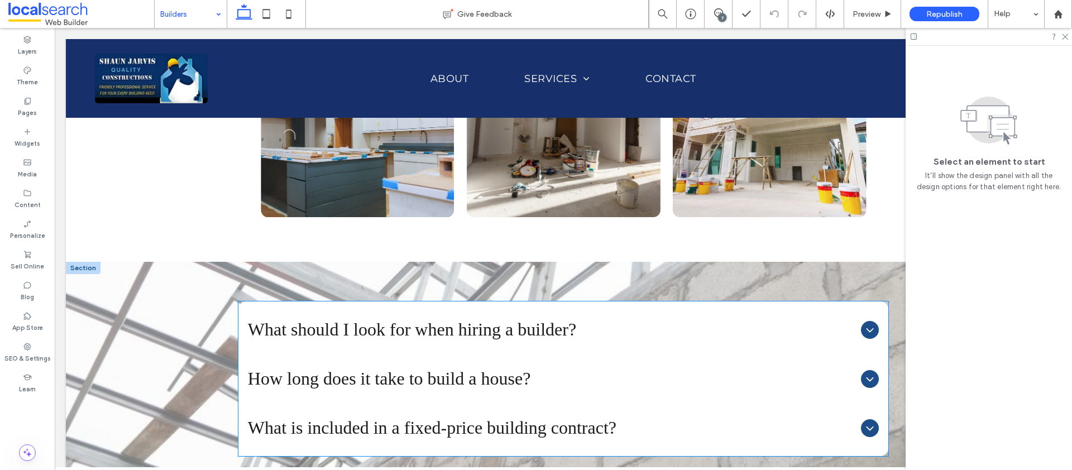
click at [469, 319] on span "What should I look for when hiring a builder?" at bounding box center [552, 329] width 609 height 21
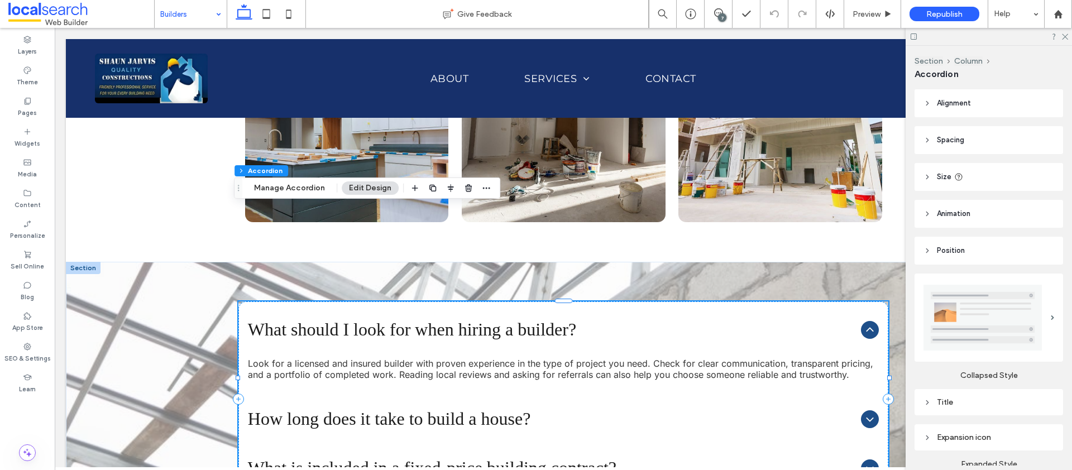
scroll to position [1569, 0]
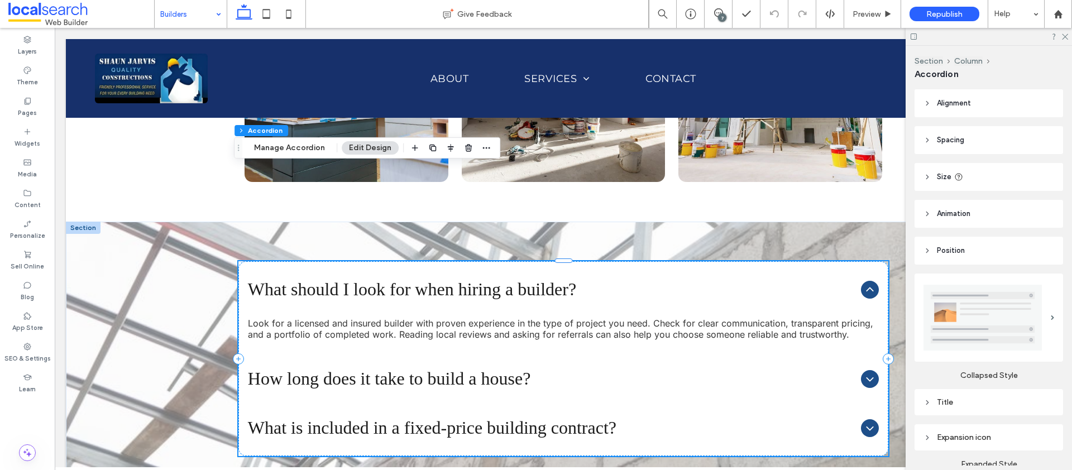
click at [475, 368] on span "How long does it take to build a house?" at bounding box center [552, 378] width 609 height 21
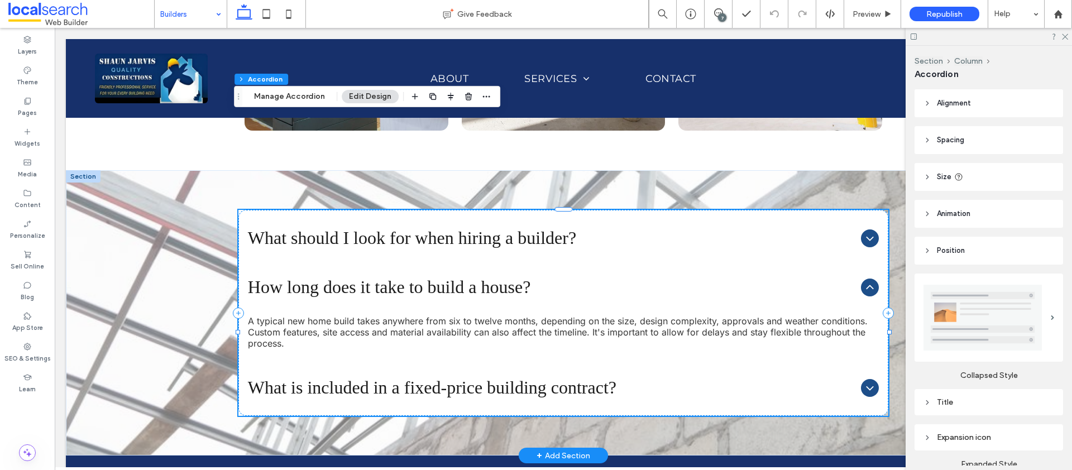
scroll to position [1580, 0]
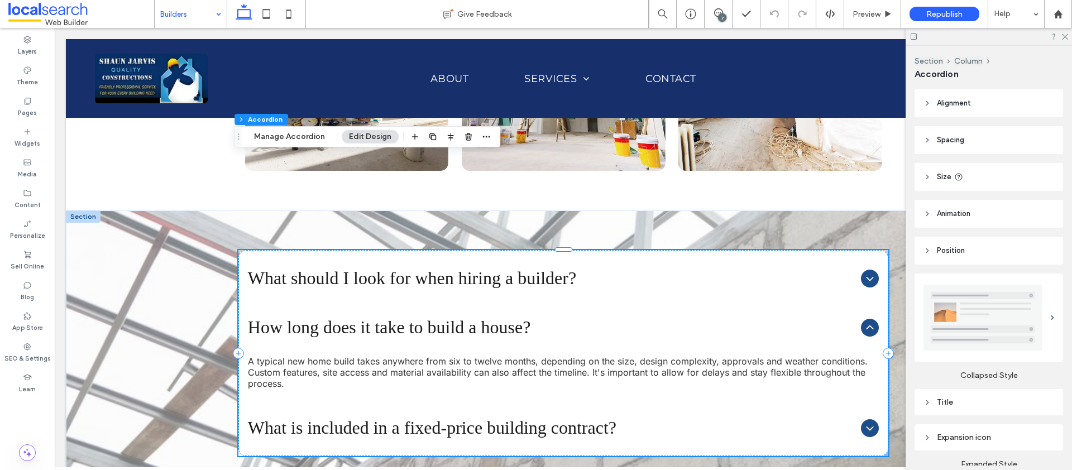
click at [500, 418] on span "What is included in a fixed-price building contract?" at bounding box center [552, 428] width 609 height 21
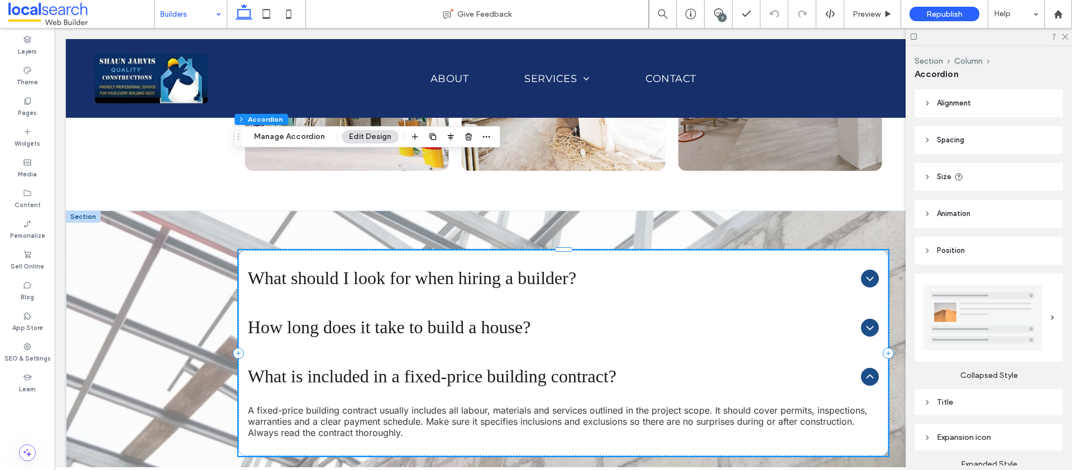
click at [503, 405] on p "A fixed-price building contract usually includes all labour, materials and serv…" at bounding box center [563, 421] width 631 height 33
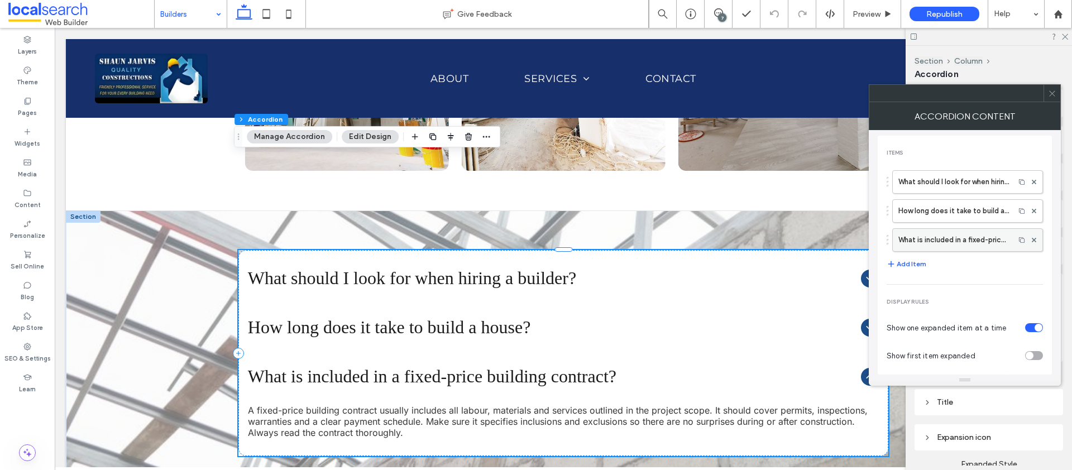
click at [934, 239] on label "What is included in a fixed-price building contract?" at bounding box center [953, 240] width 111 height 22
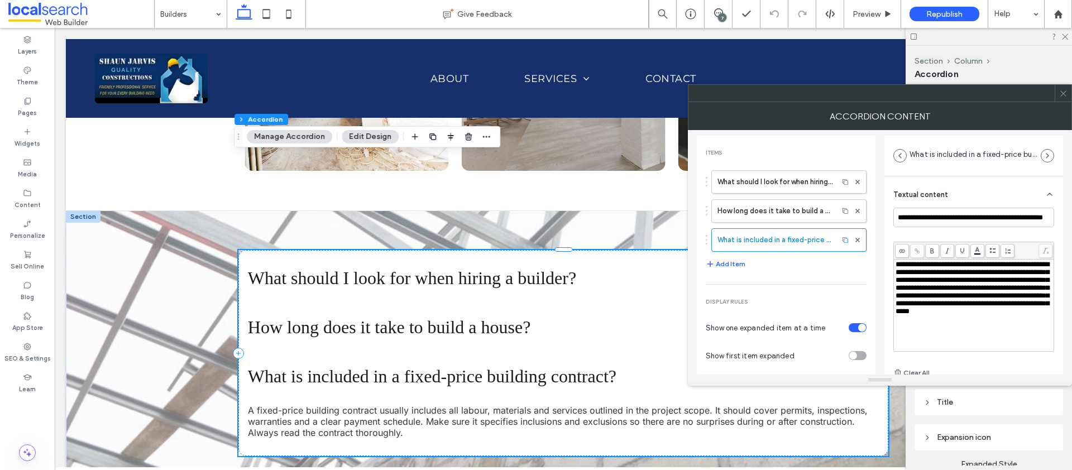
click at [1012, 307] on span "**********" at bounding box center [973, 288] width 154 height 54
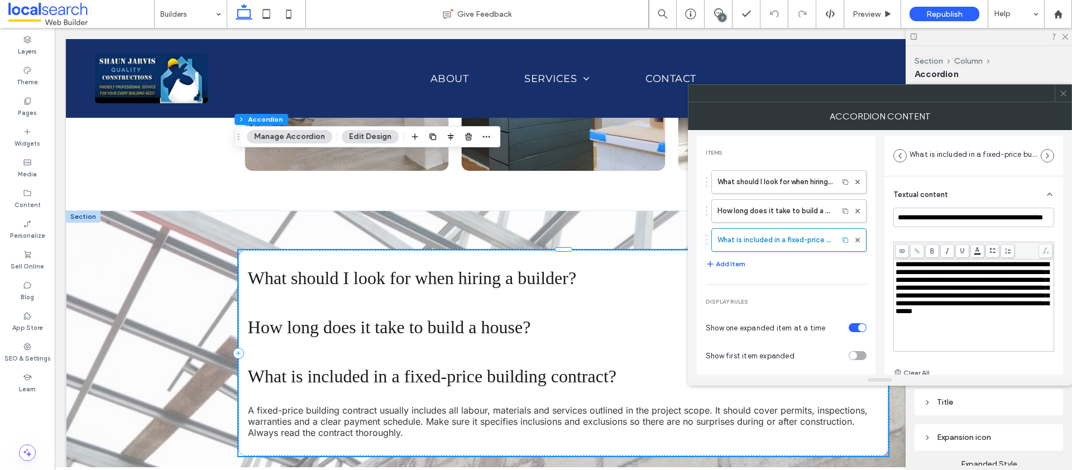
click at [1063, 89] on icon at bounding box center [1063, 93] width 8 height 8
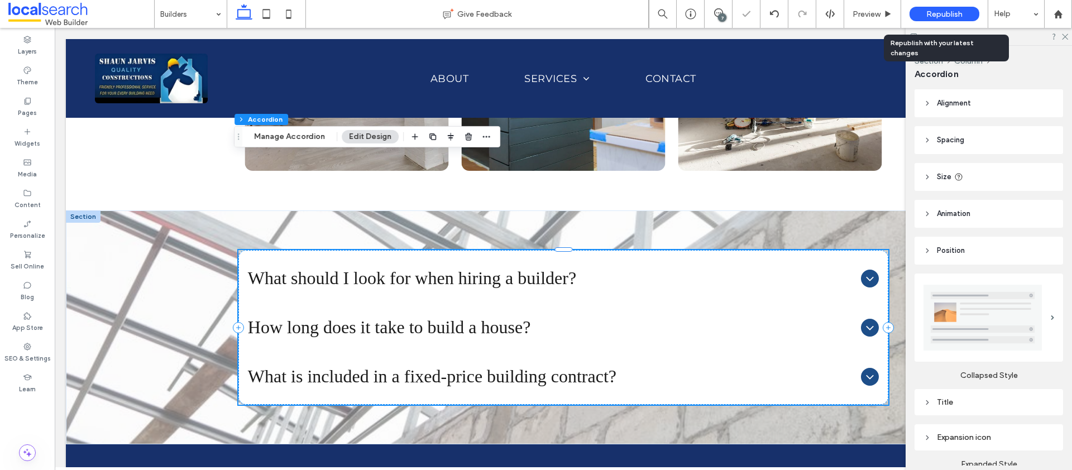
click at [935, 13] on span "Republish" at bounding box center [944, 13] width 36 height 9
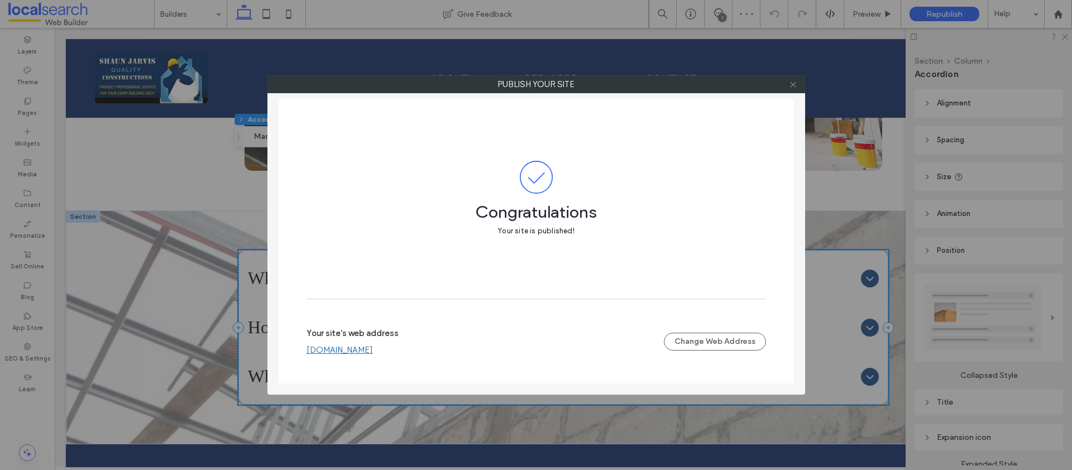
click at [795, 85] on use at bounding box center [793, 85] width 6 height 6
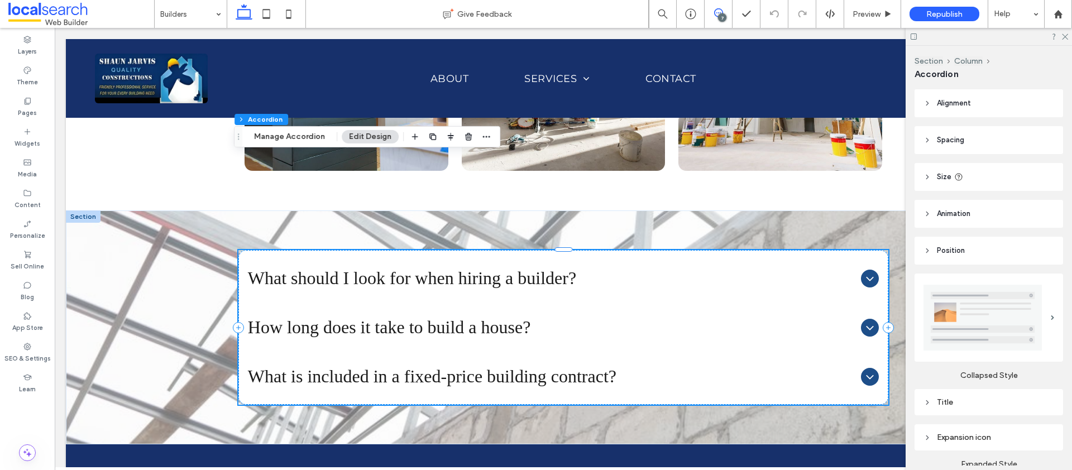
click at [726, 15] on span at bounding box center [718, 12] width 27 height 9
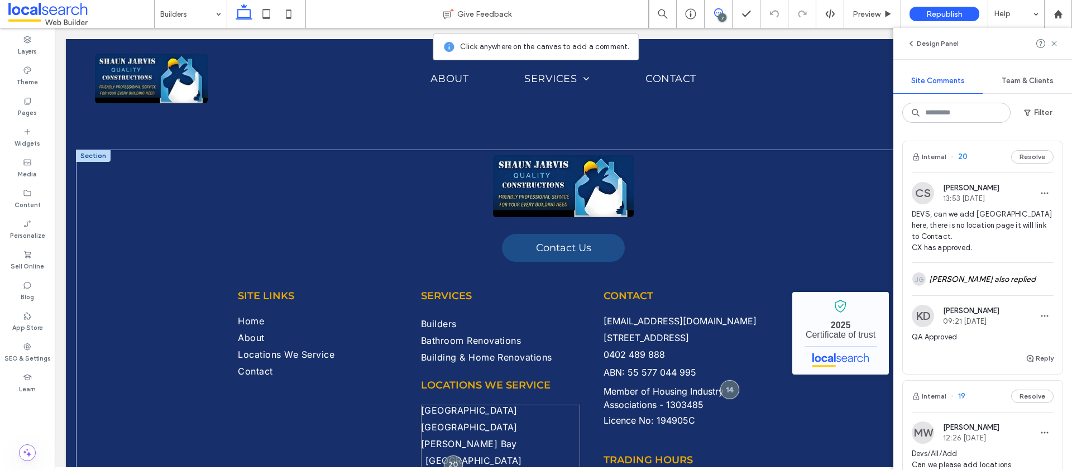
scroll to position [1997, 0]
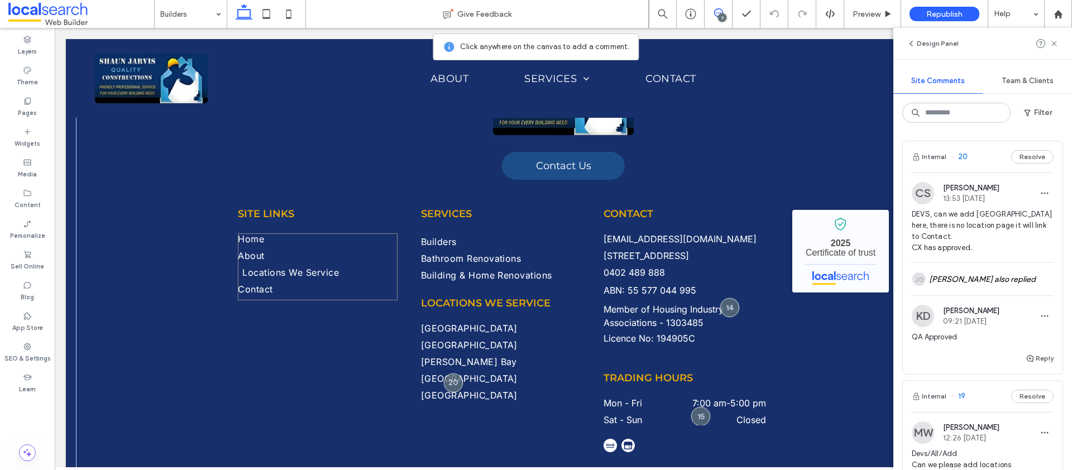
click at [337, 267] on link "Locations We Service" at bounding box center [321, 275] width 159 height 17
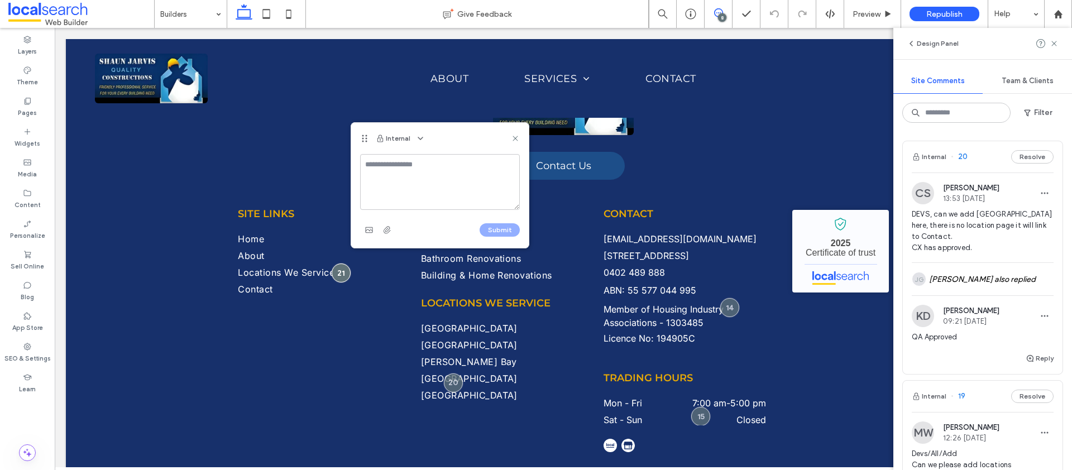
click at [463, 173] on textarea at bounding box center [440, 182] width 160 height 56
paste textarea "**********"
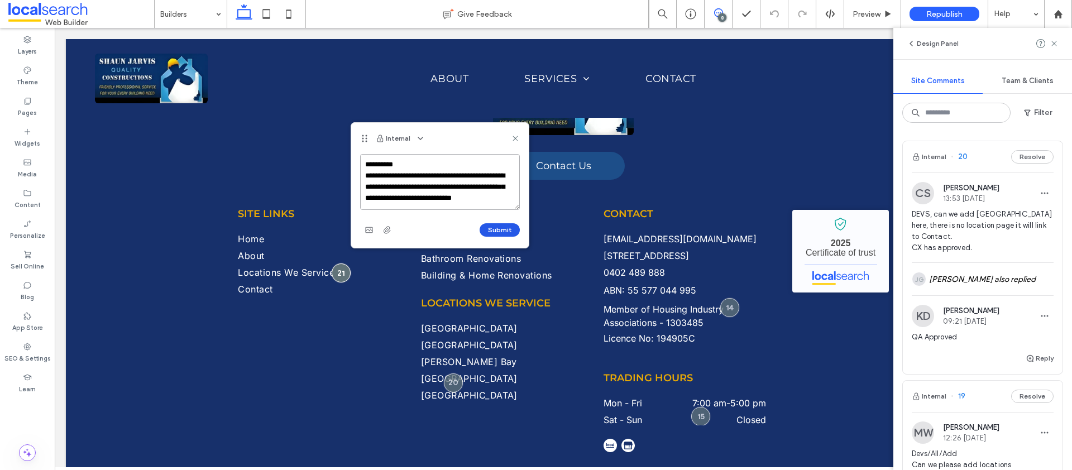
type textarea "**********"
click at [495, 232] on button "Submit" at bounding box center [500, 229] width 40 height 13
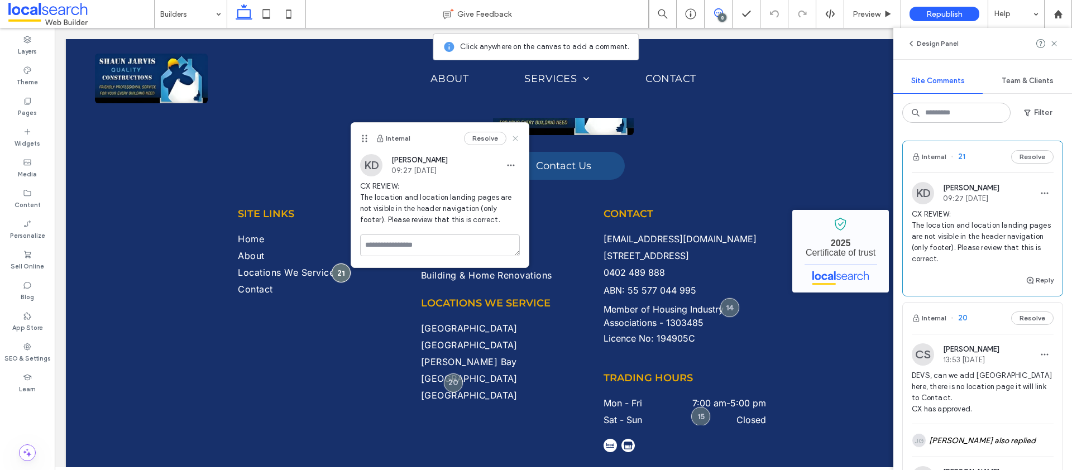
click at [514, 137] on use at bounding box center [515, 138] width 5 height 5
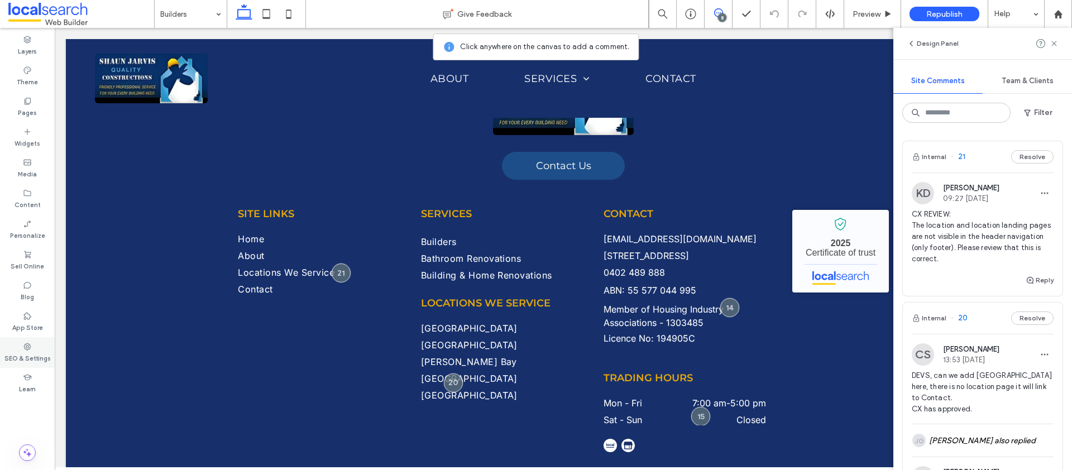
click at [22, 357] on label "SEO & Settings" at bounding box center [27, 357] width 46 height 12
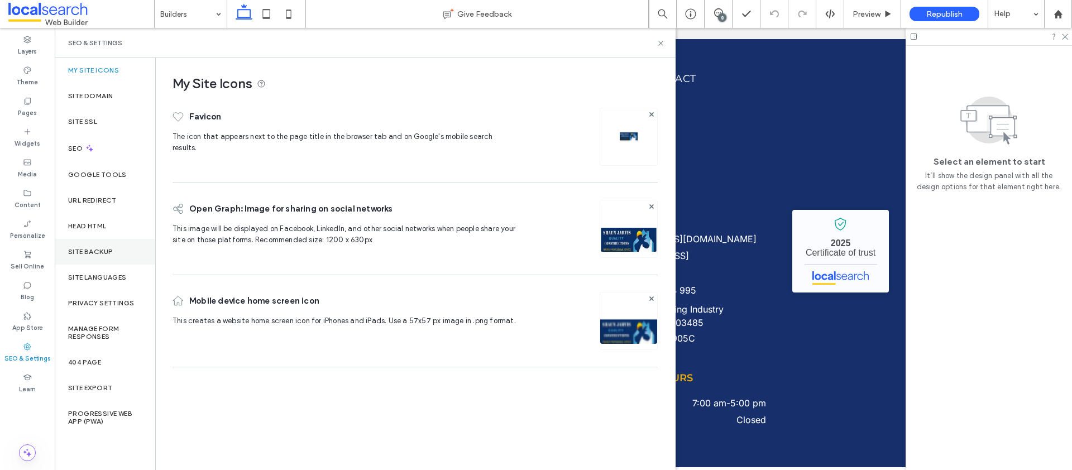
click at [113, 250] on div "Site Backup" at bounding box center [105, 252] width 100 height 26
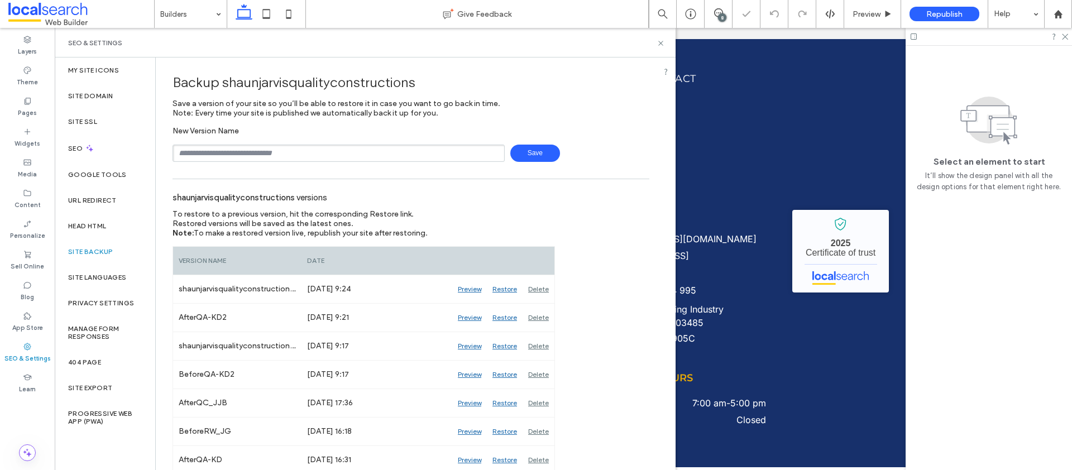
click at [259, 159] on input "text" at bounding box center [339, 153] width 332 height 17
type input "**********"
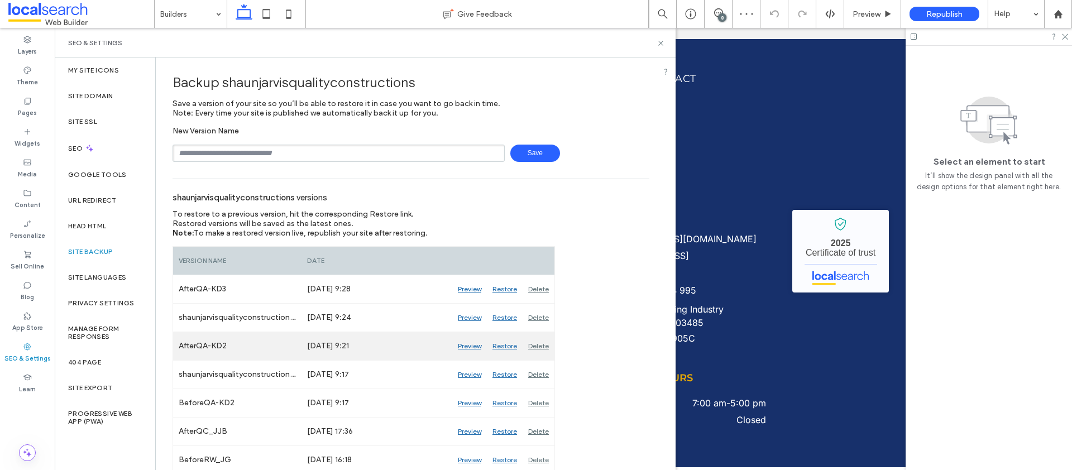
click at [210, 347] on div "AfterQA-KD2" at bounding box center [237, 346] width 128 height 28
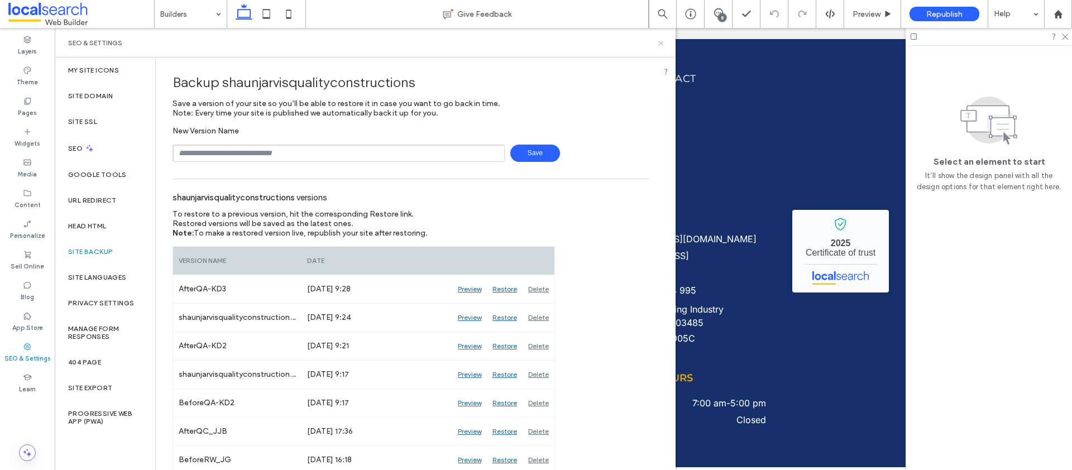
click at [660, 43] on use at bounding box center [660, 43] width 4 height 4
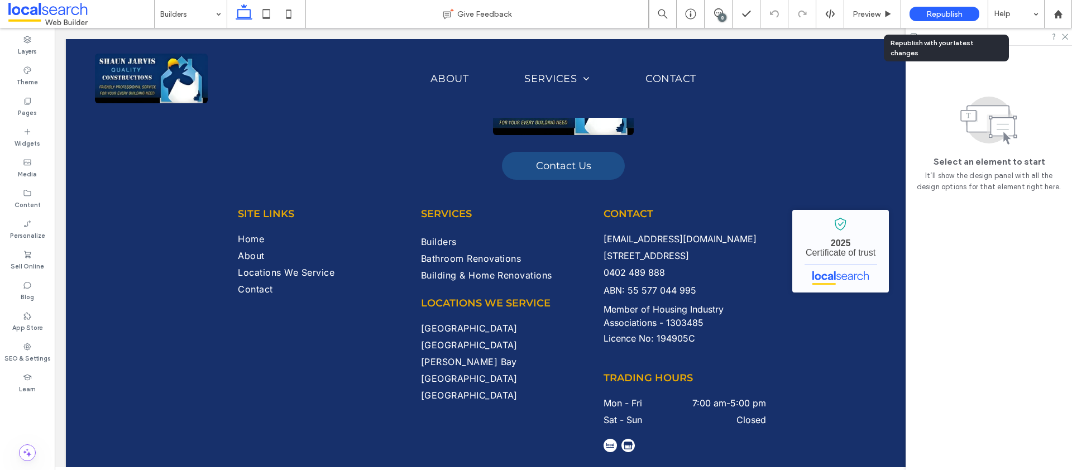
click at [936, 12] on span "Republish" at bounding box center [944, 13] width 36 height 9
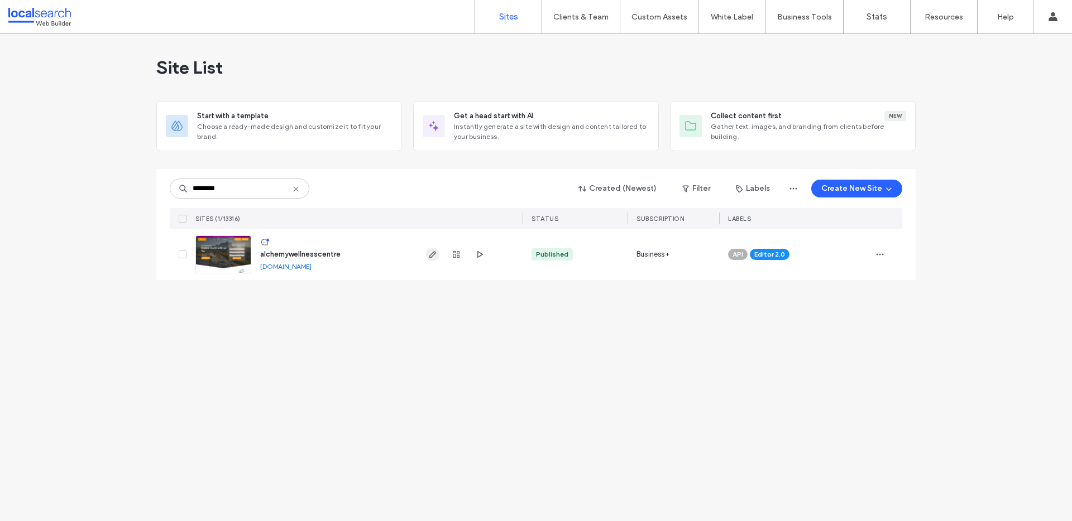
type input "********"
click at [434, 253] on use "button" at bounding box center [432, 254] width 7 height 7
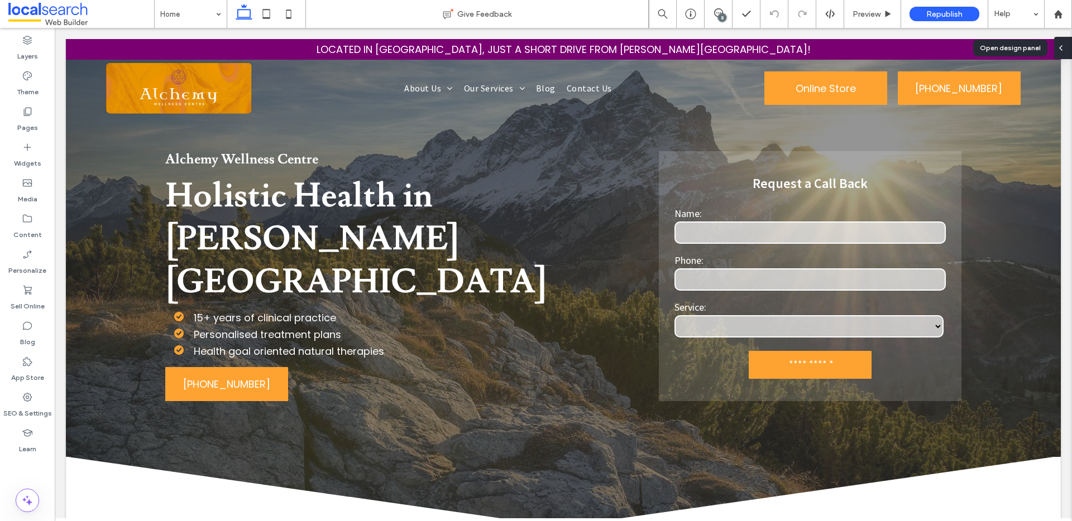
click at [1059, 44] on icon at bounding box center [1060, 48] width 9 height 9
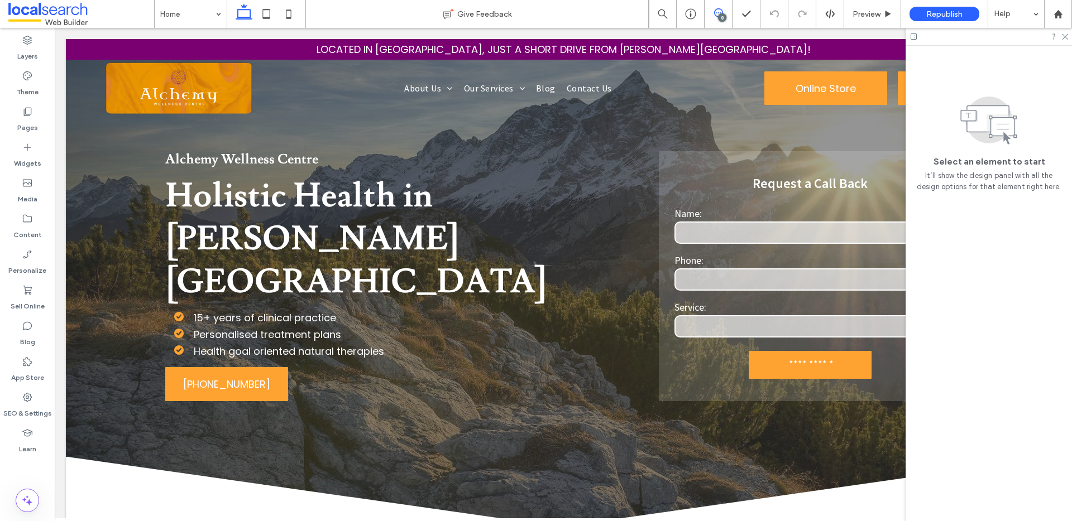
click at [720, 11] on icon at bounding box center [718, 12] width 9 height 9
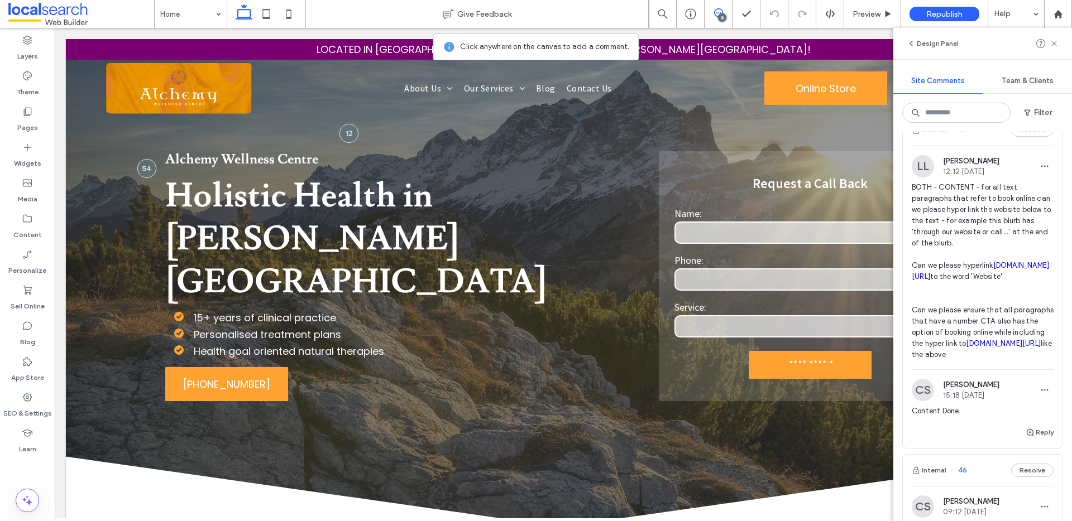
scroll to position [1565, 0]
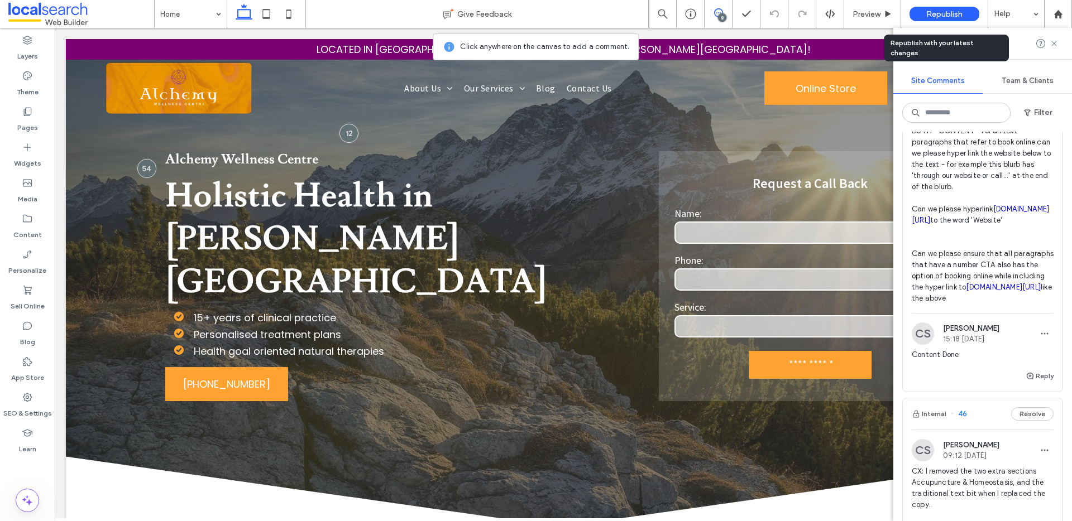
click at [946, 16] on span "Republish" at bounding box center [944, 13] width 36 height 9
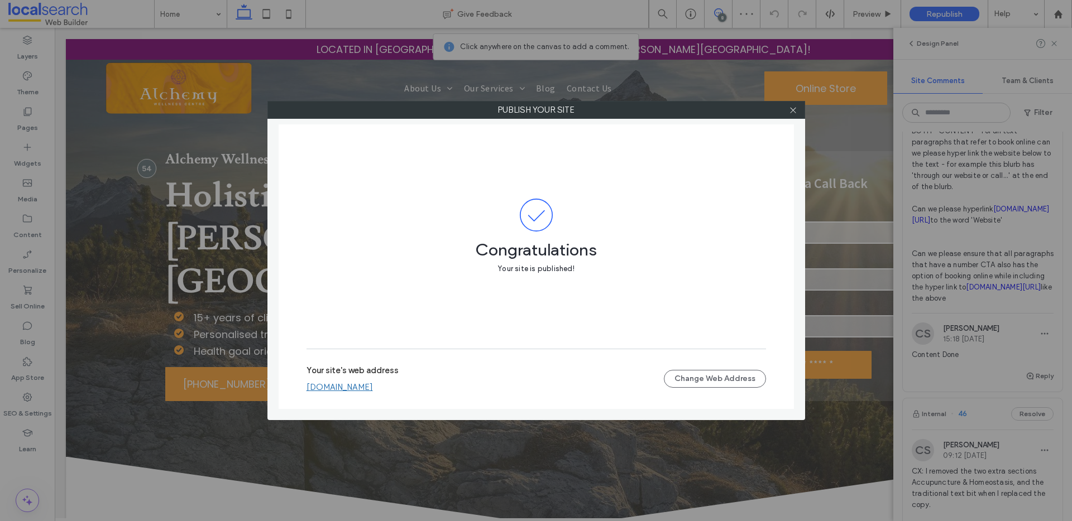
click at [373, 388] on link "alchemywellnesscentre.webbuilder.localsearch.com.au" at bounding box center [340, 387] width 66 height 10
click at [789, 110] on icon at bounding box center [793, 110] width 8 height 8
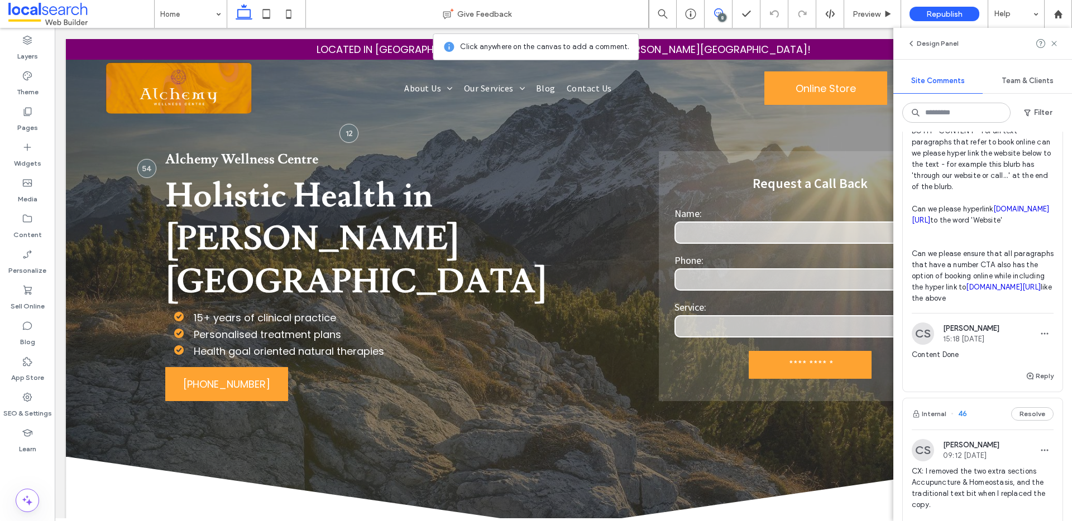
click at [1031, 392] on div "Reply" at bounding box center [983, 381] width 160 height 22
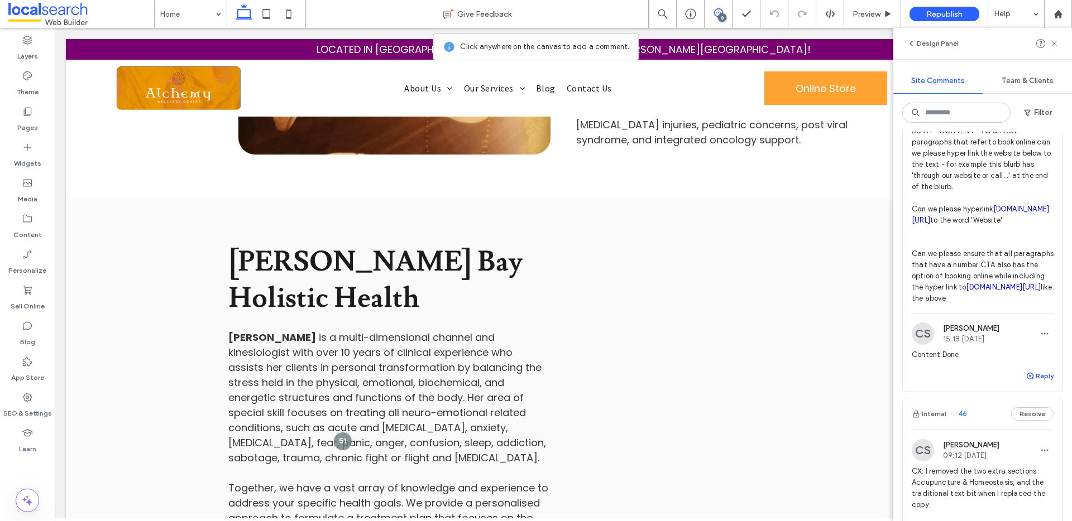
scroll to position [1051, 0]
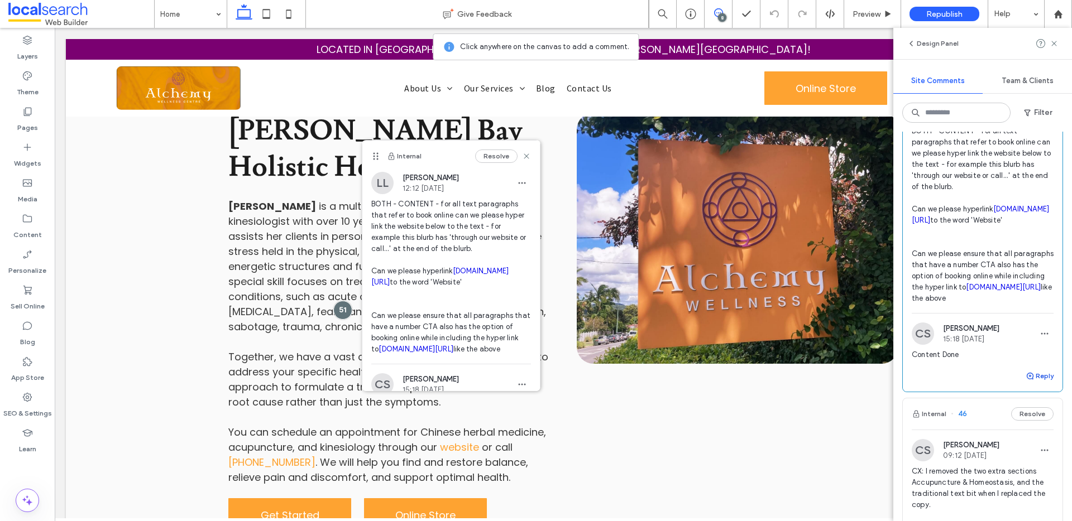
click at [1033, 383] on button "Reply" at bounding box center [1040, 376] width 28 height 13
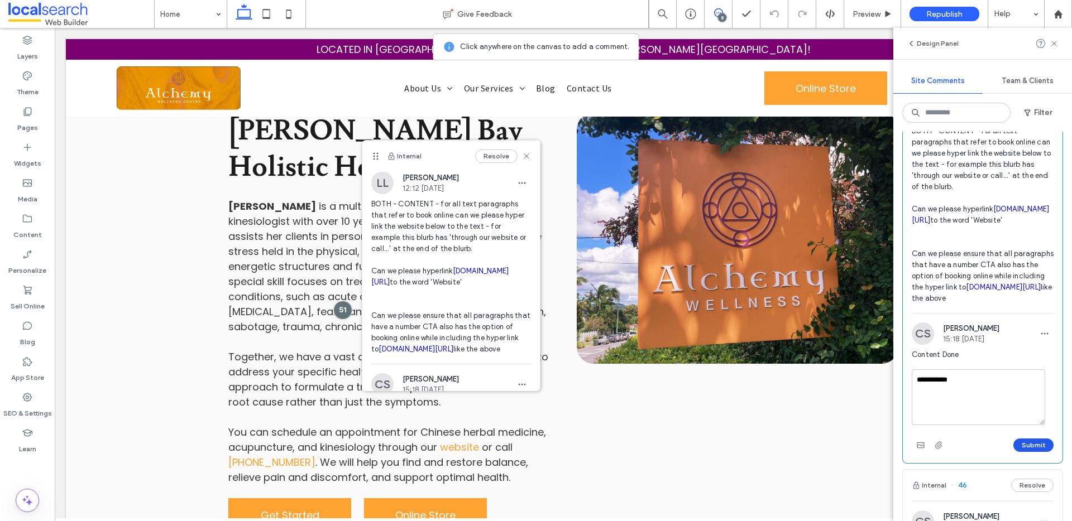
type textarea "**********"
click at [1033, 452] on button "Submit" at bounding box center [1033, 445] width 40 height 13
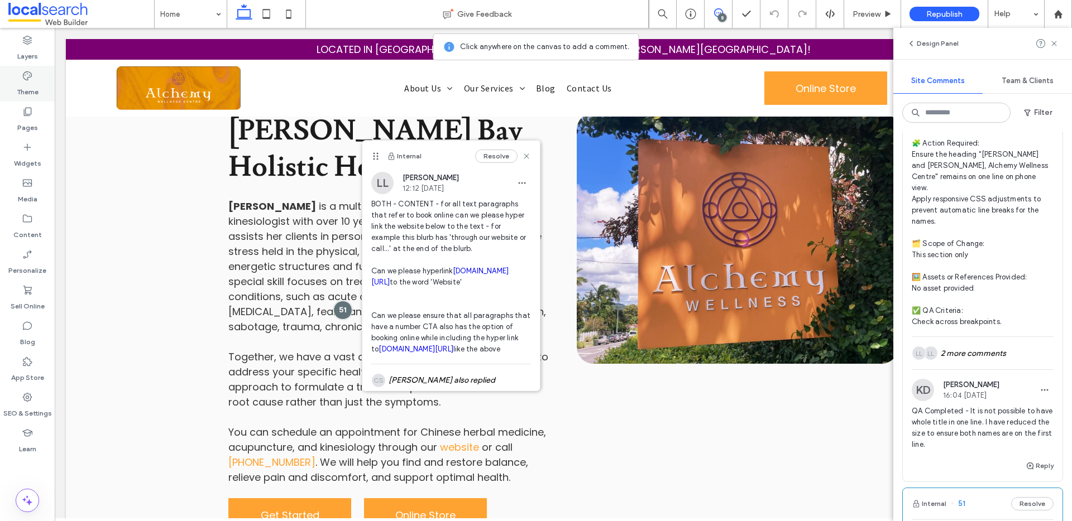
scroll to position [1128, 0]
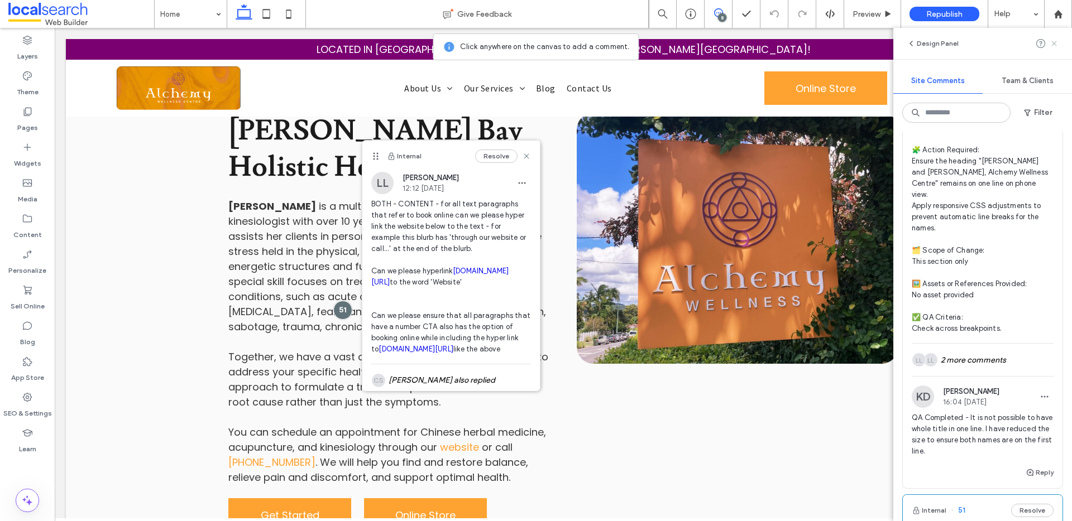
click at [1052, 44] on icon at bounding box center [1054, 43] width 9 height 9
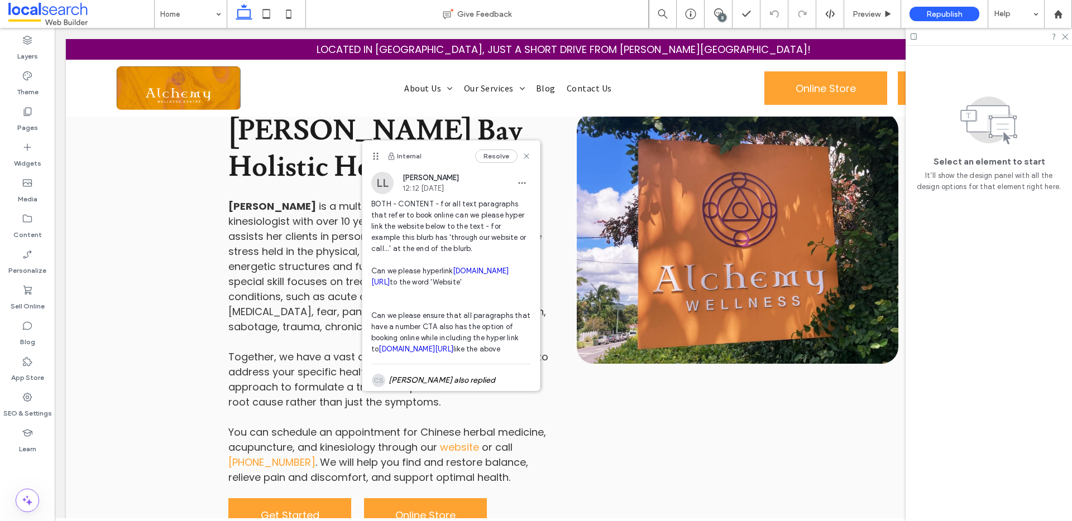
scroll to position [0, 0]
click at [9, 399] on div "SEO & Settings" at bounding box center [27, 405] width 55 height 36
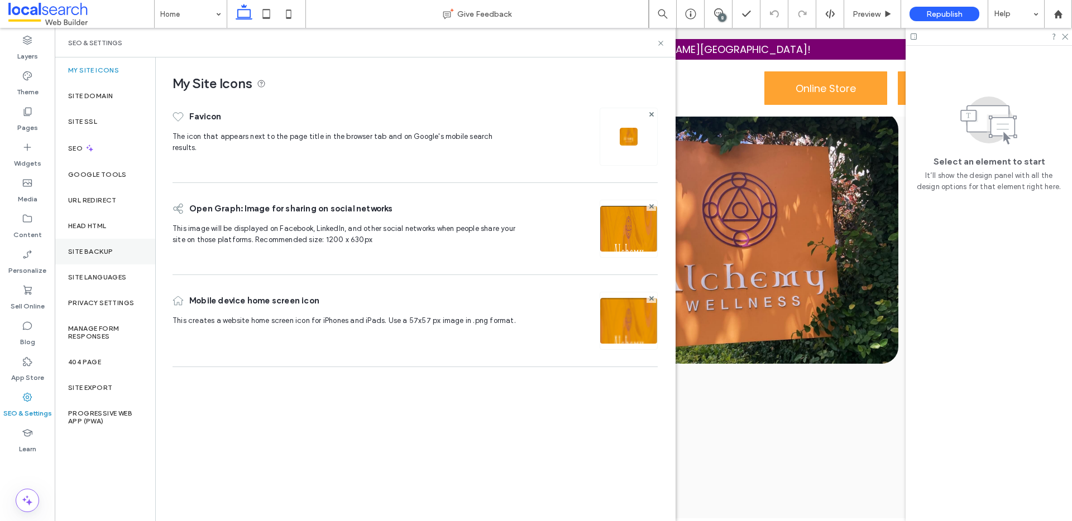
click at [106, 251] on label "Site Backup" at bounding box center [90, 252] width 45 height 8
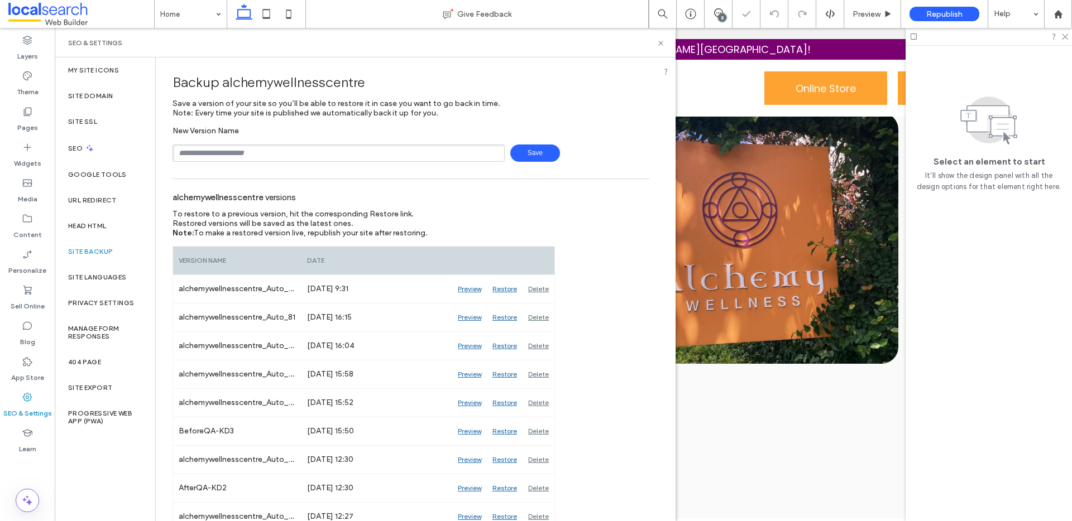
click at [261, 153] on input "text" at bounding box center [339, 153] width 332 height 17
drag, startPoint x: 237, startPoint y: 143, endPoint x: 240, endPoint y: 148, distance: 5.7
click at [237, 143] on div "**********" at bounding box center [411, 144] width 477 height 36
click at [240, 148] on input "**********" at bounding box center [339, 153] width 332 height 17
click at [240, 149] on input "**********" at bounding box center [339, 153] width 332 height 17
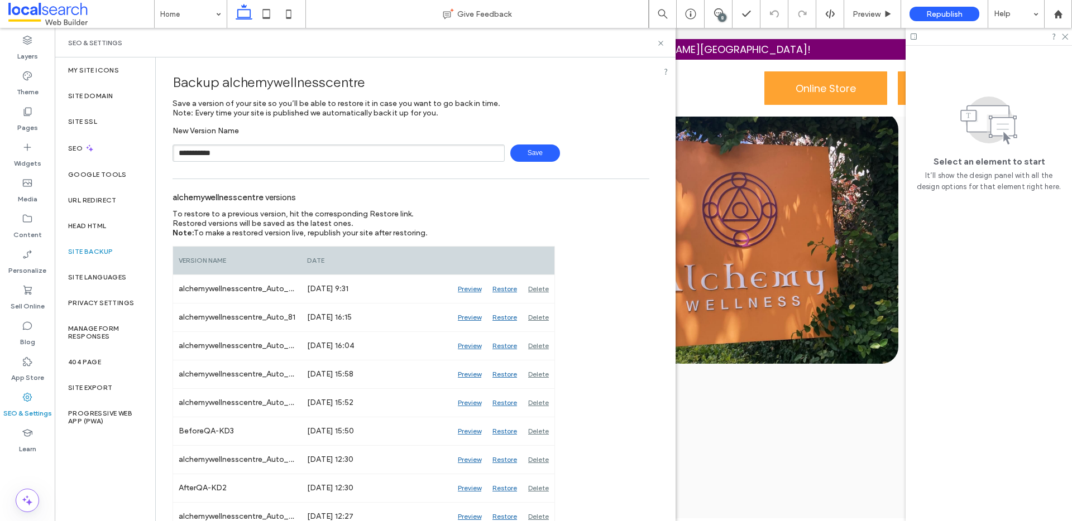
type input "**********"
click at [657, 43] on icon at bounding box center [661, 43] width 8 height 8
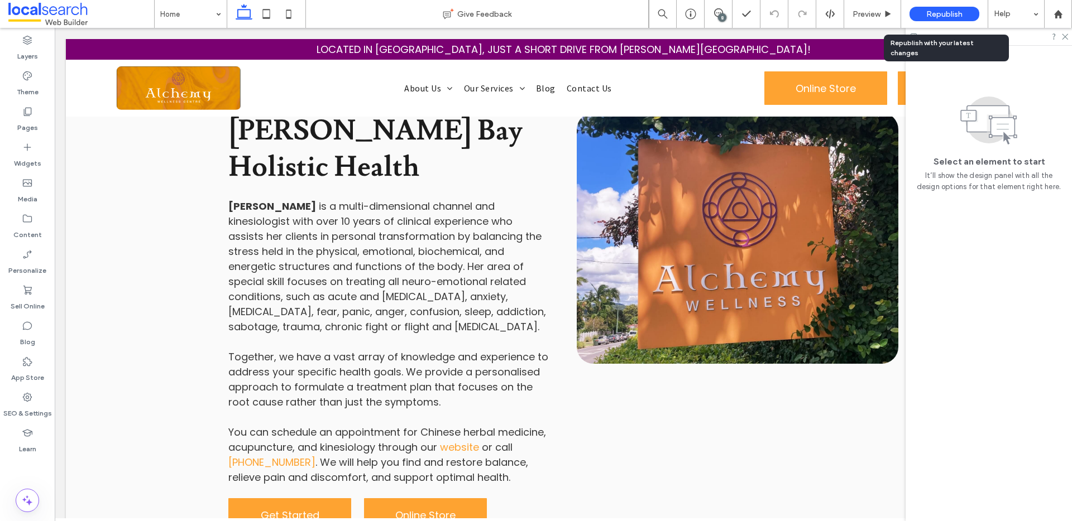
click at [935, 11] on span "Republish" at bounding box center [944, 13] width 36 height 9
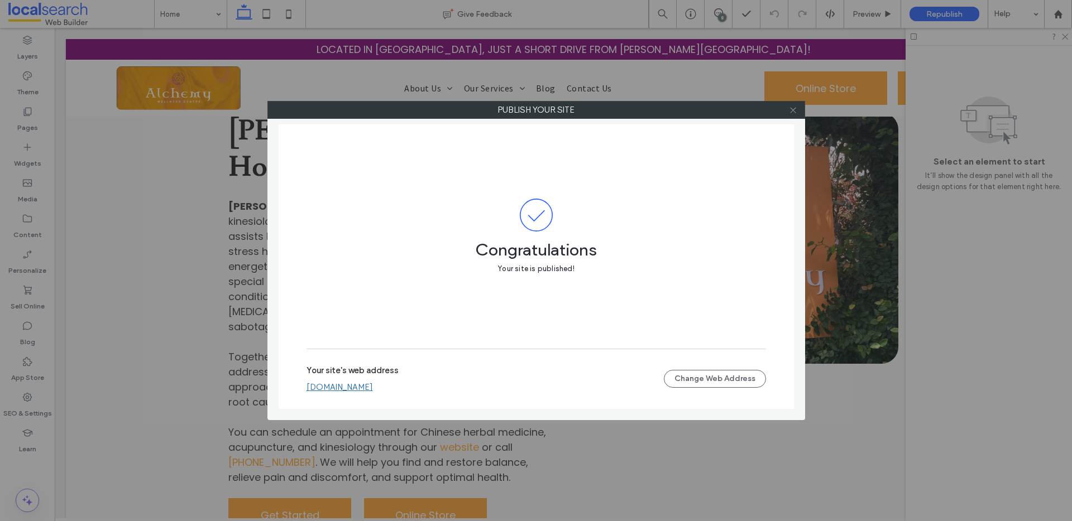
click at [791, 109] on icon at bounding box center [793, 110] width 8 height 8
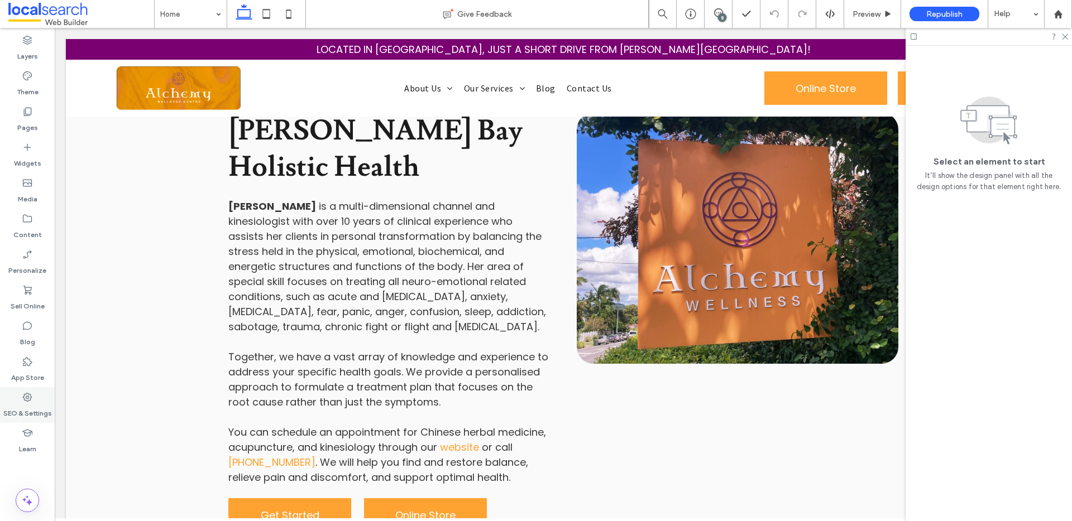
click at [34, 415] on label "SEO & Settings" at bounding box center [27, 411] width 49 height 16
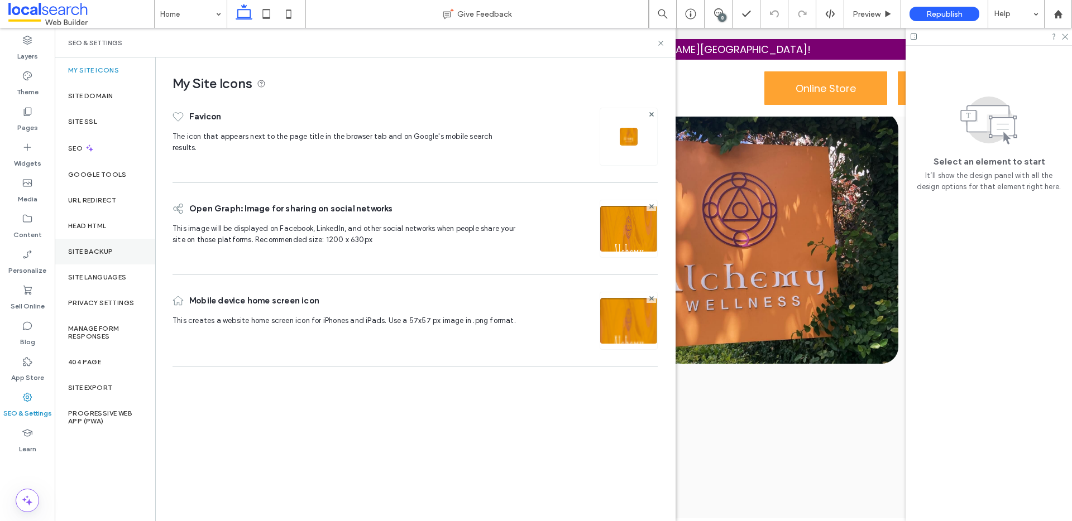
click at [104, 260] on div "Site Backup" at bounding box center [105, 252] width 100 height 26
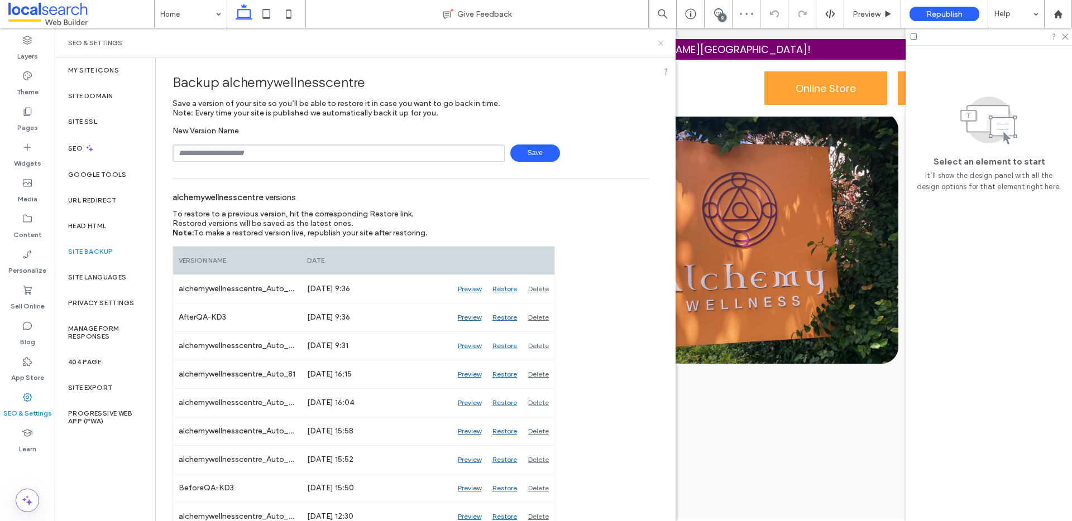
drag, startPoint x: 659, startPoint y: 41, endPoint x: 570, endPoint y: 1, distance: 97.5
click at [659, 41] on icon at bounding box center [661, 43] width 8 height 8
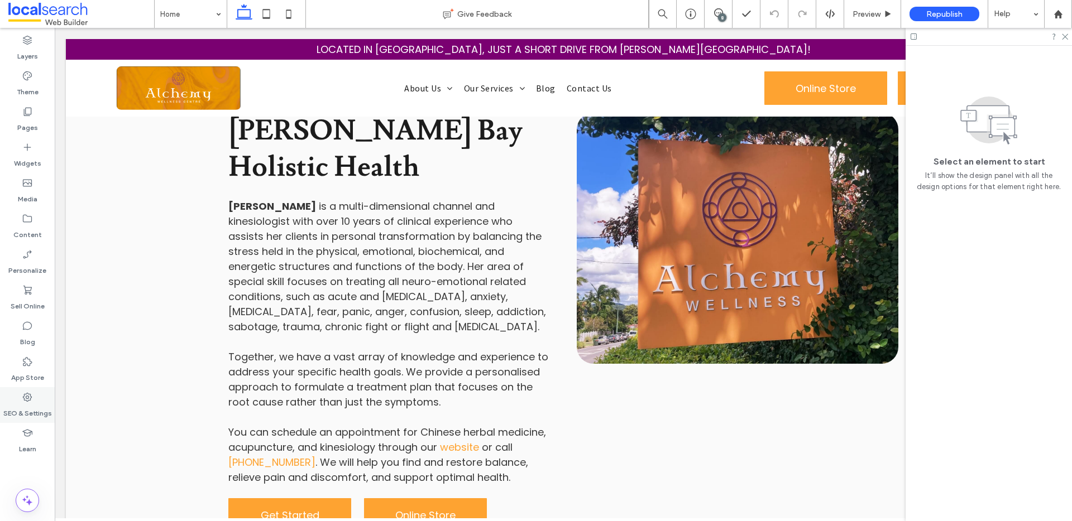
click at [27, 418] on label "SEO & Settings" at bounding box center [27, 411] width 49 height 16
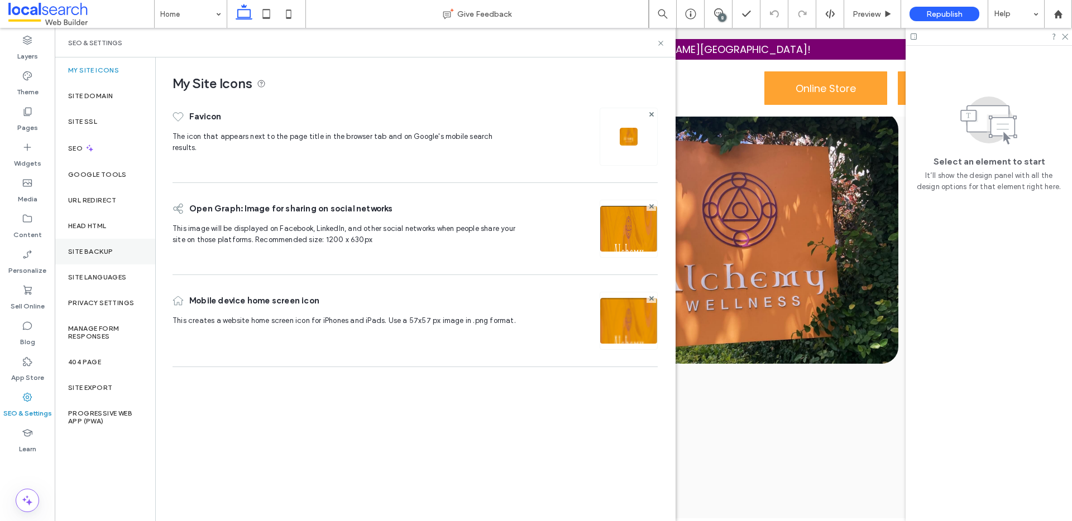
click at [92, 243] on div "Site Backup" at bounding box center [105, 252] width 100 height 26
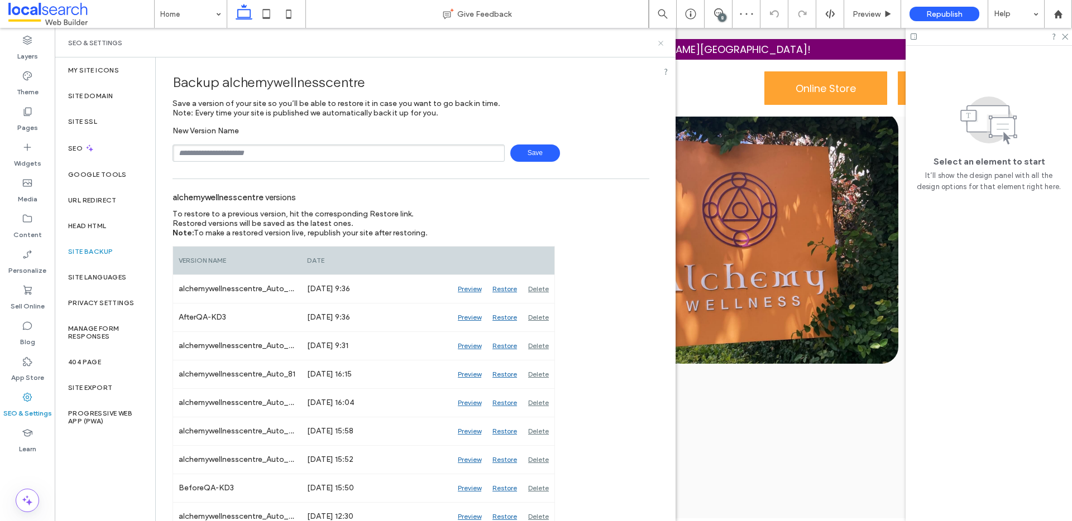
click at [658, 41] on icon at bounding box center [661, 43] width 8 height 8
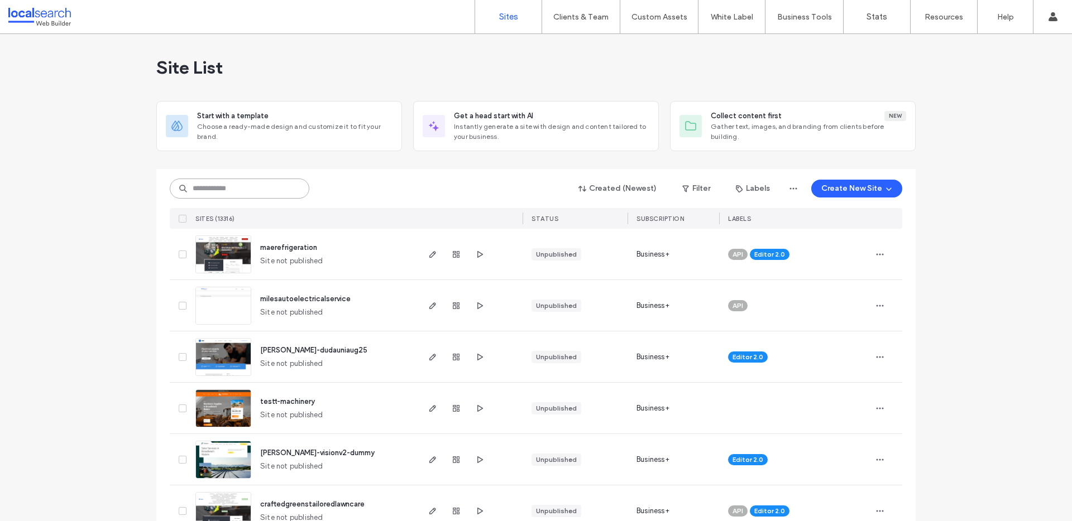
click at [205, 192] on input at bounding box center [240, 189] width 140 height 20
paste input "********"
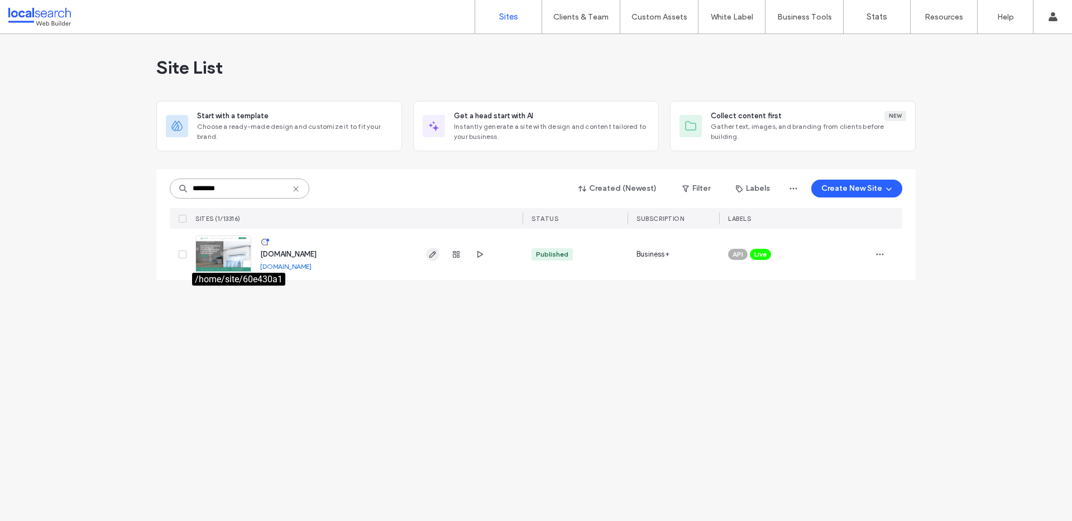
type input "********"
click at [435, 256] on icon "button" at bounding box center [432, 254] width 9 height 9
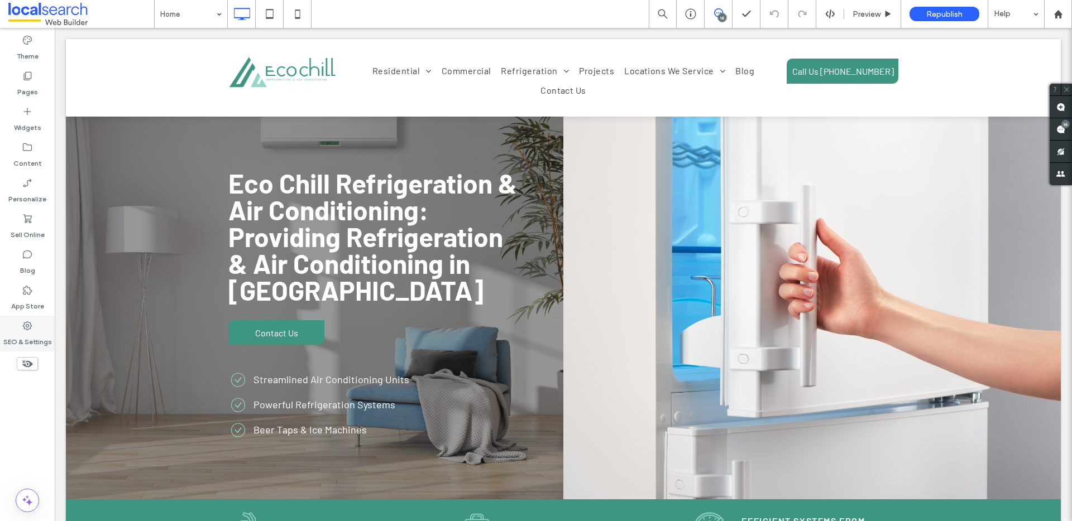
click at [17, 336] on label "SEO & Settings" at bounding box center [27, 340] width 49 height 16
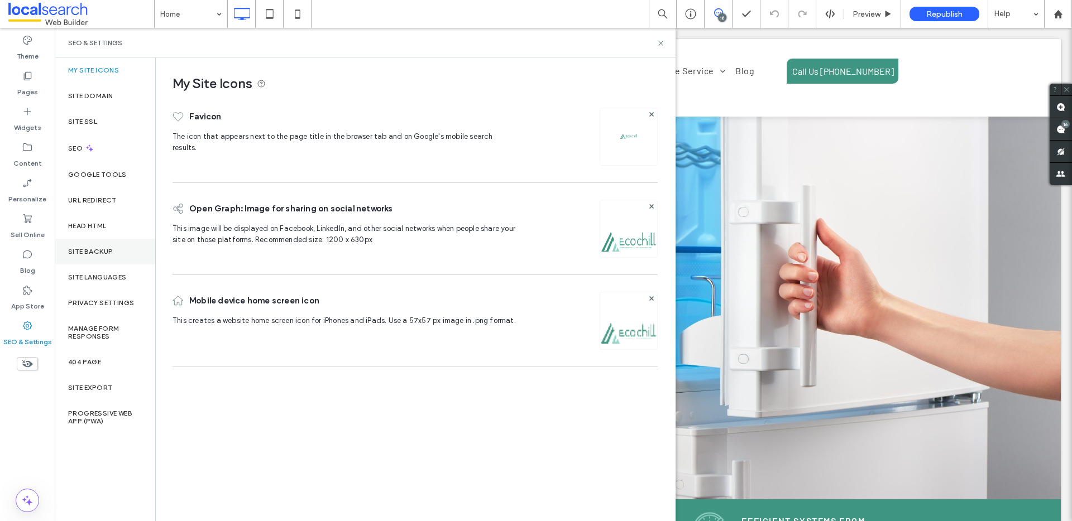
click at [77, 252] on label "Site Backup" at bounding box center [90, 252] width 45 height 8
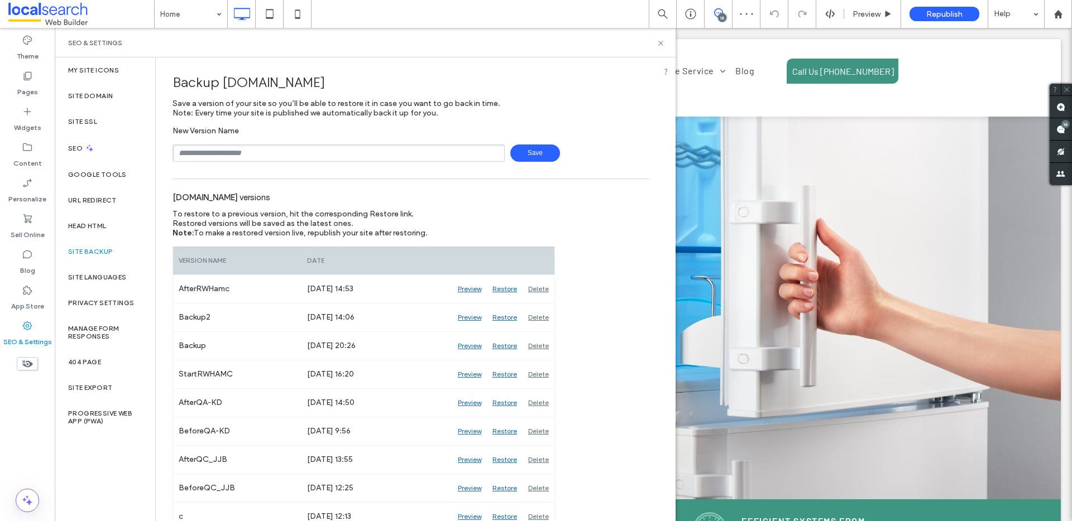
click at [265, 154] on input "text" at bounding box center [339, 153] width 332 height 17
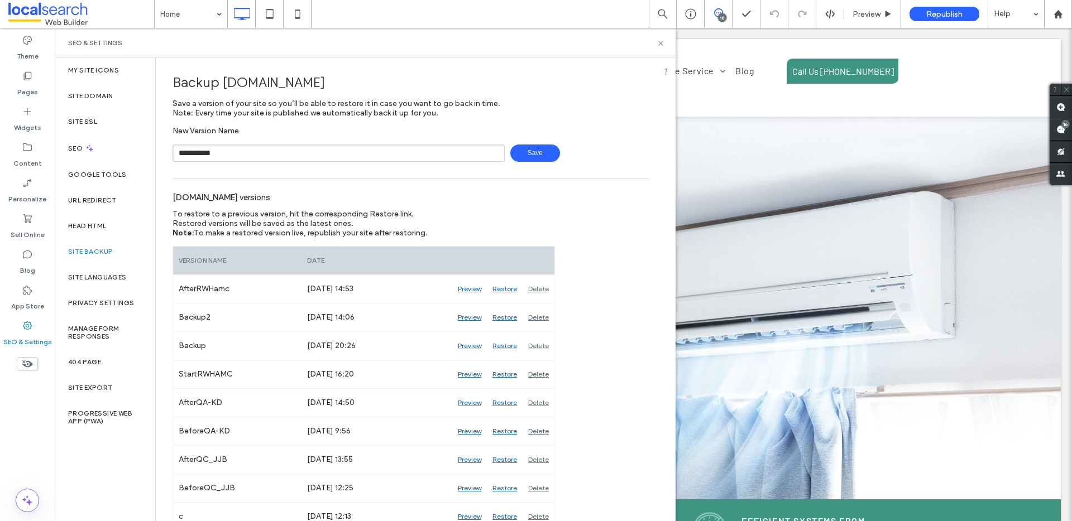
click at [529, 150] on span "Save" at bounding box center [535, 153] width 50 height 17
type input "**********"
click at [661, 39] on icon at bounding box center [661, 43] width 8 height 8
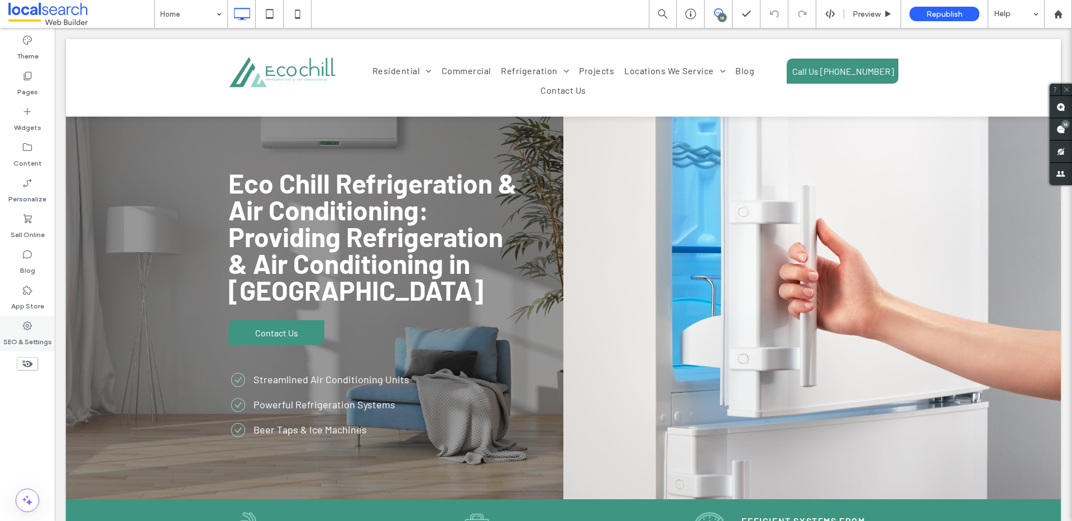
click at [24, 326] on icon at bounding box center [27, 325] width 11 height 11
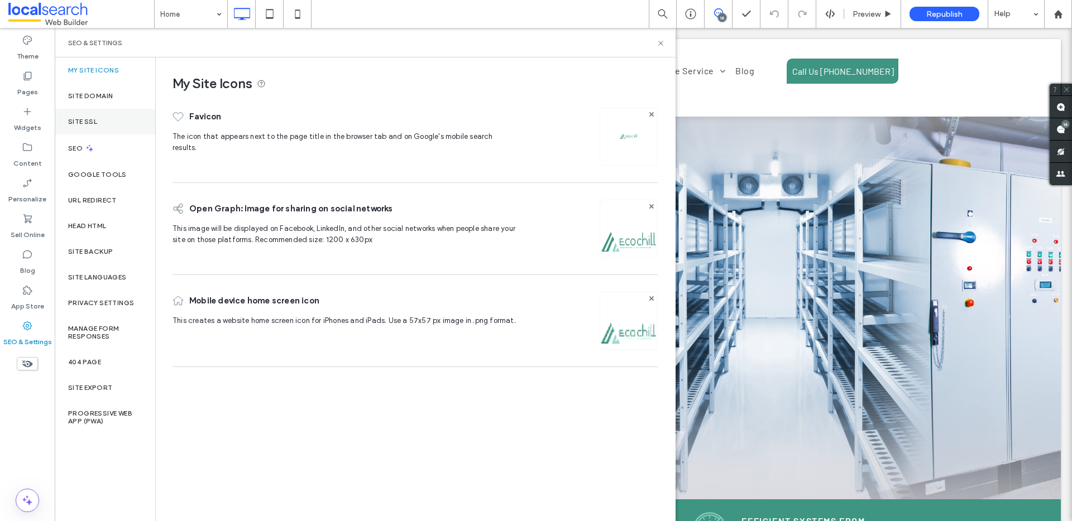
click at [96, 118] on label "Site SSL" at bounding box center [82, 122] width 29 height 8
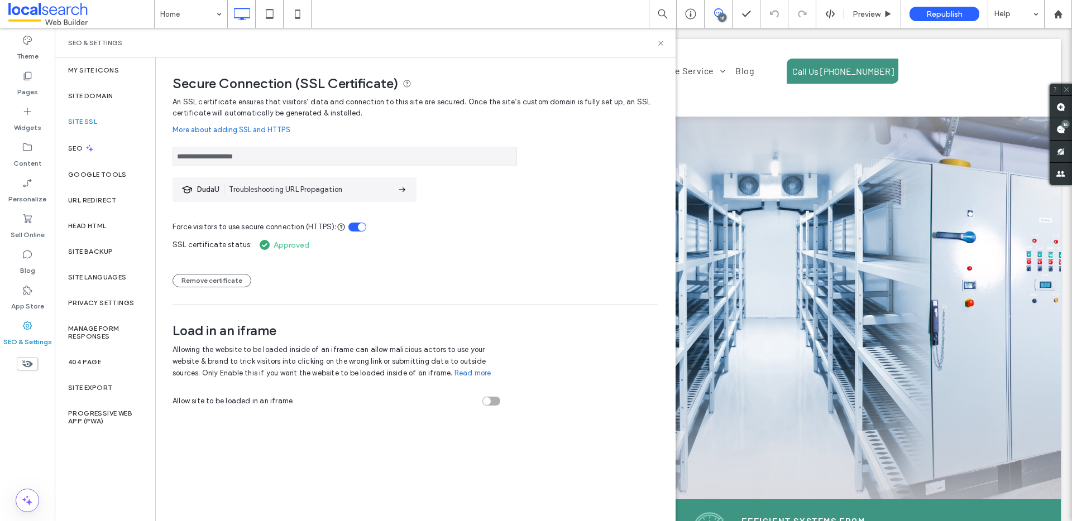
drag, startPoint x: 238, startPoint y: 157, endPoint x: 162, endPoint y: 155, distance: 76.0
click at [162, 155] on div "**********" at bounding box center [411, 237] width 510 height 358
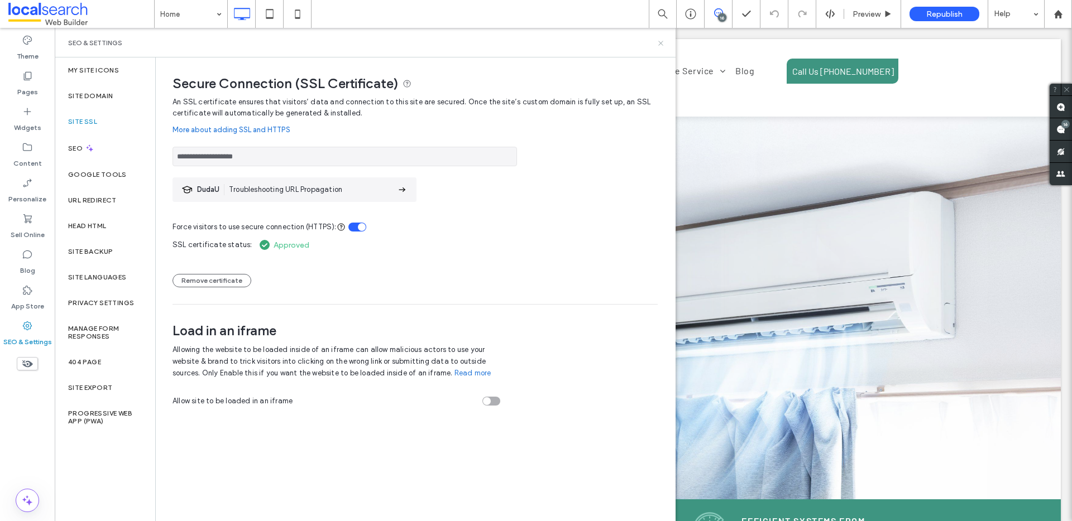
click at [660, 40] on icon at bounding box center [661, 43] width 8 height 8
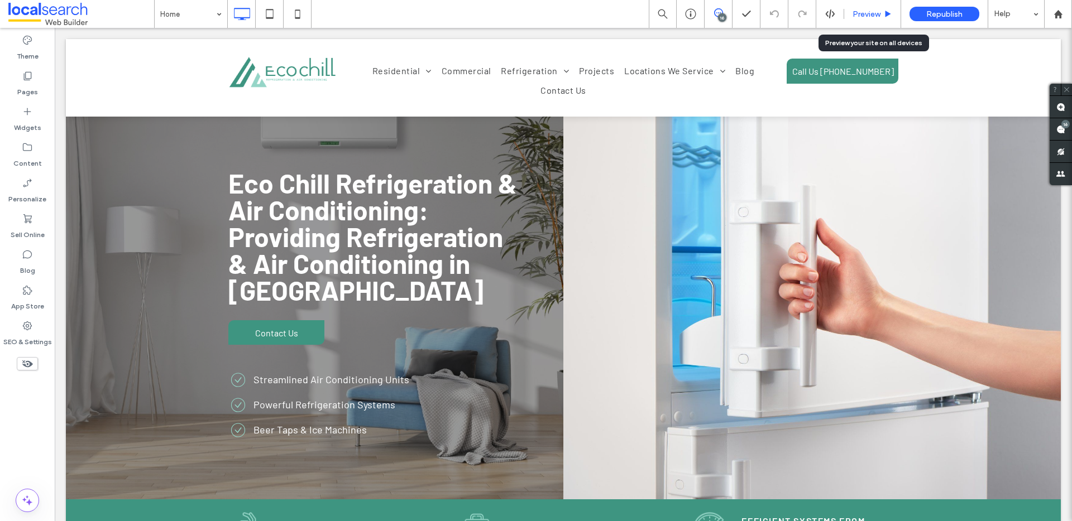
click at [872, 8] on div "Preview" at bounding box center [872, 14] width 57 height 28
click at [872, 14] on span "Preview" at bounding box center [867, 13] width 28 height 9
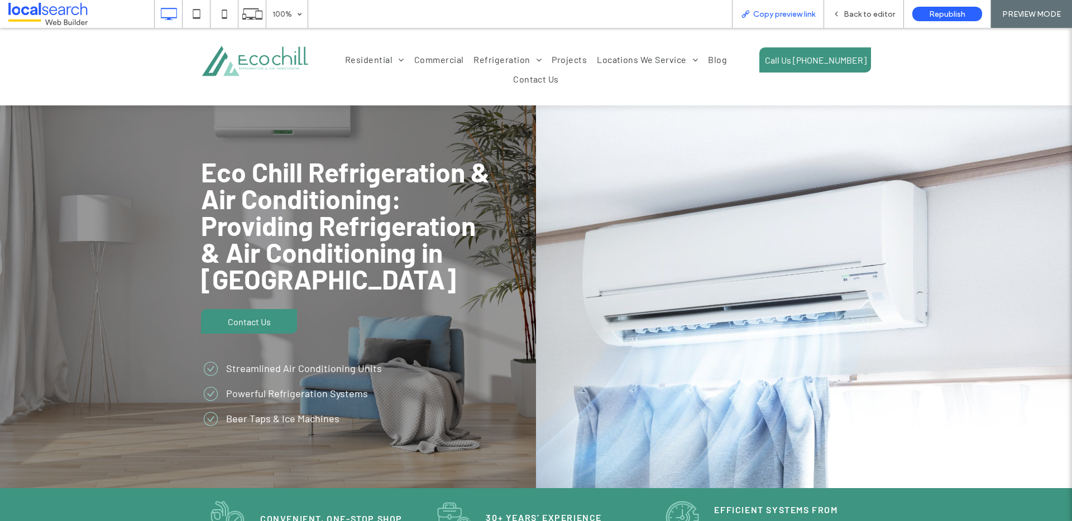
click at [785, 21] on div "Copy preview link" at bounding box center [778, 14] width 92 height 28
click at [774, 12] on span "Copy preview link" at bounding box center [784, 13] width 62 height 9
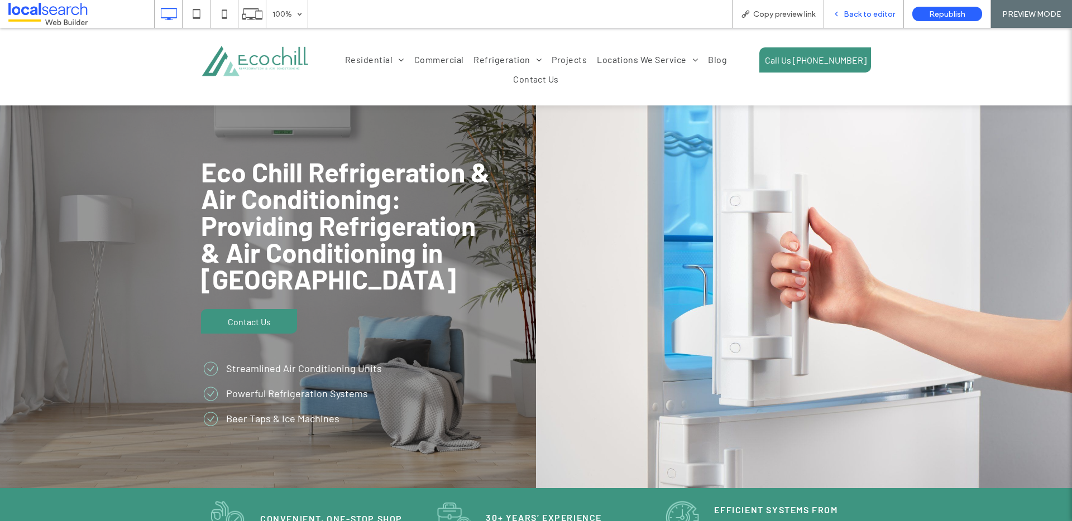
click at [860, 17] on span "Back to editor" at bounding box center [869, 13] width 51 height 9
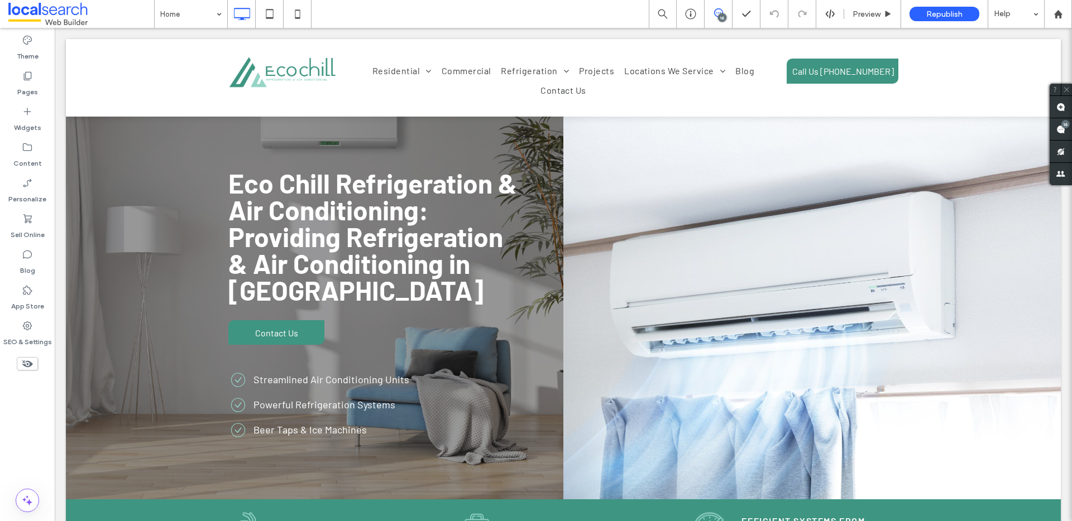
click at [716, 15] on icon at bounding box center [718, 12] width 9 height 9
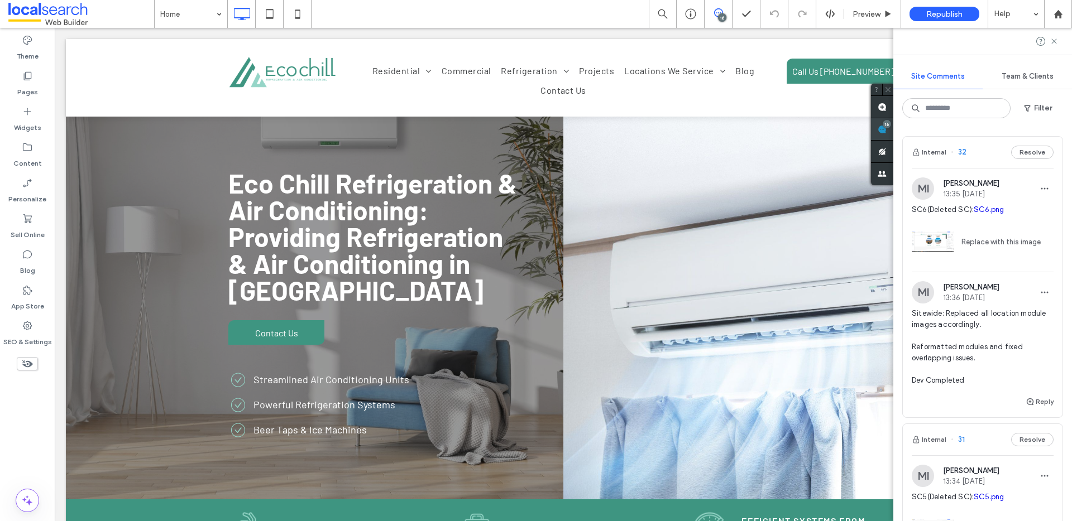
click at [893, 123] on span at bounding box center [882, 129] width 22 height 22
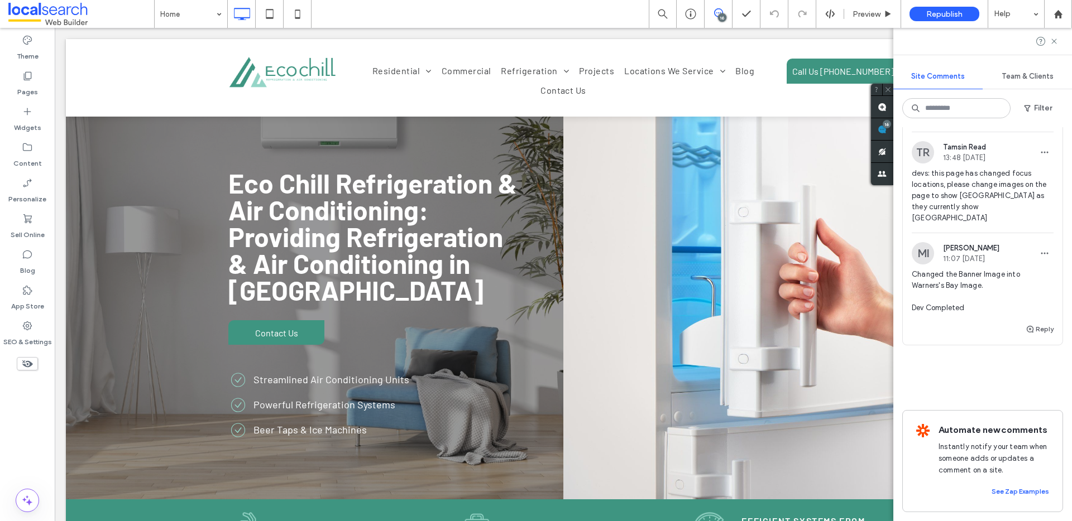
scroll to position [4714, 0]
click at [44, 78] on div "Pages" at bounding box center [27, 84] width 55 height 36
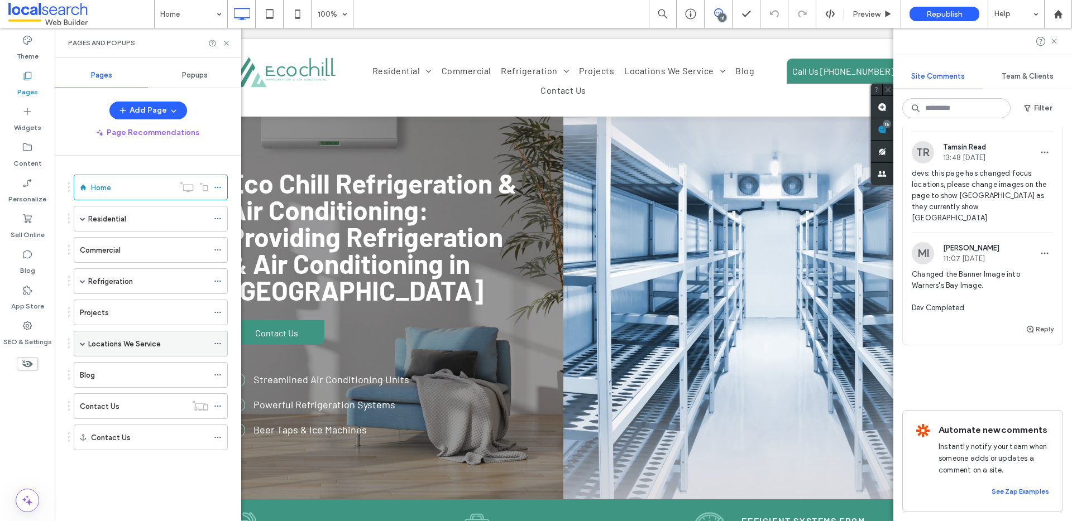
click at [81, 343] on span at bounding box center [83, 344] width 6 height 6
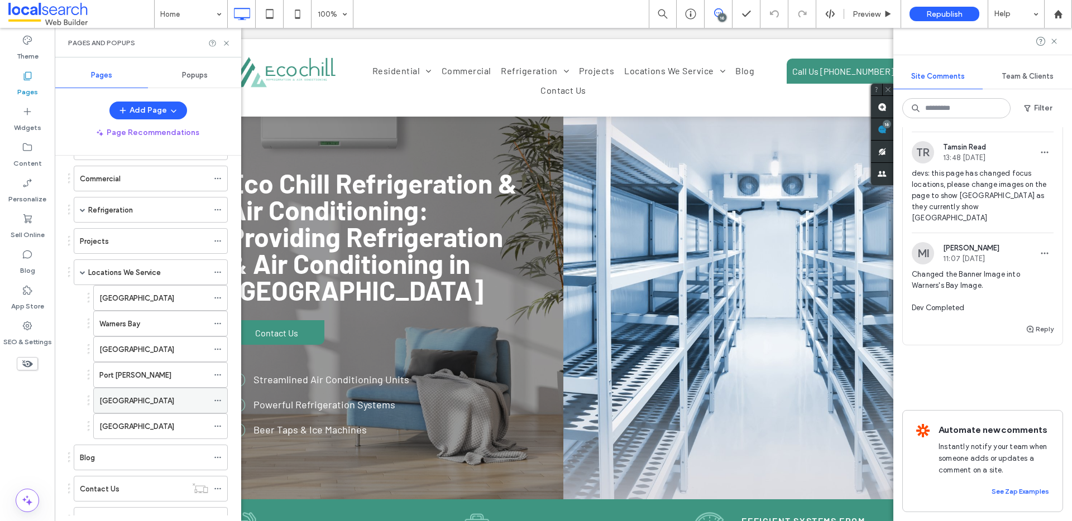
scroll to position [74, 0]
click at [217, 423] on icon at bounding box center [218, 424] width 8 height 8
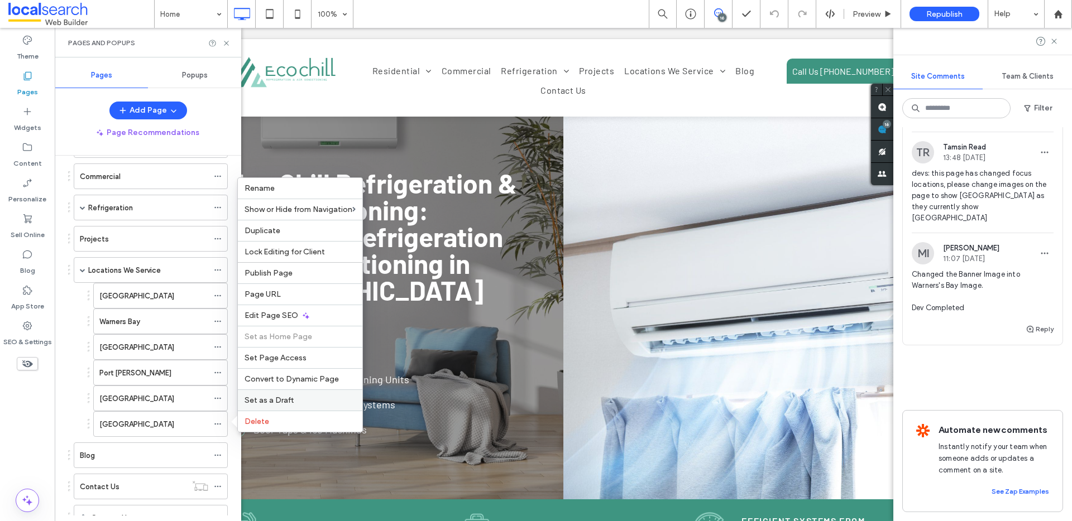
click at [256, 400] on span "Set as a Draft" at bounding box center [269, 400] width 49 height 9
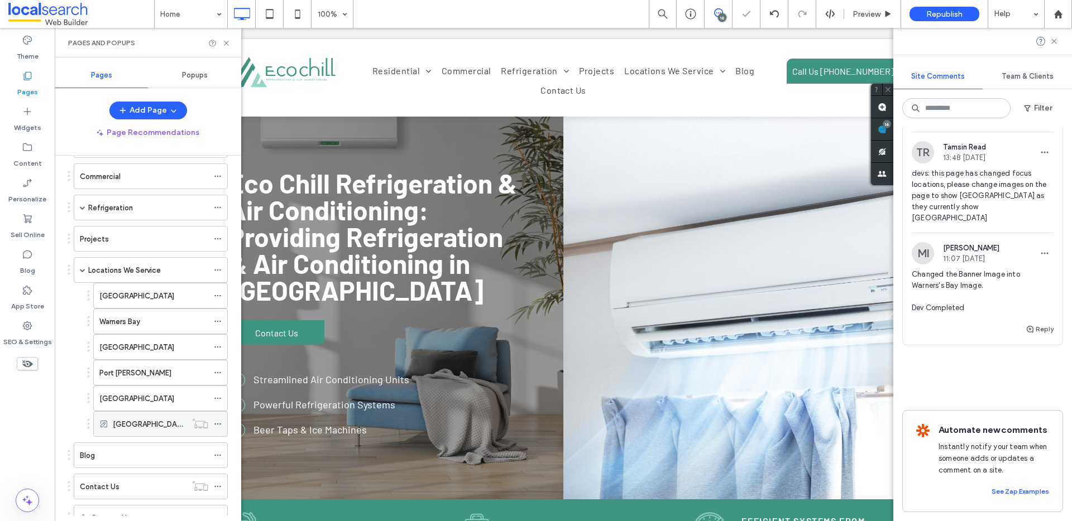
click at [219, 425] on icon at bounding box center [218, 424] width 8 height 8
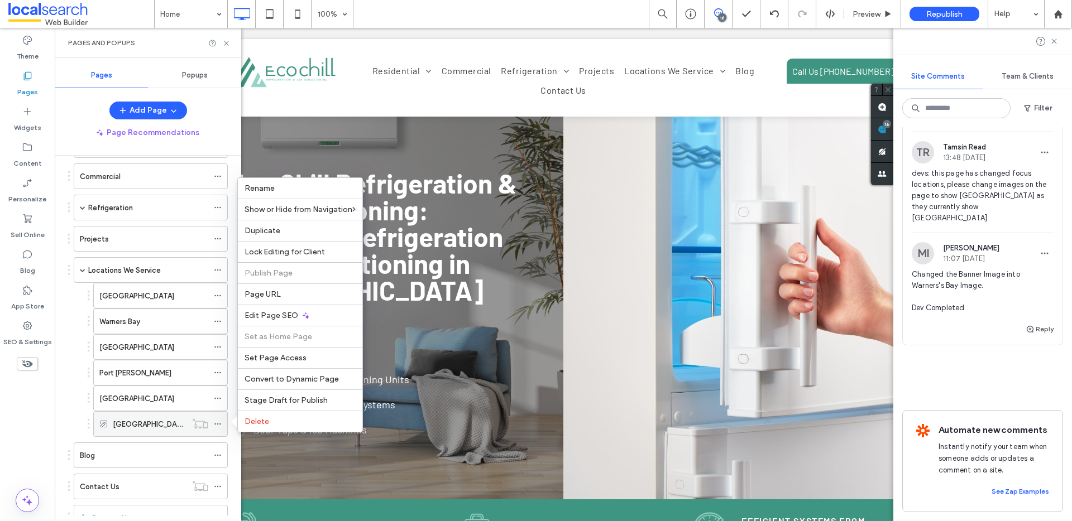
click at [218, 423] on icon at bounding box center [218, 424] width 8 height 8
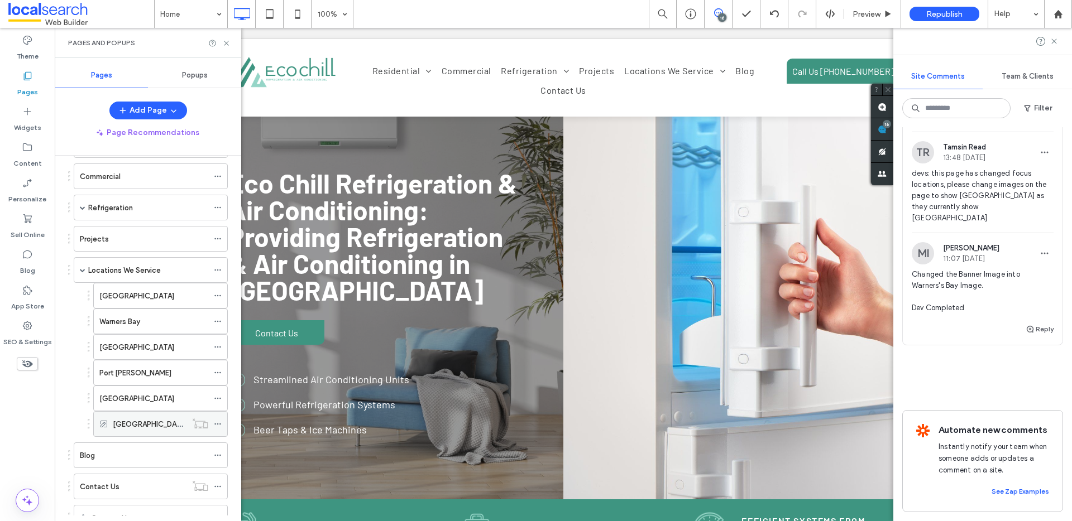
click at [218, 423] on icon at bounding box center [218, 424] width 8 height 8
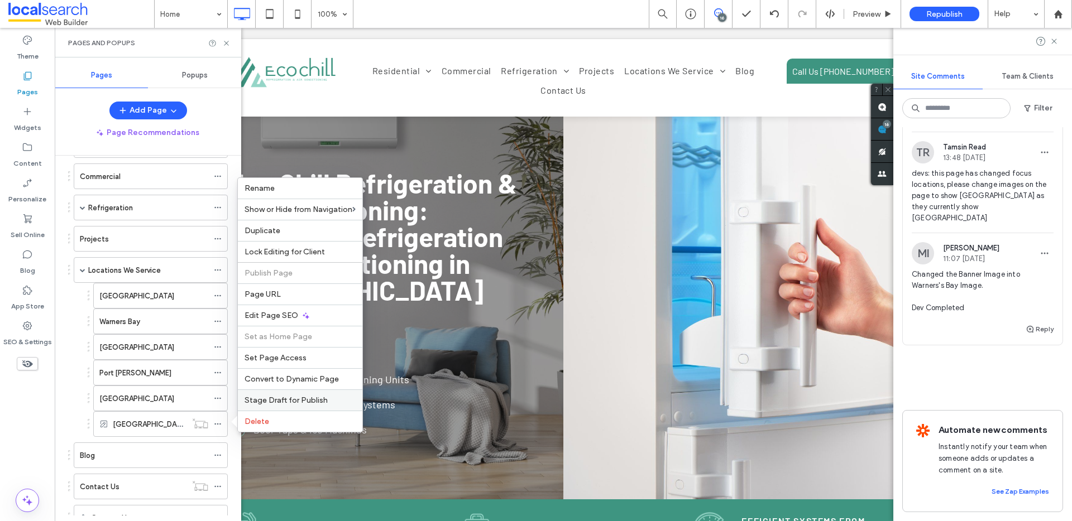
click at [264, 398] on span "Stage Draft for Publish" at bounding box center [286, 400] width 83 height 9
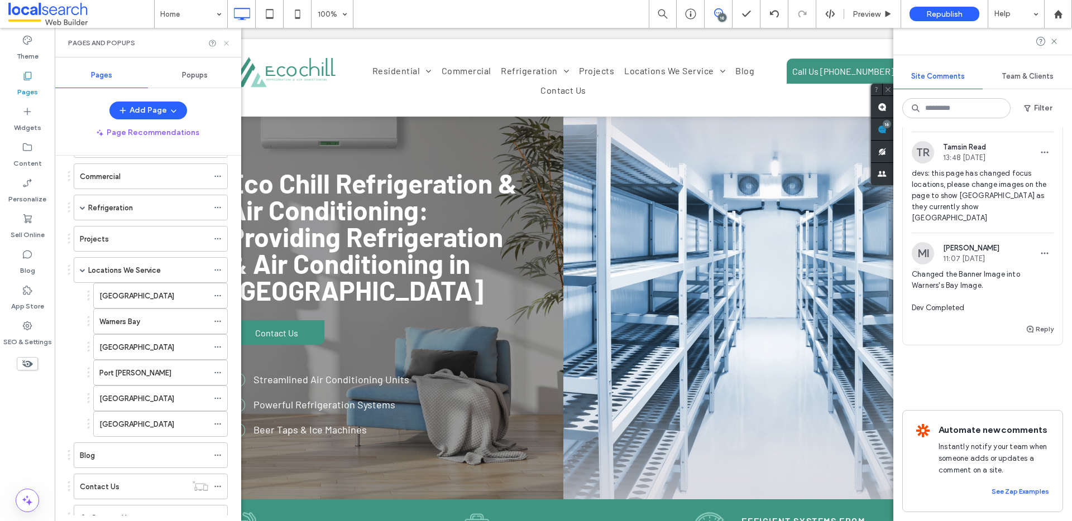
drag, startPoint x: 226, startPoint y: 44, endPoint x: 49, endPoint y: 115, distance: 190.9
click at [226, 44] on icon at bounding box center [226, 43] width 8 height 8
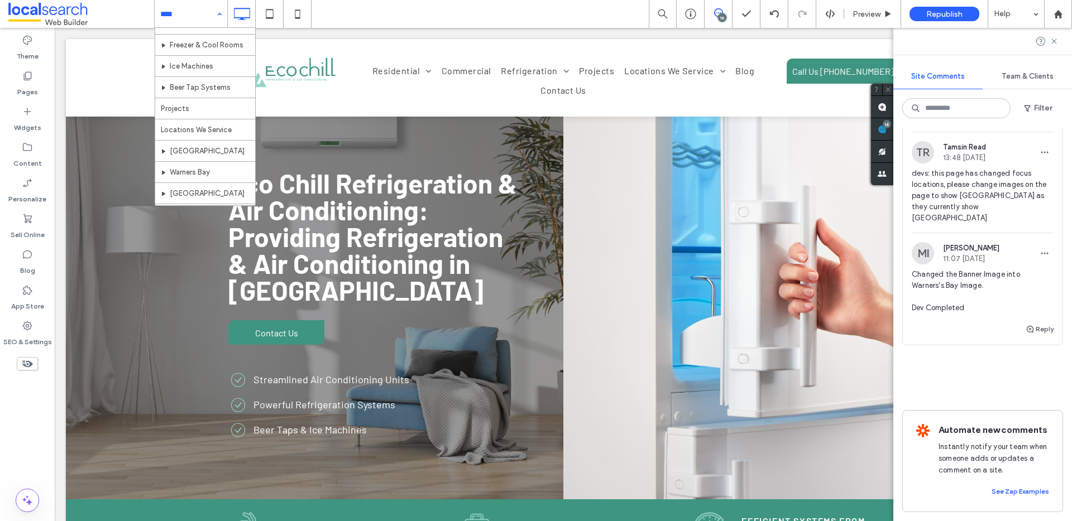
scroll to position [112, 0]
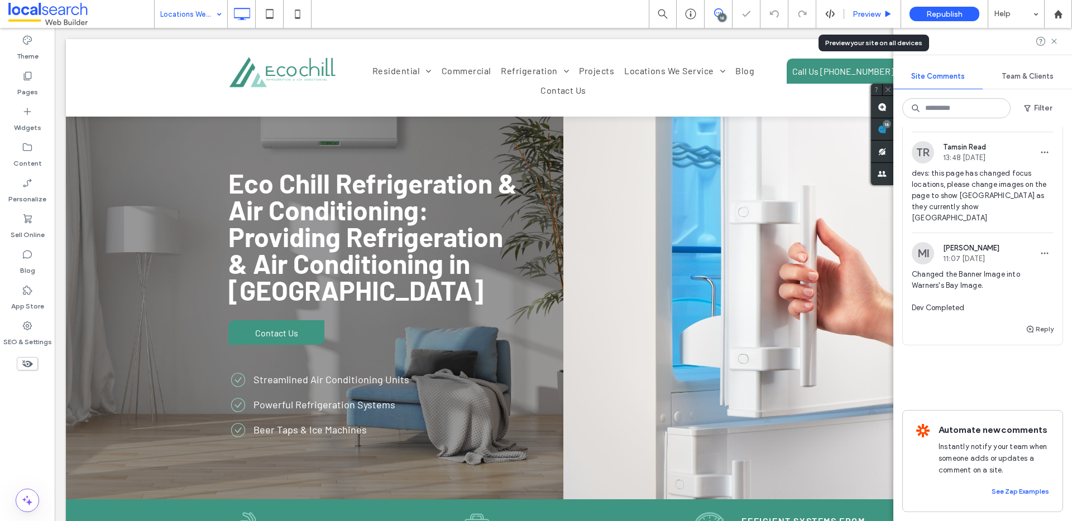
click at [864, 11] on span "Preview" at bounding box center [867, 13] width 28 height 9
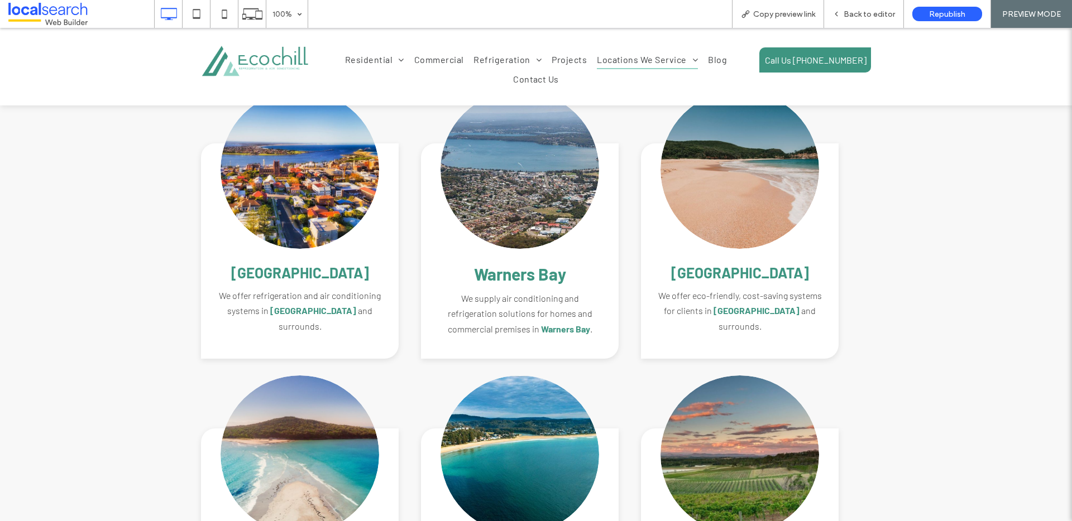
scroll to position [1299, 0]
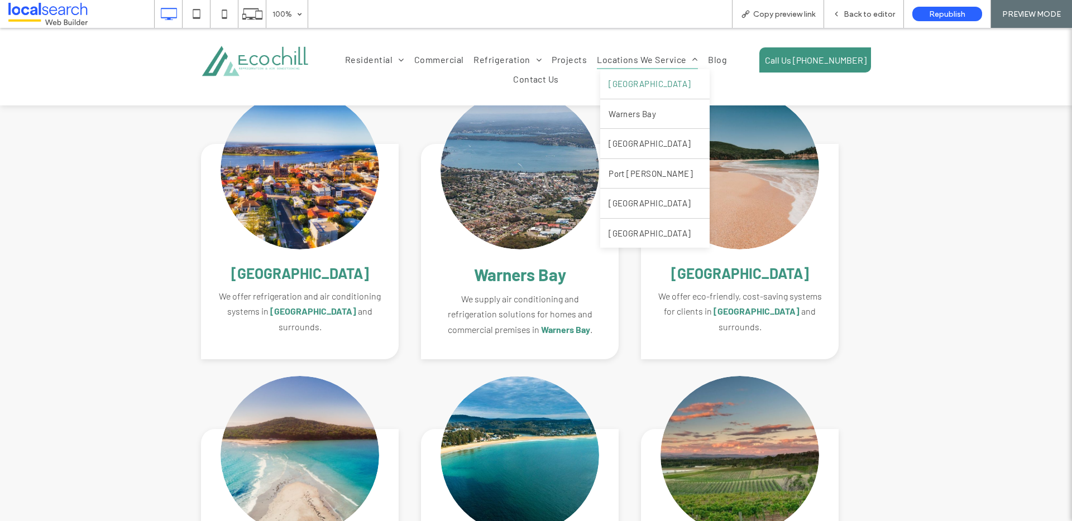
click at [609, 78] on span "Newcastle" at bounding box center [650, 84] width 83 height 13
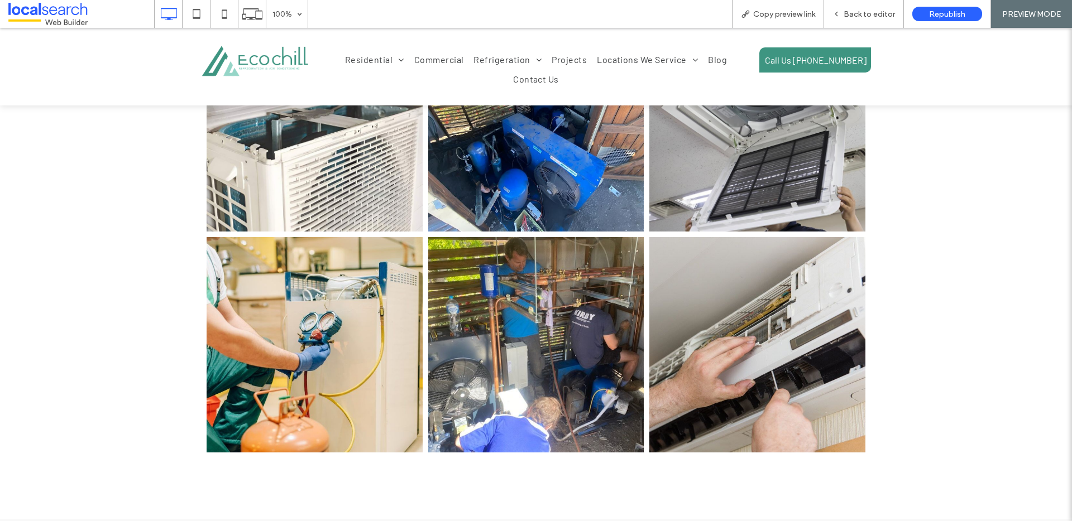
scroll to position [543, 0]
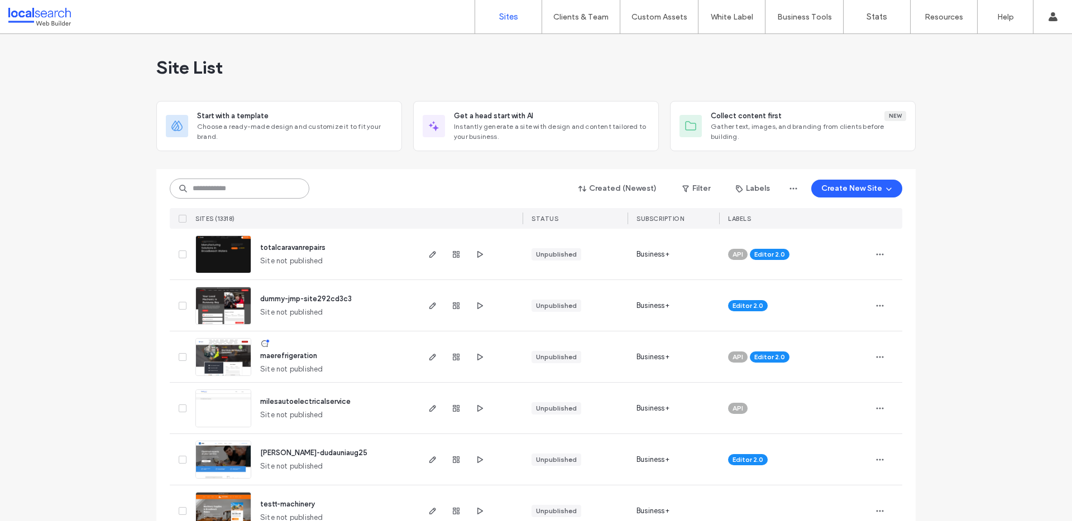
click at [238, 188] on input at bounding box center [240, 189] width 140 height 20
paste input "********"
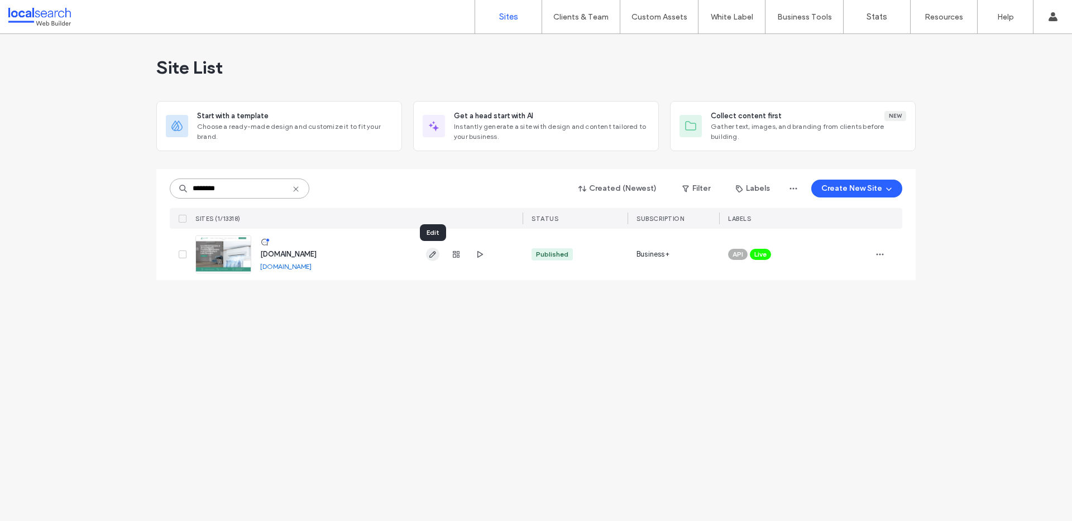
type input "********"
click at [433, 256] on icon "button" at bounding box center [432, 254] width 9 height 9
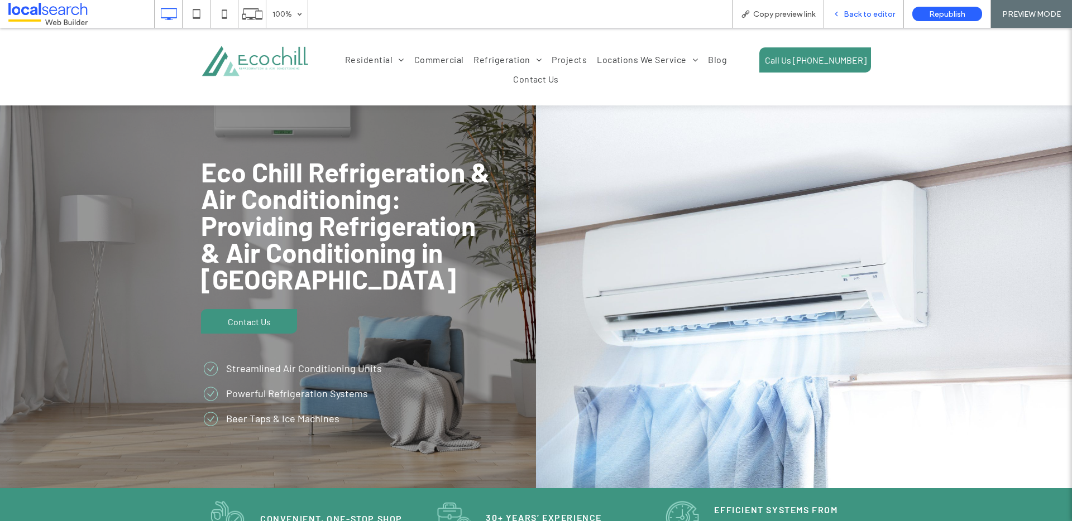
click at [858, 14] on span "Back to editor" at bounding box center [869, 13] width 51 height 9
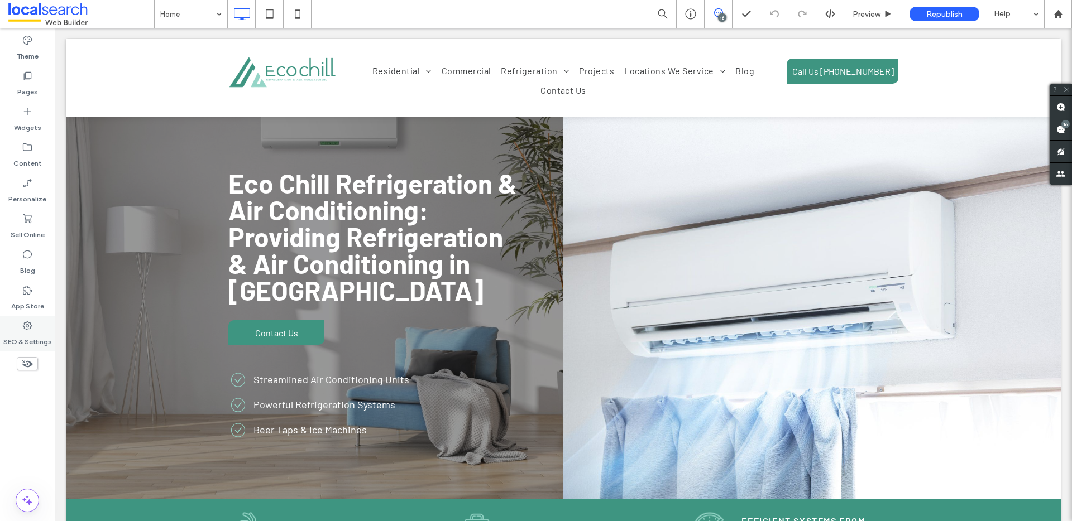
click at [33, 333] on label "SEO & Settings" at bounding box center [27, 340] width 49 height 16
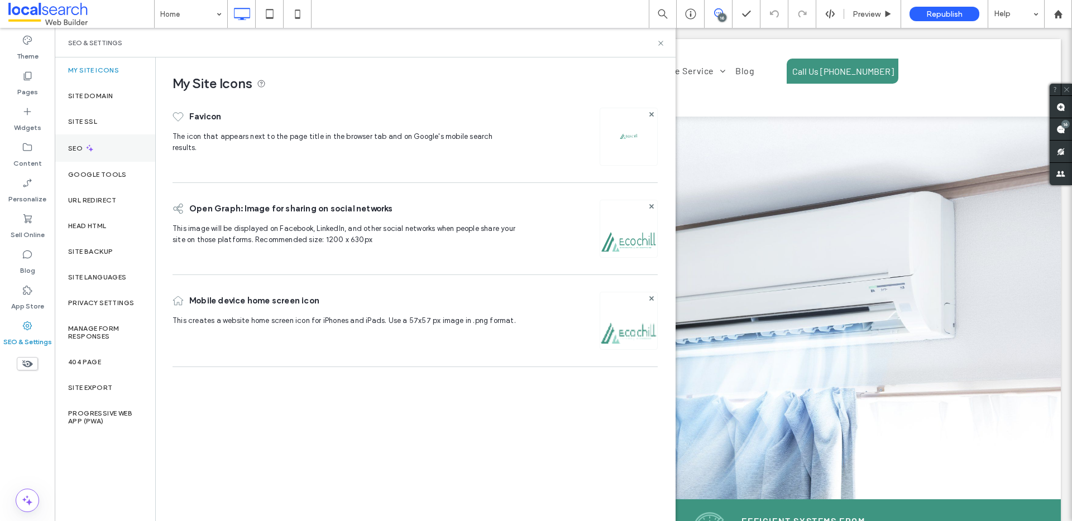
click at [102, 151] on div "SEO" at bounding box center [105, 148] width 100 height 27
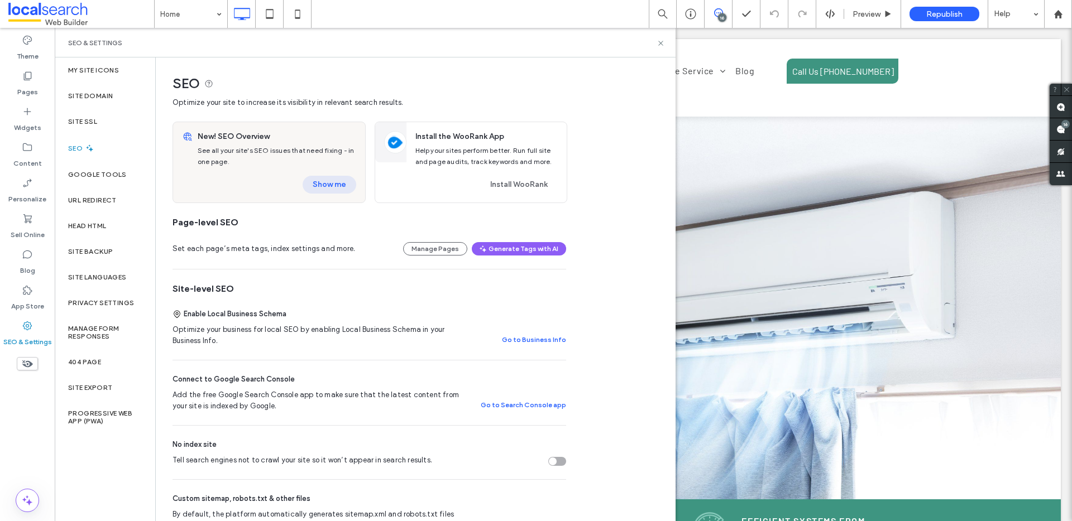
click at [330, 186] on button "Show me" at bounding box center [330, 185] width 54 height 18
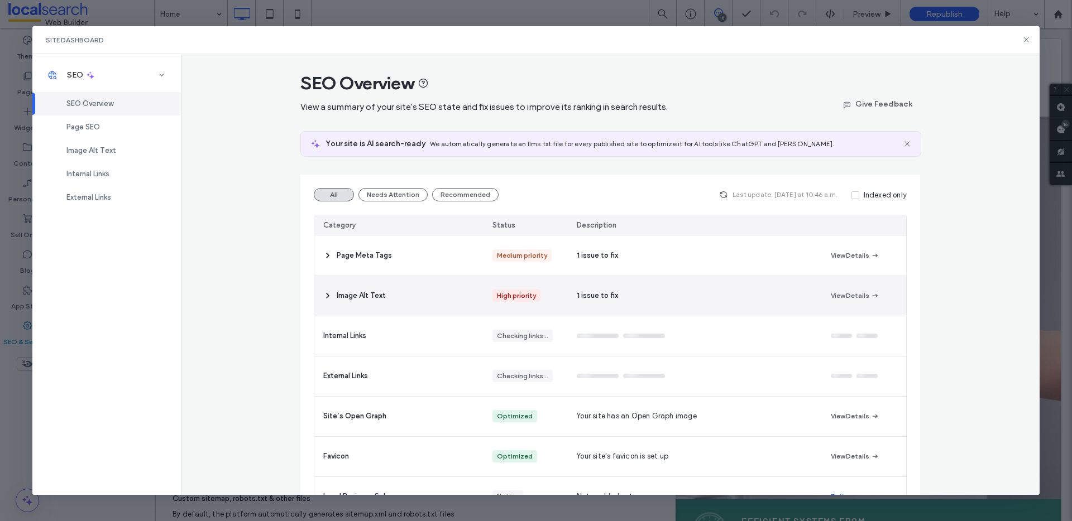
drag, startPoint x: 380, startPoint y: 289, endPoint x: 374, endPoint y: 294, distance: 8.7
click at [380, 289] on div "Image Alt Text" at bounding box center [398, 296] width 169 height 40
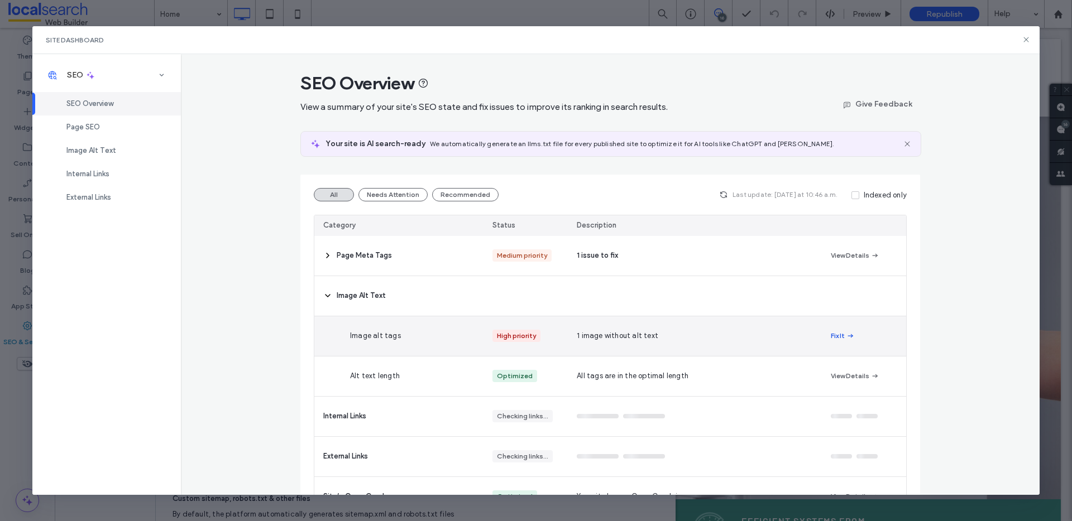
click at [837, 332] on button "Fix It" at bounding box center [843, 335] width 24 height 13
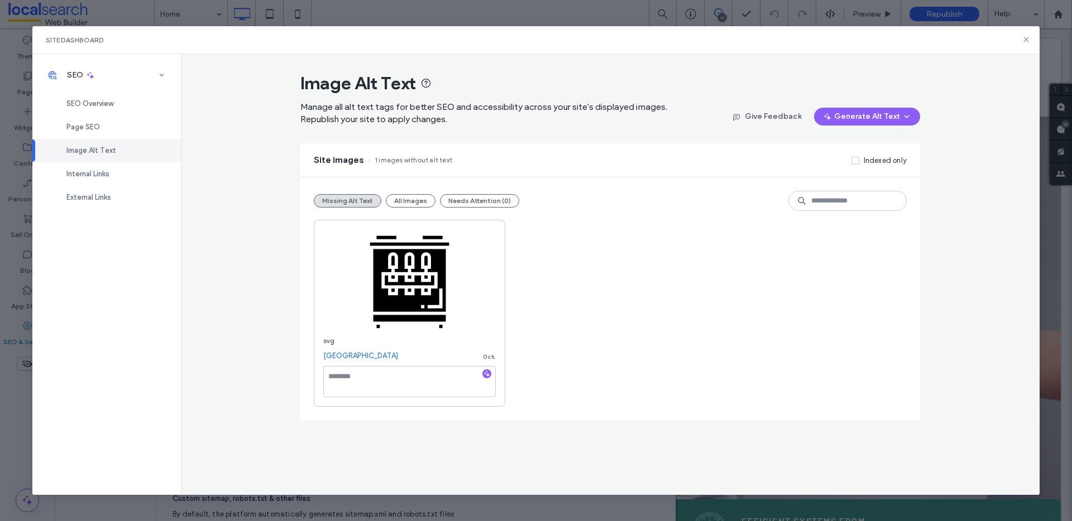
click at [342, 360] on link "[GEOGRAPHIC_DATA]" at bounding box center [360, 356] width 75 height 11
click at [385, 382] on textarea at bounding box center [409, 381] width 173 height 31
type textarea "********"
click at [684, 327] on div "svg Central Coast 8 ch. ********" at bounding box center [610, 313] width 593 height 187
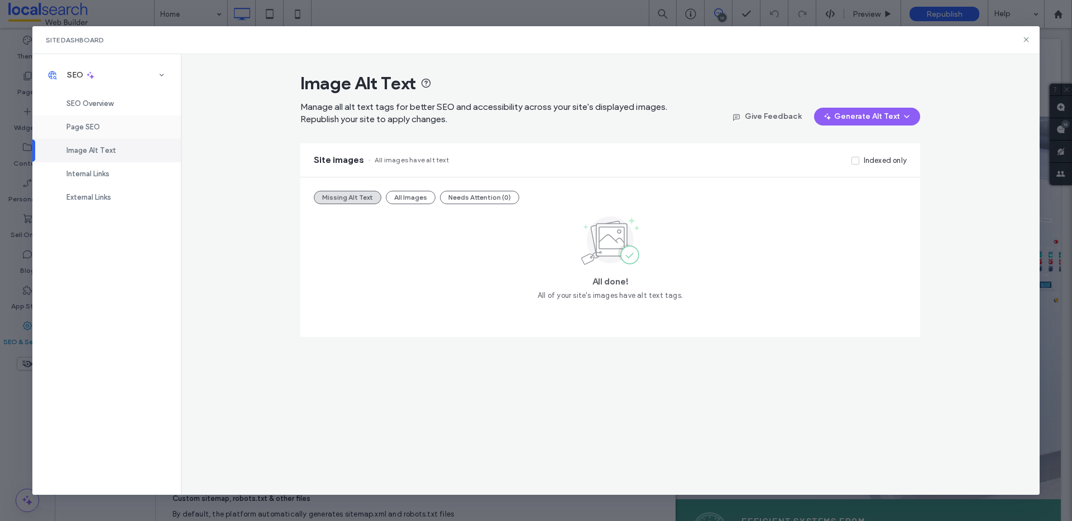
click at [104, 120] on div "Page SEO" at bounding box center [106, 127] width 149 height 23
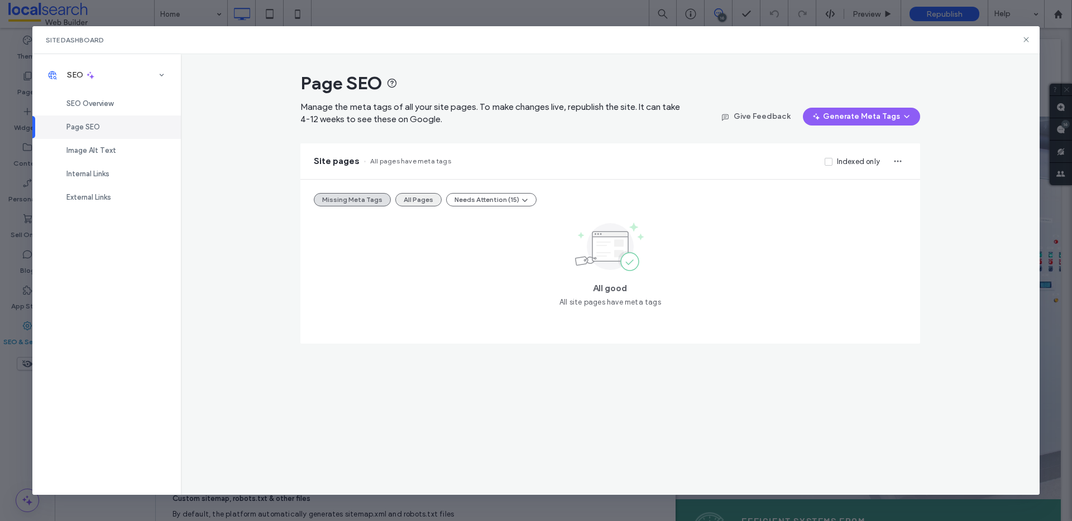
click at [407, 198] on button "All Pages" at bounding box center [418, 199] width 46 height 13
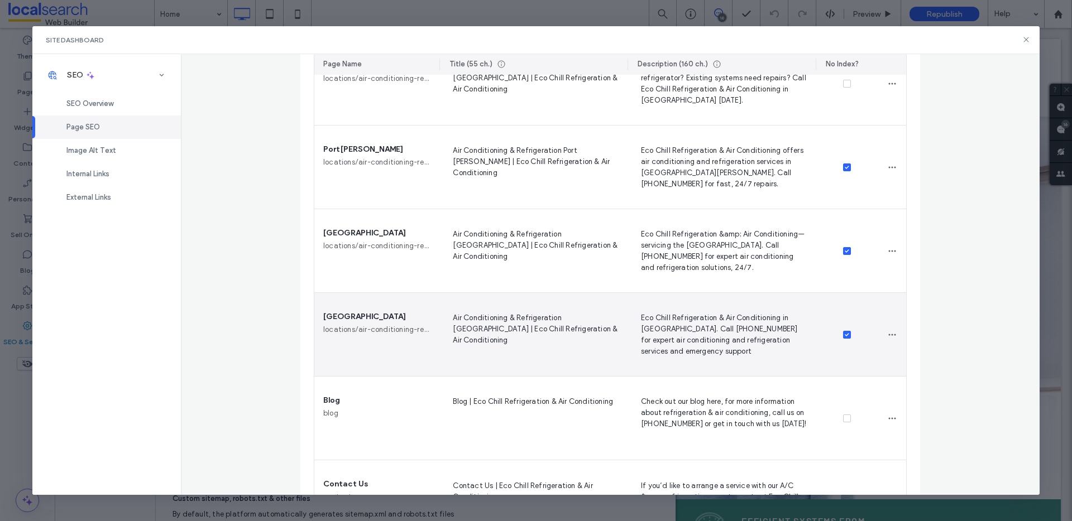
scroll to position [1191, 0]
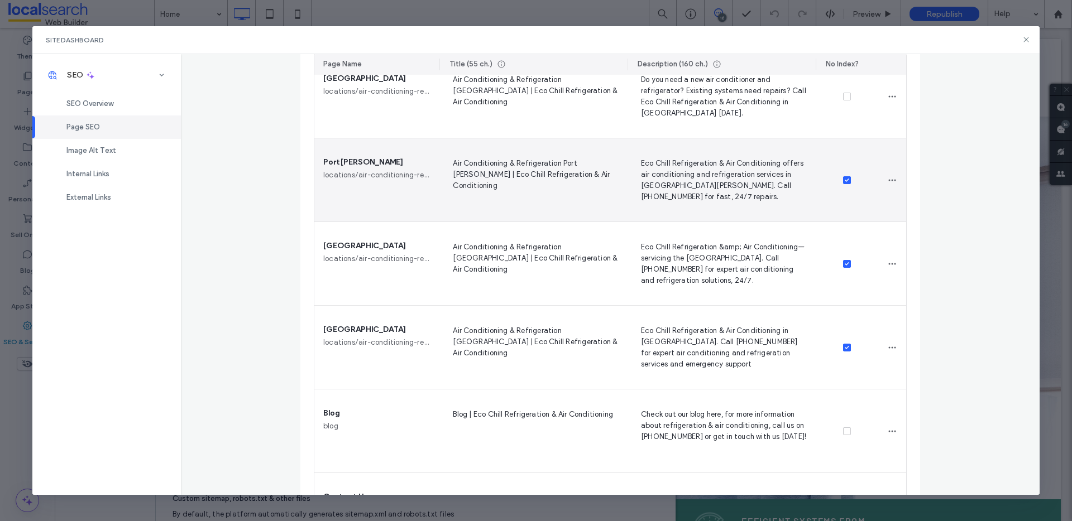
click at [845, 179] on icon at bounding box center [847, 180] width 4 height 3
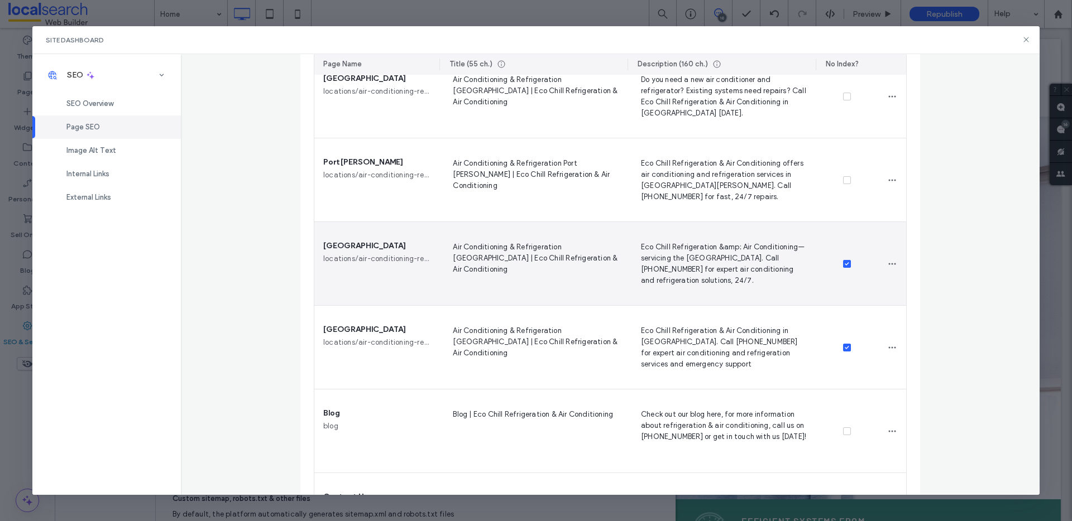
click at [845, 264] on icon at bounding box center [847, 263] width 4 height 3
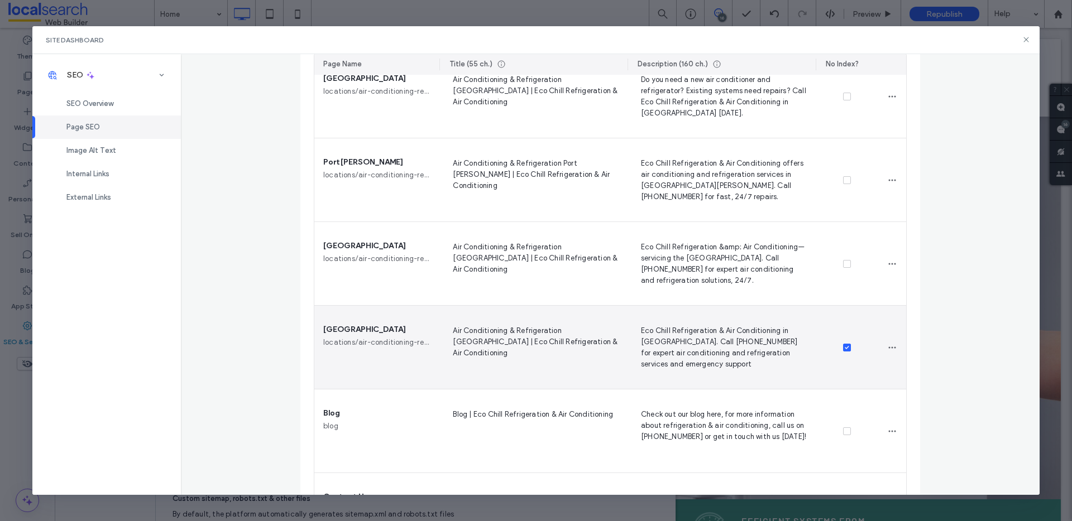
click at [845, 347] on icon at bounding box center [847, 347] width 4 height 3
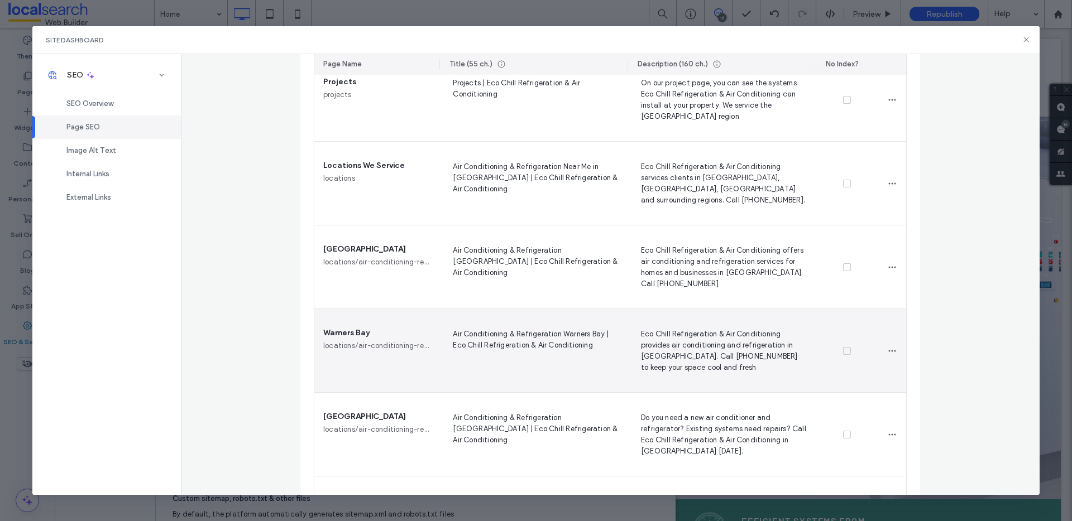
scroll to position [863, 0]
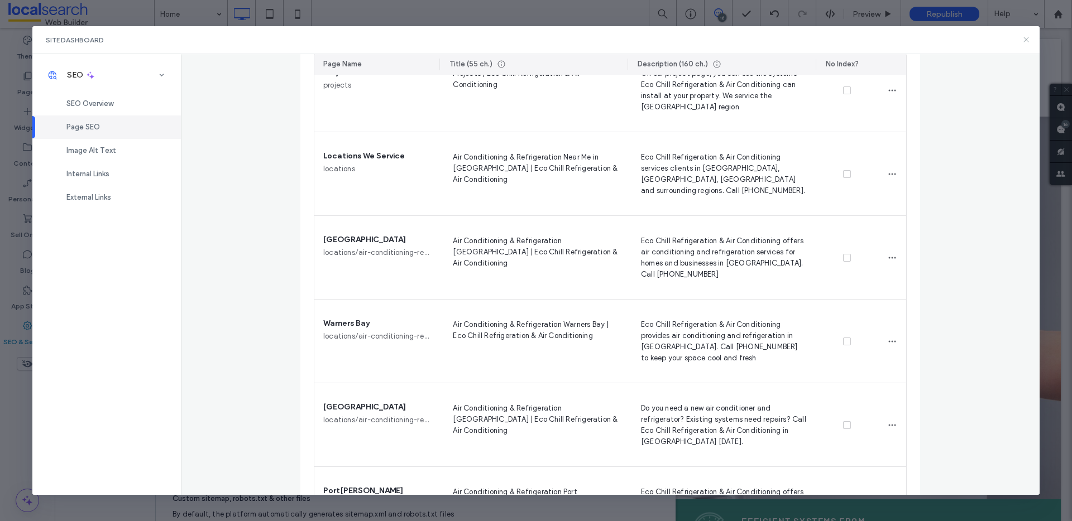
click at [1025, 35] on div "Site Dashboard" at bounding box center [536, 40] width 1008 height 28
drag, startPoint x: 1025, startPoint y: 37, endPoint x: 822, endPoint y: 10, distance: 204.5
click at [1025, 37] on icon at bounding box center [1026, 39] width 9 height 9
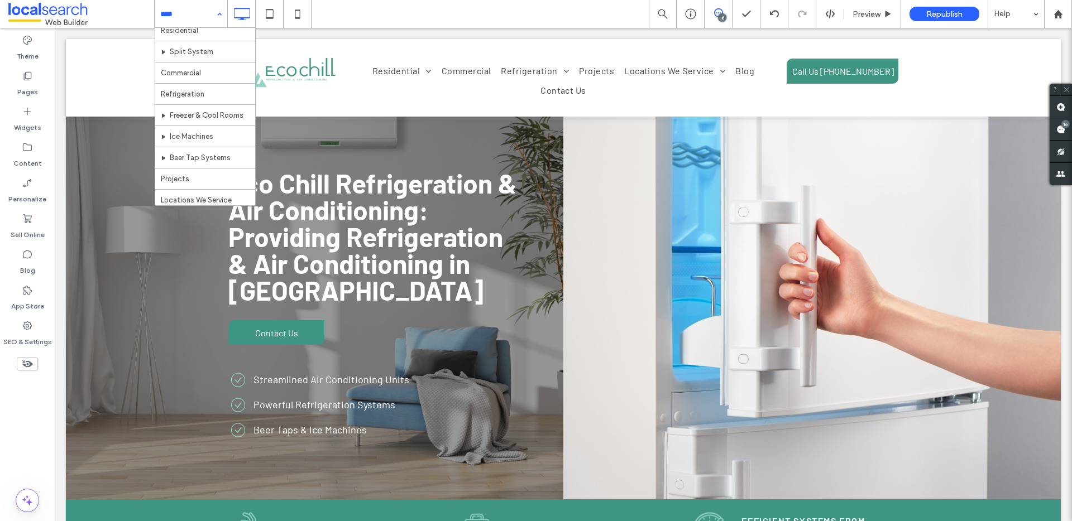
scroll to position [198, 0]
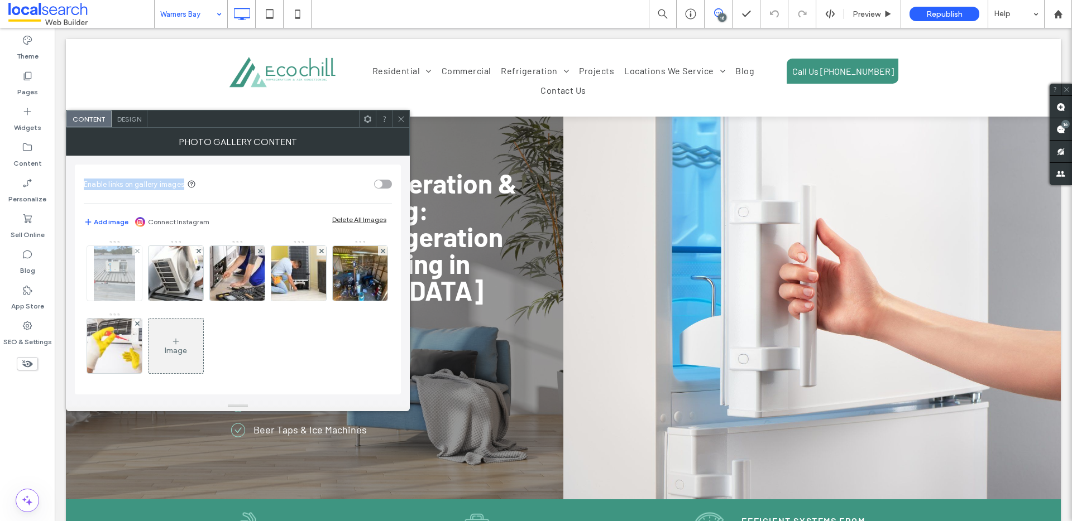
click at [126, 260] on img at bounding box center [114, 273] width 41 height 55
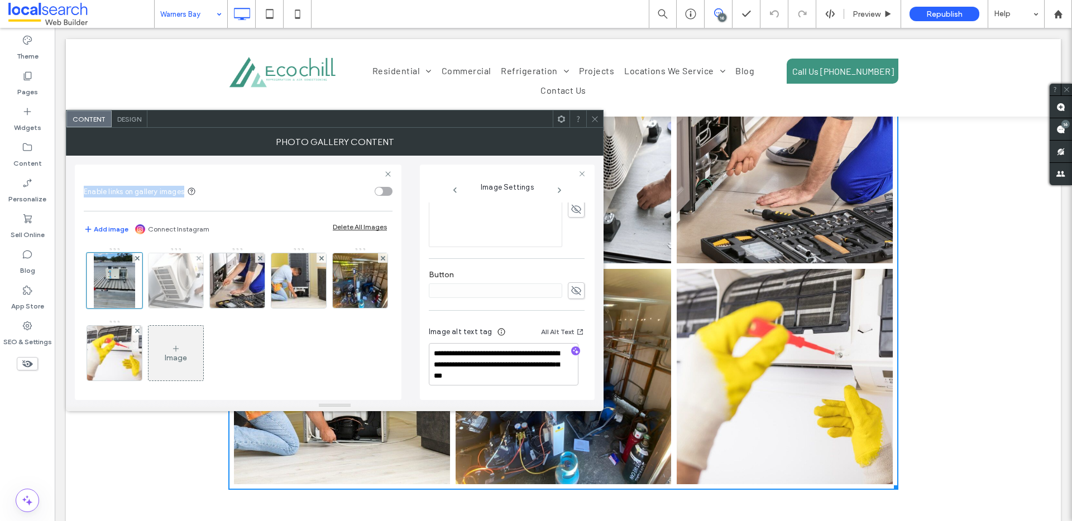
click at [173, 289] on img at bounding box center [176, 280] width 82 height 55
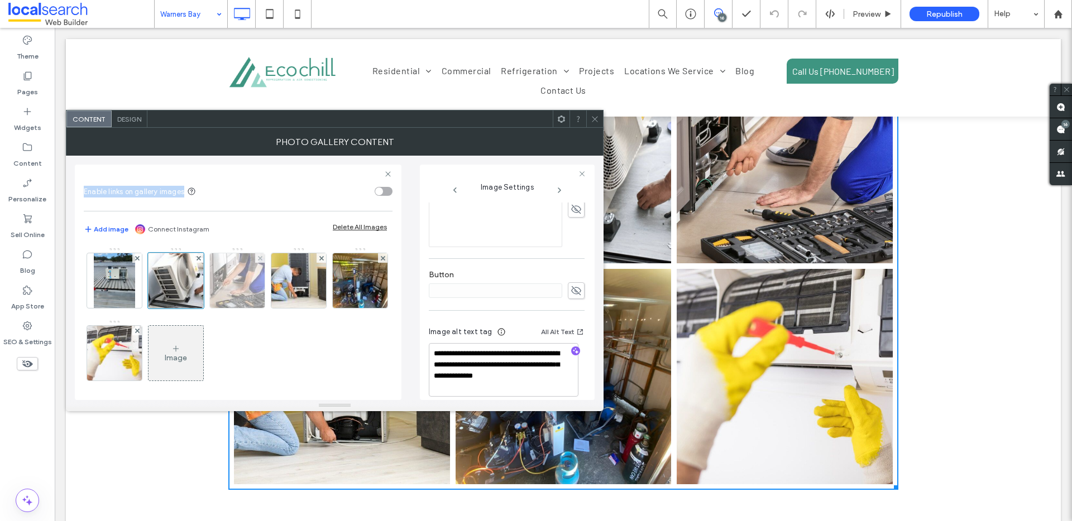
click at [240, 283] on img at bounding box center [237, 280] width 83 height 55
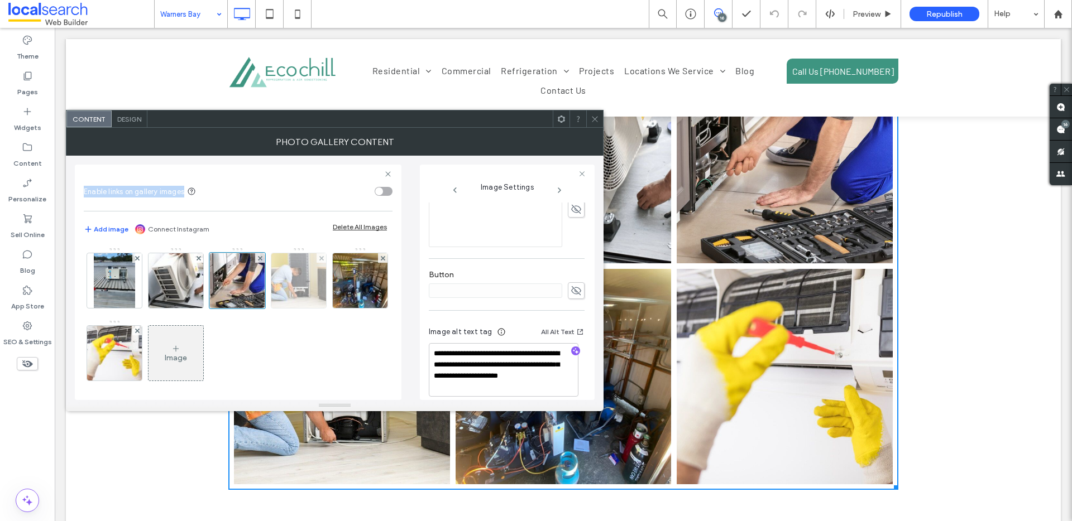
click at [303, 283] on img at bounding box center [298, 280] width 83 height 55
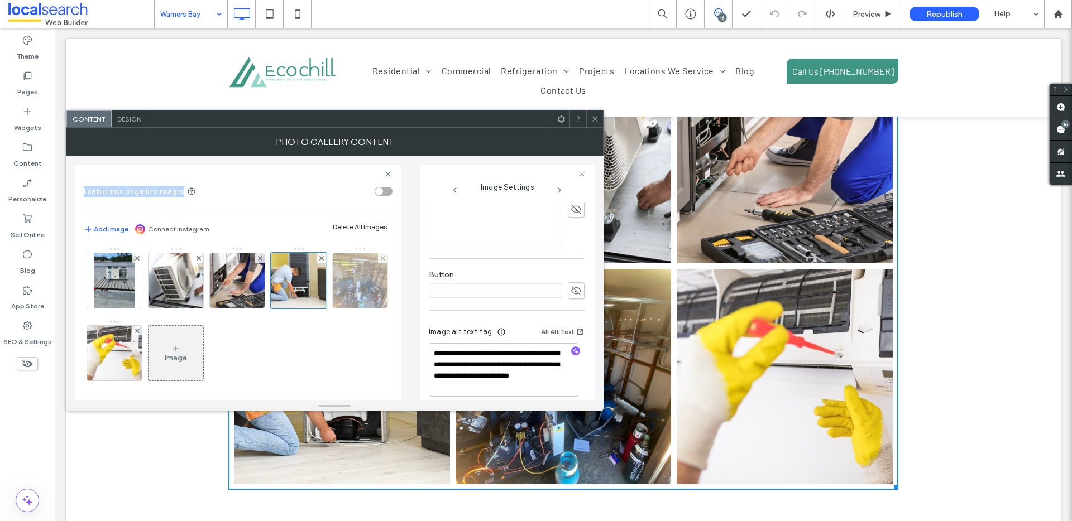
click at [324, 308] on img at bounding box center [360, 280] width 73 height 55
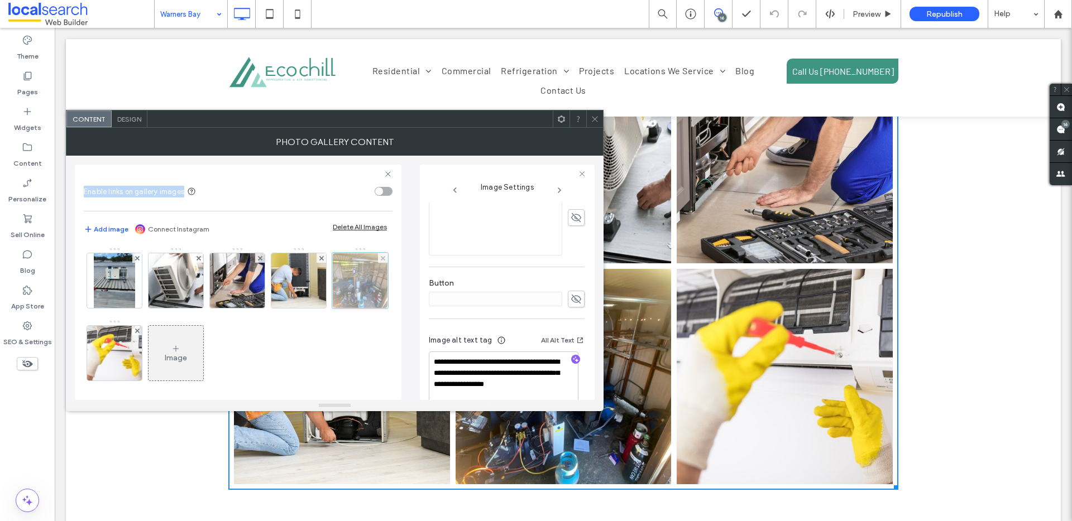
scroll to position [300, 0]
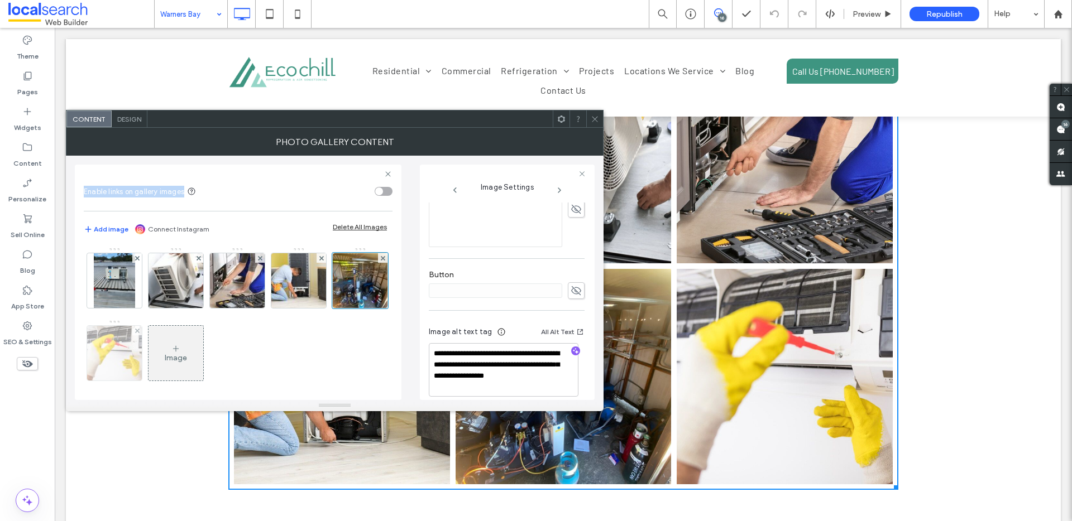
click at [156, 348] on img at bounding box center [114, 353] width 83 height 55
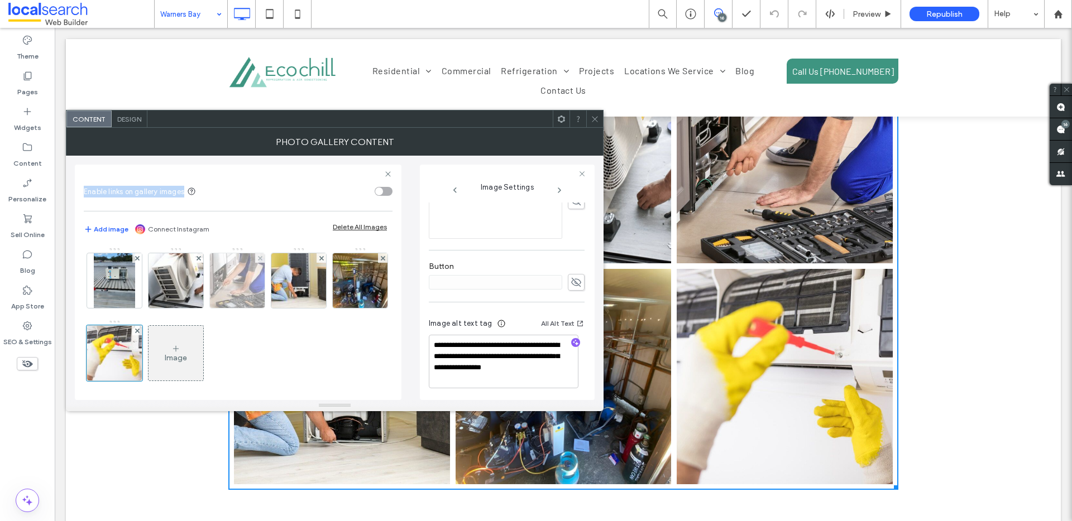
scroll to position [292, 0]
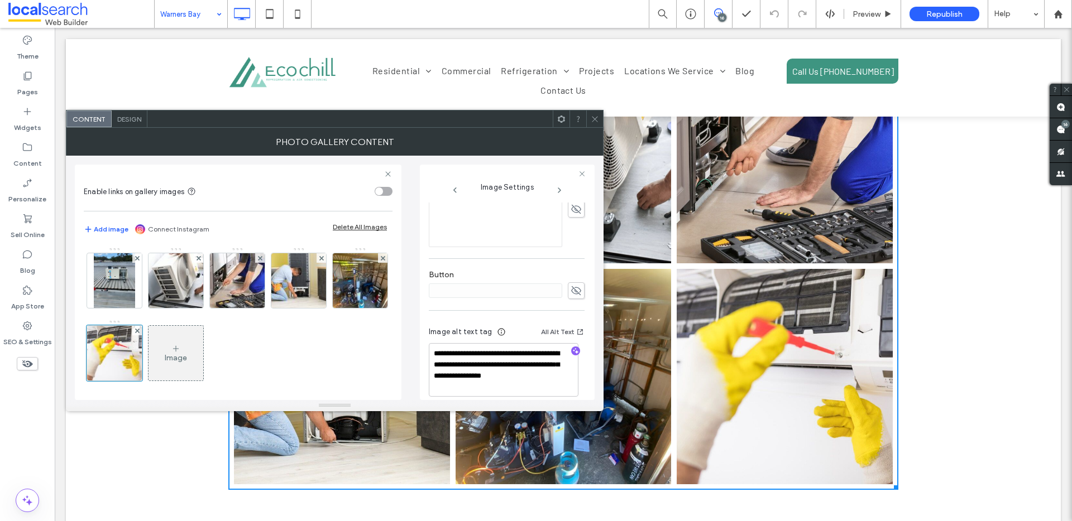
click at [592, 115] on icon at bounding box center [595, 119] width 8 height 8
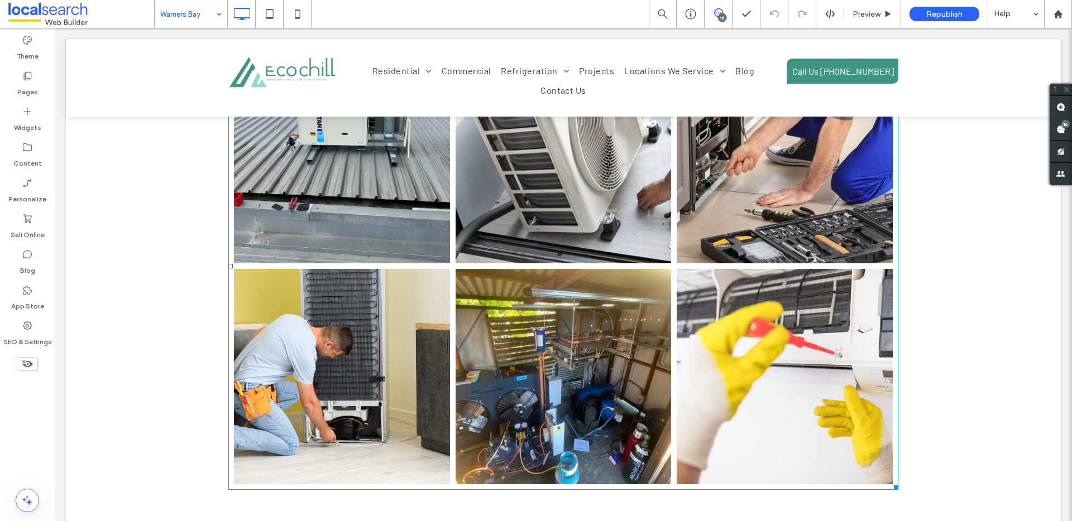
scroll to position [1178, 0]
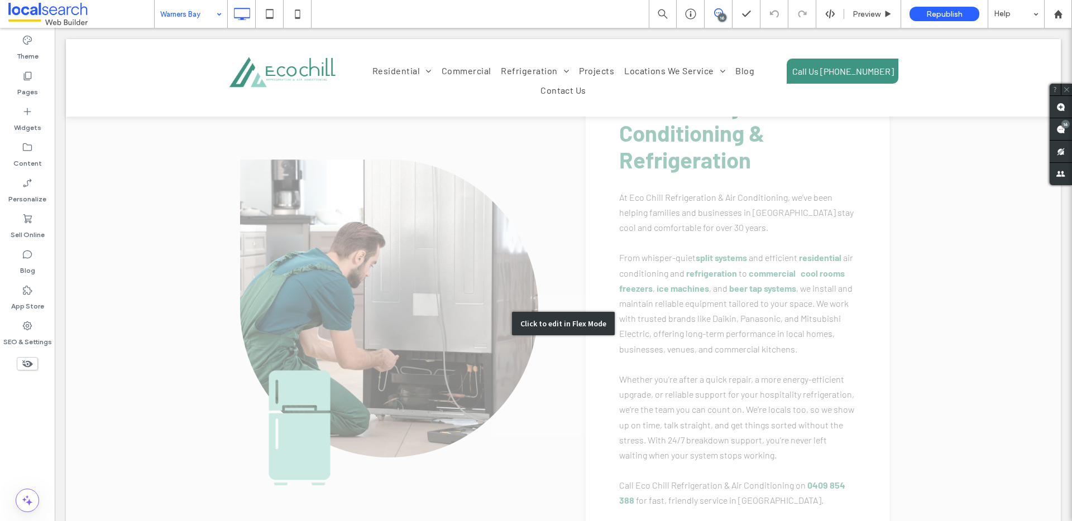
click at [429, 280] on div "Click to edit in Flex Mode" at bounding box center [563, 323] width 995 height 627
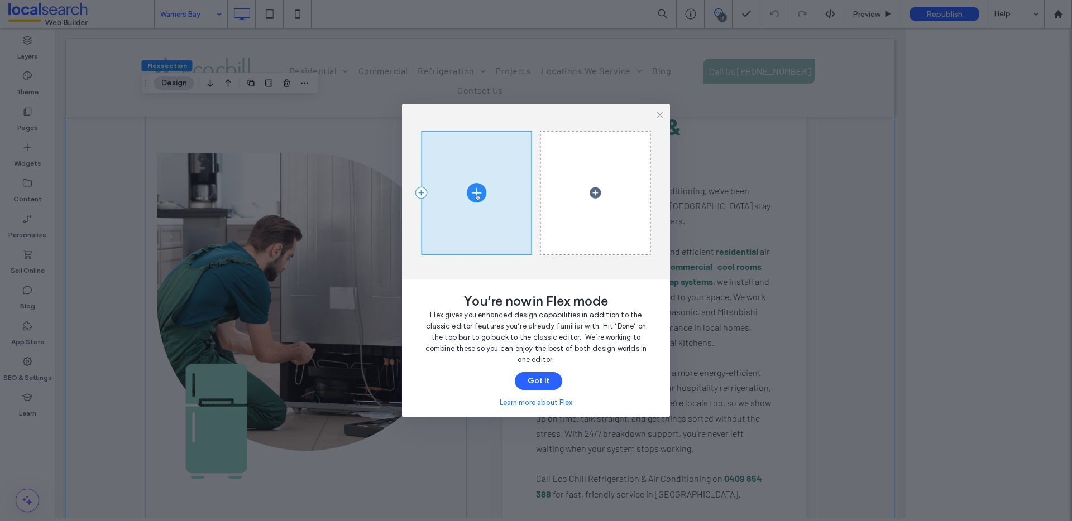
scroll to position [1169, 0]
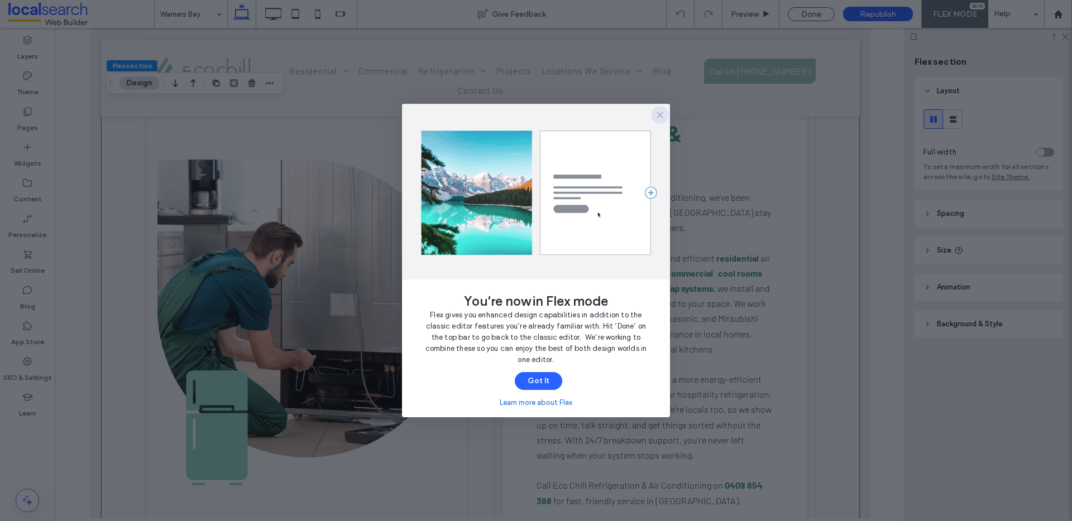
drag, startPoint x: 658, startPoint y: 112, endPoint x: 565, endPoint y: 85, distance: 96.9
click at [658, 112] on icon "button" at bounding box center [659, 115] width 9 height 9
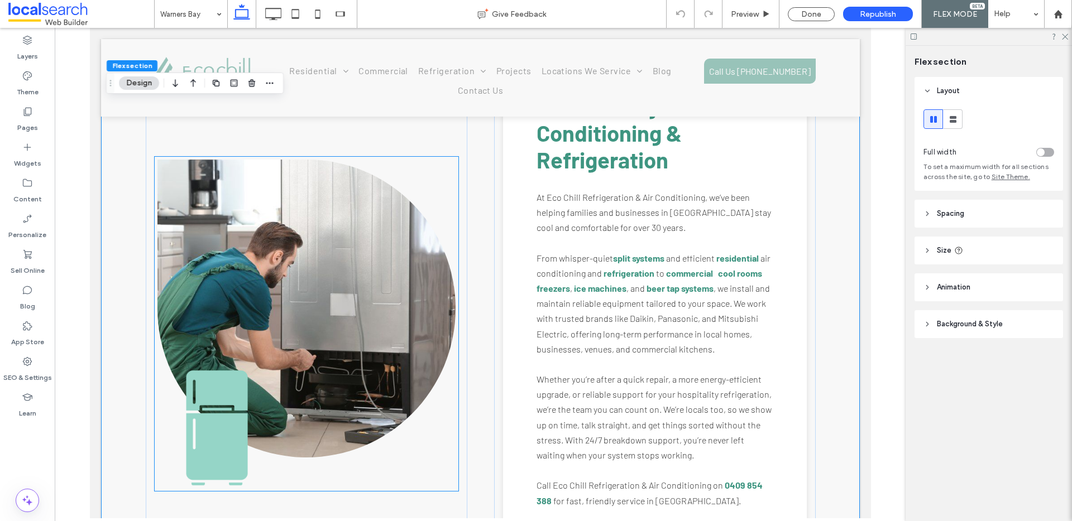
click at [303, 300] on link at bounding box center [306, 309] width 298 height 298
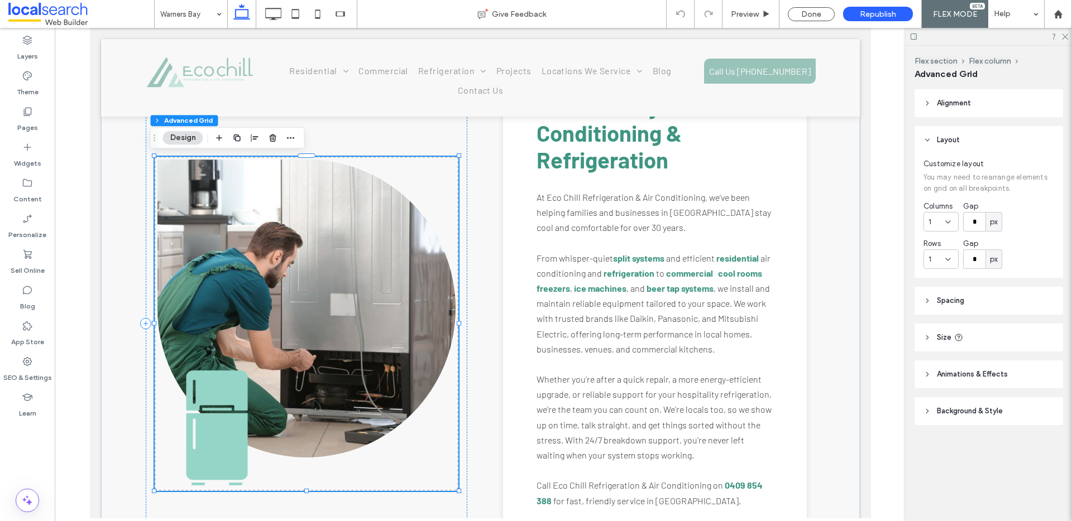
click at [303, 300] on link at bounding box center [306, 309] width 298 height 298
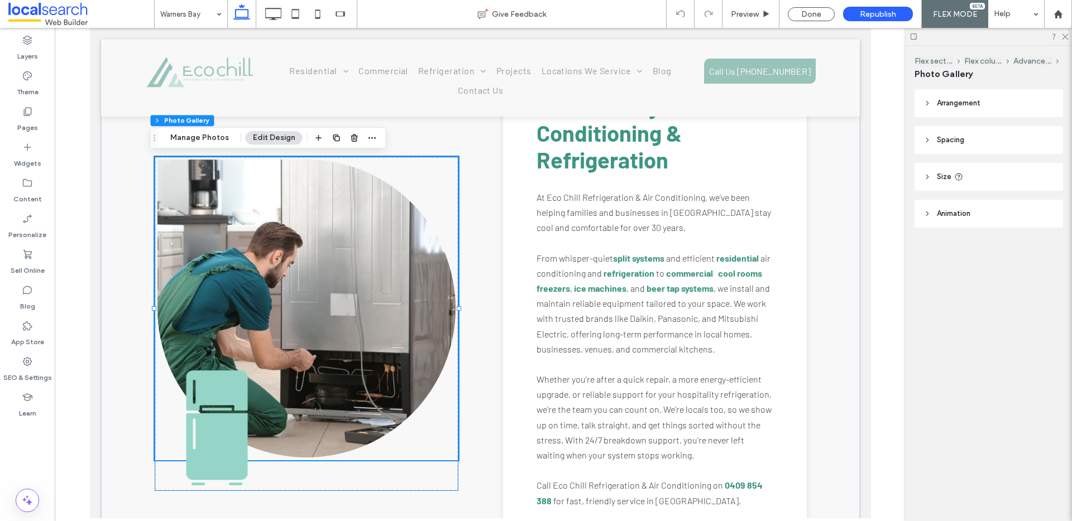
click at [303, 300] on link at bounding box center [306, 309] width 298 height 298
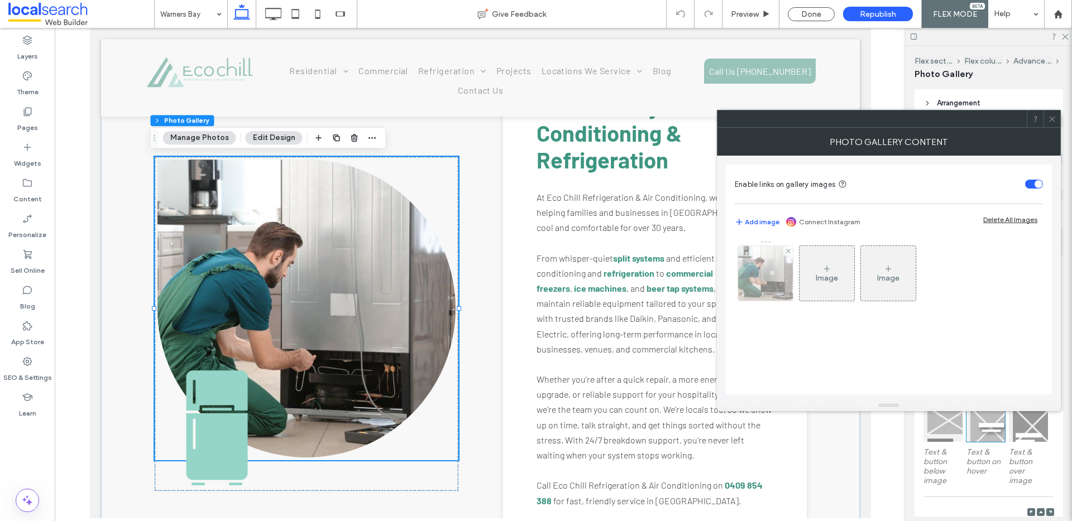
click at [761, 263] on img at bounding box center [765, 273] width 83 height 55
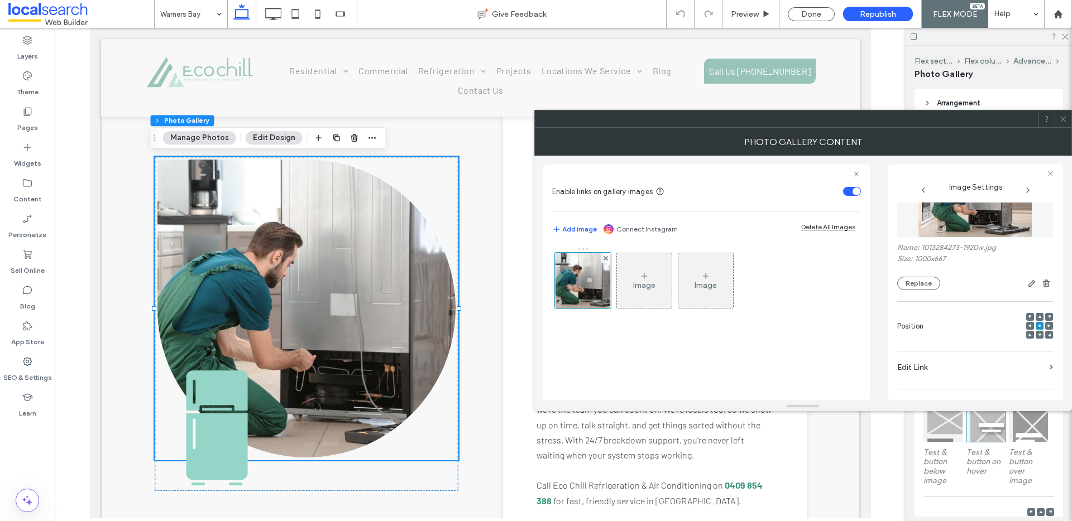
scroll to position [330, 0]
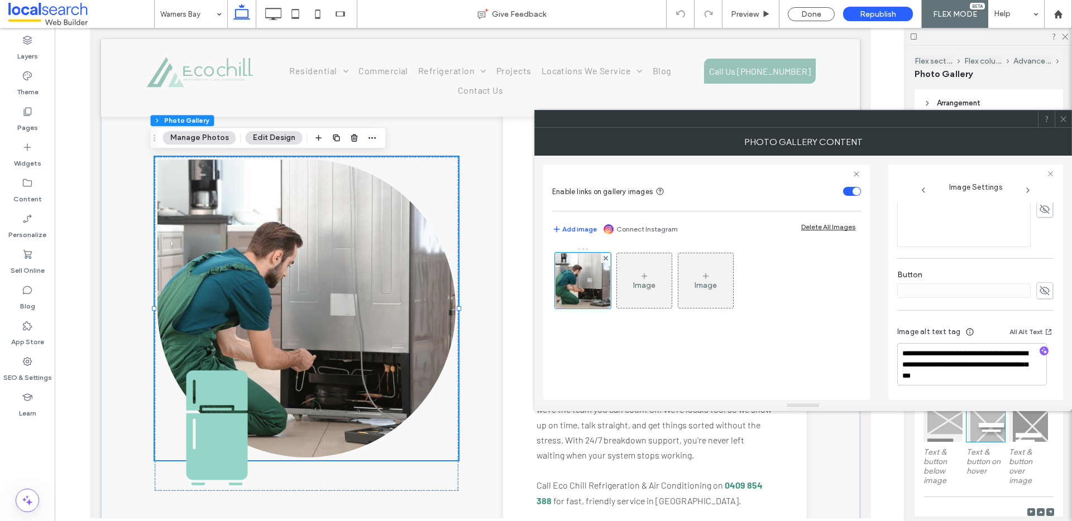
click at [1068, 118] on div at bounding box center [1063, 119] width 17 height 17
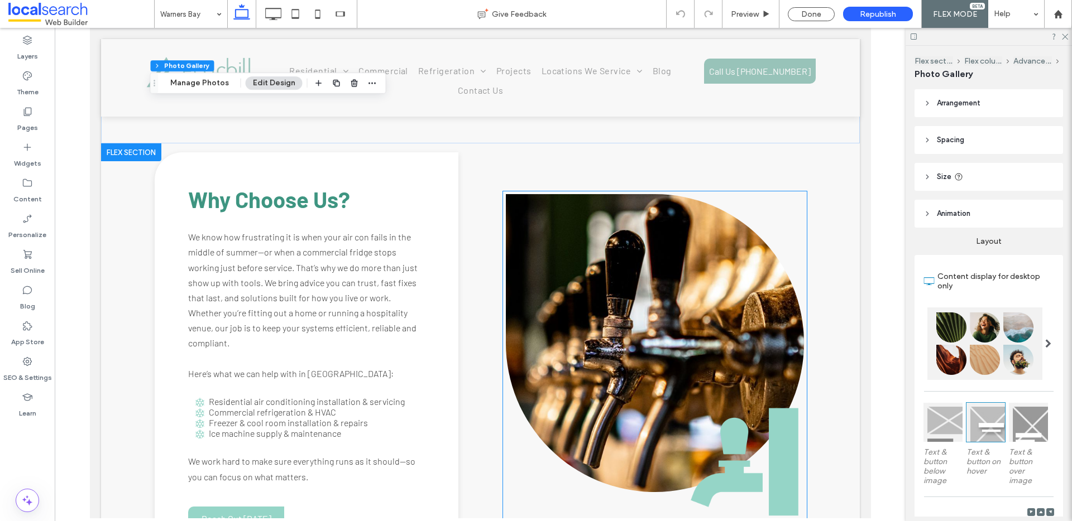
click at [587, 275] on link at bounding box center [654, 343] width 298 height 298
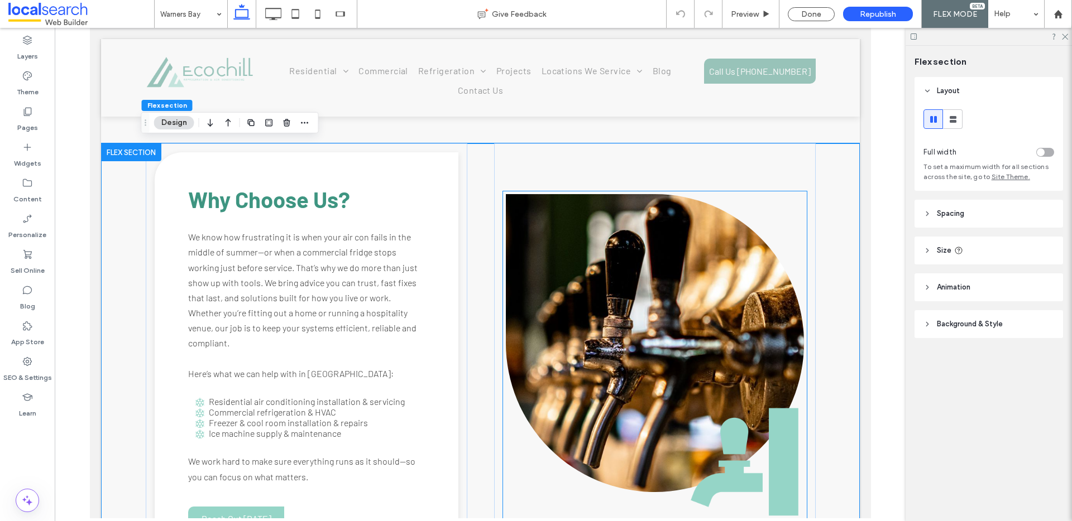
scroll to position [1722, 0]
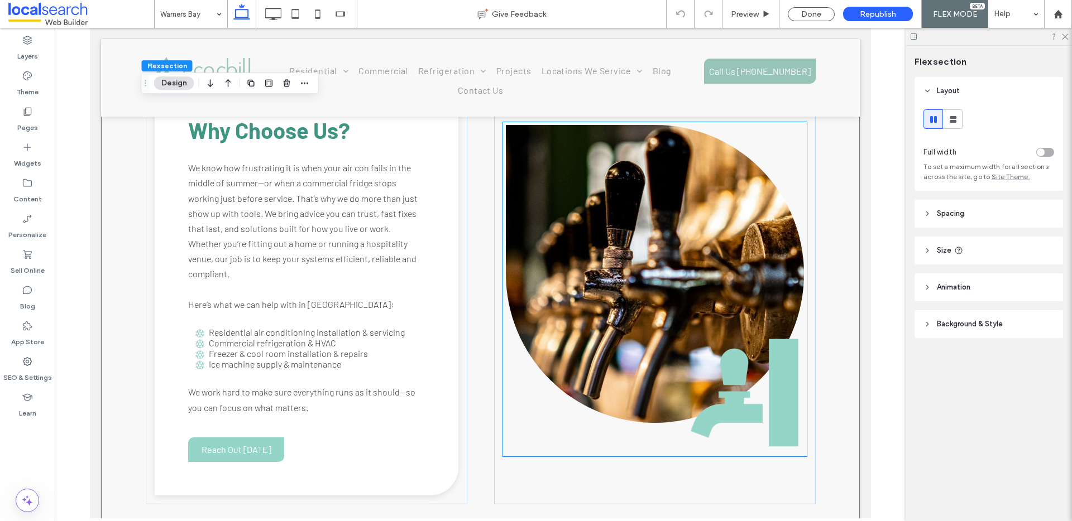
click at [587, 275] on link at bounding box center [654, 274] width 298 height 298
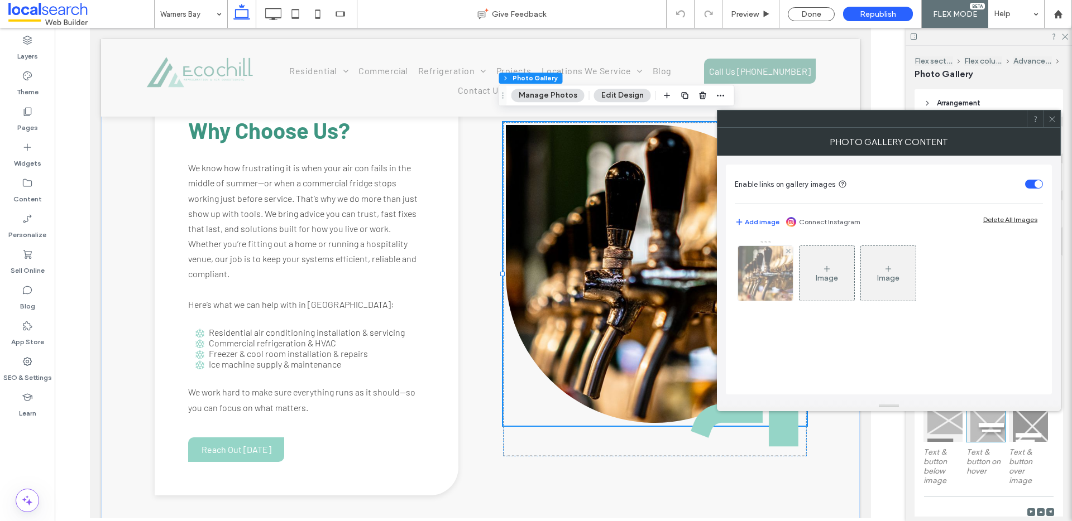
click at [764, 275] on img at bounding box center [766, 273] width 82 height 55
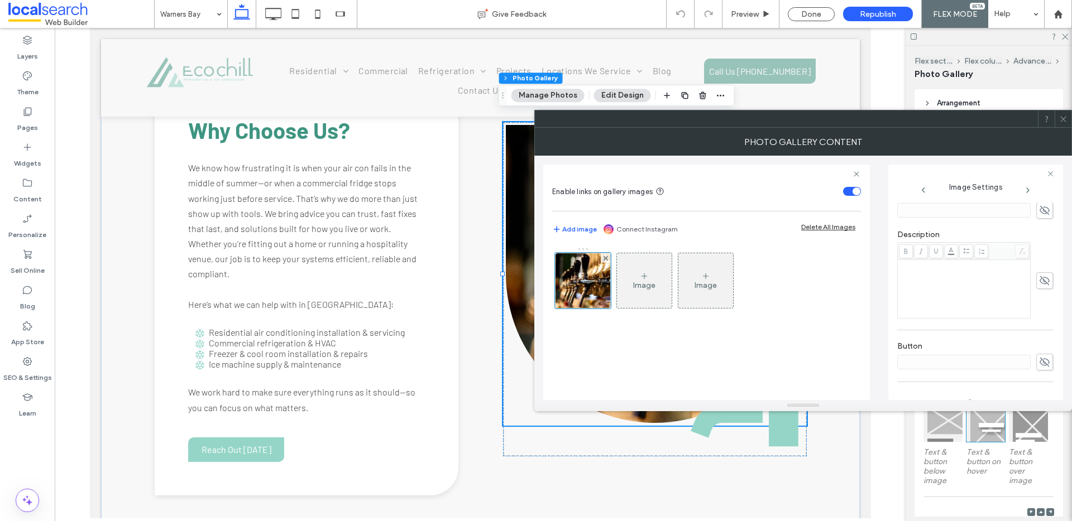
scroll to position [338, 0]
click at [1066, 122] on icon at bounding box center [1063, 119] width 8 height 8
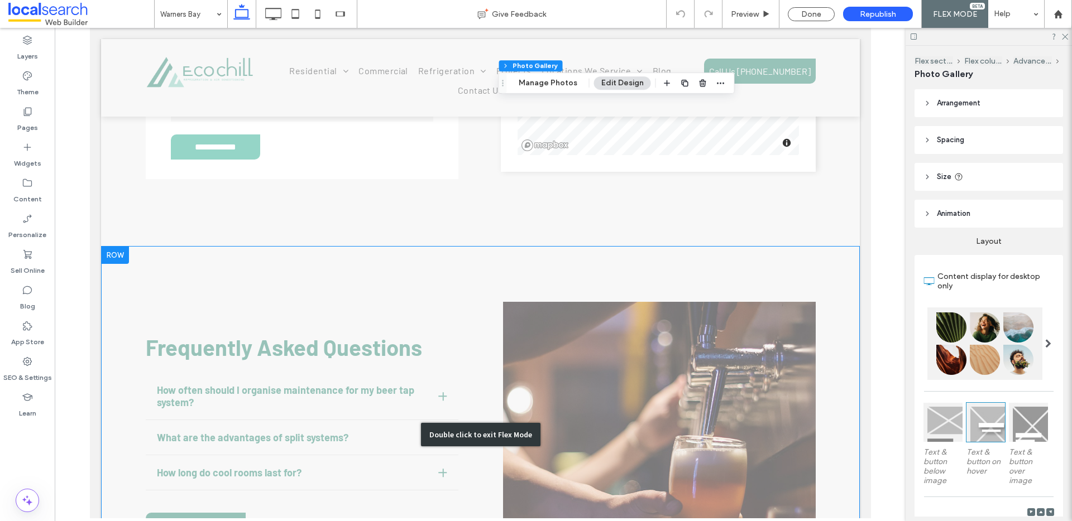
scroll to position [3562, 0]
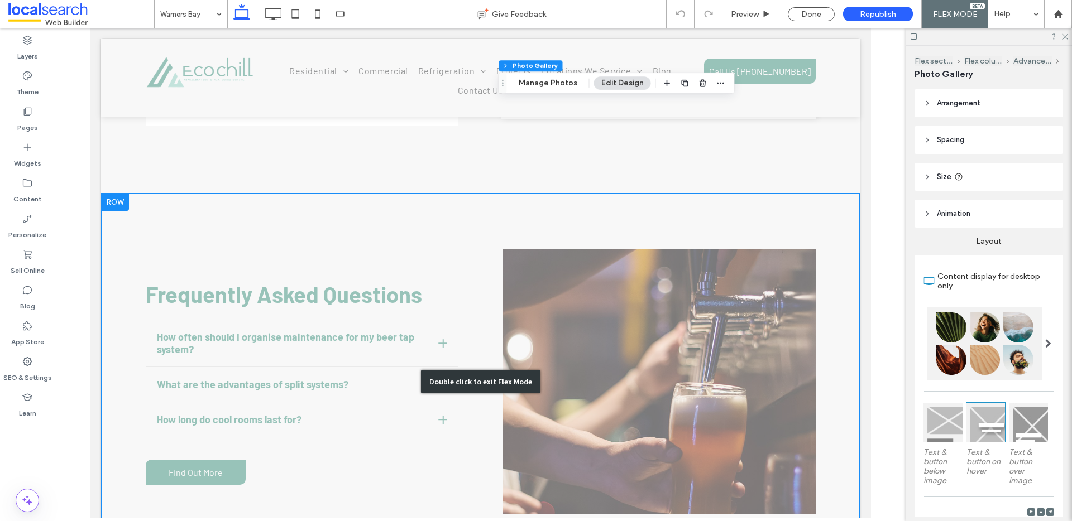
click at [611, 305] on div "Double click to exit Flex Mode" at bounding box center [479, 381] width 759 height 377
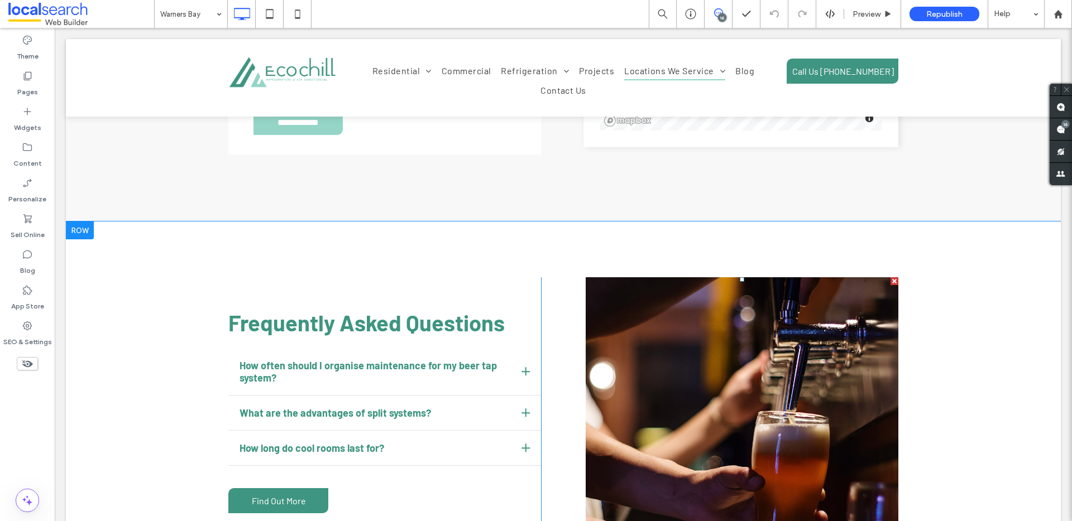
click at [626, 320] on li "Write your caption here" at bounding box center [742, 409] width 313 height 265
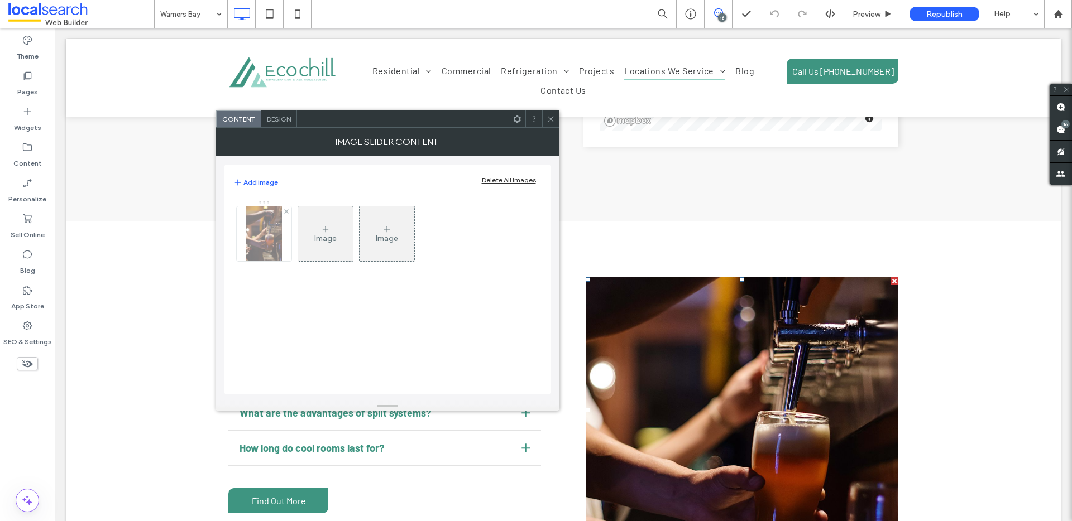
click at [257, 224] on img at bounding box center [264, 234] width 36 height 55
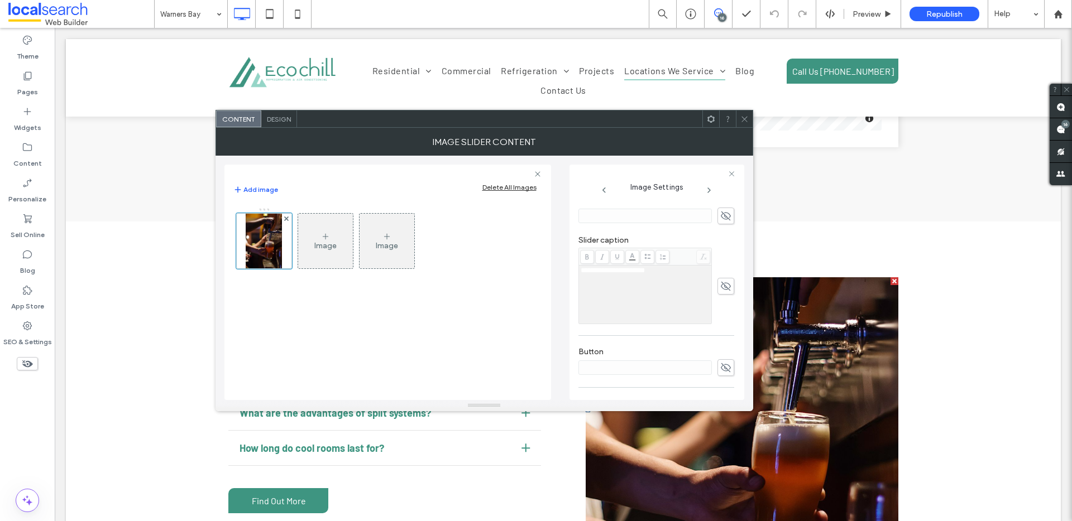
scroll to position [350, 0]
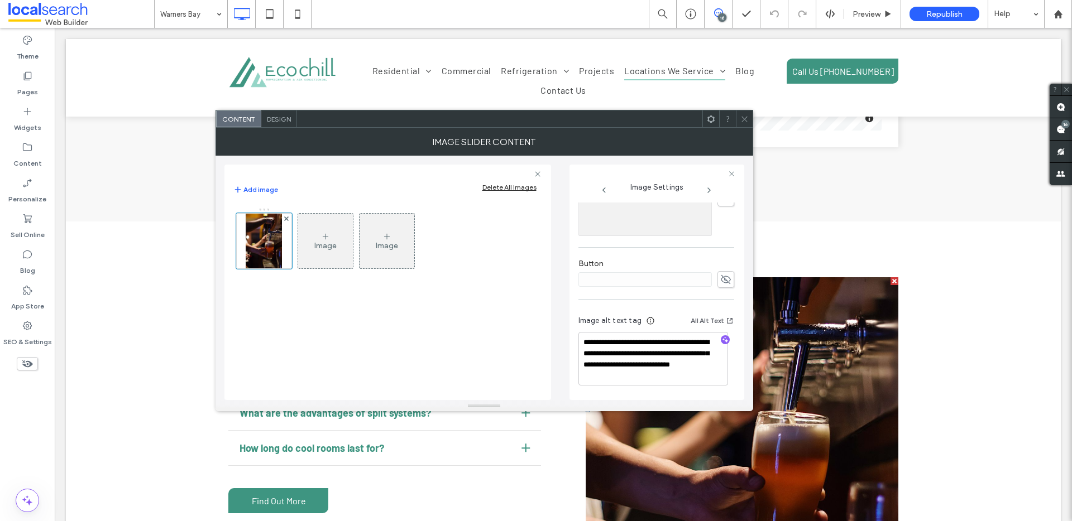
click at [748, 117] on div at bounding box center [744, 119] width 17 height 17
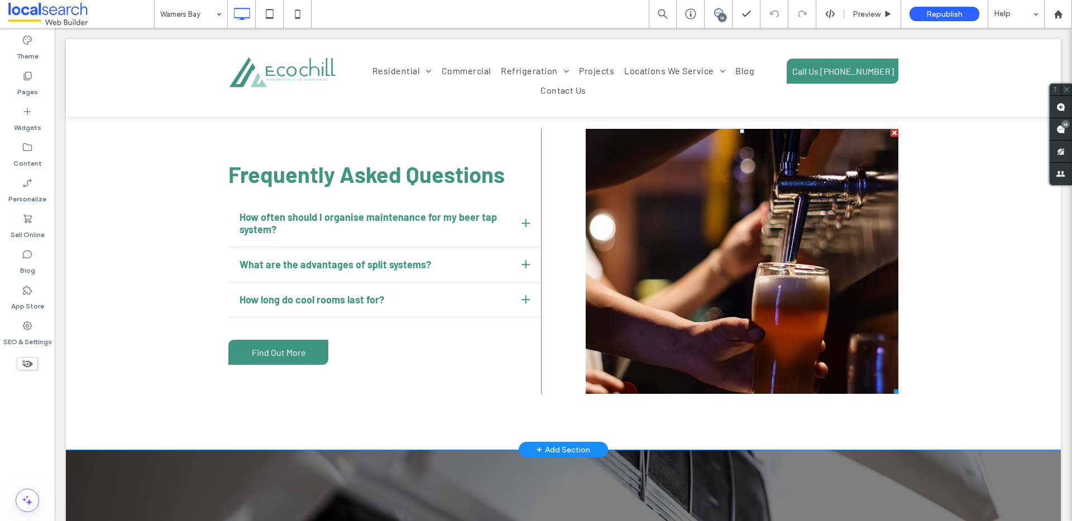
scroll to position [3591, 0]
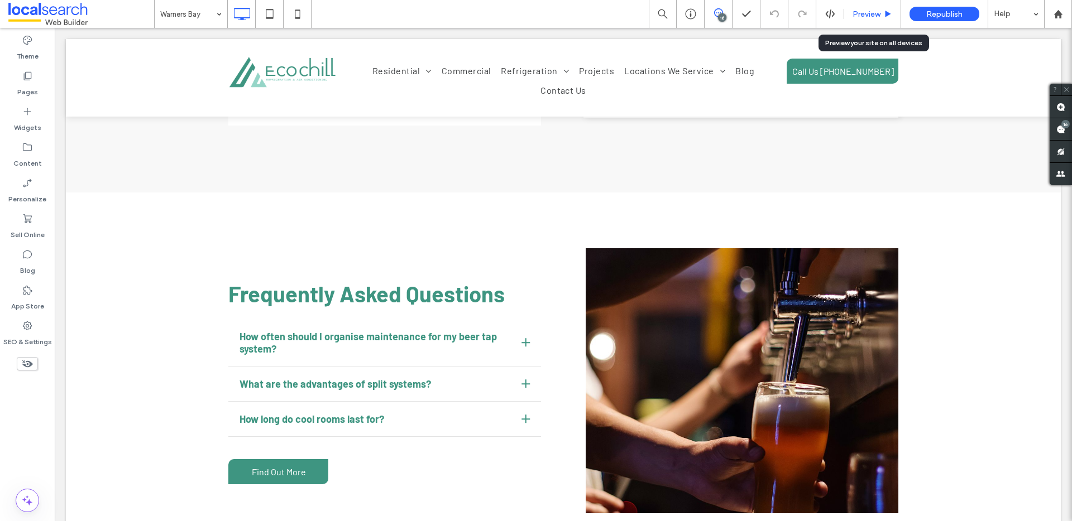
click at [869, 12] on span "Preview" at bounding box center [867, 13] width 28 height 9
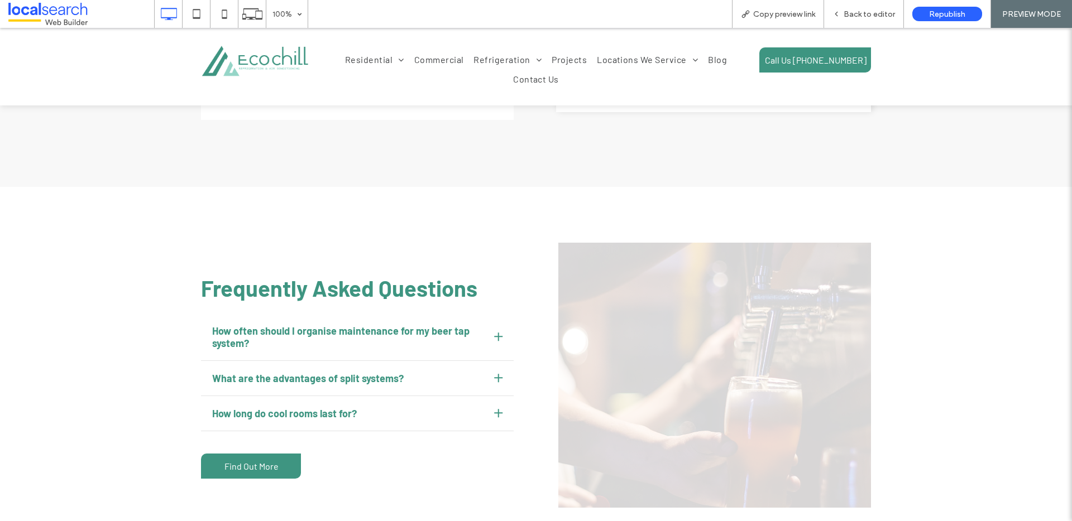
scroll to position [3598, 0]
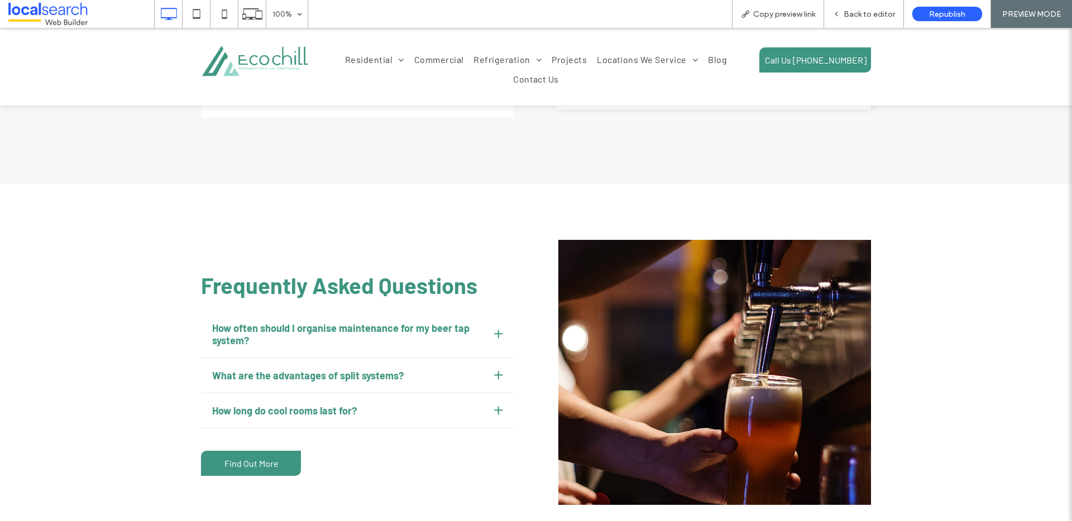
click at [498, 330] on div at bounding box center [498, 334] width 1 height 8
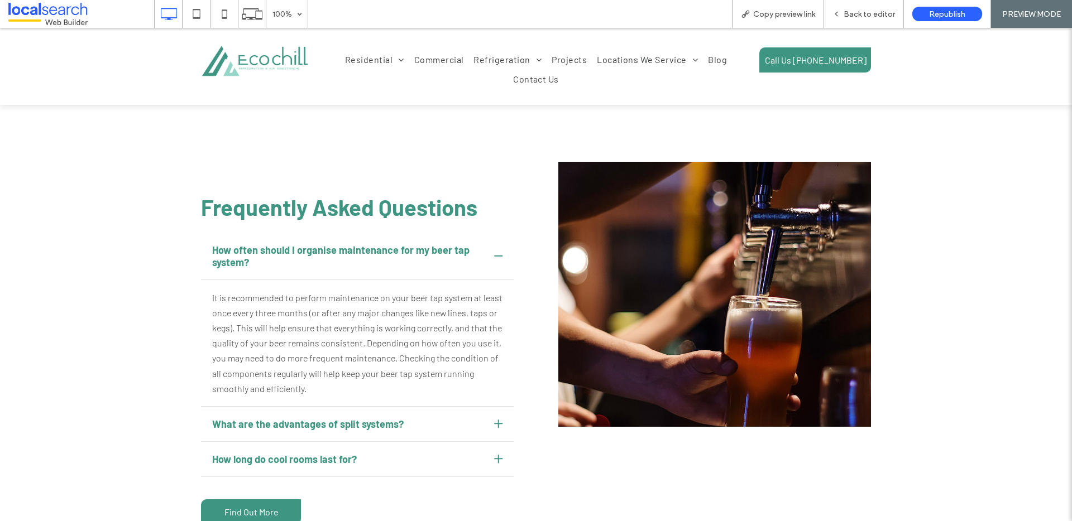
click at [448, 418] on div "What are the advantages of split systems?" at bounding box center [349, 424] width 274 height 12
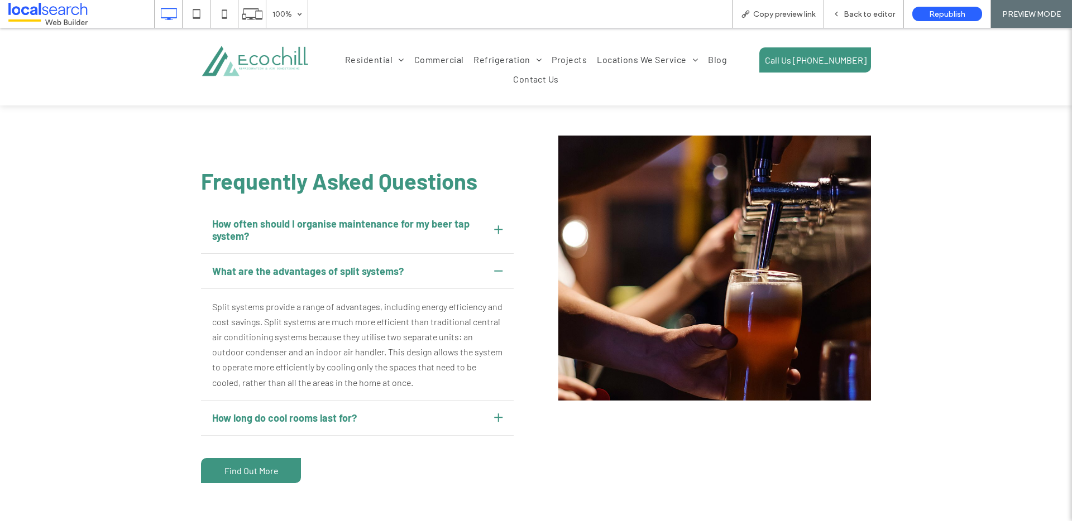
scroll to position [3752, 0]
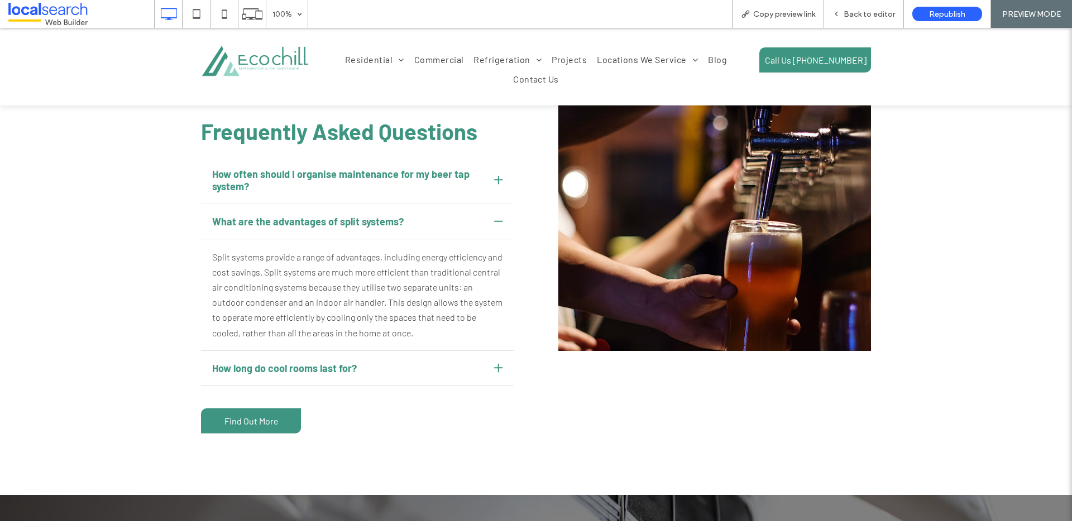
click at [377, 362] on div "How long do cool rooms last for?" at bounding box center [349, 368] width 274 height 12
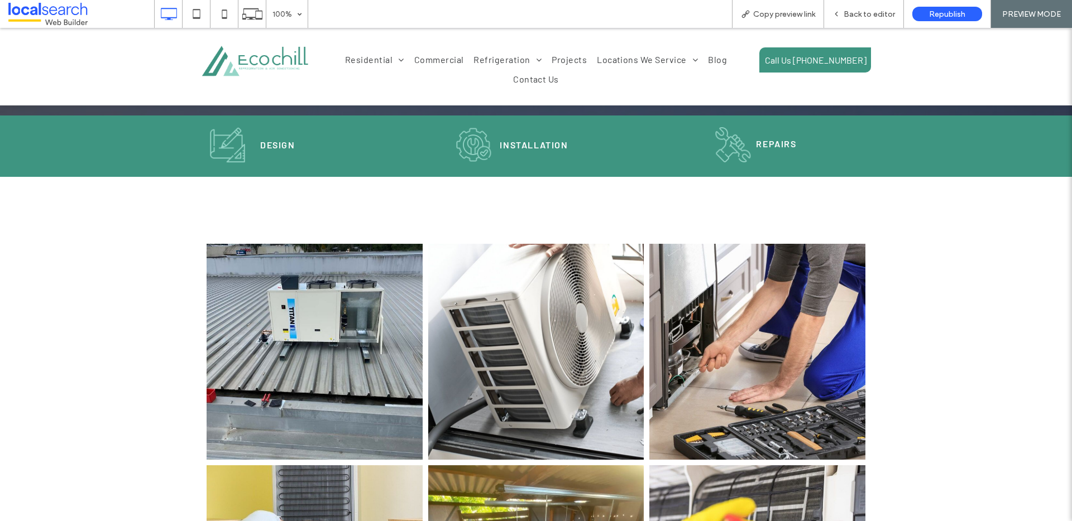
scroll to position [11, 0]
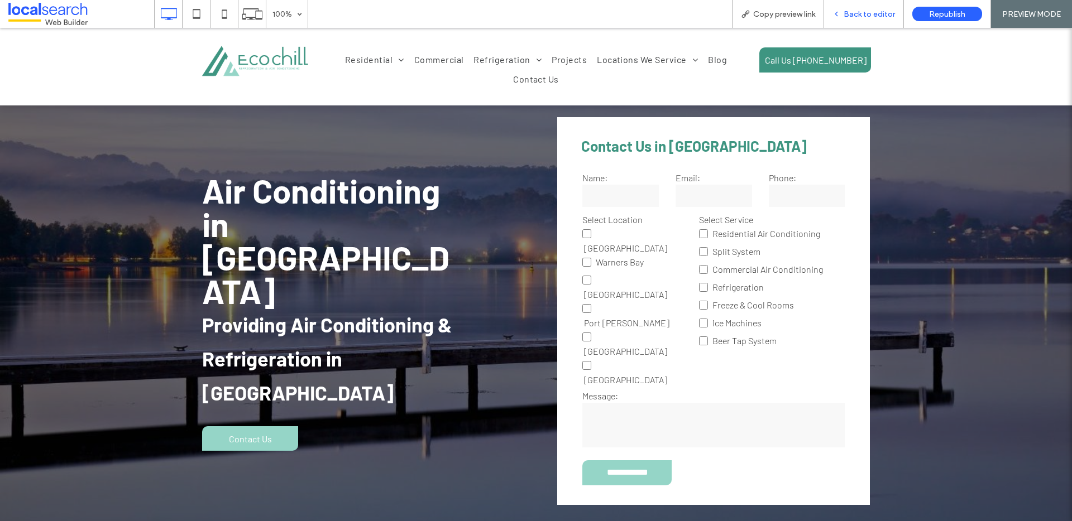
drag, startPoint x: 878, startPoint y: 15, endPoint x: 901, endPoint y: 13, distance: 22.9
click at [878, 15] on span "Back to editor" at bounding box center [869, 13] width 51 height 9
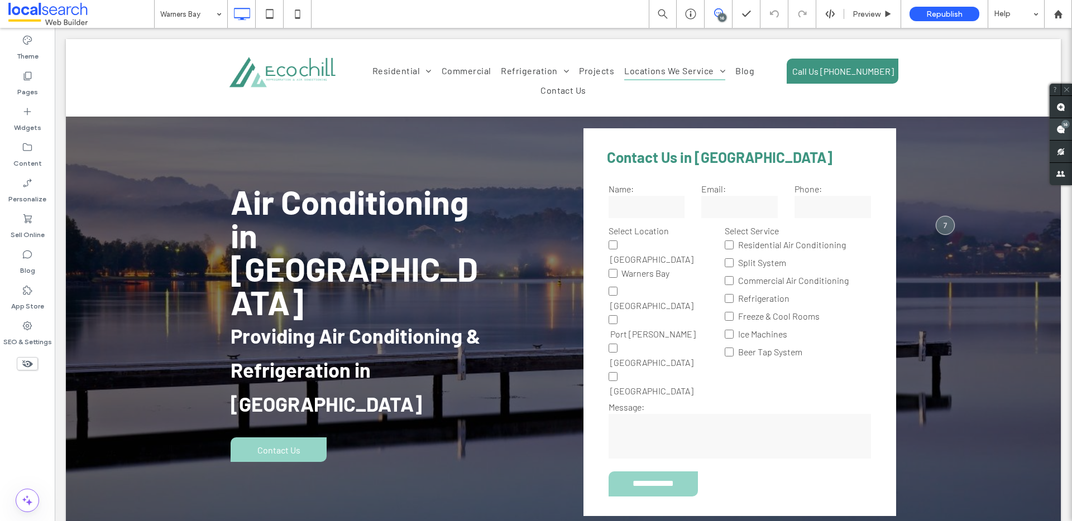
click at [1061, 126] on div "16" at bounding box center [1065, 124] width 8 height 8
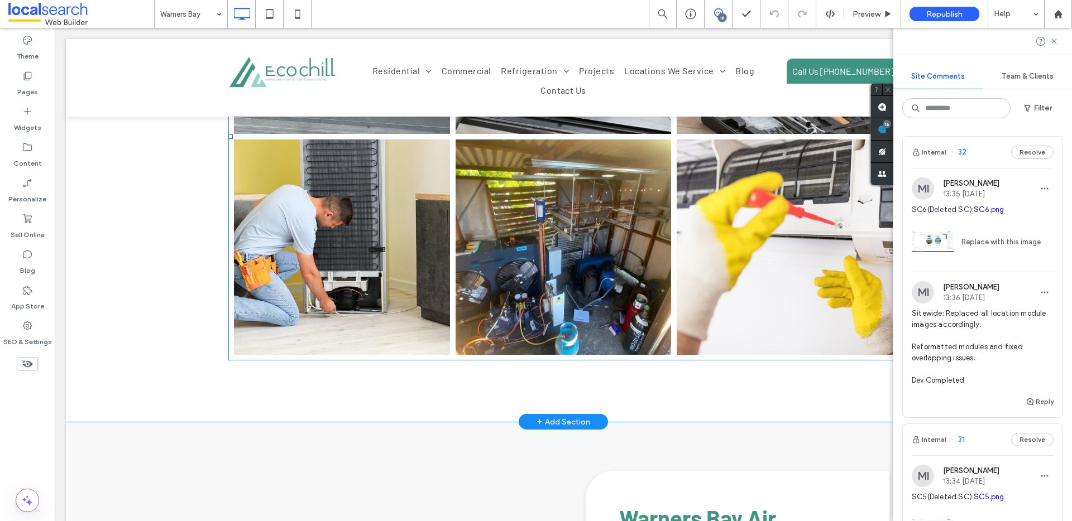
scroll to position [939, 0]
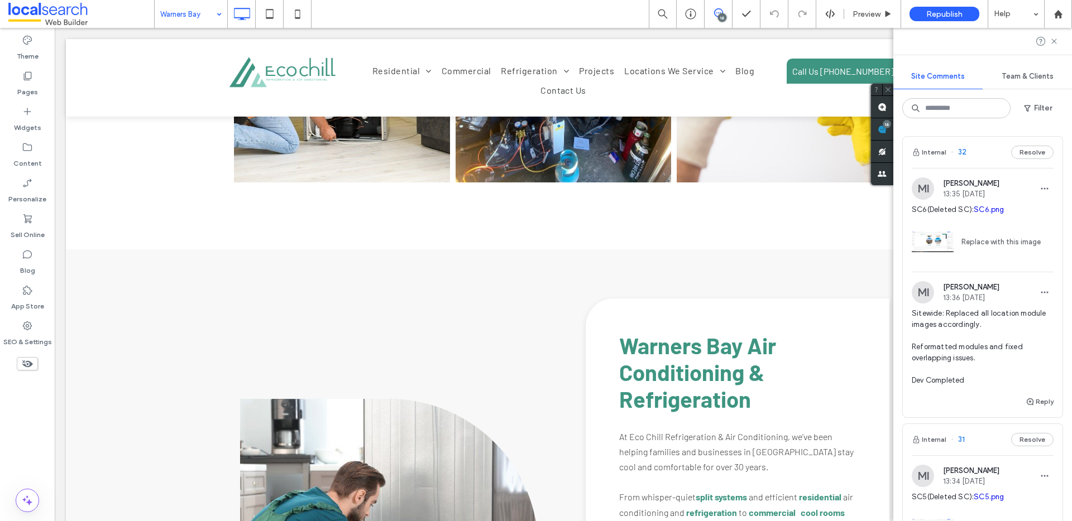
click at [219, 10] on div "Warners Bay" at bounding box center [191, 14] width 73 height 28
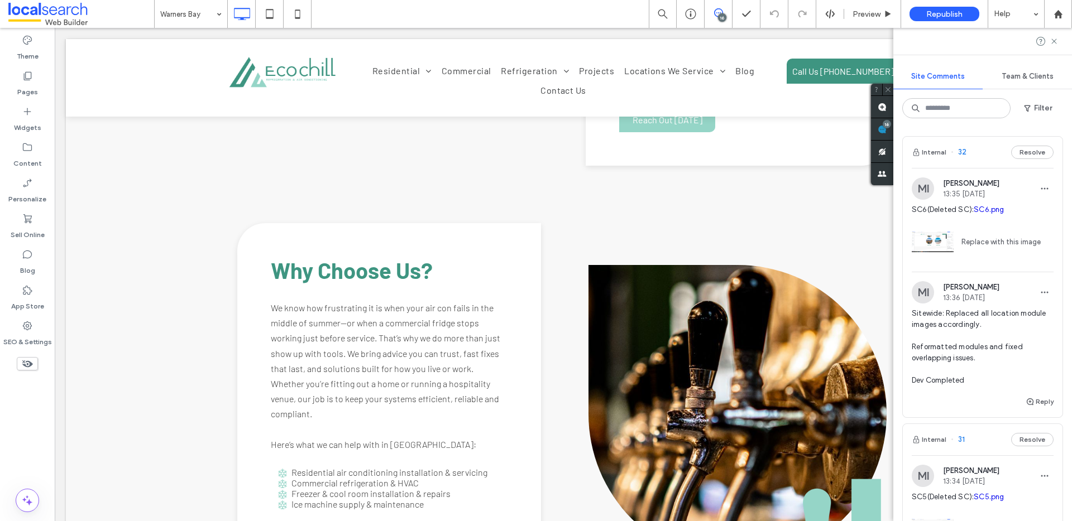
scroll to position [1602, 0]
drag, startPoint x: 204, startPoint y: 12, endPoint x: 207, endPoint y: 26, distance: 14.2
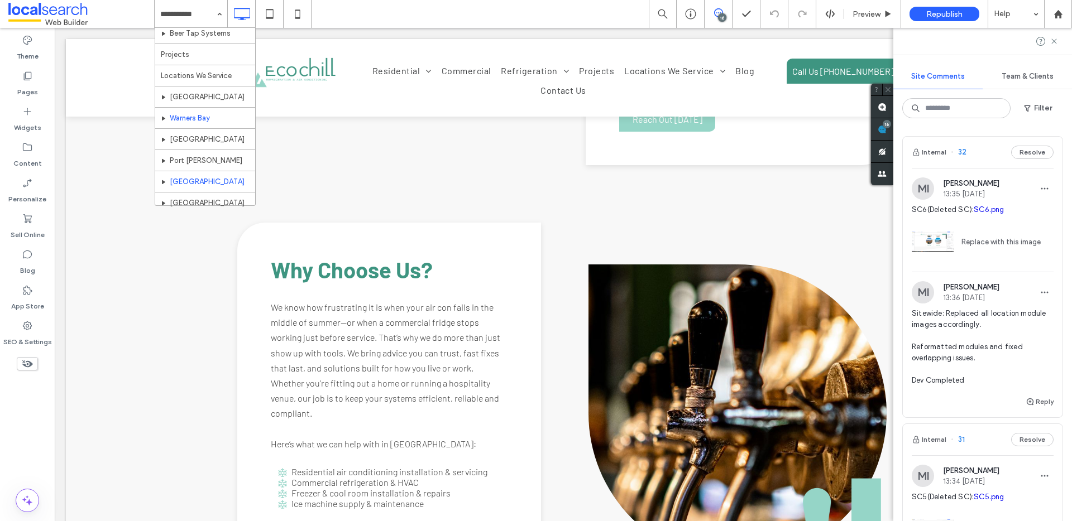
scroll to position [203, 0]
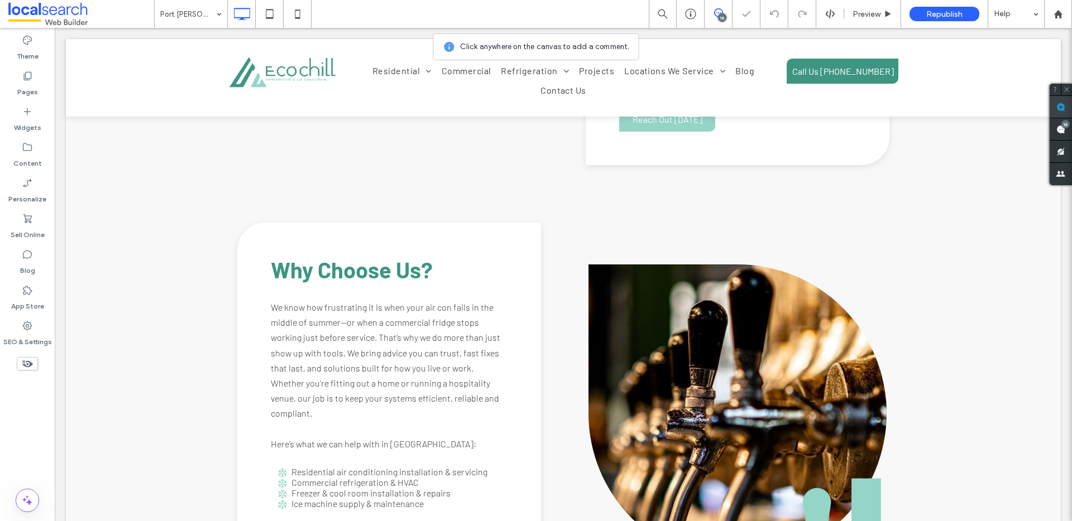
click at [1056, 104] on use at bounding box center [1060, 107] width 9 height 9
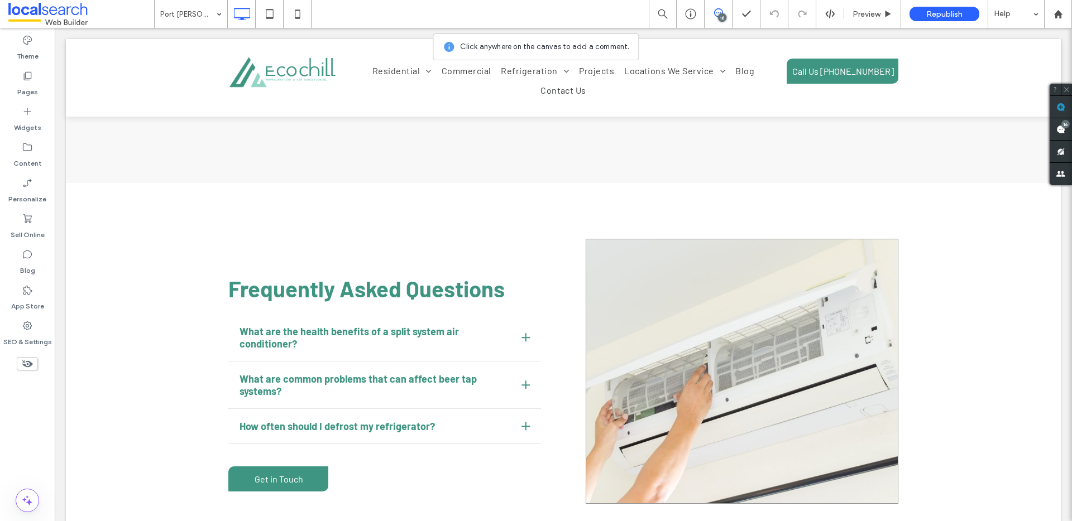
scroll to position [3666, 0]
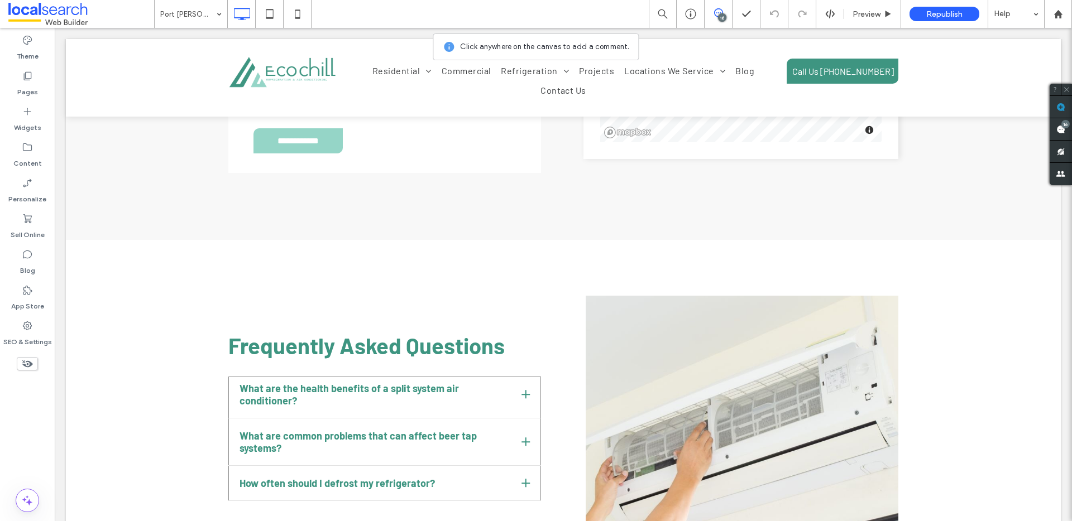
click at [534, 377] on div "What are the health benefits of a split system air conditioner?" at bounding box center [384, 398] width 313 height 42
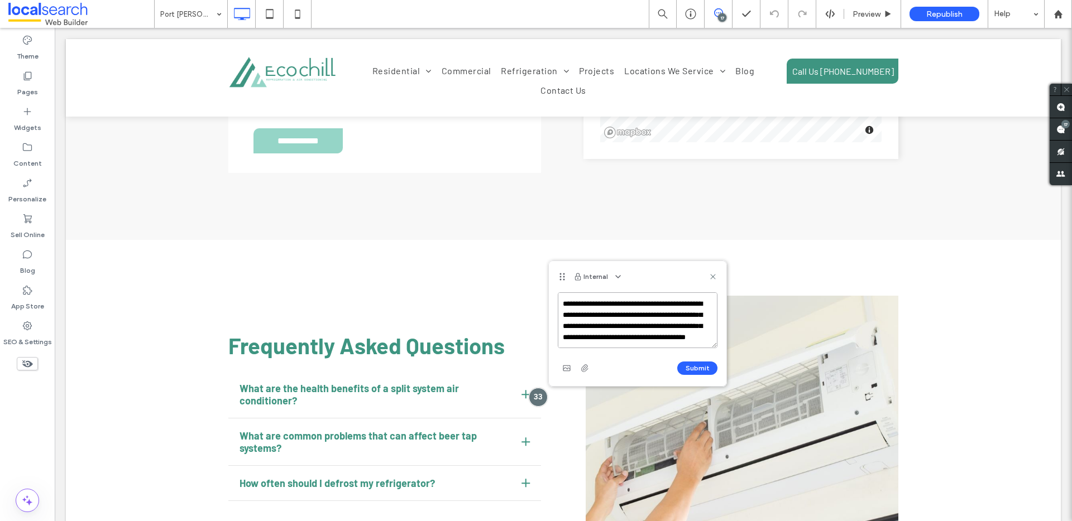
scroll to position [32, 0]
type textarea "**********"
click at [686, 367] on button "Submit" at bounding box center [697, 368] width 40 height 13
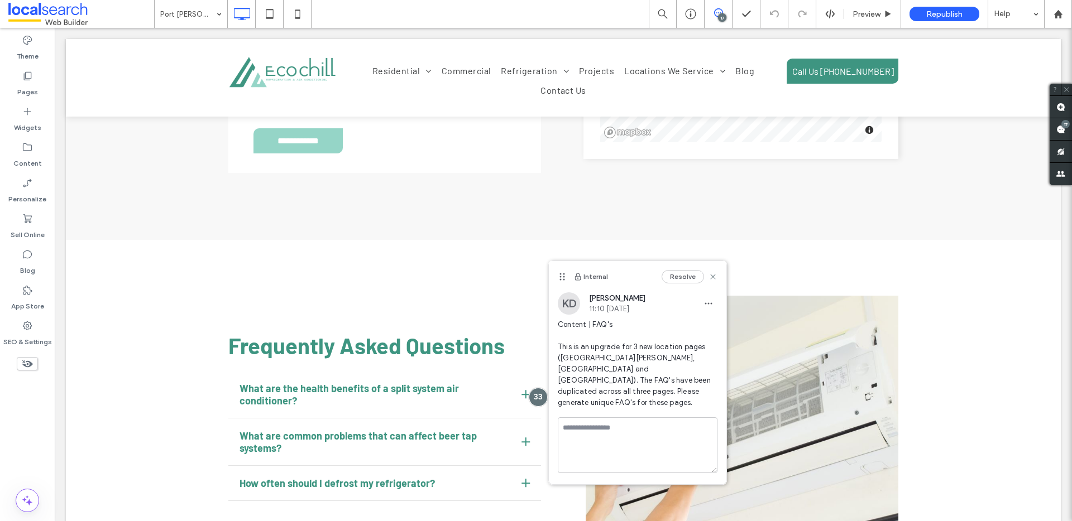
scroll to position [0, 0]
click at [1060, 126] on use at bounding box center [1060, 129] width 9 height 9
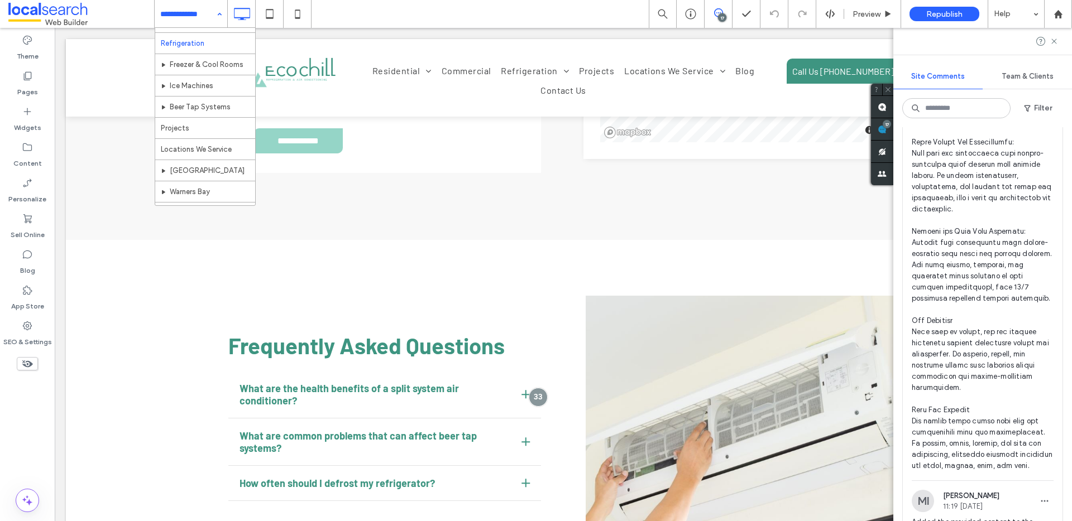
scroll to position [203, 0]
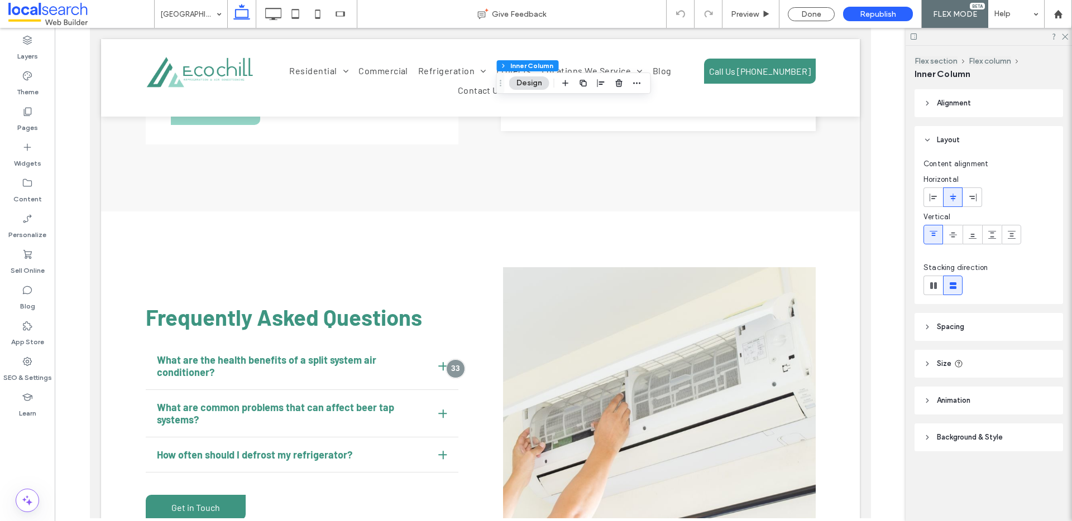
type input "**"
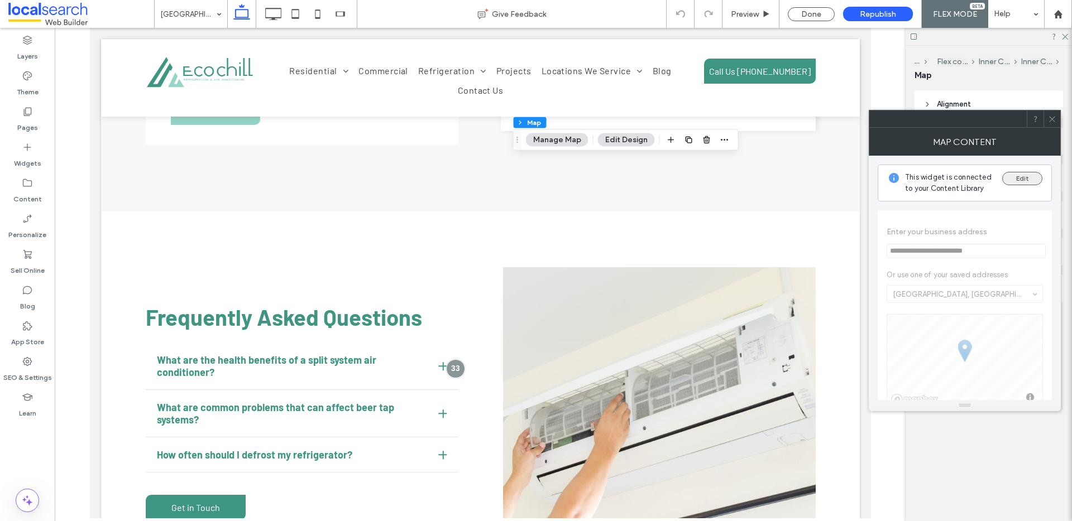
click at [1030, 176] on button "Edit" at bounding box center [1022, 178] width 40 height 13
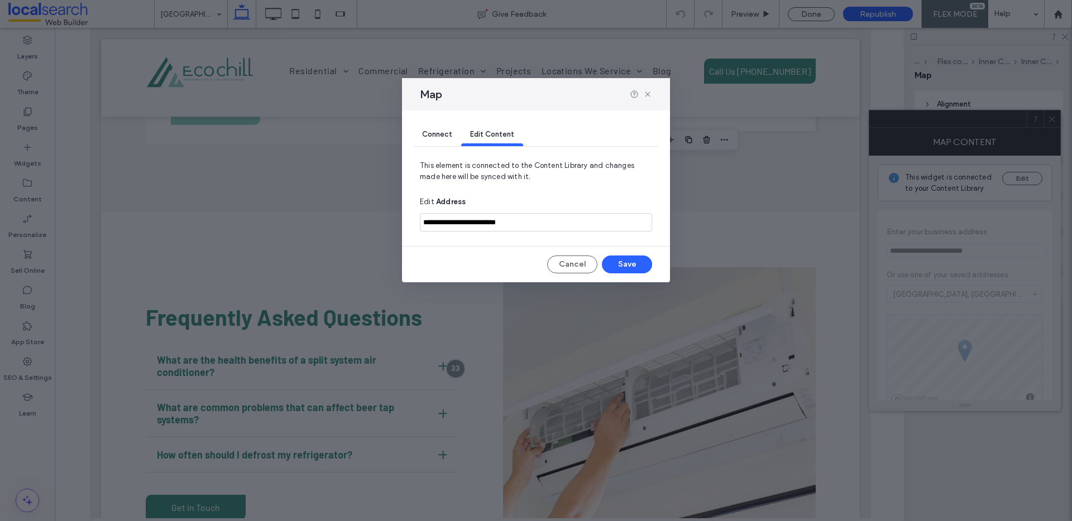
click at [531, 219] on input "**********" at bounding box center [536, 222] width 232 height 18
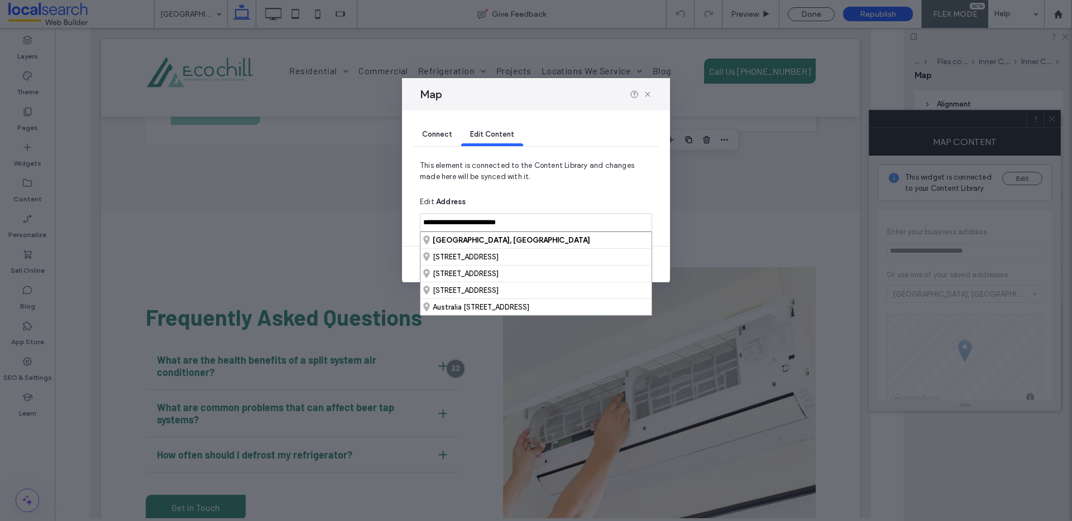
click at [531, 219] on input "**********" at bounding box center [536, 222] width 232 height 18
click at [493, 219] on input "**********" at bounding box center [536, 222] width 232 height 18
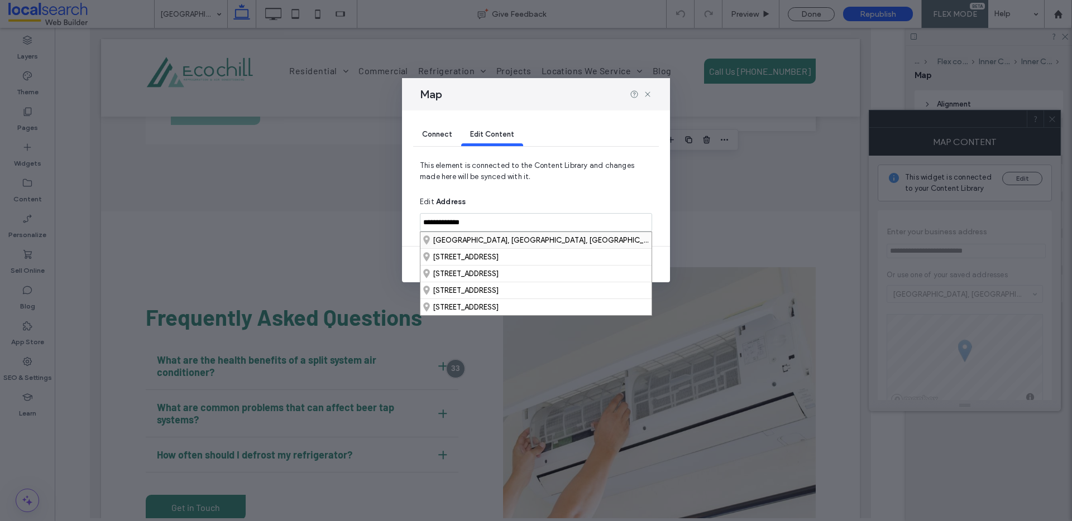
click at [504, 240] on div "Cessnock, New South Wales, Australia" at bounding box center [535, 240] width 231 height 16
type input "**********"
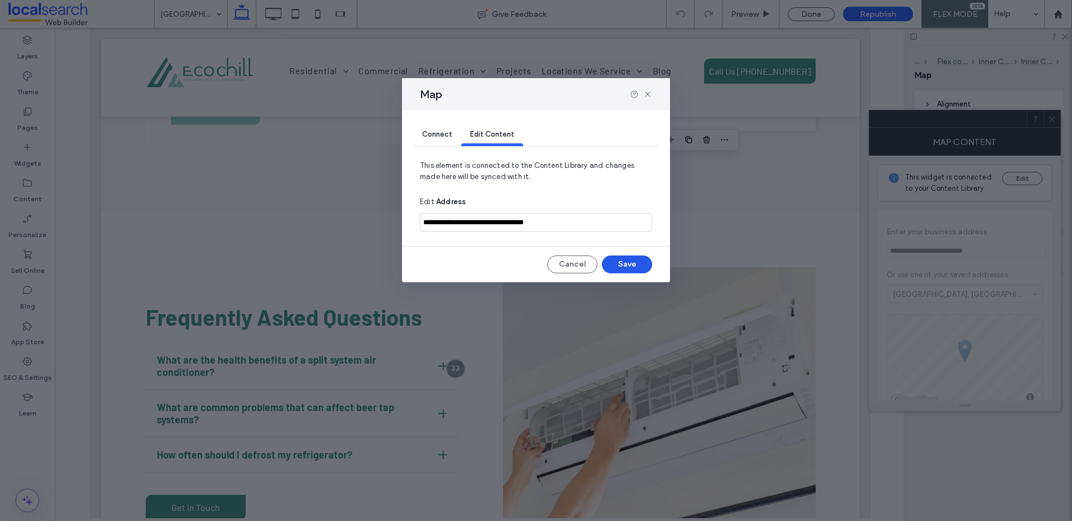
click at [628, 267] on button "Save" at bounding box center [627, 265] width 50 height 18
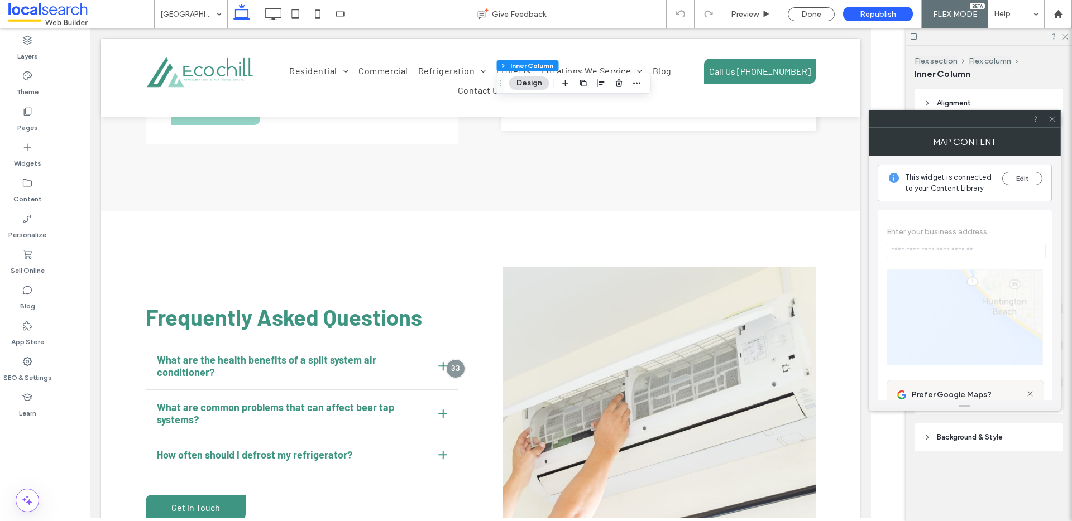
type input "**********"
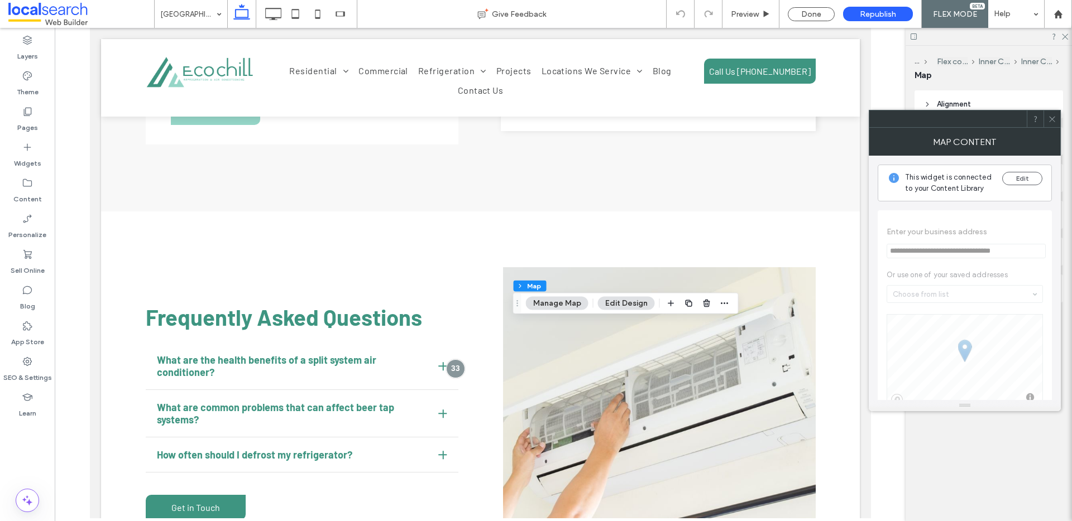
click at [1055, 121] on icon at bounding box center [1052, 119] width 8 height 8
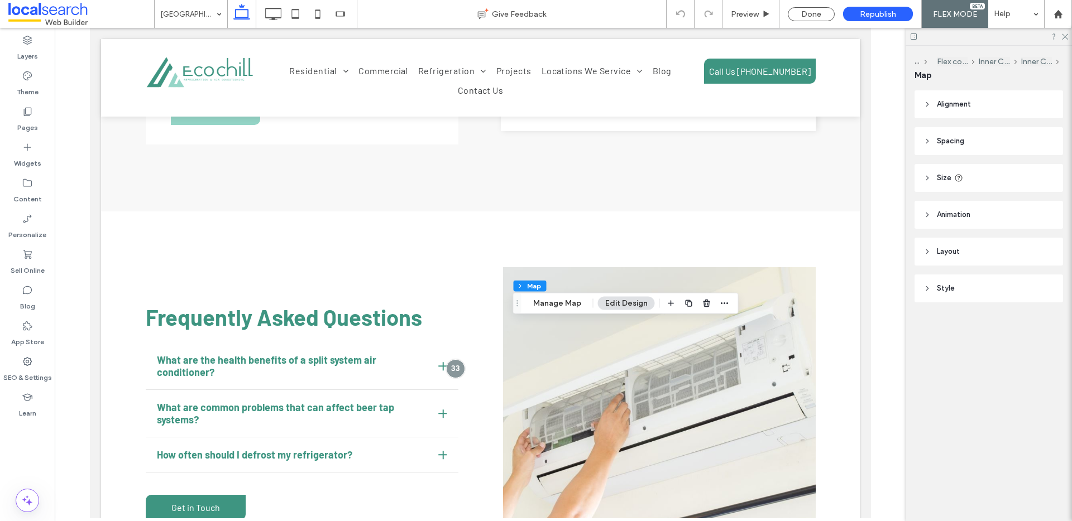
click at [996, 256] on header "Layout" at bounding box center [989, 252] width 149 height 28
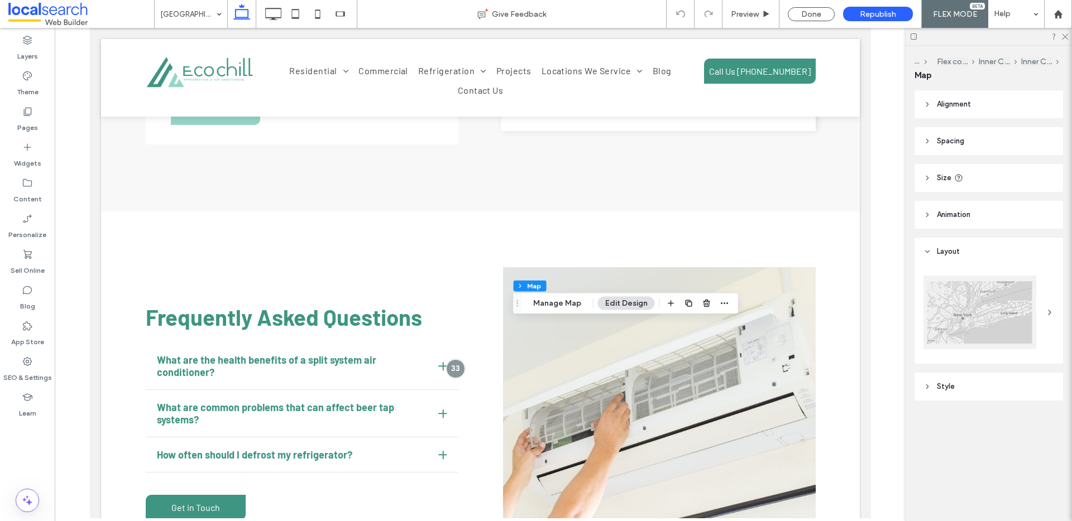
click at [976, 394] on header "Style" at bounding box center [989, 387] width 149 height 28
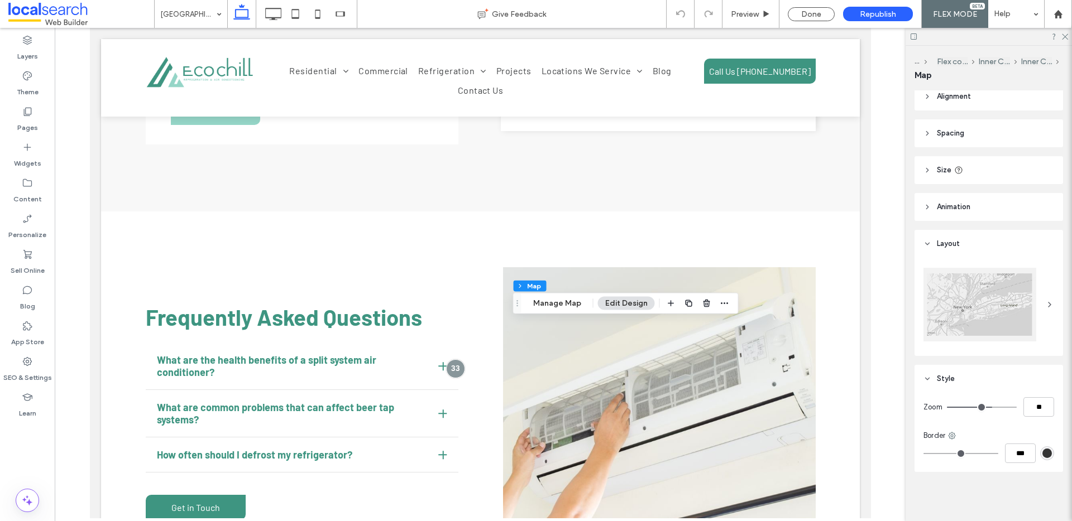
type input "**"
click at [979, 408] on input "range" at bounding box center [982, 407] width 70 height 1
click at [975, 408] on input "range" at bounding box center [982, 407] width 70 height 1
type input "*"
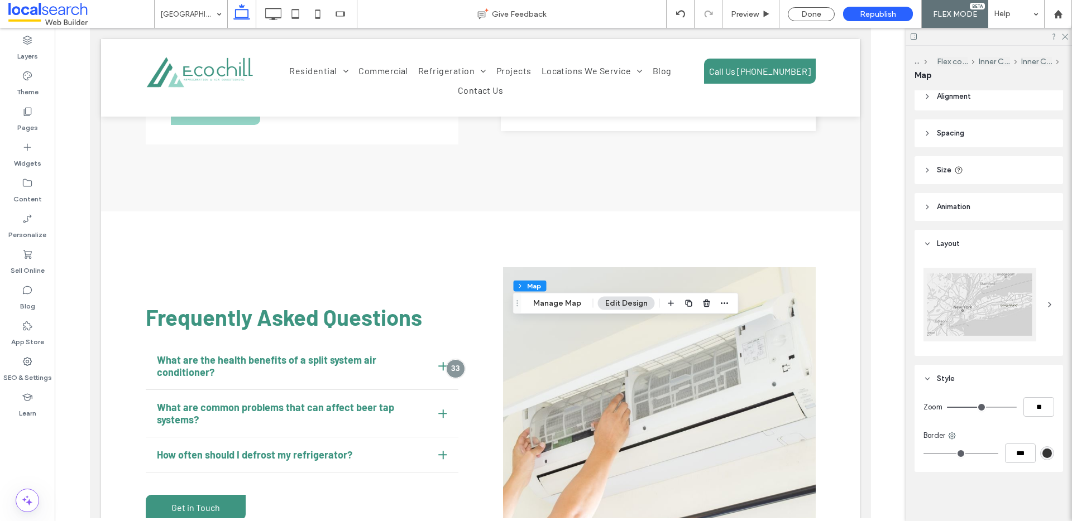
type input "*"
click at [971, 408] on input "range" at bounding box center [982, 407] width 70 height 1
type input "*"
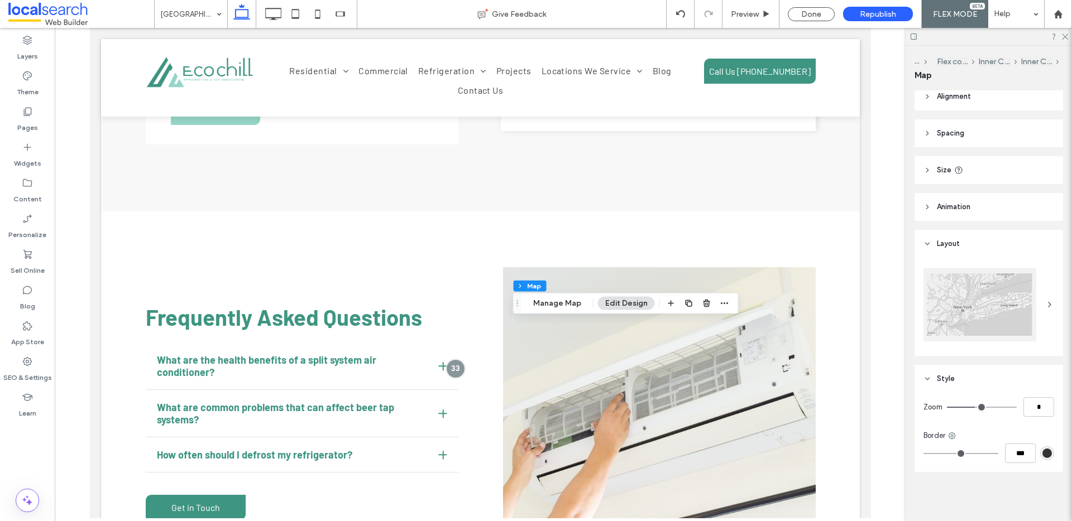
type input "*"
click at [974, 408] on input "range" at bounding box center [982, 407] width 70 height 1
type input "*"
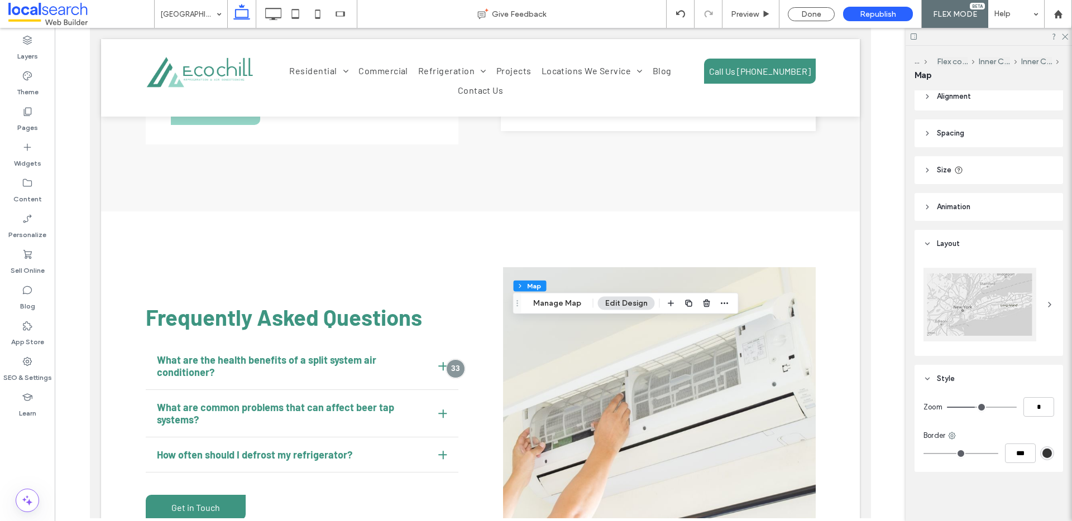
type input "*"
click at [971, 408] on input "range" at bounding box center [982, 407] width 70 height 1
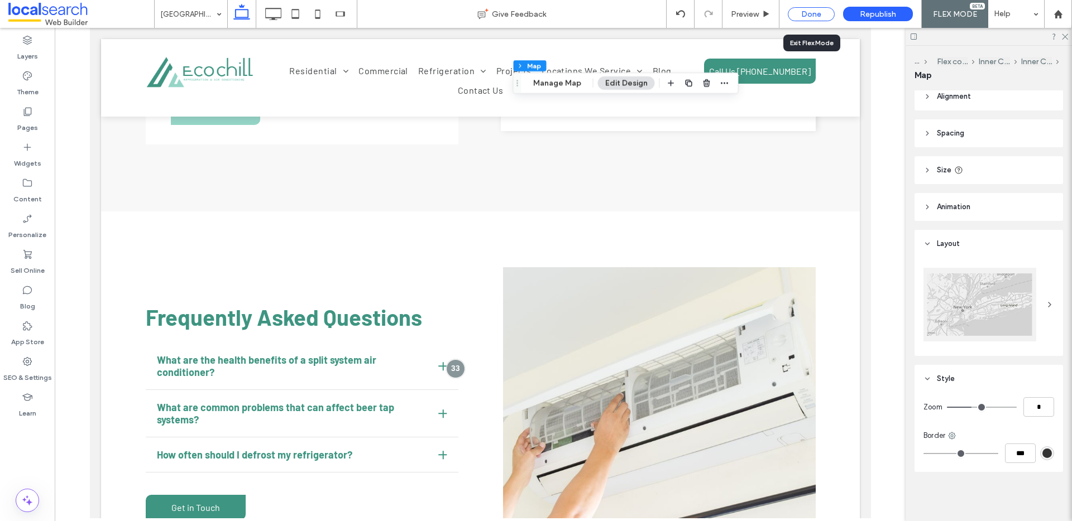
click at [806, 9] on div "Done" at bounding box center [811, 14] width 47 height 14
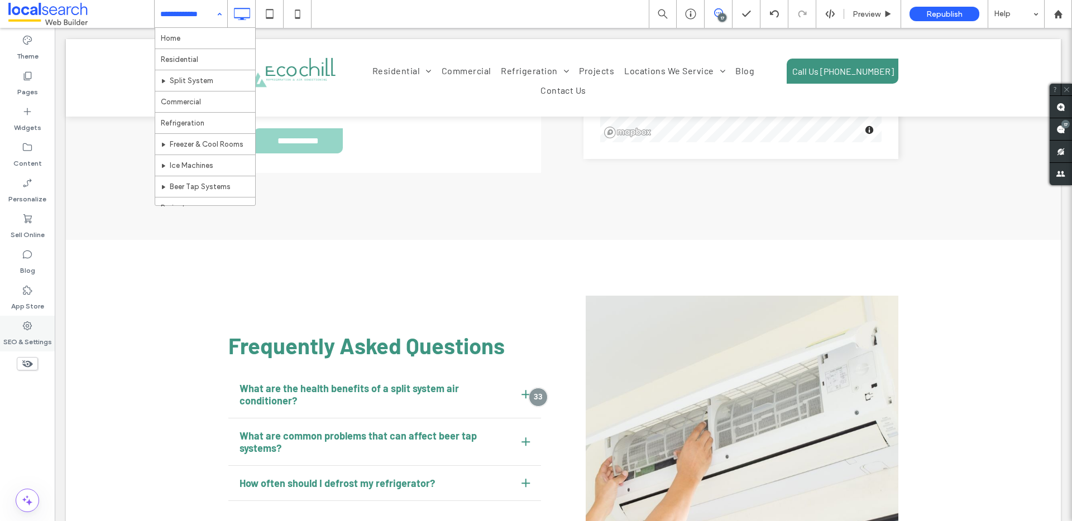
click at [27, 342] on label "SEO & Settings" at bounding box center [27, 340] width 49 height 16
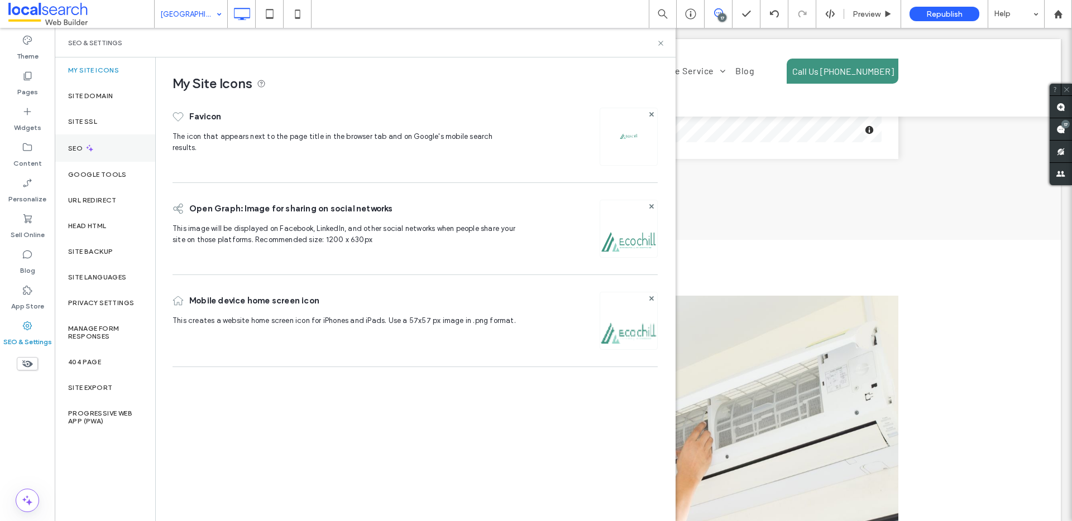
click at [97, 159] on div "SEO" at bounding box center [105, 148] width 100 height 27
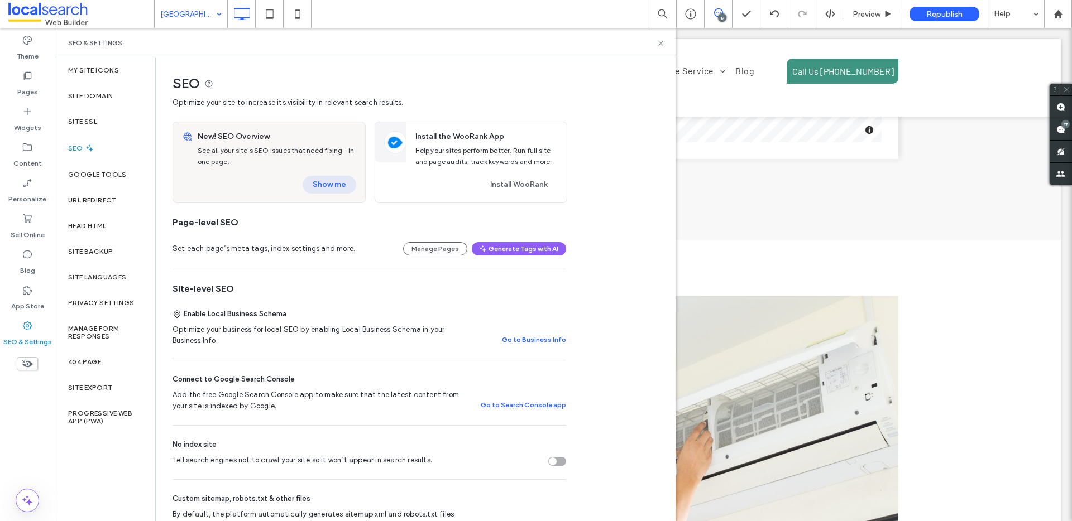
click at [326, 183] on button "Show me" at bounding box center [330, 185] width 54 height 18
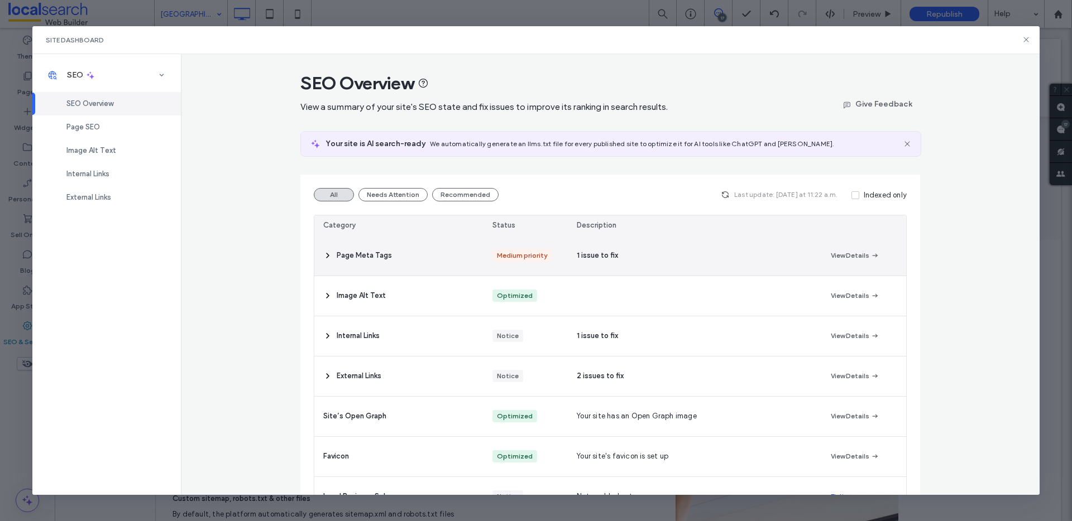
click at [374, 256] on span "Page Meta Tags" at bounding box center [364, 255] width 55 height 11
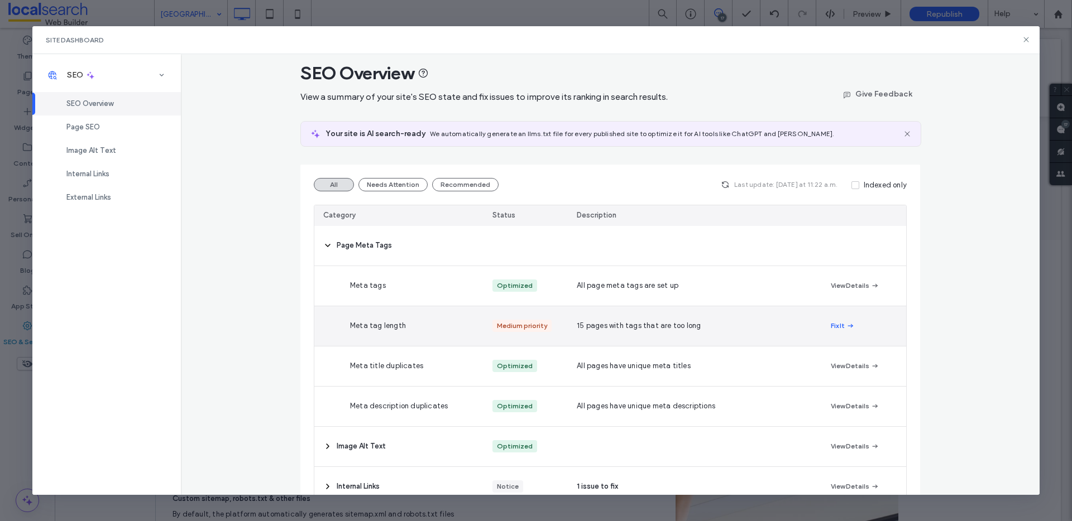
scroll to position [21, 0]
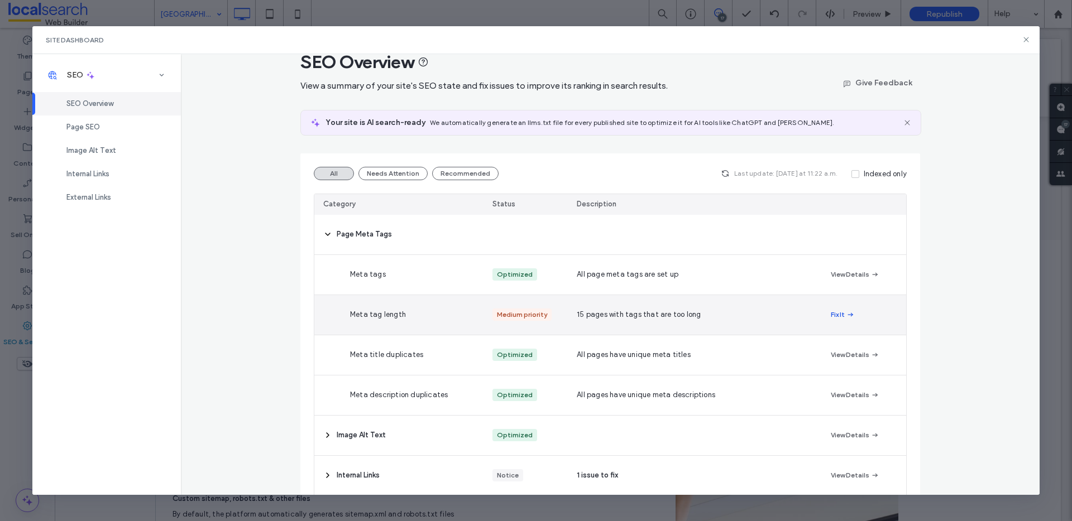
click at [845, 310] on span "button" at bounding box center [850, 315] width 10 height 12
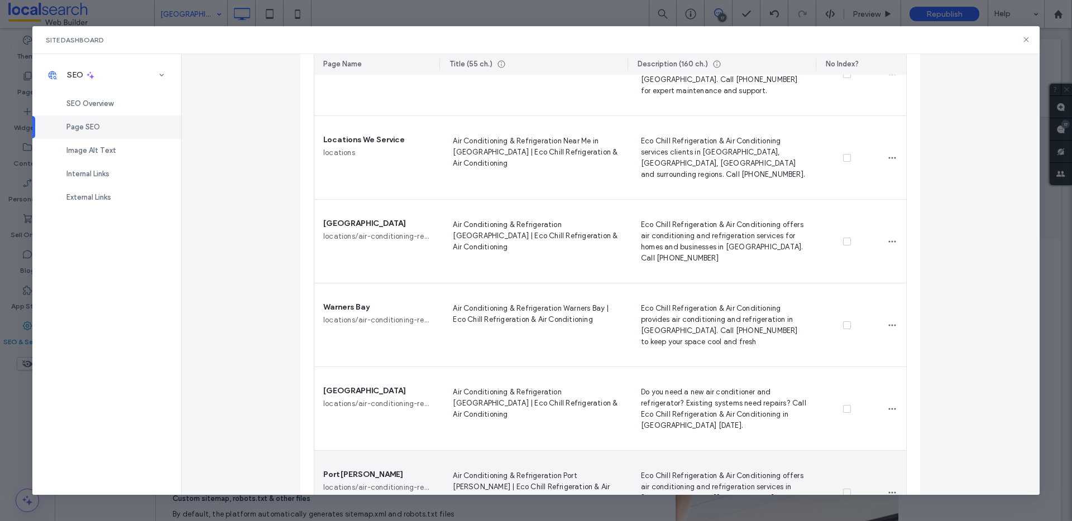
scroll to position [1016, 0]
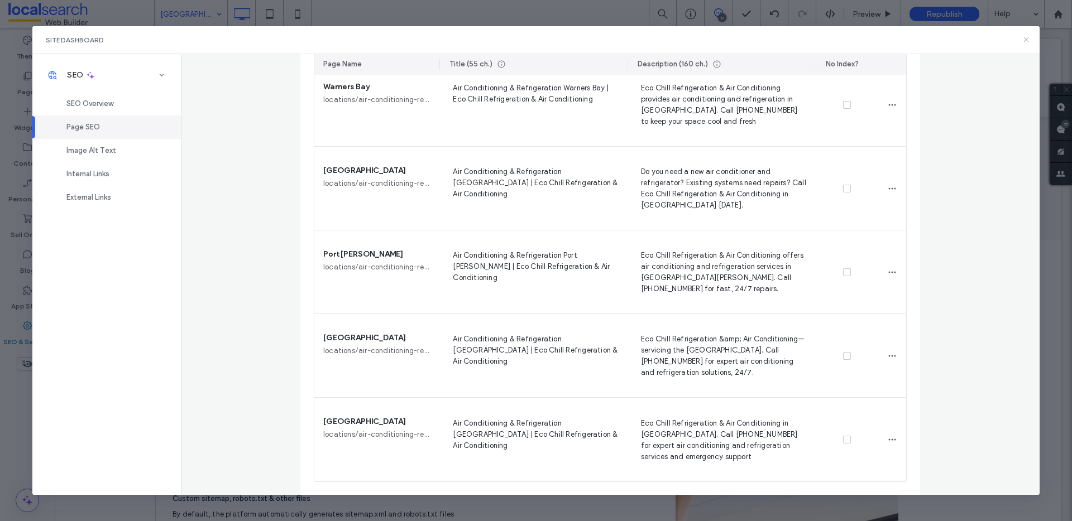
click at [1024, 40] on icon at bounding box center [1026, 39] width 9 height 9
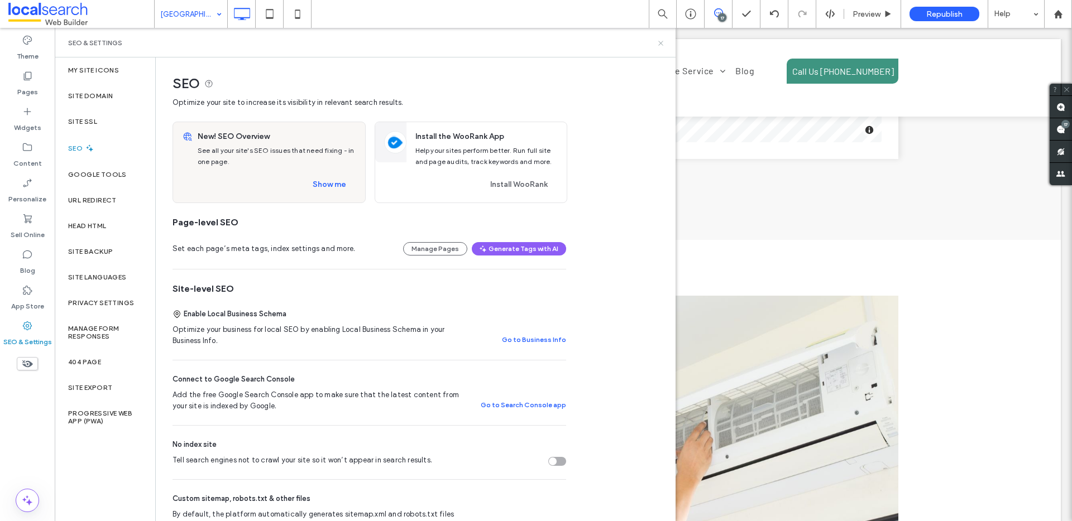
click at [657, 42] on icon at bounding box center [661, 43] width 8 height 8
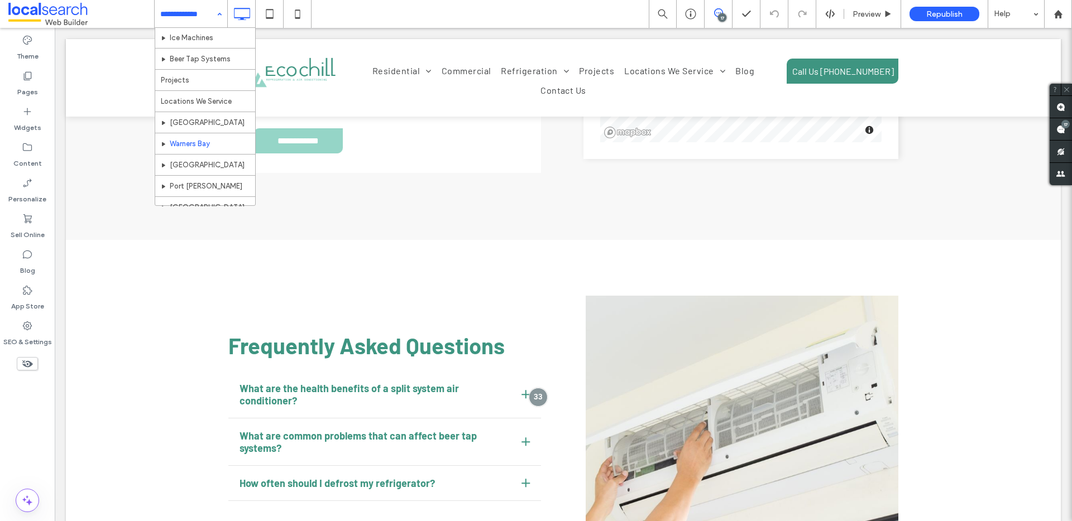
scroll to position [128, 0]
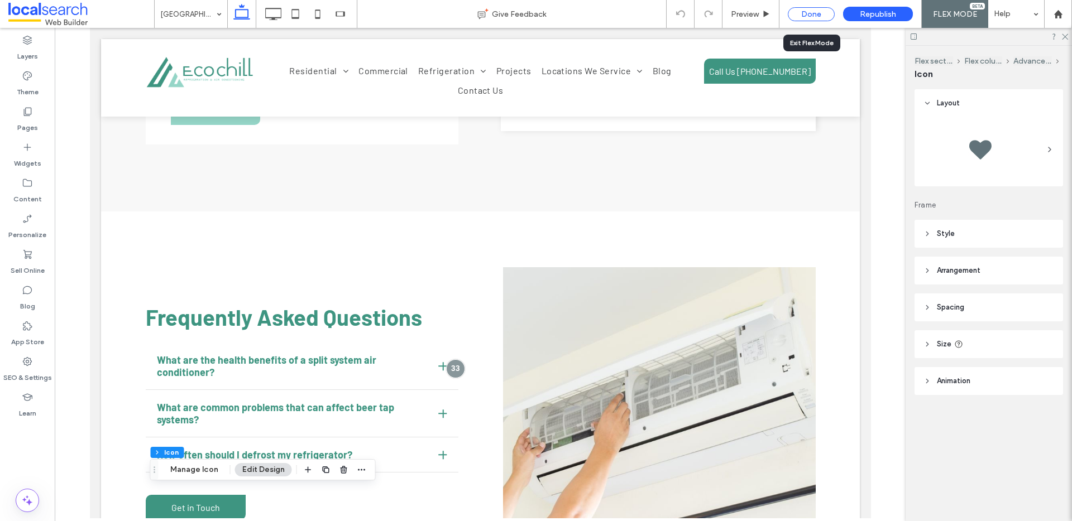
click at [819, 13] on div "Done" at bounding box center [811, 14] width 47 height 14
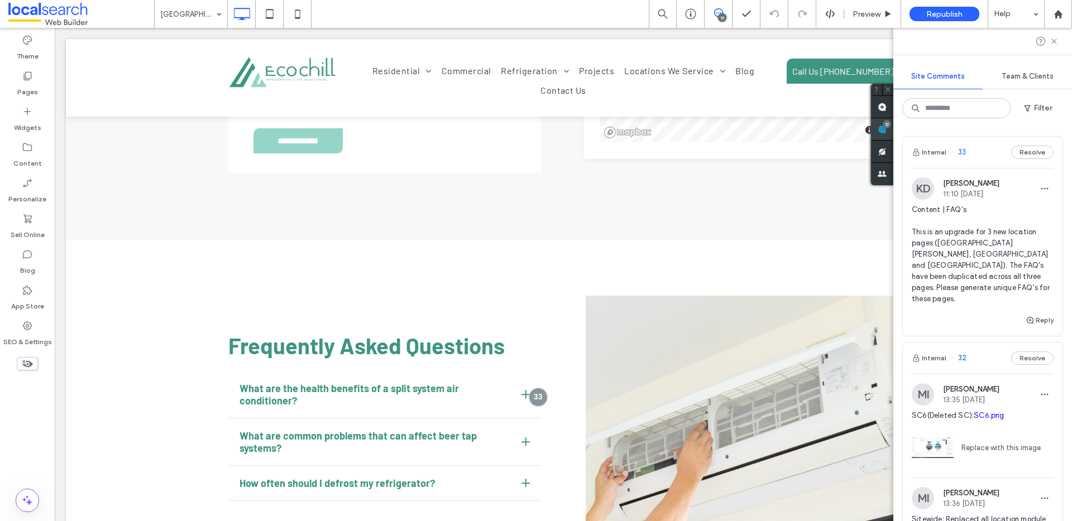
click at [891, 124] on div "17" at bounding box center [887, 124] width 8 height 8
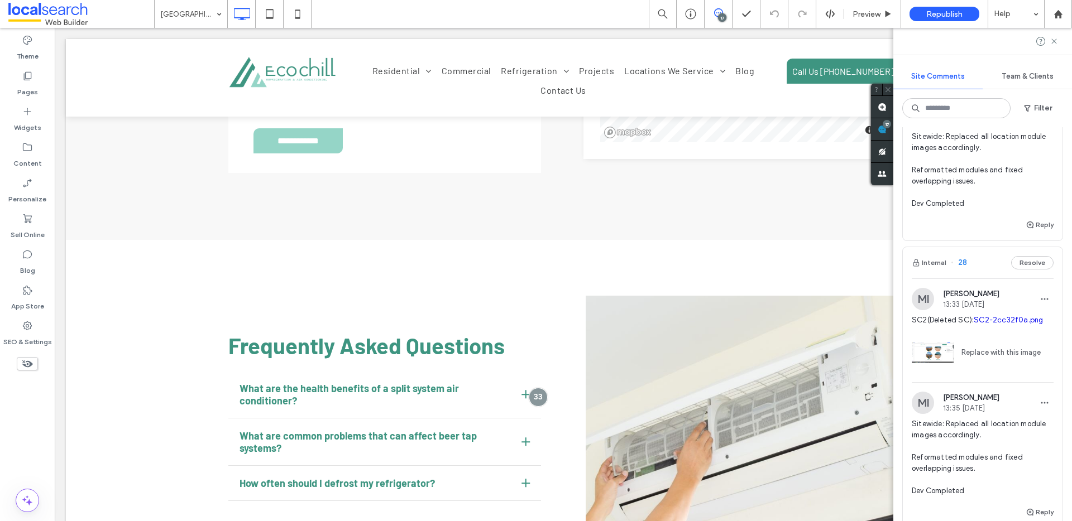
scroll to position [1013, 0]
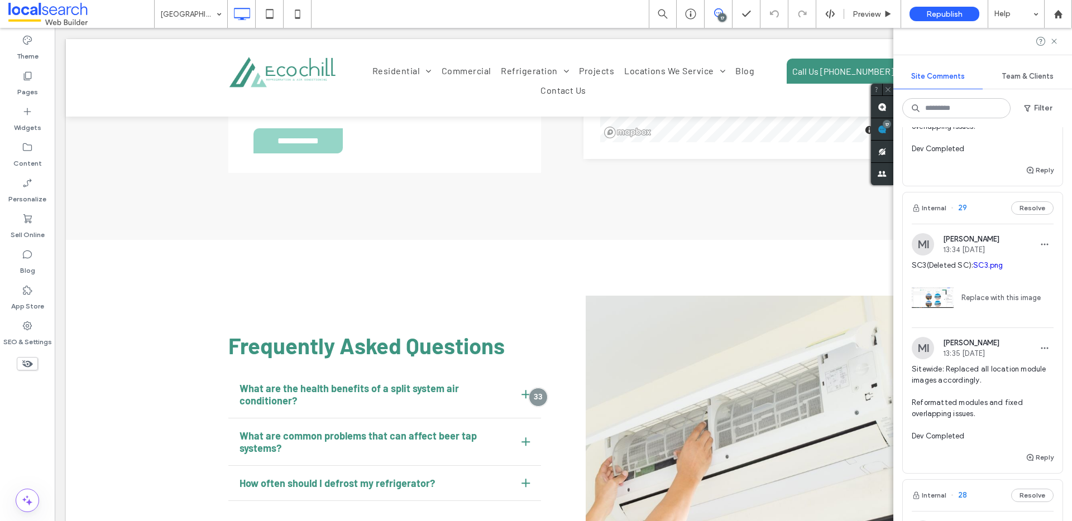
click at [725, 14] on div "17" at bounding box center [722, 17] width 8 height 8
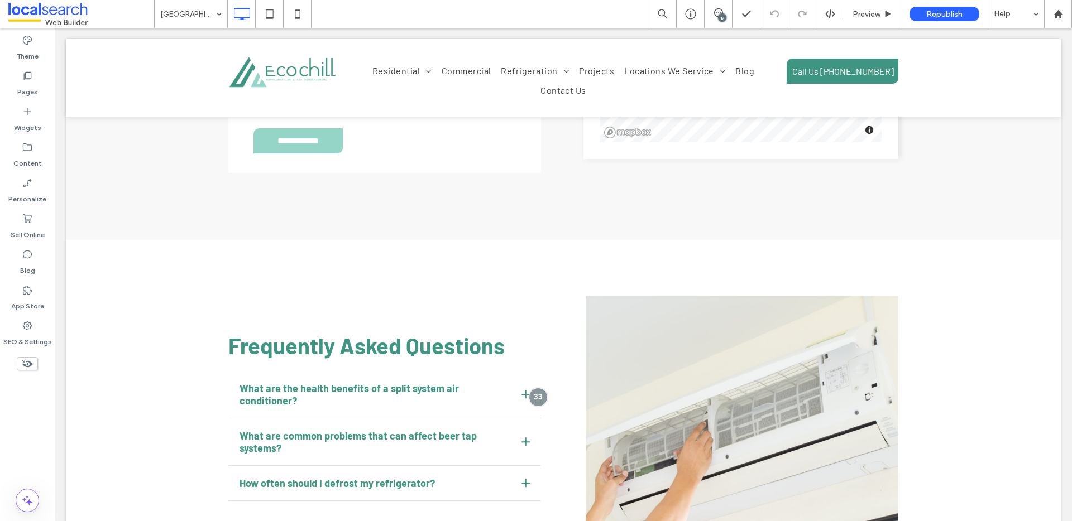
click at [721, 14] on div "17" at bounding box center [722, 17] width 8 height 8
click at [1069, 106] on span at bounding box center [1061, 107] width 22 height 22
click at [1059, 106] on use at bounding box center [1060, 107] width 9 height 9
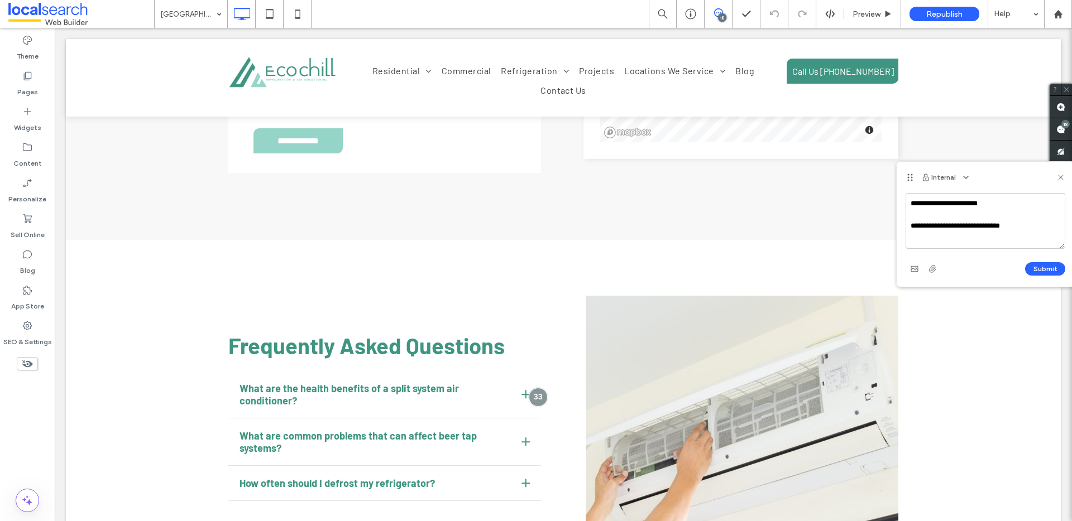
type textarea "**********"
click at [1064, 126] on div "17" at bounding box center [1065, 124] width 8 height 8
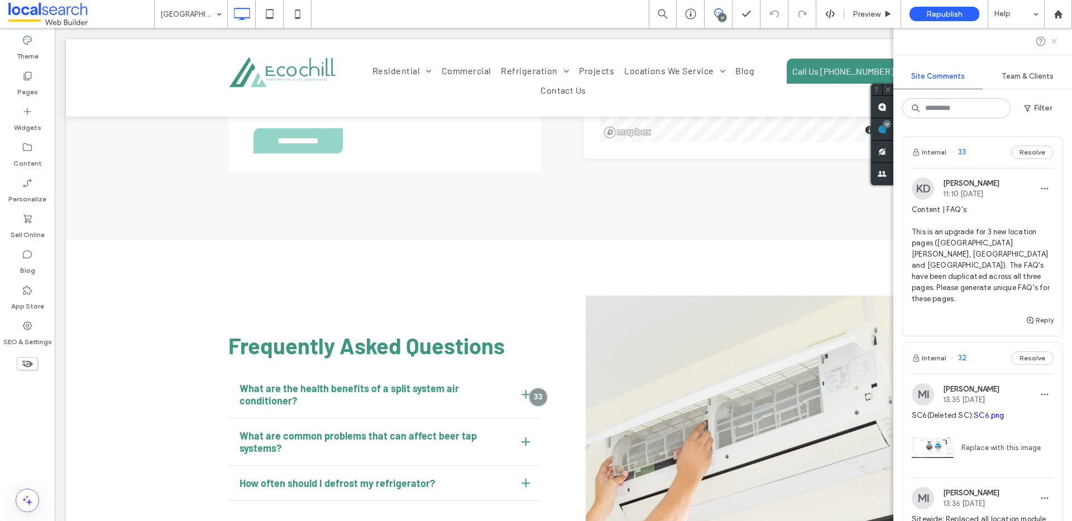
click at [1054, 40] on use at bounding box center [1053, 41] width 5 height 5
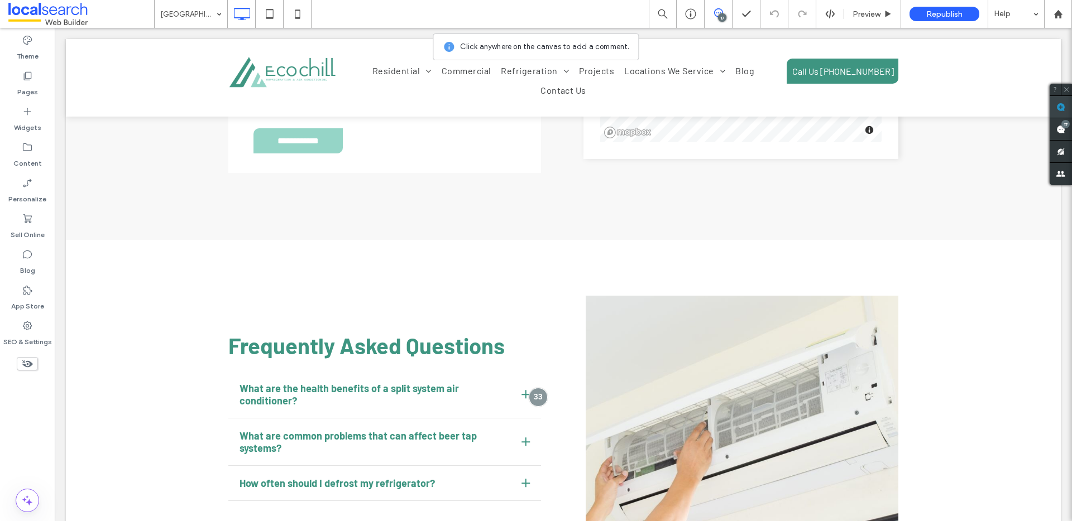
click at [1057, 103] on icon at bounding box center [1060, 107] width 9 height 9
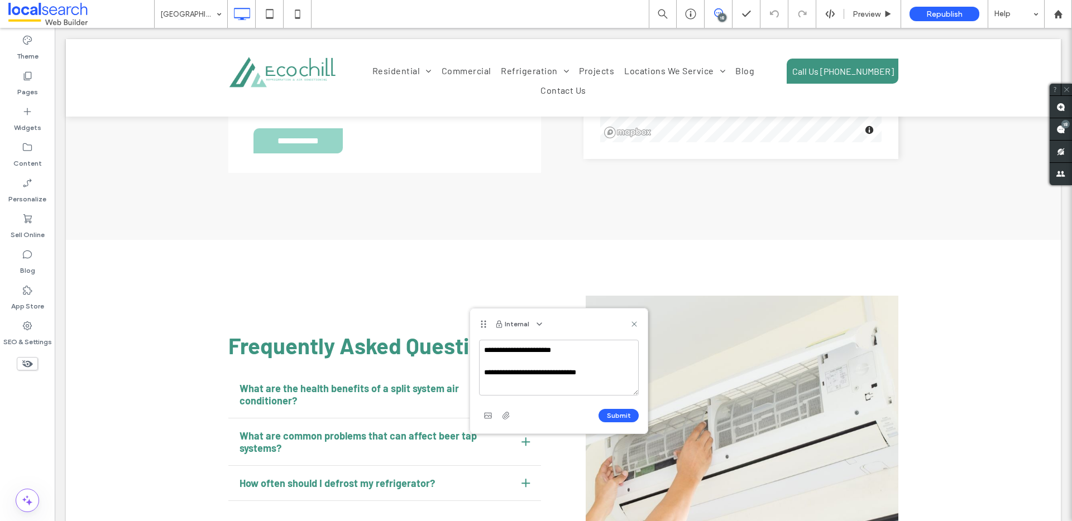
drag, startPoint x: 600, startPoint y: 376, endPoint x: 509, endPoint y: 375, distance: 90.5
click at [509, 375] on textarea "**********" at bounding box center [559, 368] width 160 height 56
type textarea "**********"
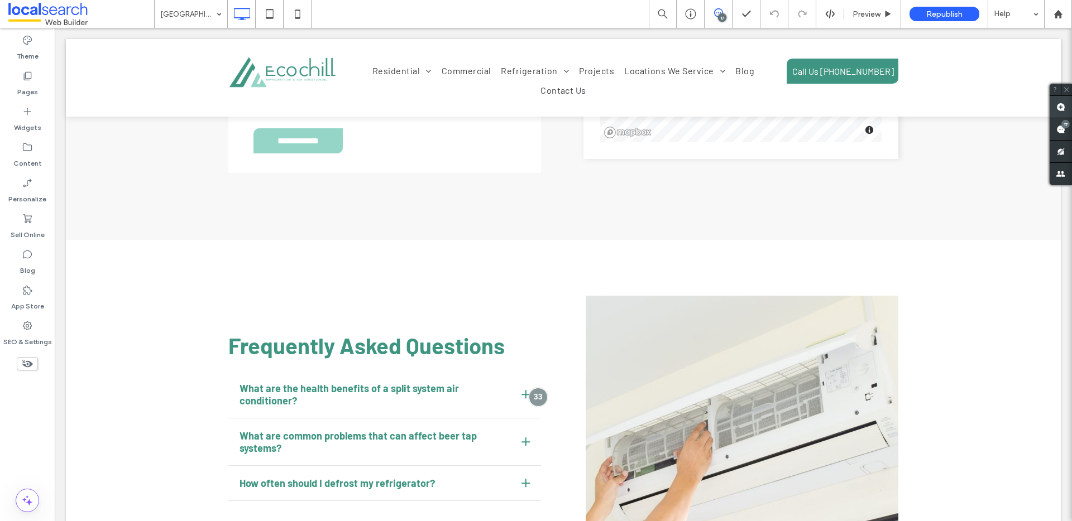
click at [1063, 107] on use at bounding box center [1060, 107] width 9 height 9
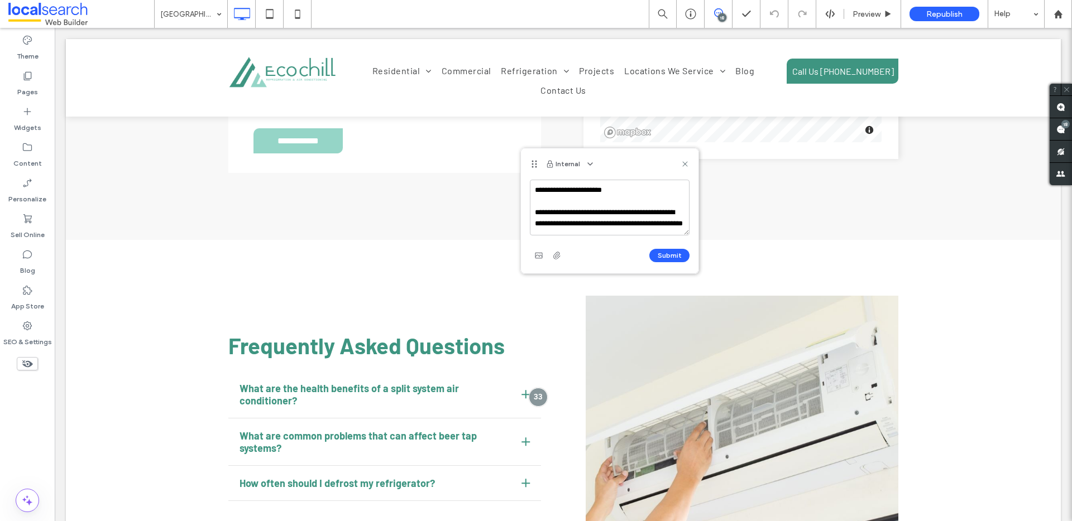
click at [532, 209] on textarea "**********" at bounding box center [610, 208] width 160 height 56
click at [602, 221] on textarea "**********" at bounding box center [610, 208] width 160 height 56
click at [533, 209] on textarea "**********" at bounding box center [610, 208] width 160 height 56
click at [602, 218] on textarea "**********" at bounding box center [610, 208] width 160 height 56
click at [676, 230] on textarea "**********" at bounding box center [610, 208] width 160 height 56
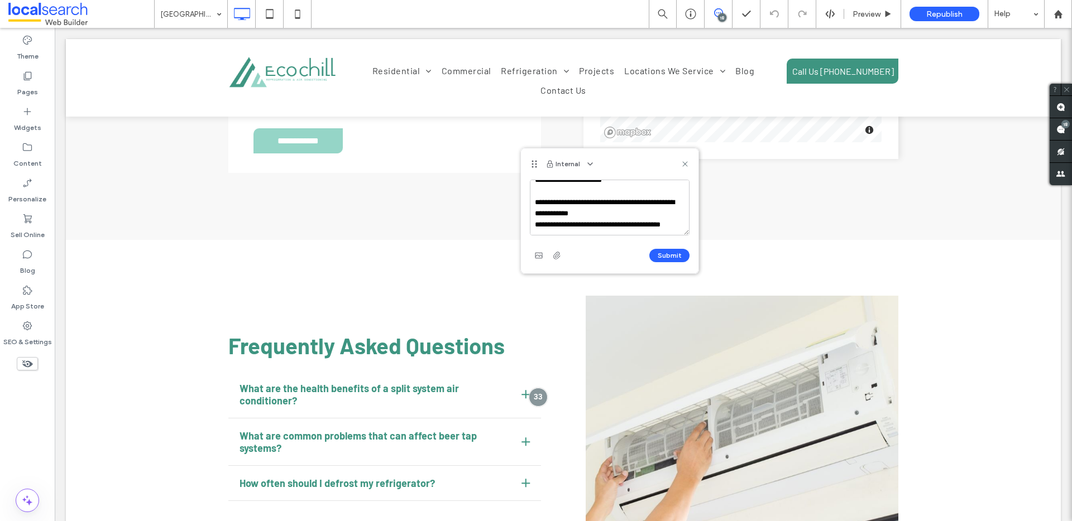
scroll to position [21, 0]
click at [614, 225] on textarea "**********" at bounding box center [610, 208] width 160 height 56
click at [599, 202] on textarea "**********" at bounding box center [610, 208] width 160 height 56
click at [600, 202] on textarea "**********" at bounding box center [610, 208] width 160 height 56
click at [598, 202] on textarea "**********" at bounding box center [610, 208] width 160 height 56
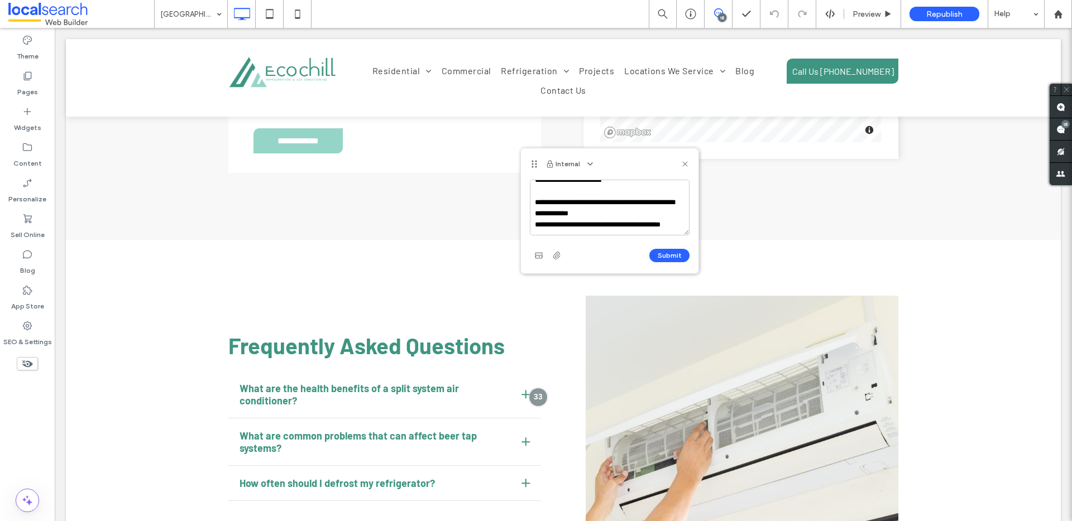
click at [612, 203] on textarea "**********" at bounding box center [610, 208] width 160 height 56
click at [568, 220] on textarea "**********" at bounding box center [610, 208] width 160 height 56
click at [627, 219] on textarea "**********" at bounding box center [610, 208] width 160 height 56
click at [645, 228] on textarea "**********" at bounding box center [610, 208] width 160 height 56
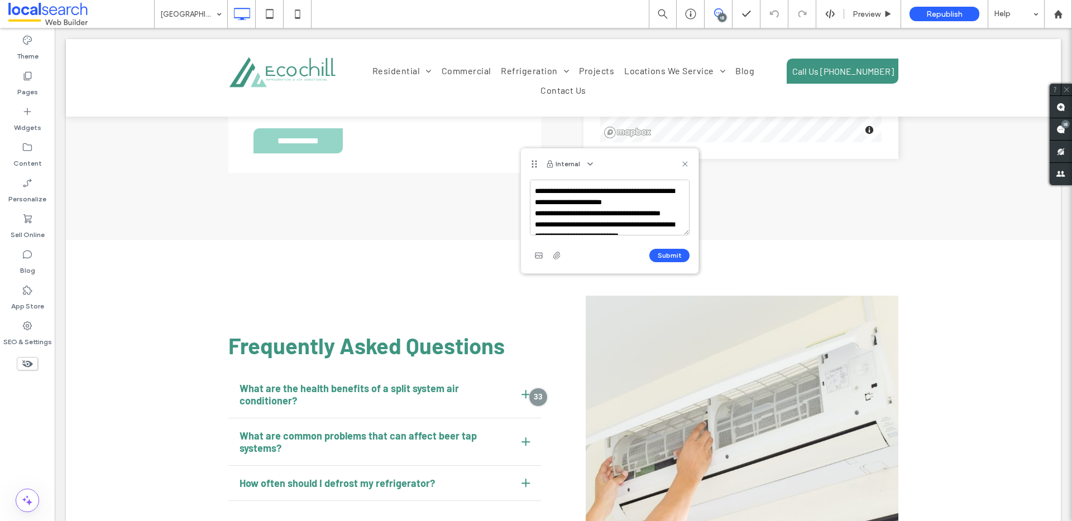
scroll to position [111, 0]
type textarea "**********"
click at [667, 255] on button "Submit" at bounding box center [669, 255] width 40 height 13
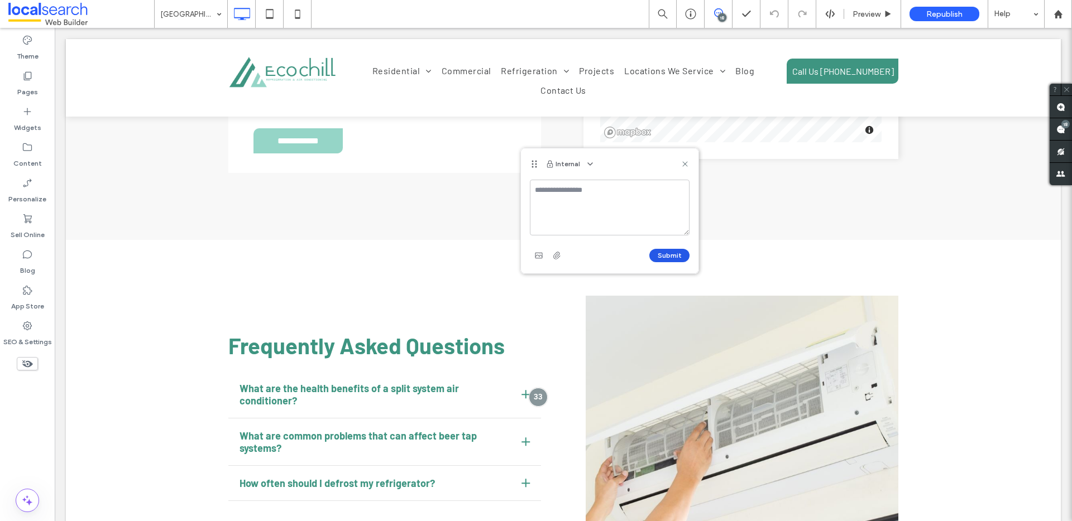
scroll to position [0, 0]
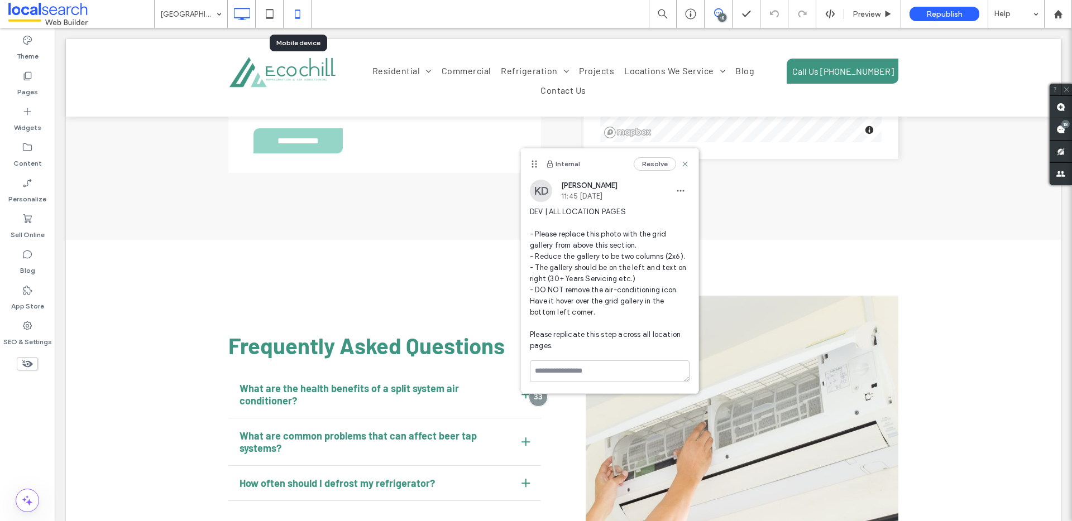
click at [292, 14] on icon at bounding box center [297, 14] width 22 height 22
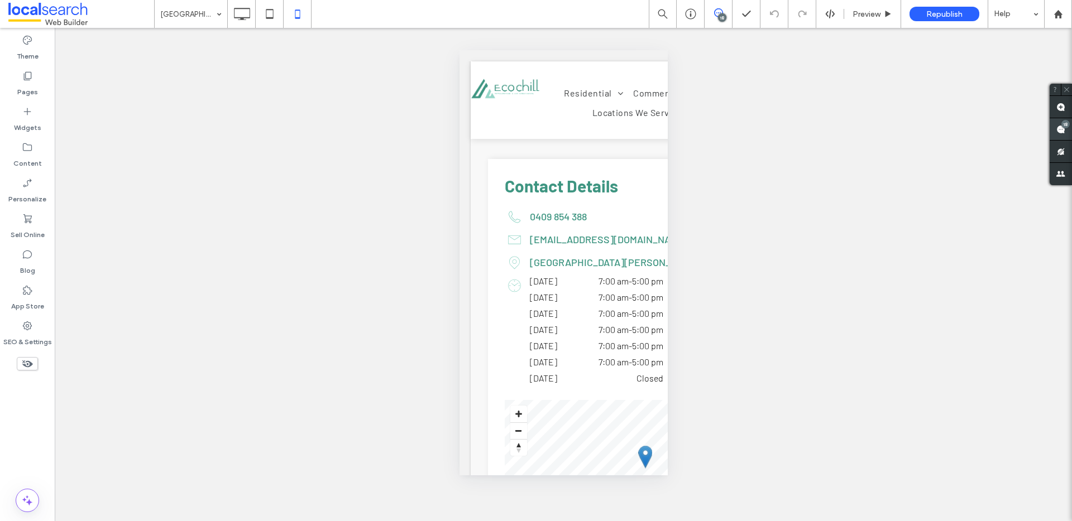
click at [1064, 127] on div "18" at bounding box center [1065, 124] width 8 height 8
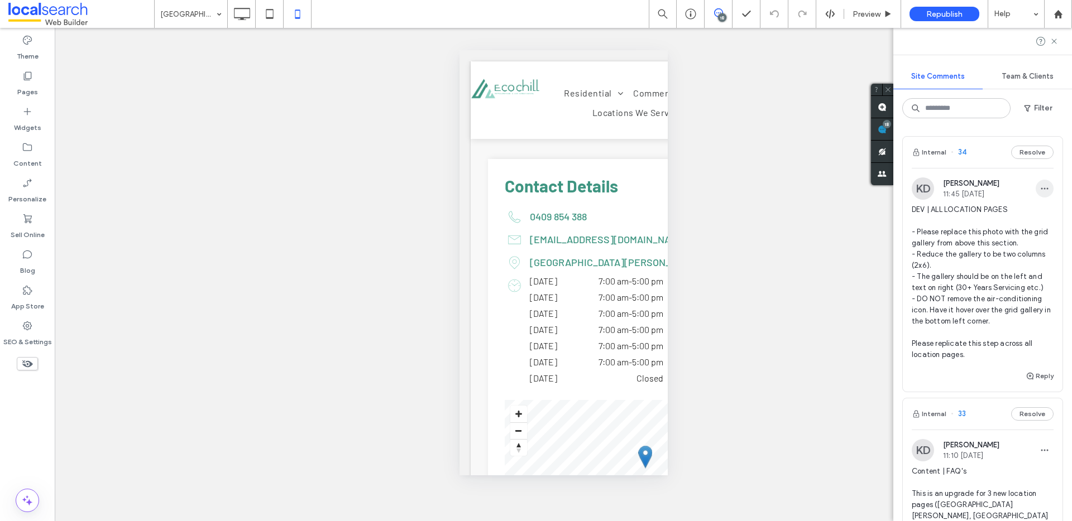
click at [1040, 185] on icon "button" at bounding box center [1044, 188] width 9 height 9
click at [978, 219] on div "Edit" at bounding box center [994, 217] width 99 height 21
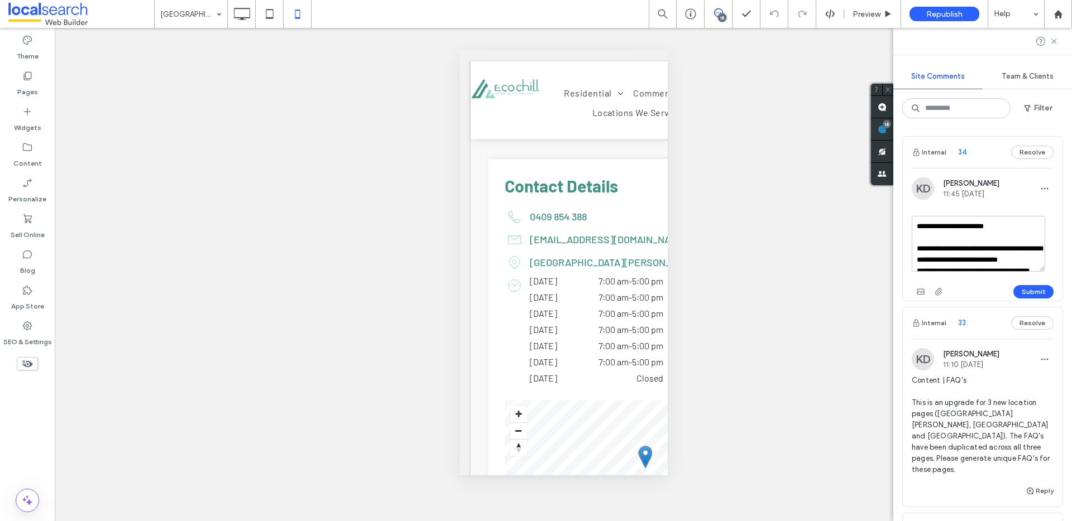
click at [1017, 226] on textarea "**********" at bounding box center [978, 244] width 133 height 56
type textarea "**********"
click at [1033, 291] on button "Submit" at bounding box center [1033, 291] width 40 height 13
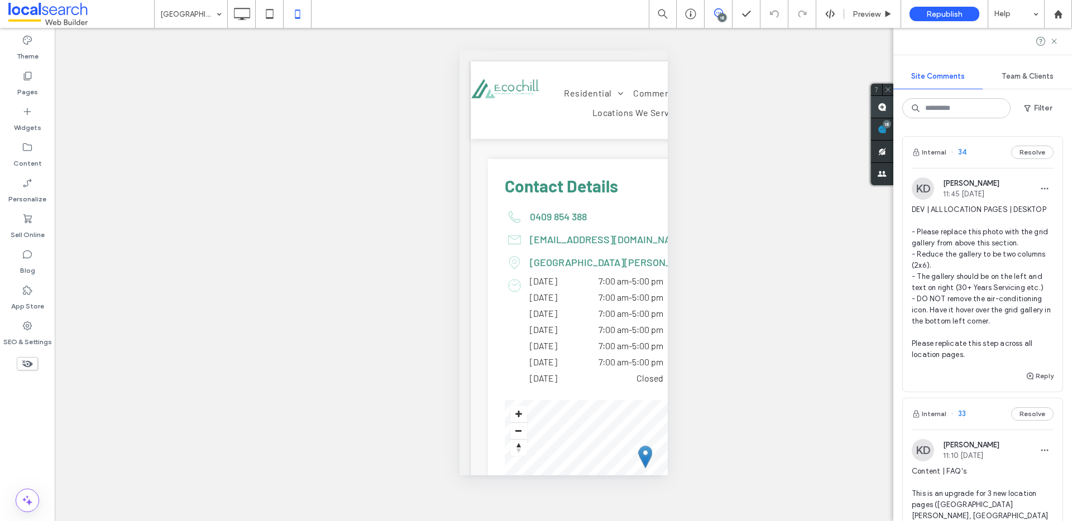
click at [880, 103] on icon at bounding box center [882, 107] width 9 height 9
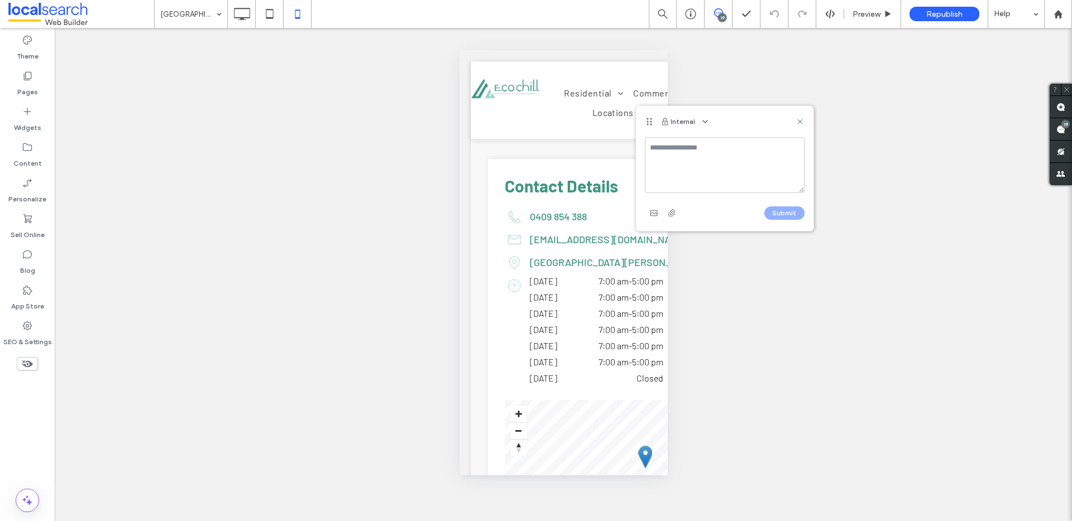
click at [699, 147] on textarea at bounding box center [725, 165] width 160 height 56
click at [679, 145] on textarea at bounding box center [725, 165] width 160 height 56
click at [1059, 126] on use at bounding box center [1060, 129] width 9 height 9
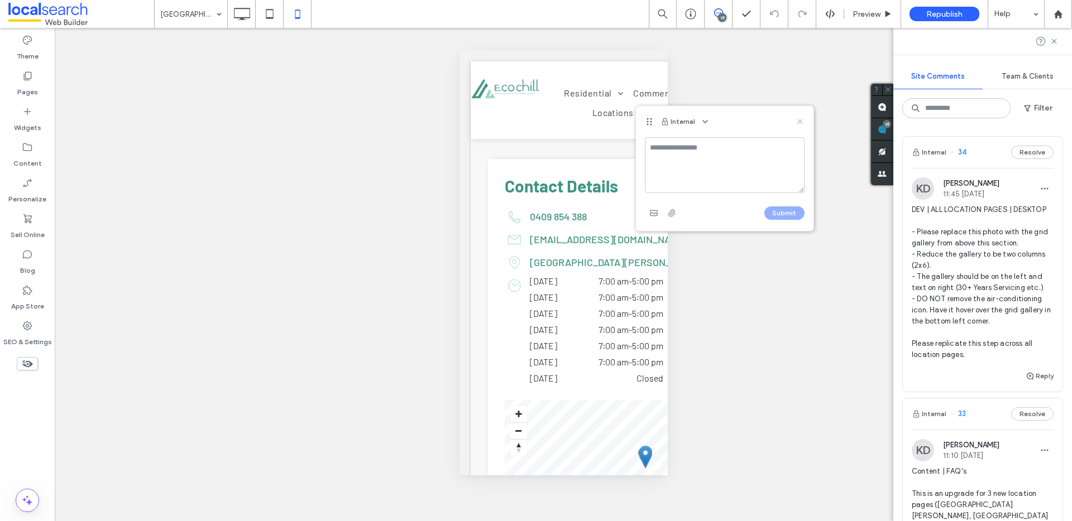
click at [801, 118] on icon at bounding box center [800, 121] width 9 height 9
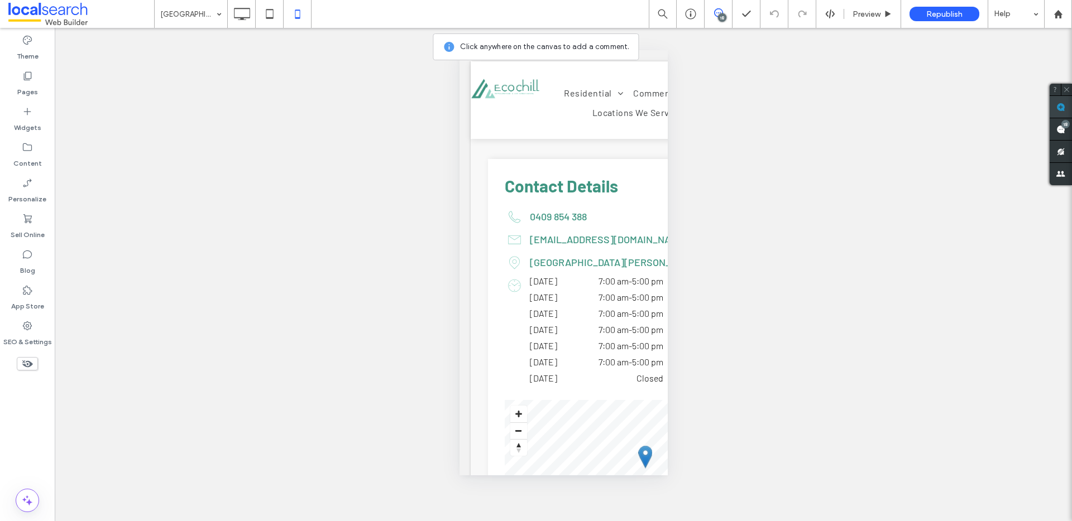
click at [1056, 105] on use at bounding box center [1060, 107] width 9 height 9
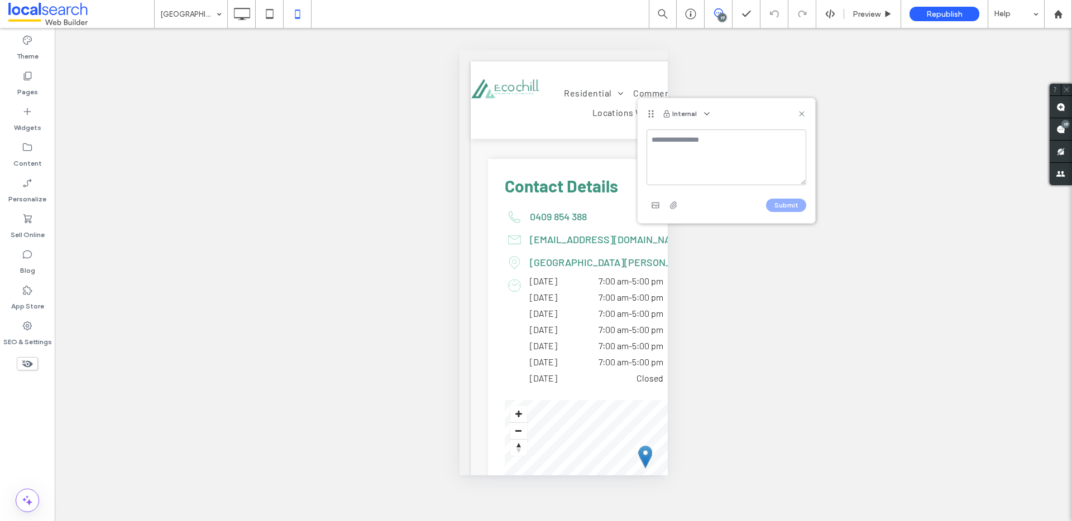
click at [702, 143] on textarea at bounding box center [727, 158] width 160 height 56
click at [687, 138] on textarea at bounding box center [727, 158] width 160 height 56
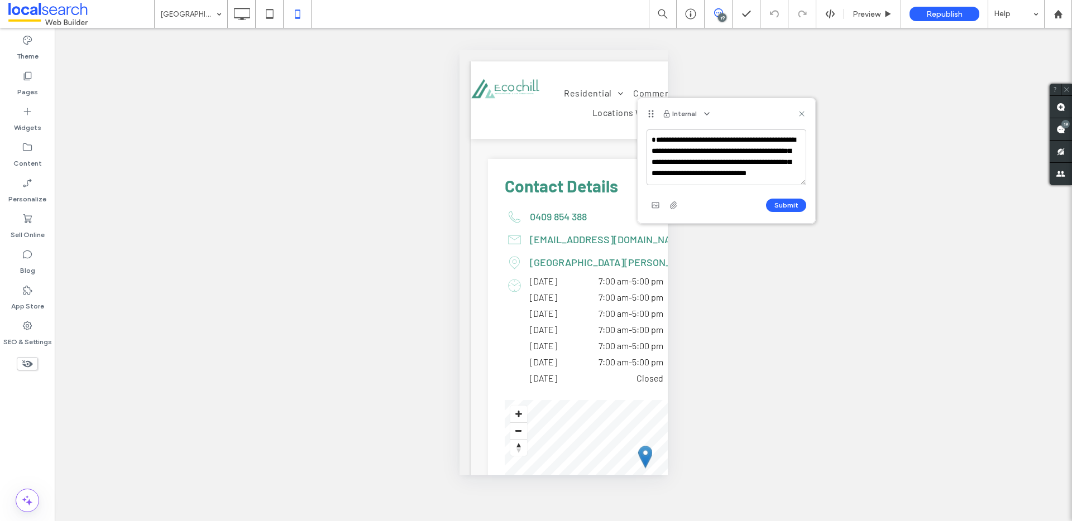
click at [653, 147] on textarea "**********" at bounding box center [727, 158] width 160 height 56
click at [667, 139] on textarea "**********" at bounding box center [727, 158] width 160 height 56
click at [760, 170] on textarea "**********" at bounding box center [727, 158] width 160 height 56
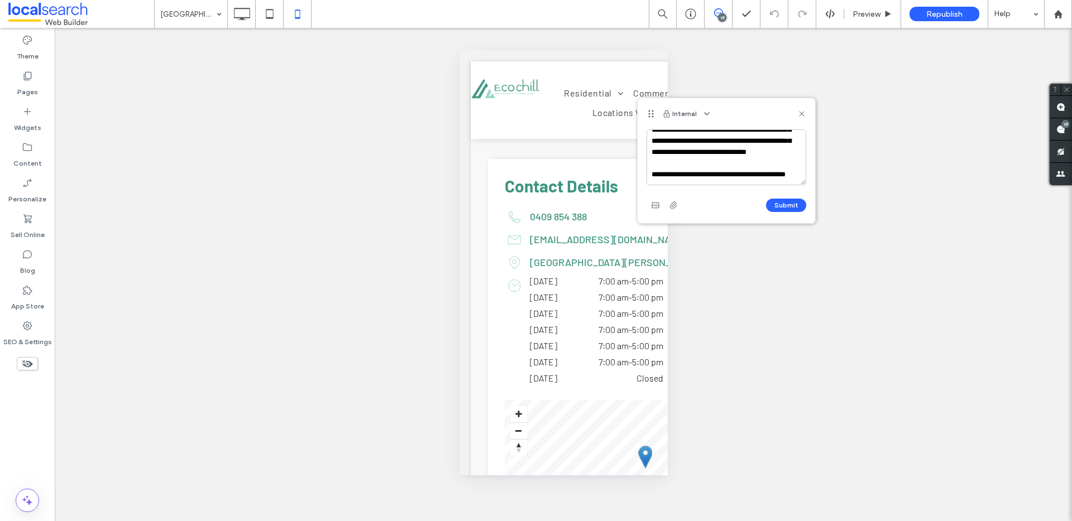
click at [750, 142] on textarea "**********" at bounding box center [727, 158] width 160 height 56
click at [649, 150] on textarea "**********" at bounding box center [727, 158] width 160 height 56
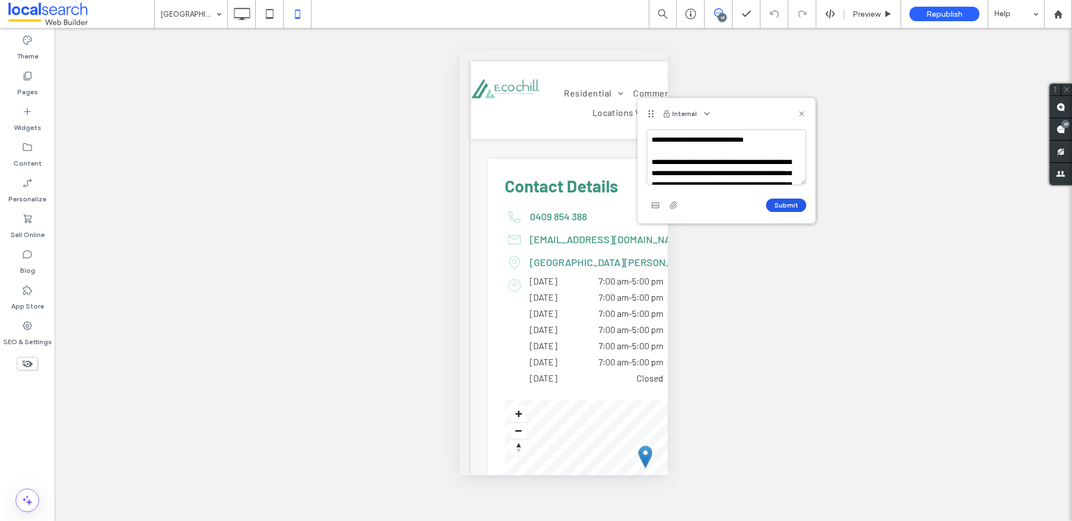
type textarea "**********"
click at [783, 204] on button "Submit" at bounding box center [786, 205] width 40 height 13
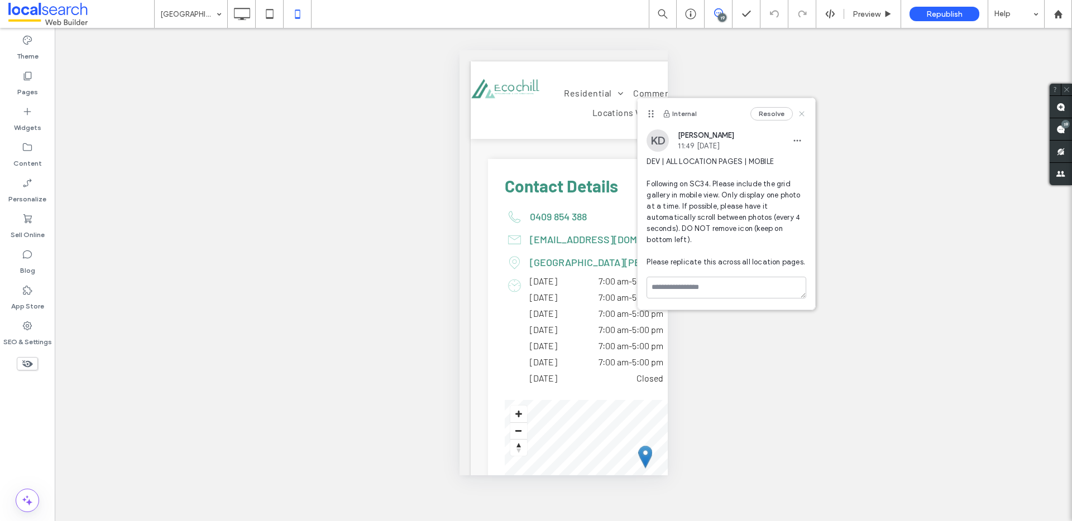
click at [802, 114] on use at bounding box center [802, 113] width 5 height 5
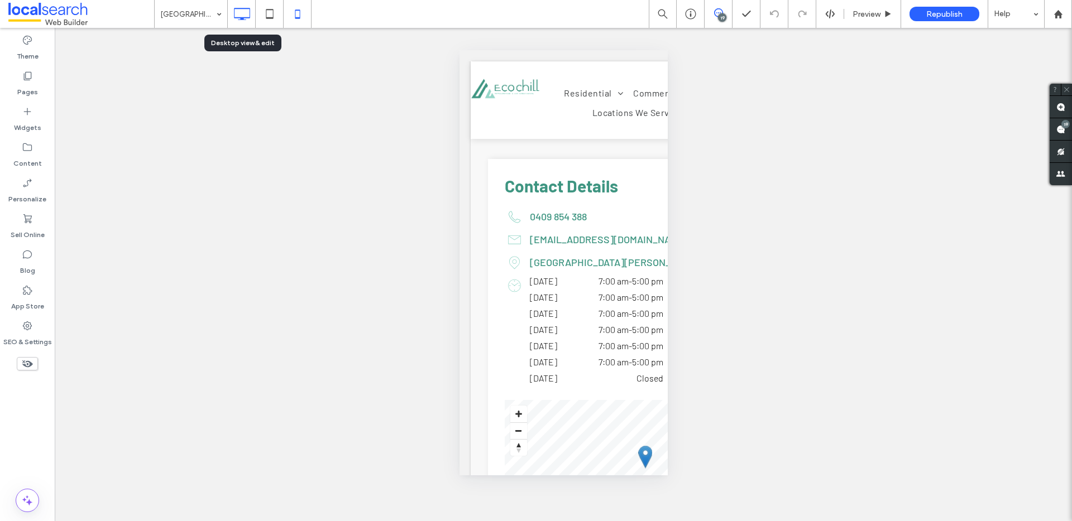
click at [242, 15] on icon at bounding box center [242, 14] width 22 height 22
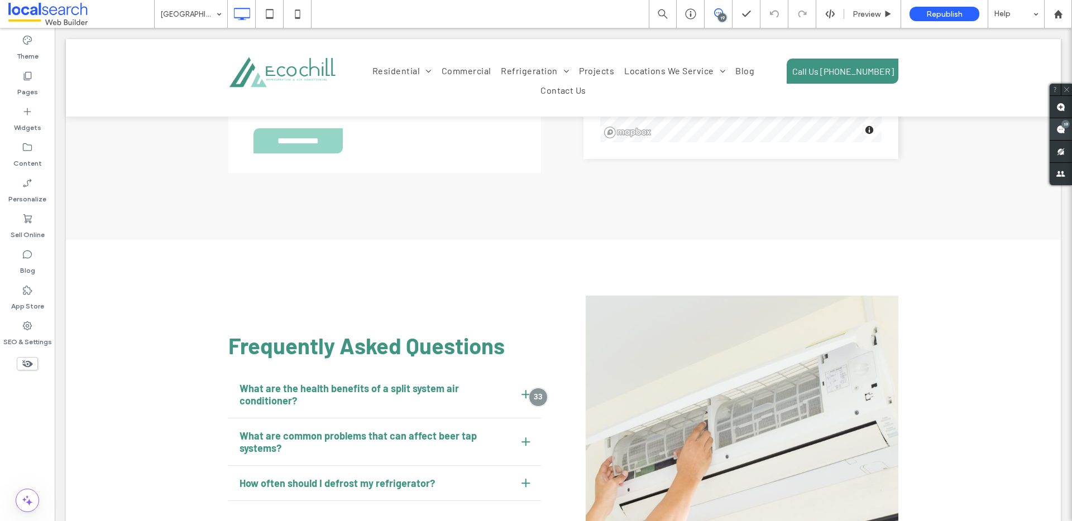
click at [1062, 128] on use at bounding box center [1060, 129] width 9 height 9
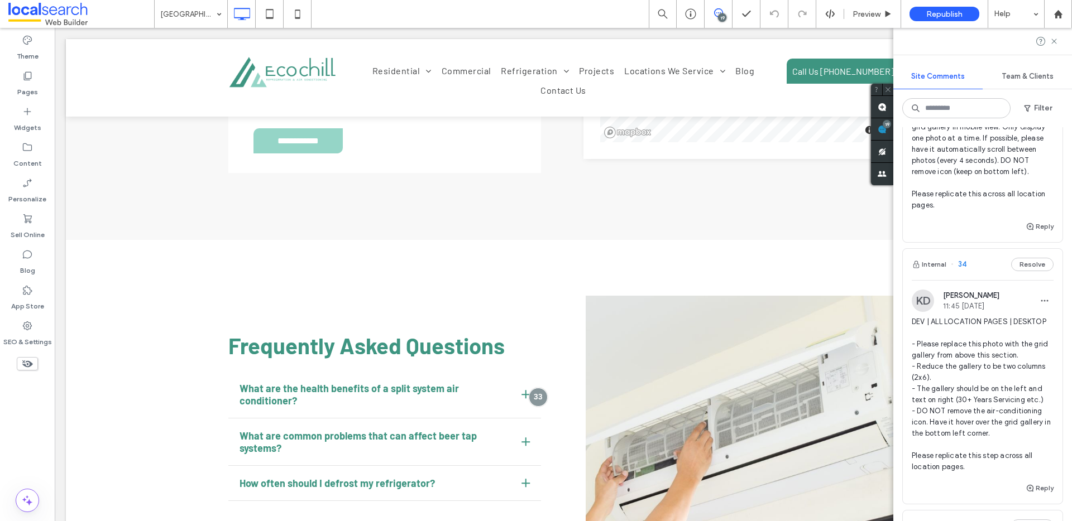
scroll to position [119, 0]
click at [1055, 40] on use at bounding box center [1053, 41] width 5 height 5
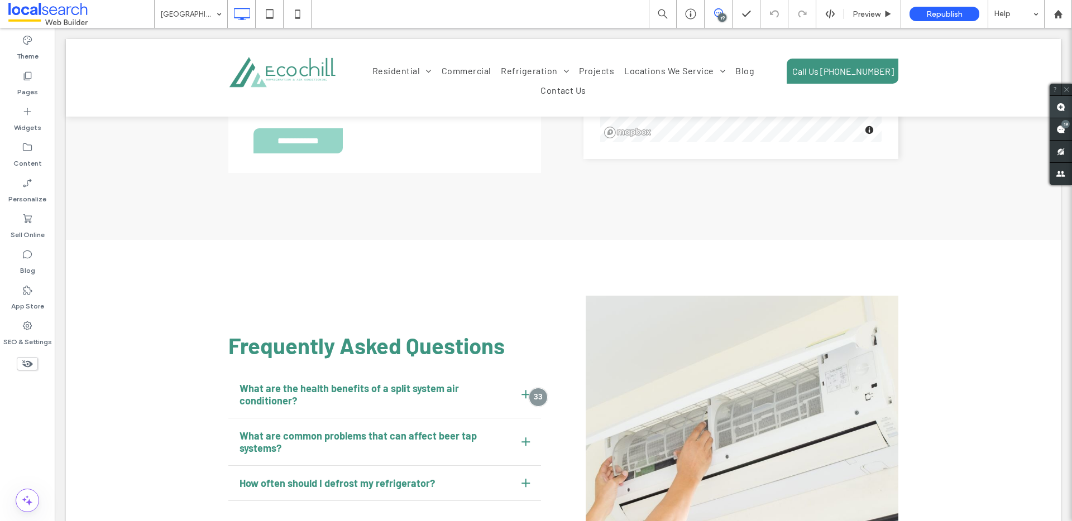
click at [1061, 109] on use at bounding box center [1060, 107] width 9 height 9
type textarea "**********"
click at [839, 162] on use at bounding box center [839, 161] width 5 height 5
